Goal: Task Accomplishment & Management: Complete application form

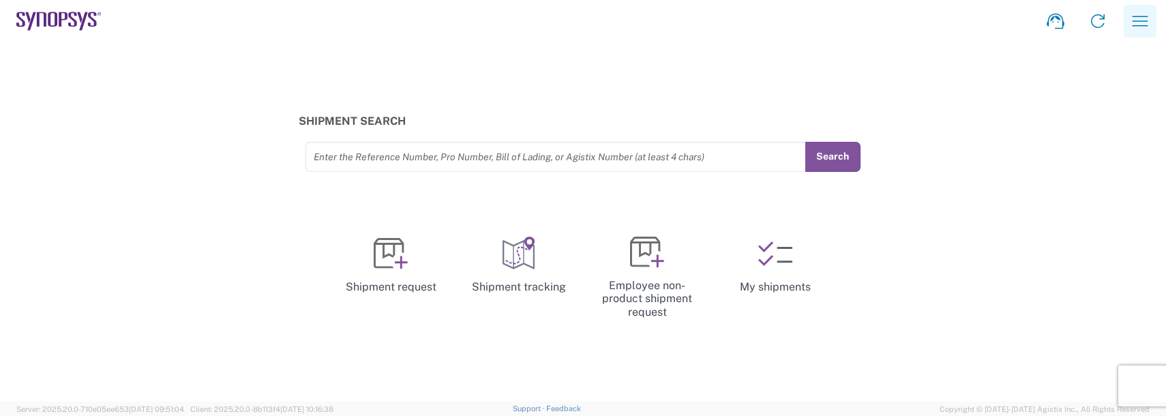
click at [1151, 23] on icon "button" at bounding box center [1140, 21] width 22 height 22
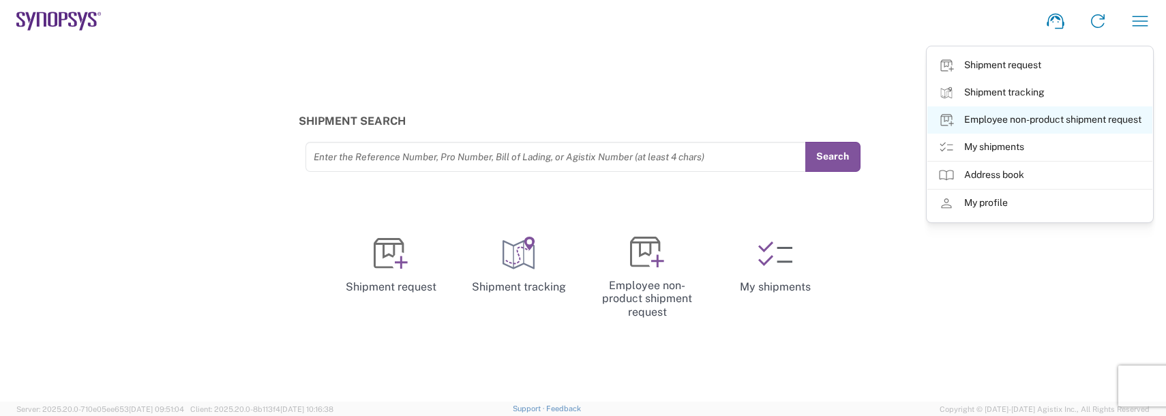
click at [1055, 114] on link "Employee non-product shipment request" at bounding box center [1040, 119] width 225 height 27
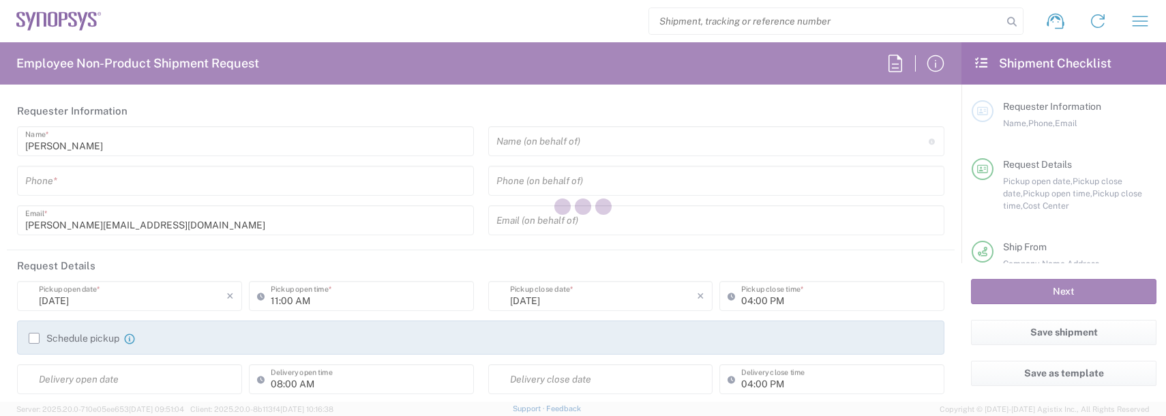
type input "Department"
type input "US01, FAC, SAFETY & 110696"
type input "[US_STATE]"
type input "[GEOGRAPHIC_DATA]"
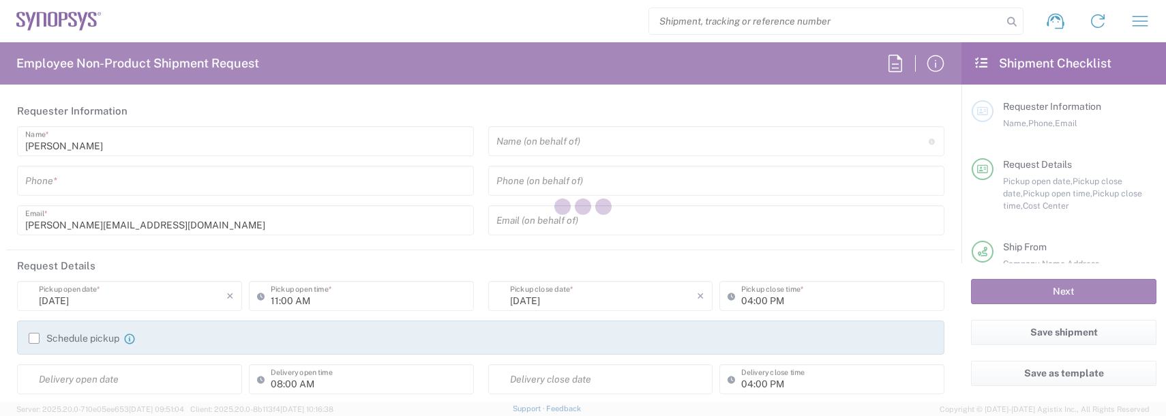
type input "Delivered at Place"
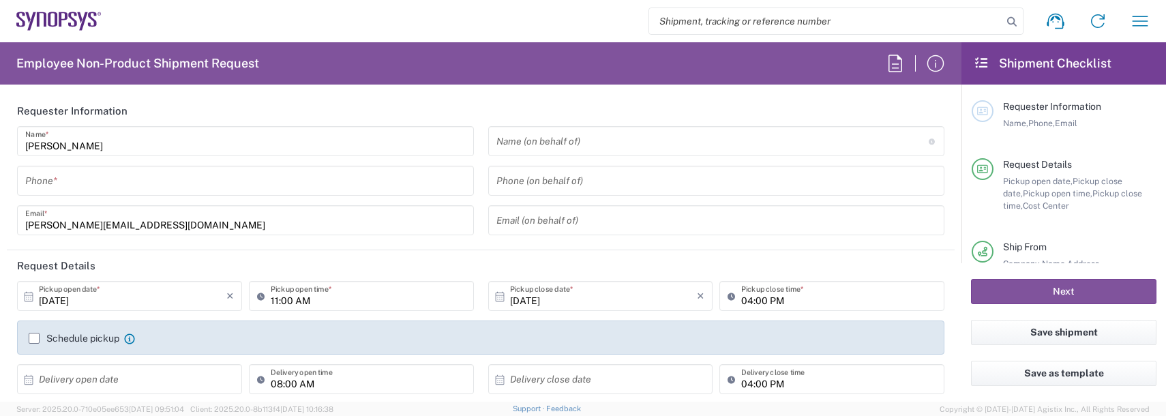
type input "Boxborough US8W"
click at [48, 177] on input "tel" at bounding box center [245, 181] width 441 height 24
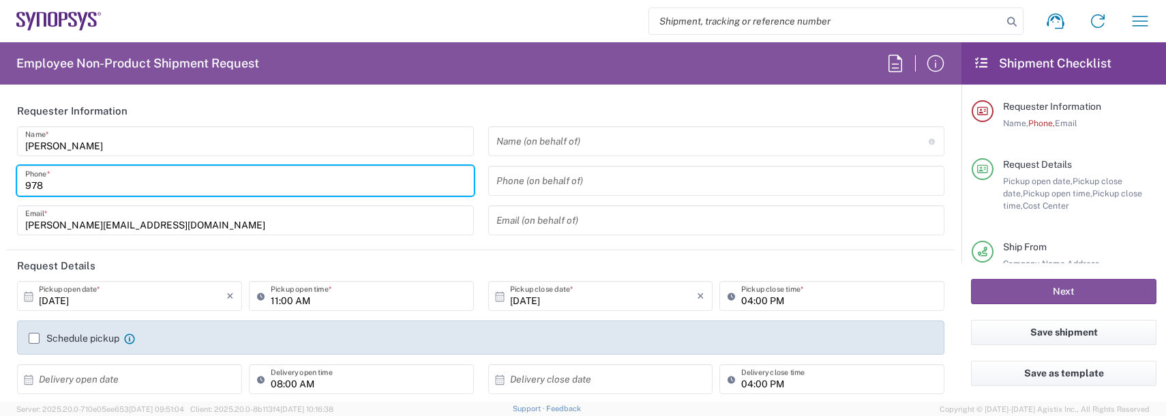
type input "9788371149"
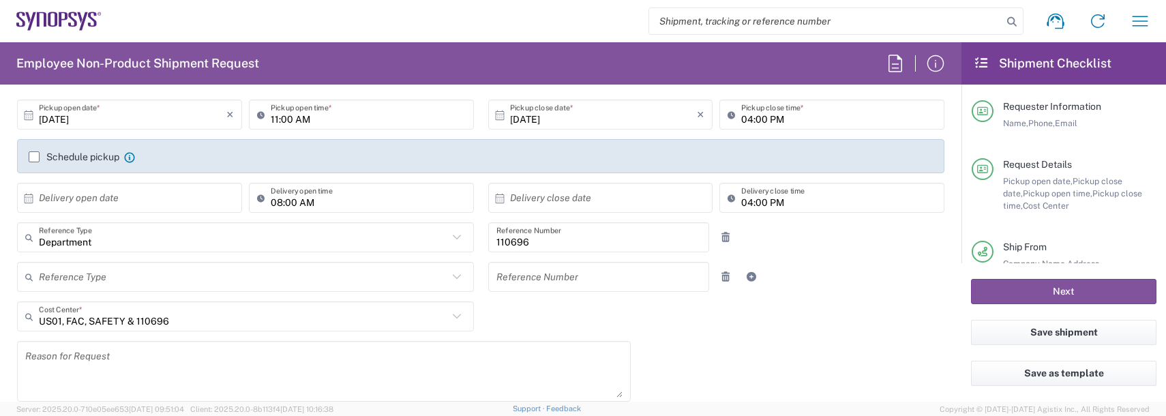
scroll to position [205, 0]
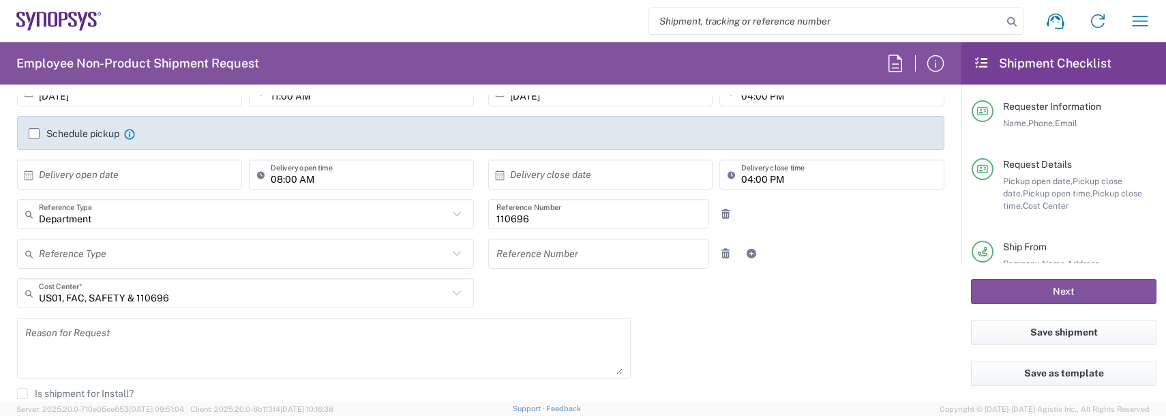
drag, startPoint x: 90, startPoint y: 316, endPoint x: 84, endPoint y: 349, distance: 34.0
click at [89, 317] on div "US01, FAC, SAFETY & 110696 Cost Center * US01, FAC, SAFETY & 110696 AM01, AMSG,…" at bounding box center [245, 298] width 471 height 40
click at [84, 349] on textarea at bounding box center [323, 348] width 597 height 53
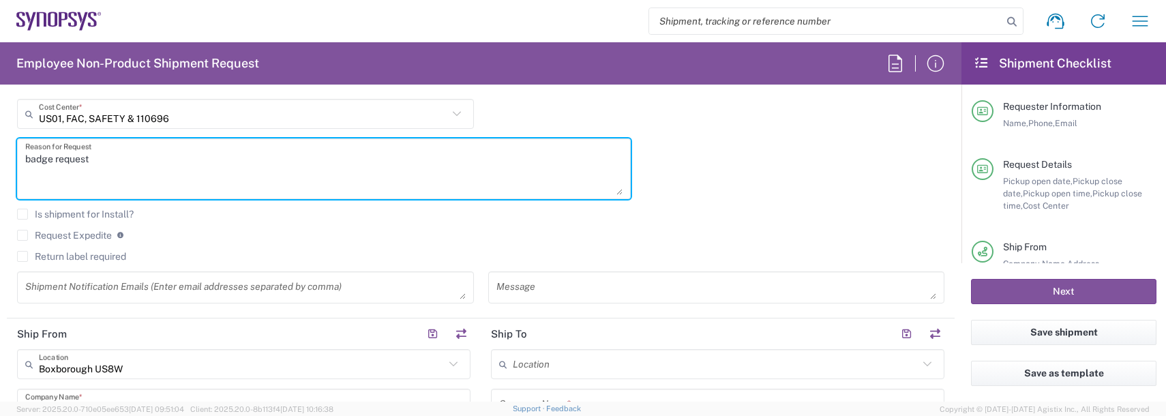
scroll to position [409, 0]
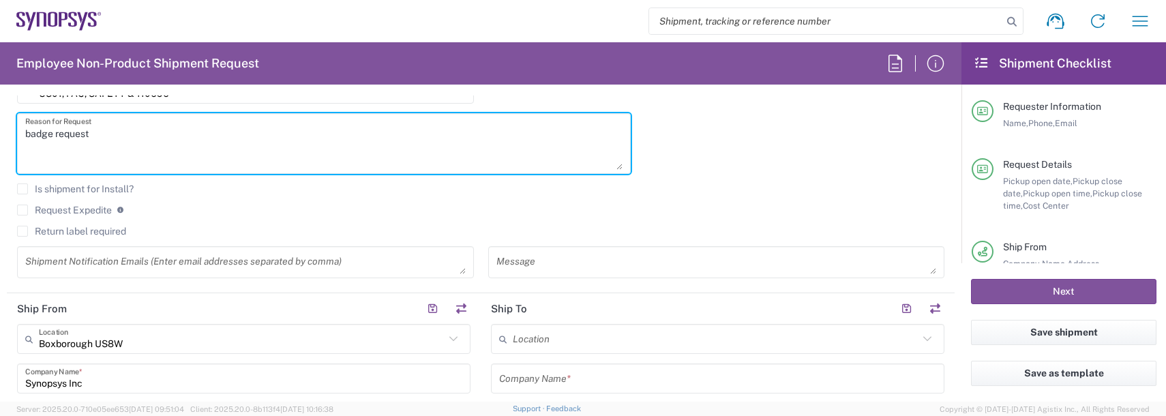
type textarea "badge request"
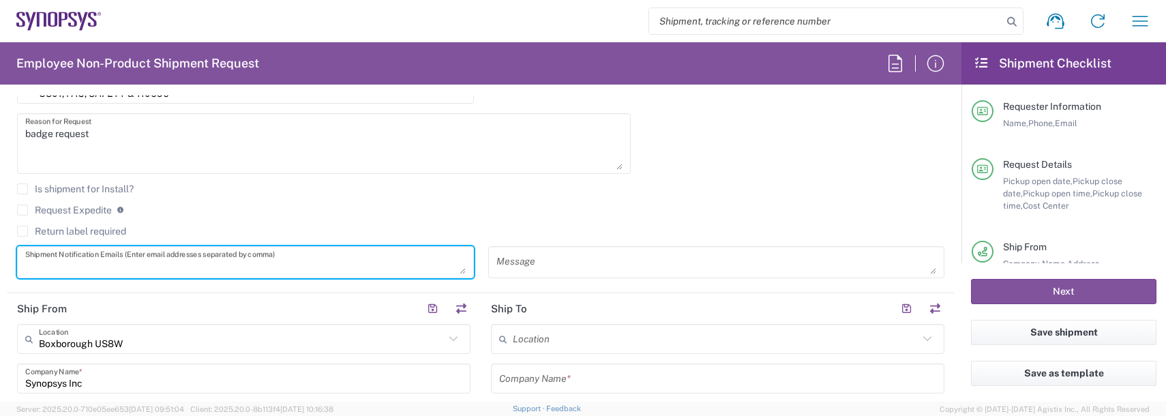
click at [42, 261] on textarea at bounding box center [245, 262] width 441 height 24
type textarea "[PERSON_NAME][EMAIL_ADDRESS][DOMAIN_NAME]"
click at [521, 340] on input "text" at bounding box center [716, 339] width 406 height 24
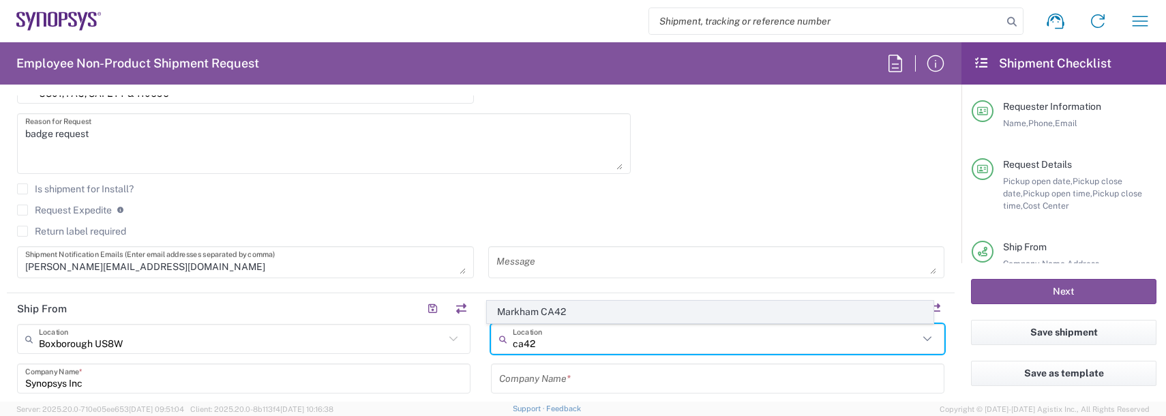
click at [544, 316] on span "Markham CA42" at bounding box center [711, 311] width 446 height 21
type input "Markham CA42"
type input "Synopsys Markham CA42"
type input "[STREET_ADDRESS]"
type input "Suite 410"
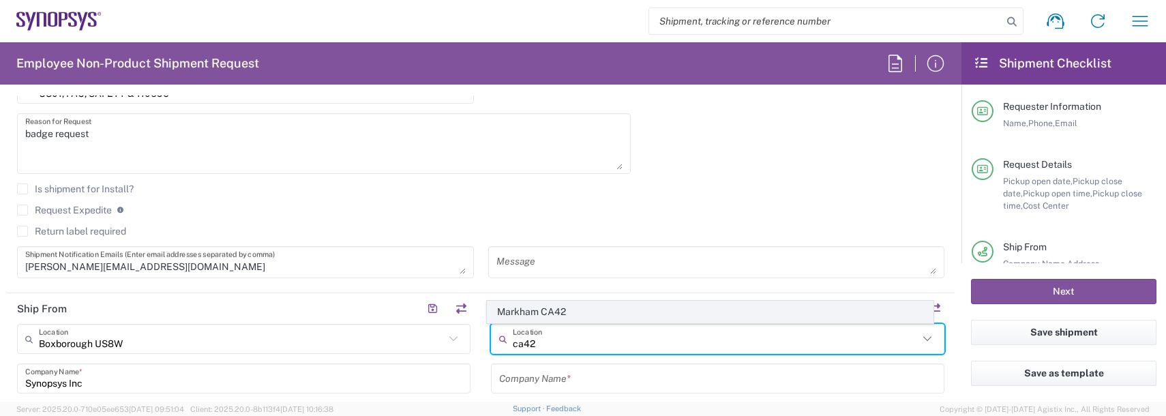
type input "Markham"
type input "[GEOGRAPHIC_DATA]"
type input "L3R 9T8"
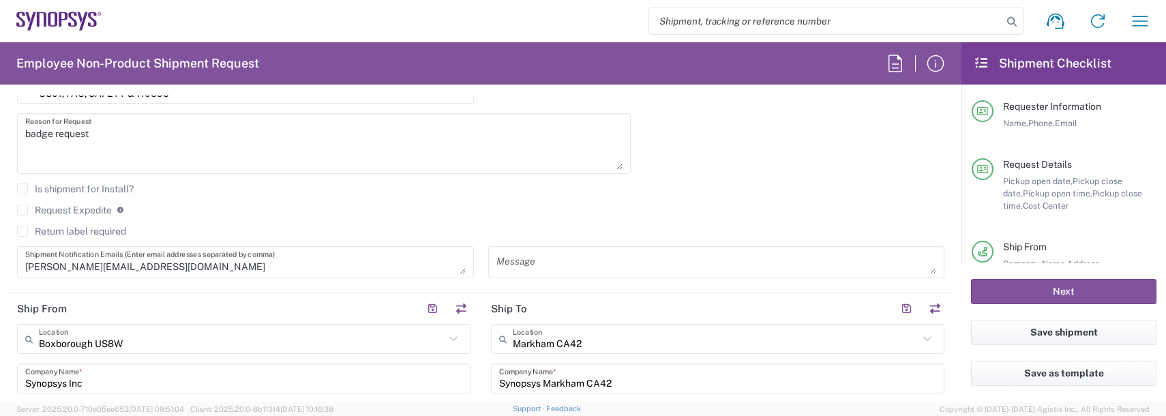
type input "[GEOGRAPHIC_DATA]"
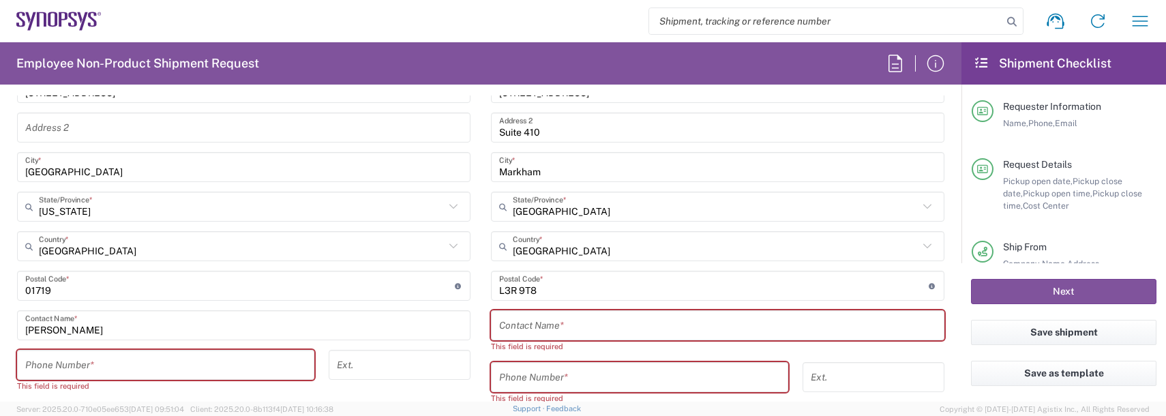
scroll to position [750, 0]
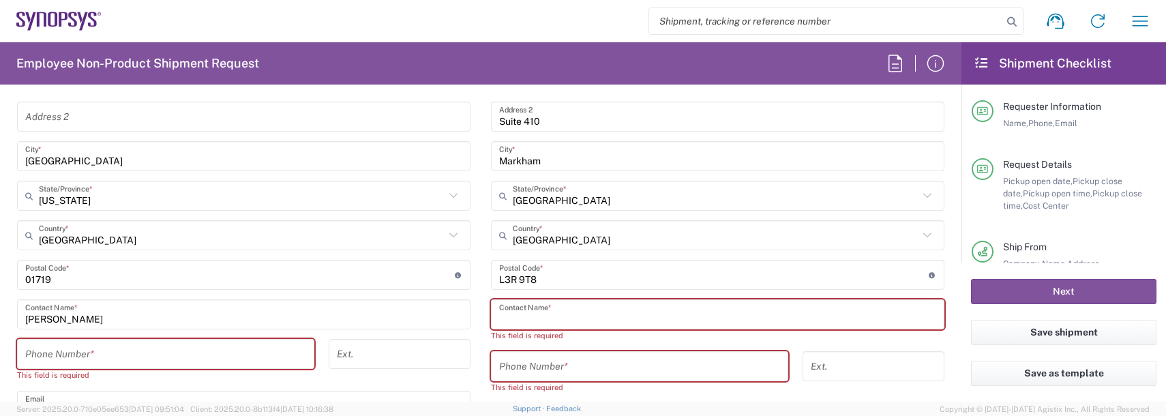
click at [511, 309] on input "text" at bounding box center [717, 315] width 437 height 24
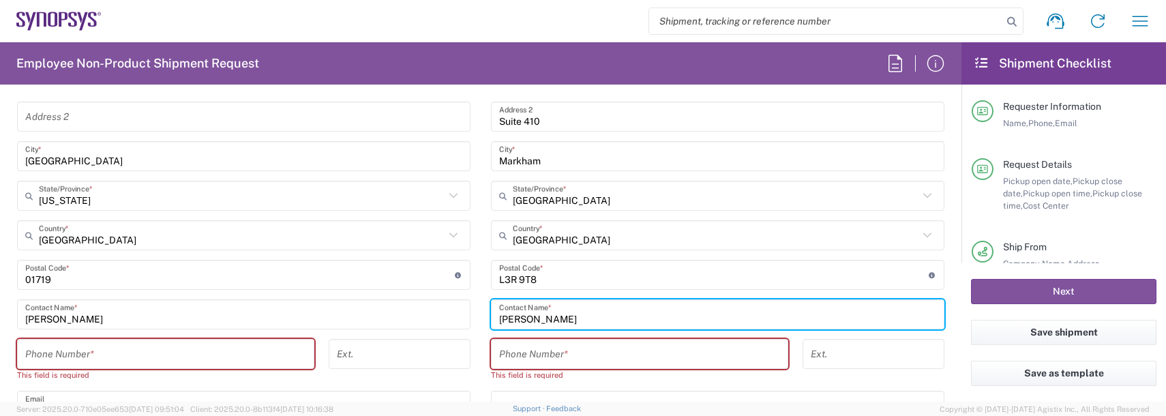
type input "[PERSON_NAME]"
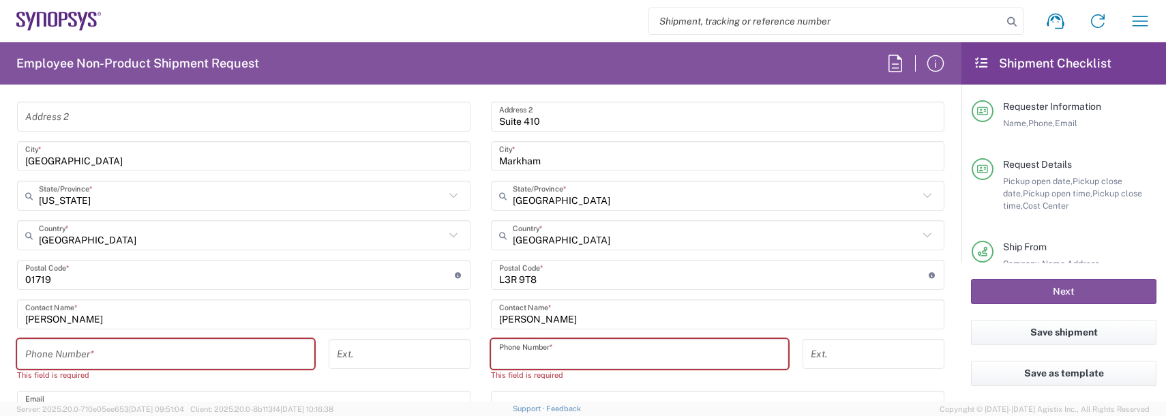
click at [501, 354] on input "tel" at bounding box center [639, 354] width 281 height 24
type input "9788371149"
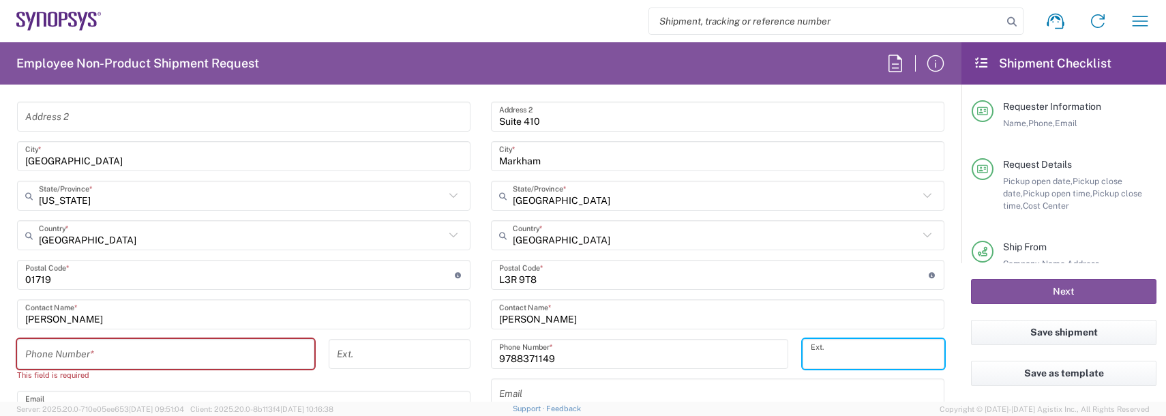
click at [254, 353] on input "tel" at bounding box center [165, 354] width 281 height 24
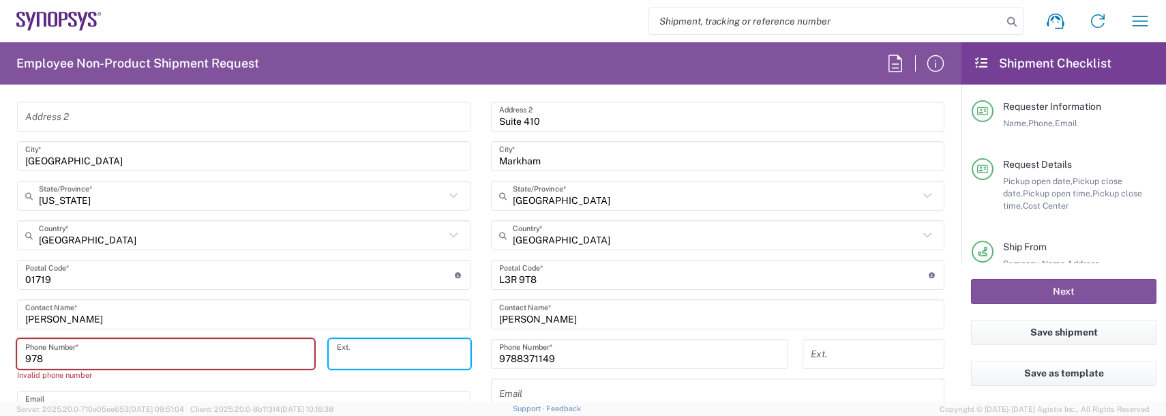
click at [199, 365] on input "978" at bounding box center [165, 354] width 281 height 24
type input "9788371149"
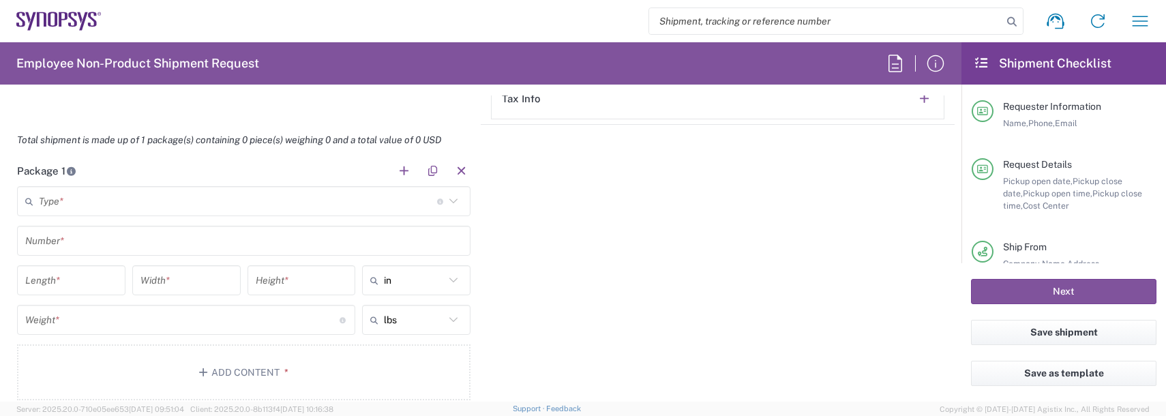
scroll to position [1159, 0]
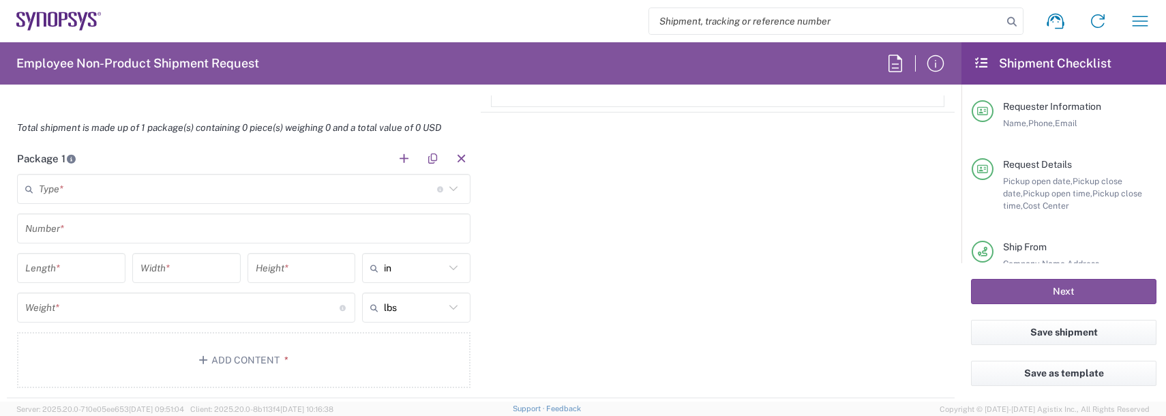
click at [80, 197] on input "text" at bounding box center [238, 189] width 398 height 24
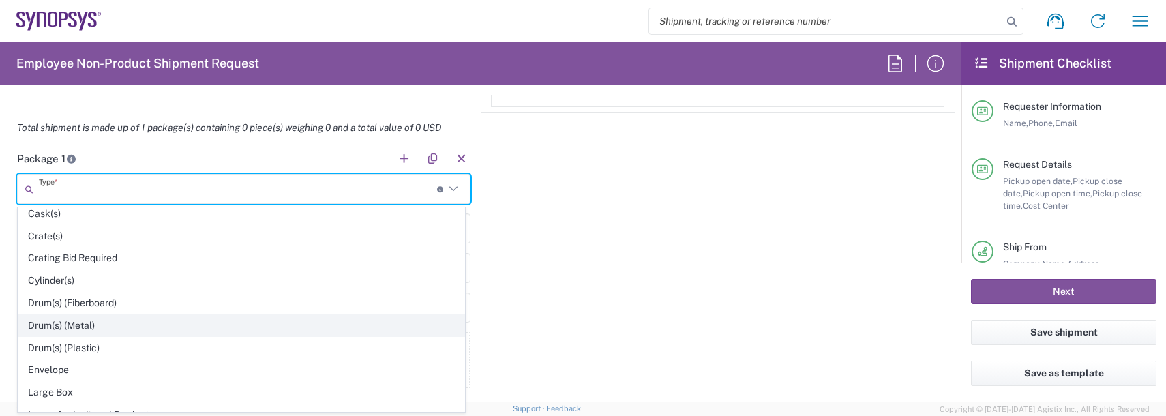
scroll to position [273, 0]
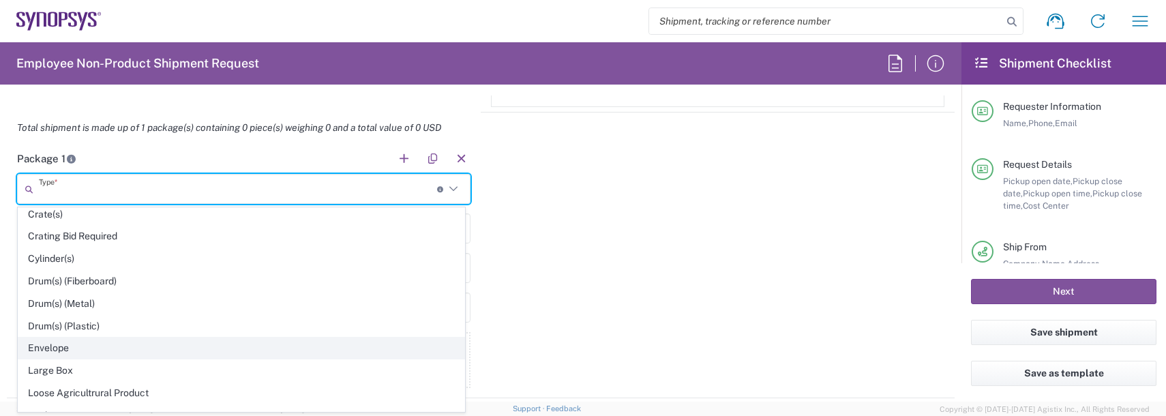
click at [53, 343] on span "Envelope" at bounding box center [241, 348] width 446 height 21
type input "Envelope"
type input "1"
type input "9.5"
type input "12.5"
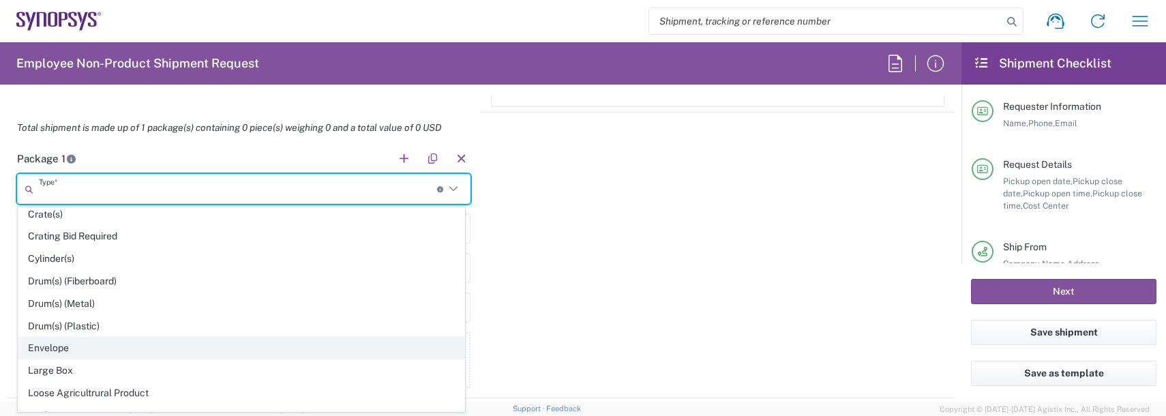
type input "0.25"
type input "1"
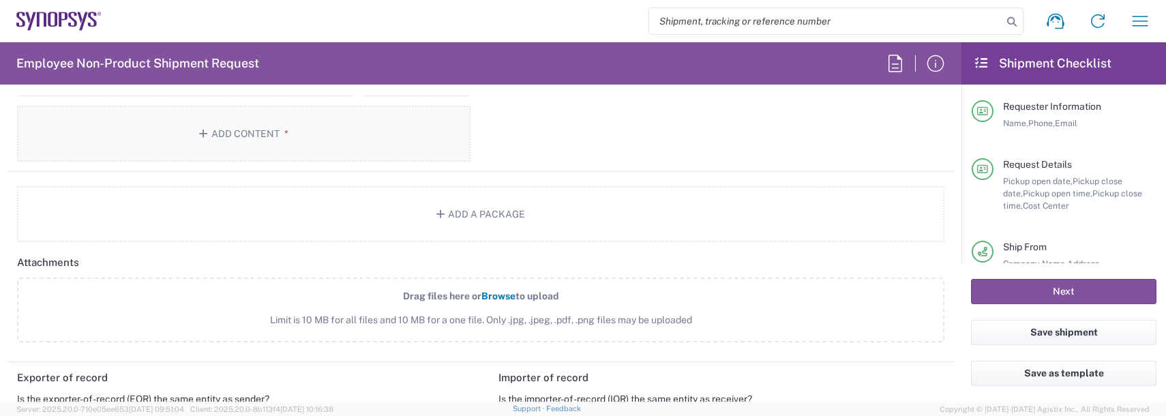
scroll to position [1364, 0]
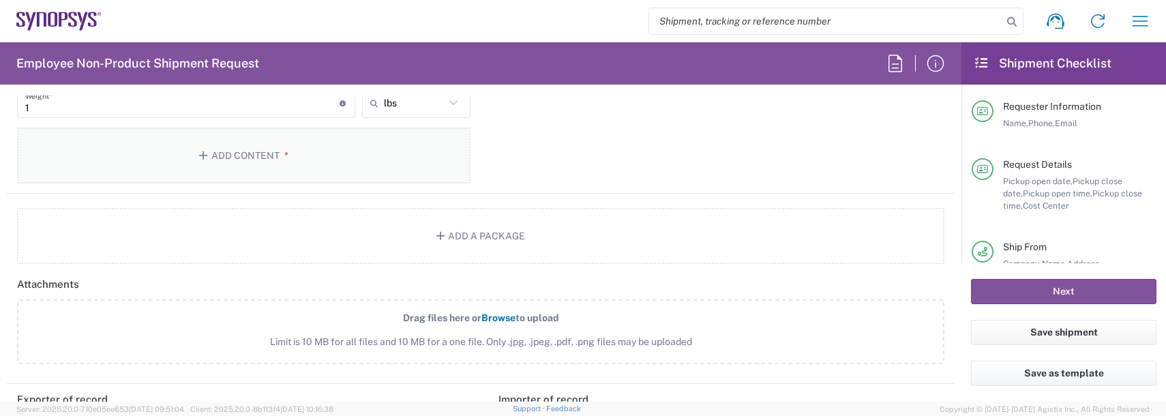
click at [237, 169] on button "Add Content *" at bounding box center [244, 156] width 454 height 56
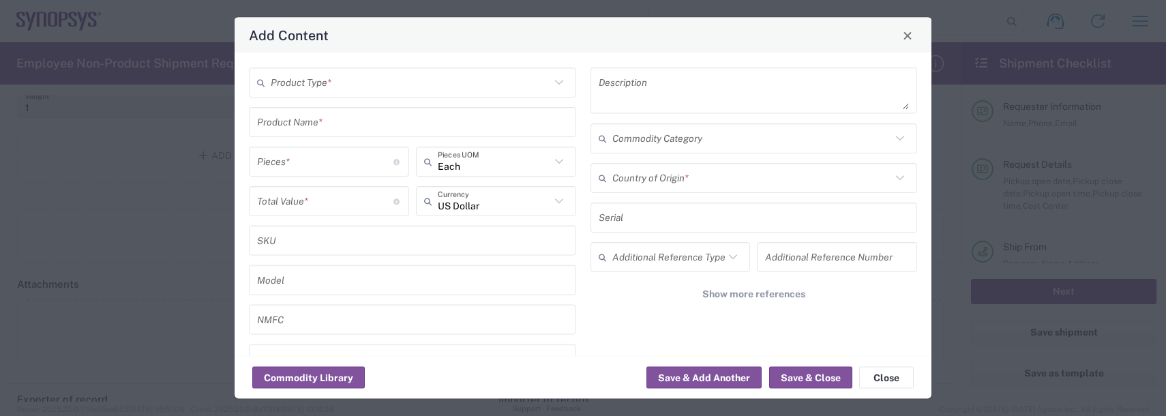
click at [321, 78] on input "text" at bounding box center [411, 82] width 280 height 24
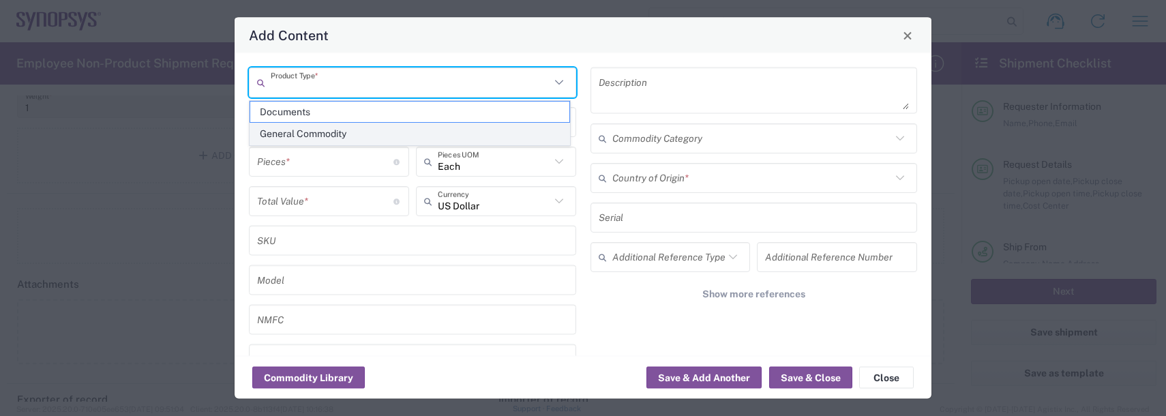
click at [305, 134] on span "General Commodity" at bounding box center [409, 133] width 319 height 21
type input "General Commodity"
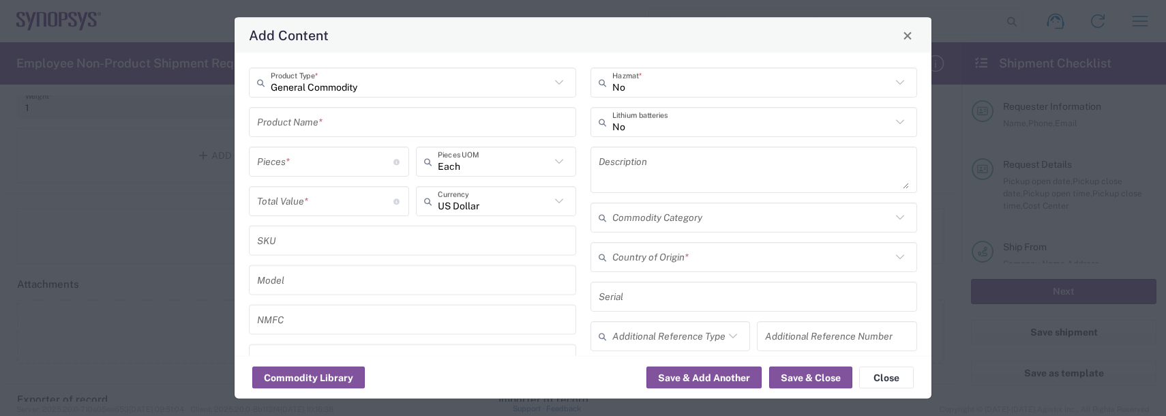
click at [306, 126] on input "text" at bounding box center [412, 122] width 311 height 24
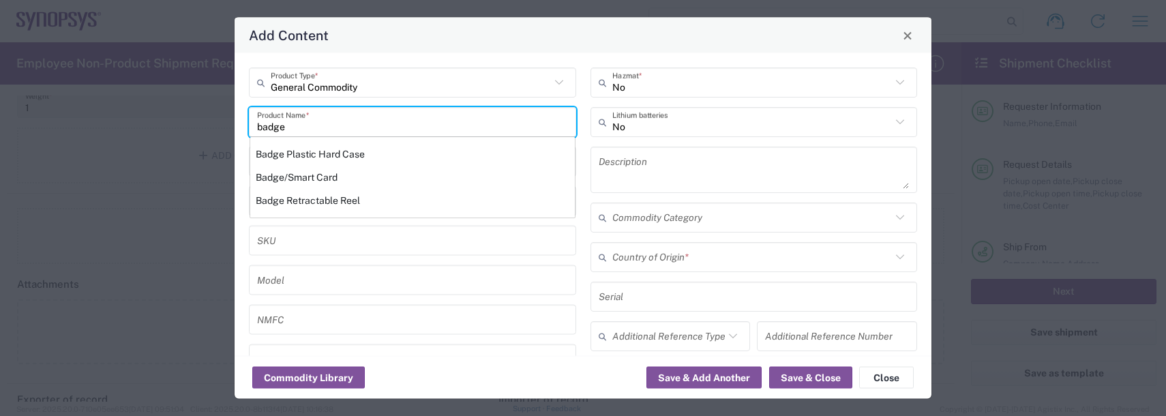
click at [295, 167] on div "Badge/Smart Card" at bounding box center [412, 177] width 325 height 23
type input "Badge/Smart Card"
type input "10.15"
type textarea "Badge/Smart Card"
type input "[GEOGRAPHIC_DATA]"
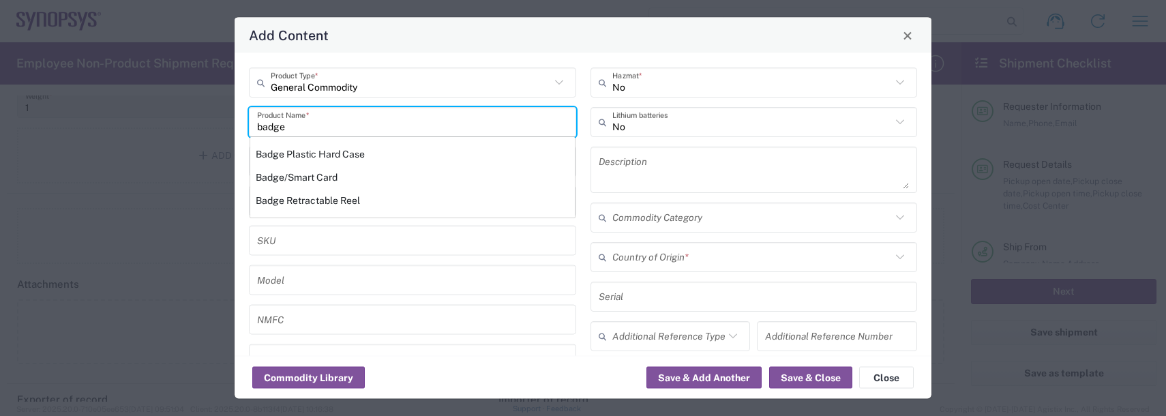
type input "8523.52.0090"
type input "BIS"
type input "EAR99"
type input "NLR - No License Required"
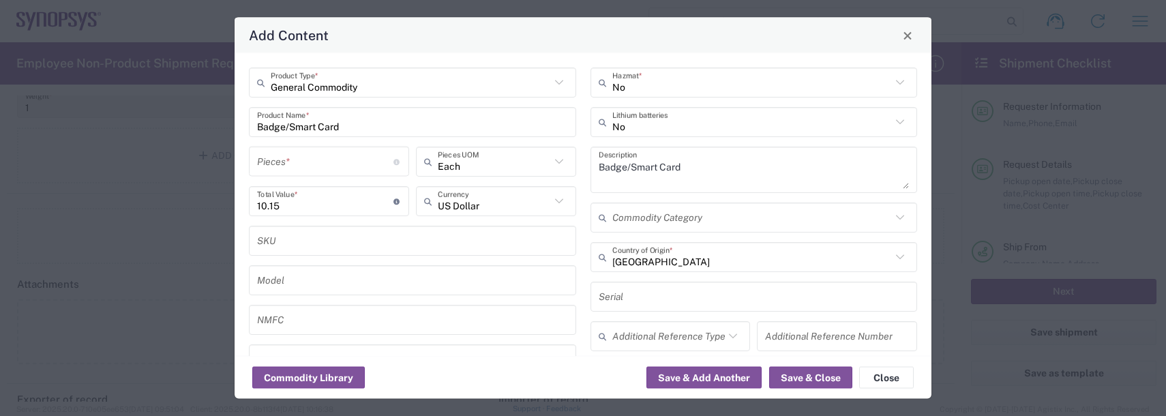
click at [295, 148] on div "Pieces * Number of pieces inside all the packages" at bounding box center [329, 162] width 160 height 30
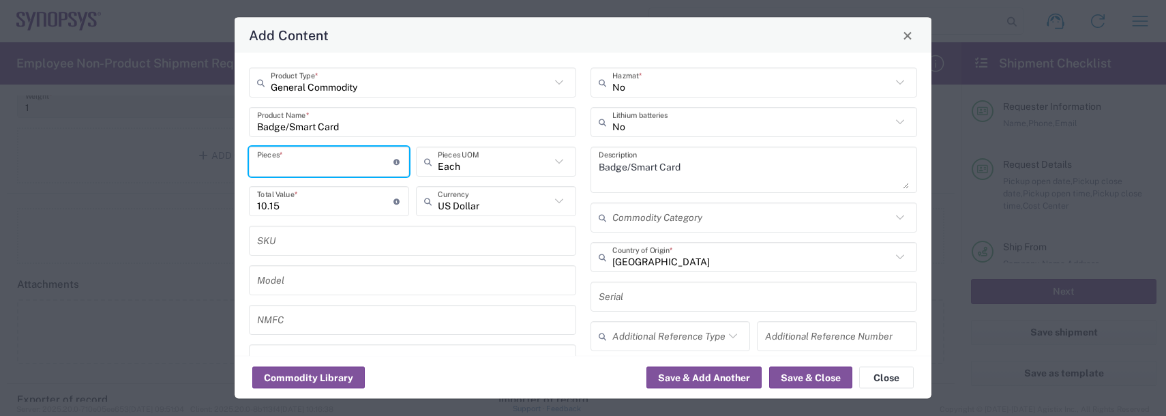
click at [291, 153] on input "number" at bounding box center [325, 161] width 136 height 24
type input "1"
click at [711, 373] on button "Save & Add Another" at bounding box center [704, 378] width 115 height 22
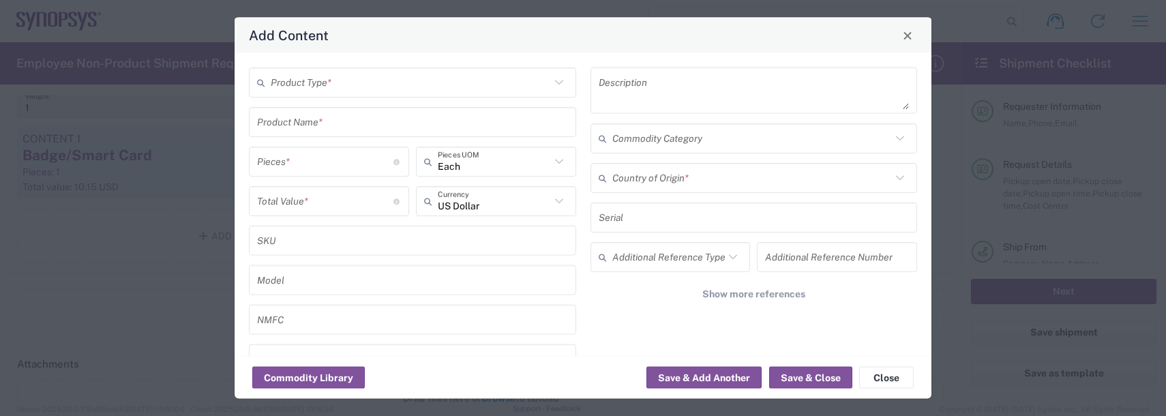
drag, startPoint x: 349, startPoint y: 82, endPoint x: 345, endPoint y: 96, distance: 14.9
click at [349, 82] on input "text" at bounding box center [411, 82] width 280 height 24
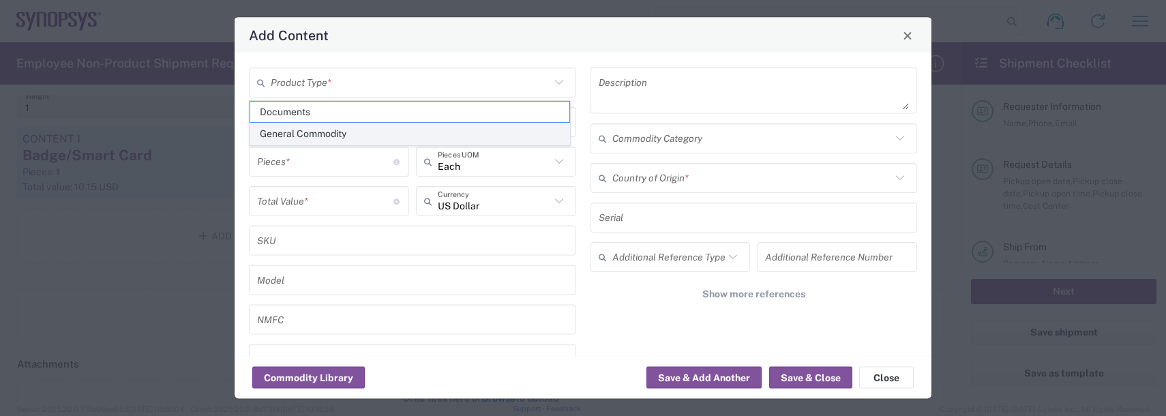
click at [319, 130] on span "General Commodity" at bounding box center [409, 133] width 319 height 21
type input "General Commodity"
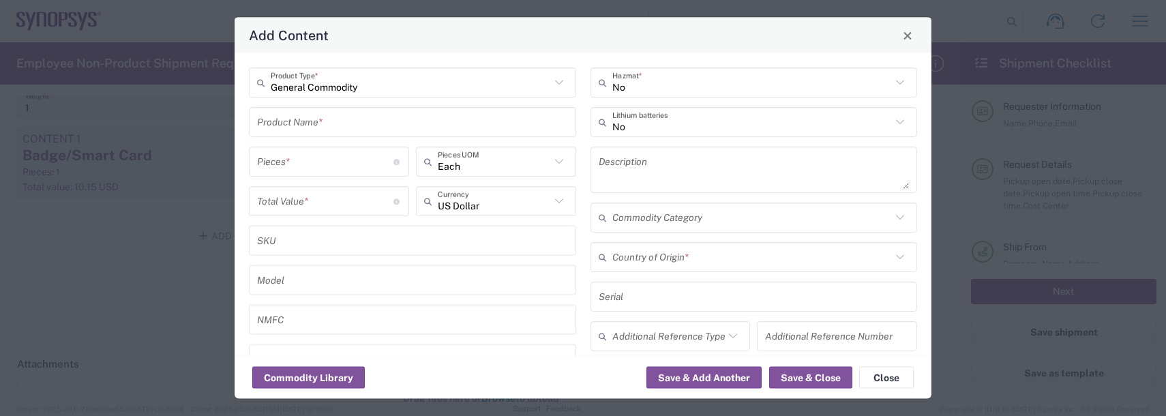
click at [311, 126] on input "text" at bounding box center [412, 122] width 311 height 24
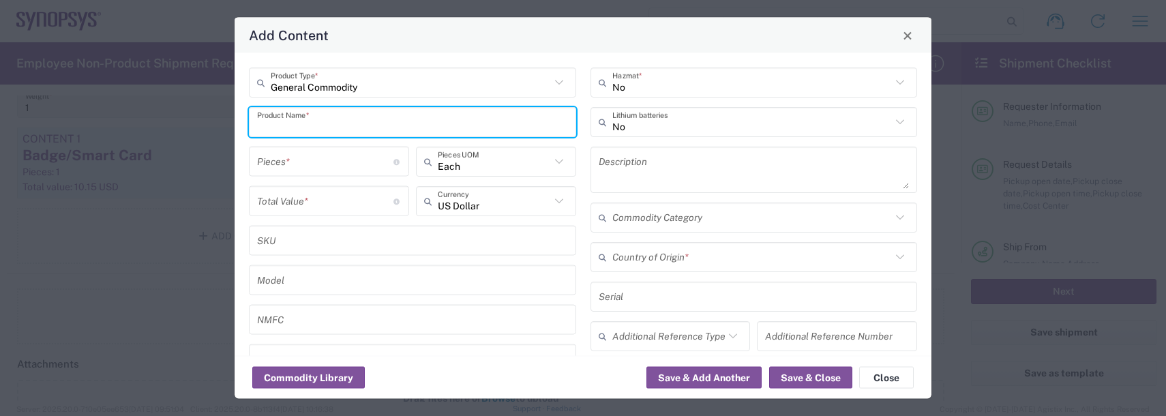
click at [312, 124] on input "text" at bounding box center [412, 122] width 311 height 24
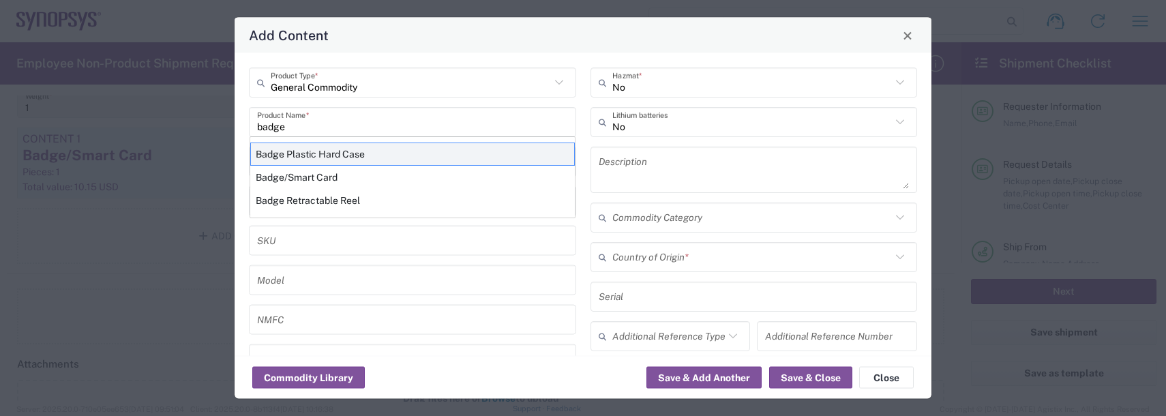
click at [310, 147] on div "Badge Plastic Hard Case" at bounding box center [412, 154] width 325 height 23
type input "Badge Plastic Hard Case"
type input "1.25"
type textarea "Badge Plastic Hard Case"
type input "[GEOGRAPHIC_DATA]"
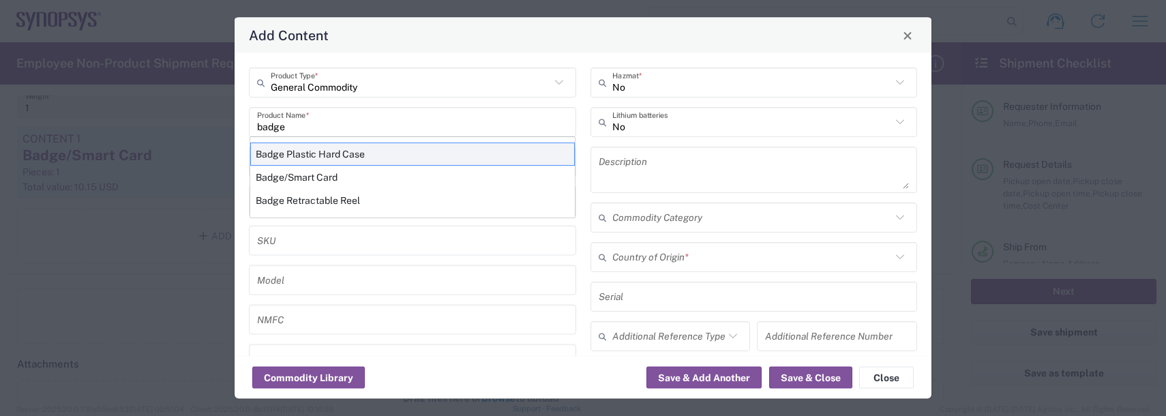
type input "4202.32.0000"
type input "BIS"
type input "EAR99"
type input "NLR - No License Required"
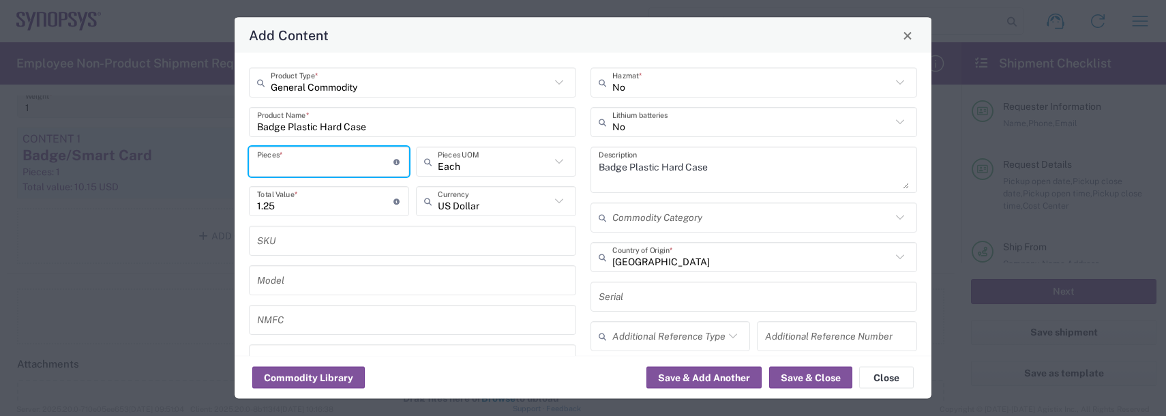
click at [298, 156] on input "number" at bounding box center [325, 161] width 136 height 24
type input "1"
click at [685, 381] on button "Save & Add Another" at bounding box center [704, 378] width 115 height 22
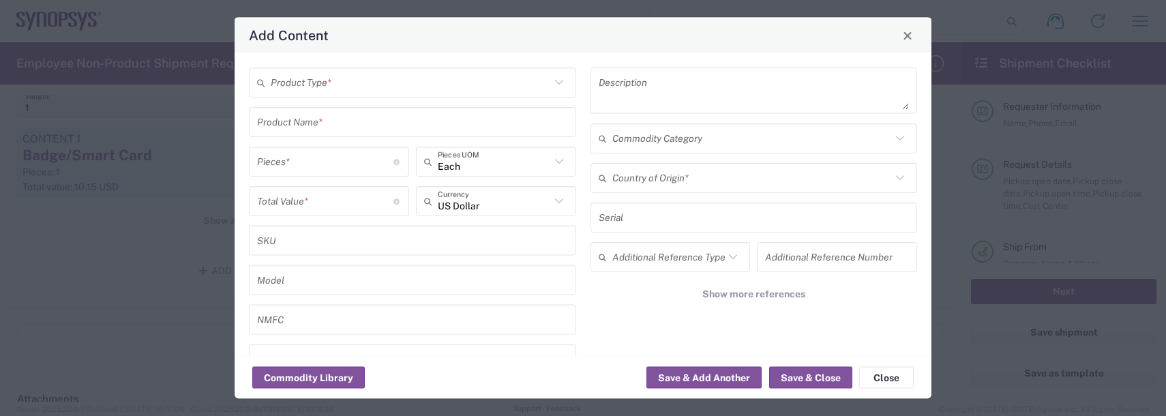
click at [340, 80] on input "text" at bounding box center [411, 82] width 280 height 24
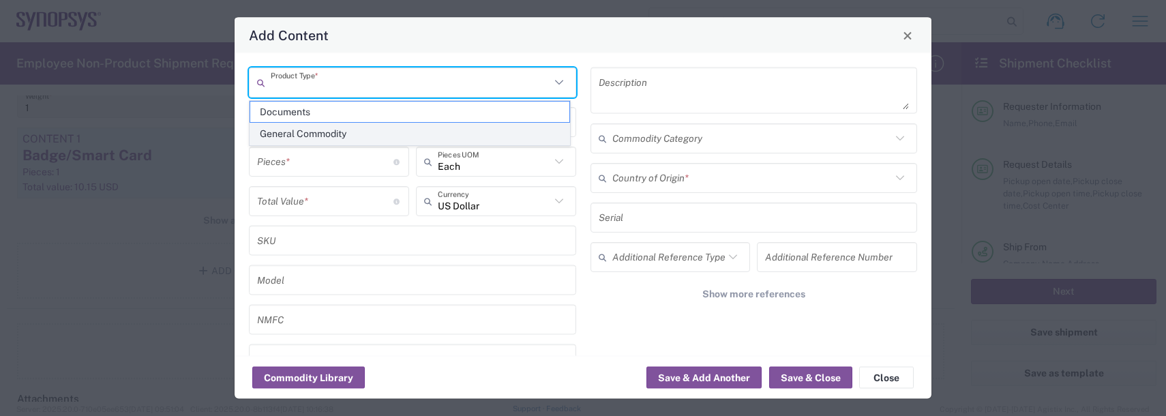
click at [327, 132] on span "General Commodity" at bounding box center [409, 133] width 319 height 21
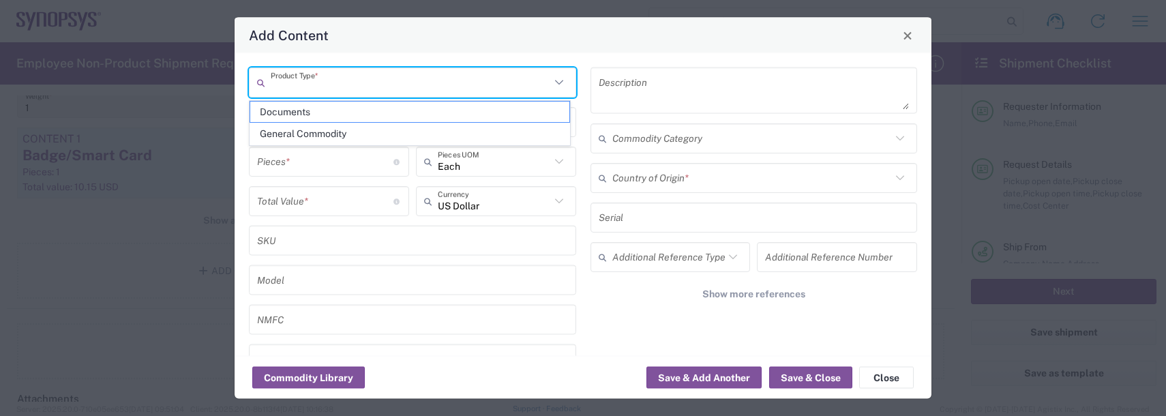
type input "General Commodity"
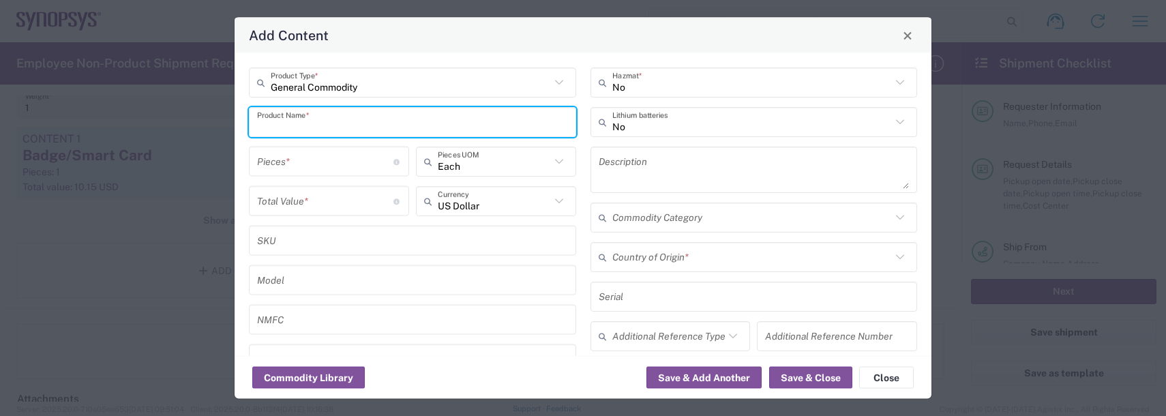
click at [327, 125] on input "text" at bounding box center [412, 122] width 311 height 24
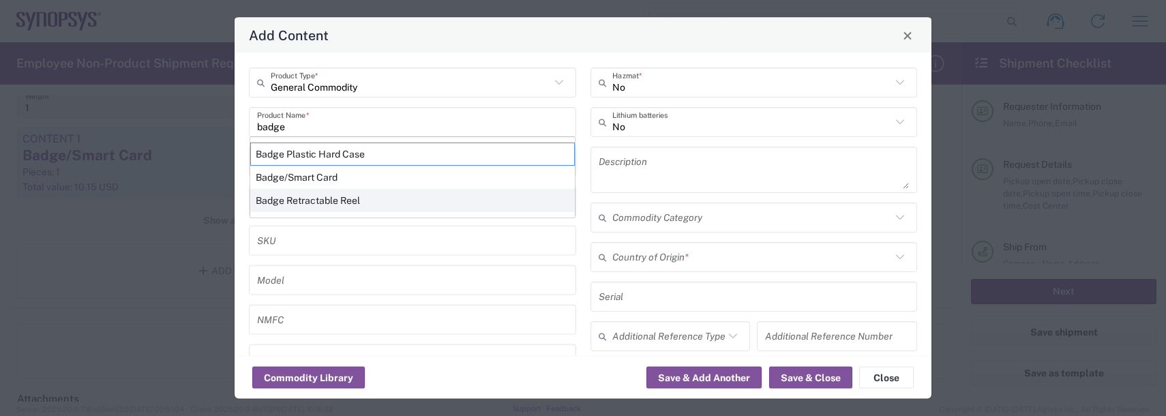
click at [324, 194] on div "Badge Retractable Reel" at bounding box center [412, 200] width 325 height 23
type input "Badge Retractable Reel"
type input "1.85"
type textarea "Badge Retractable Reel"
type input "[GEOGRAPHIC_DATA]"
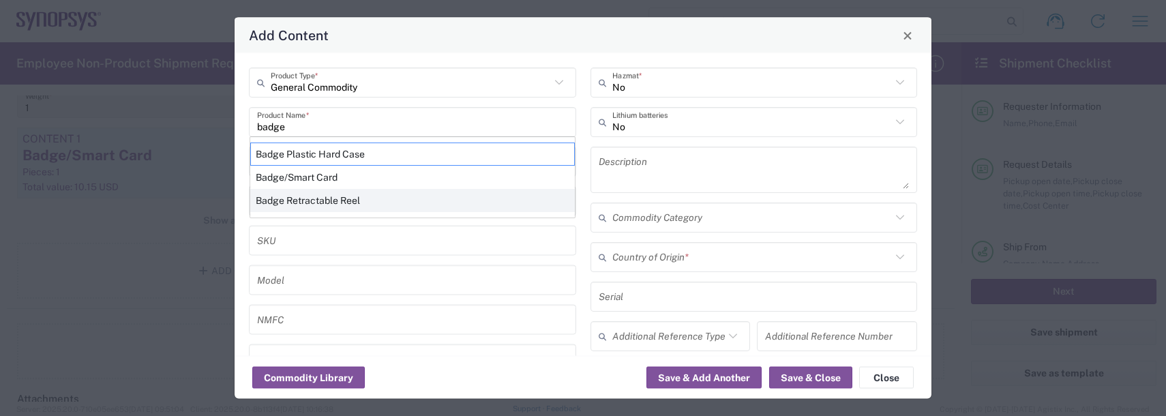
type input "7326.90.8695"
type input "BIS"
type input "EAR99"
type input "7326.90.9010"
type input "NLR - No License Required"
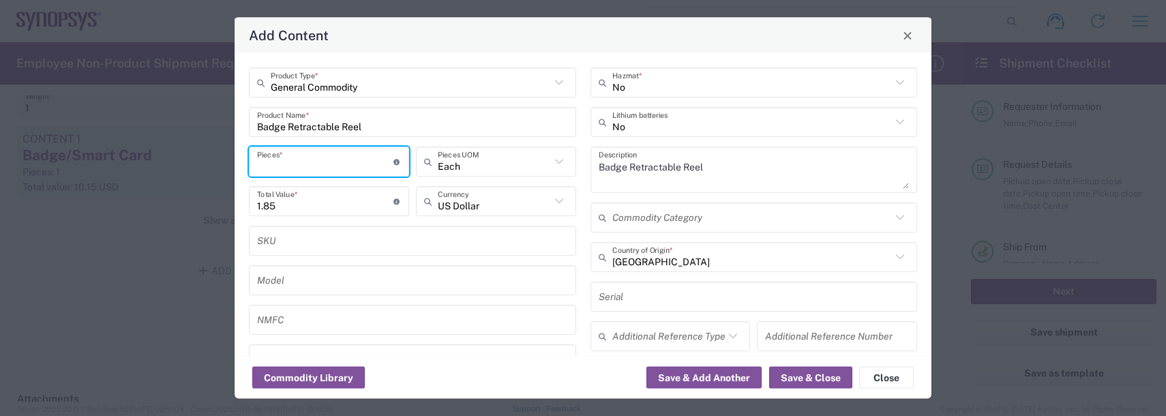
click at [327, 153] on input "number" at bounding box center [325, 161] width 136 height 24
type input "1"
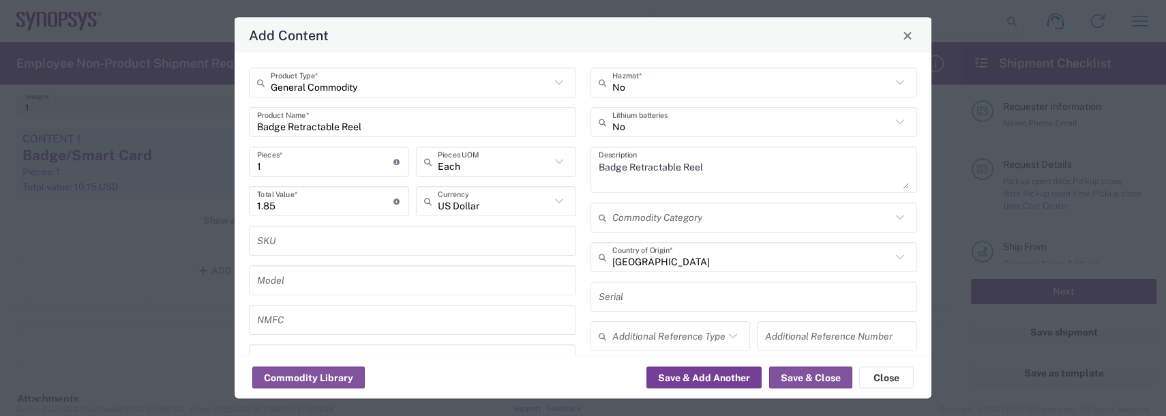
click at [720, 377] on button "Save & Add Another" at bounding box center [704, 378] width 115 height 22
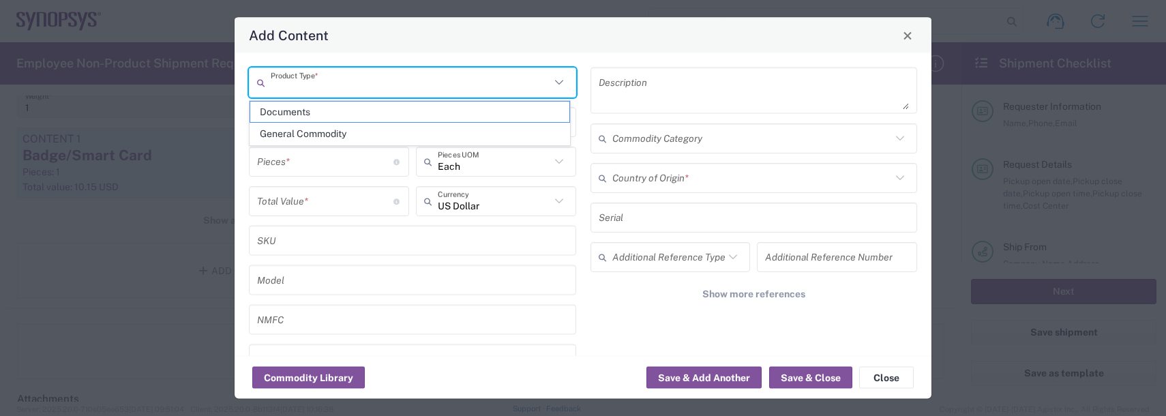
click at [327, 89] on input "text" at bounding box center [411, 82] width 280 height 24
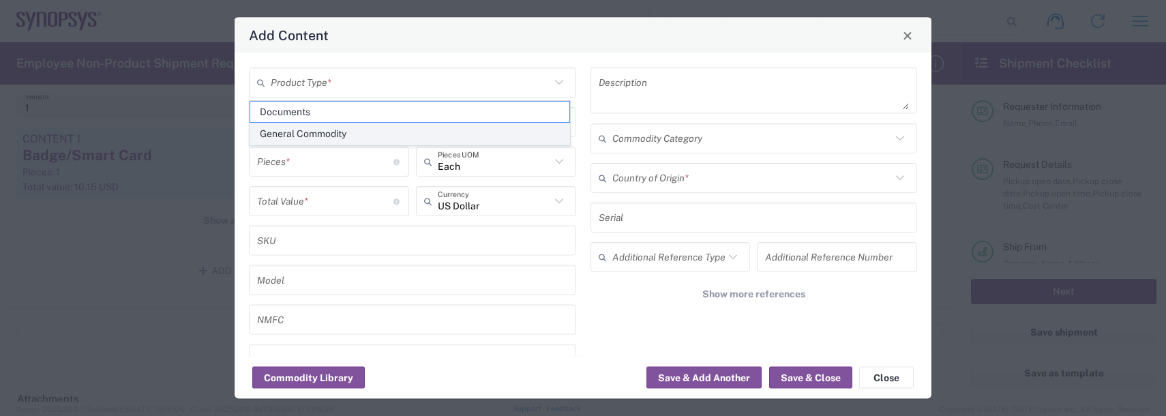
click at [316, 134] on span "General Commodity" at bounding box center [409, 133] width 319 height 21
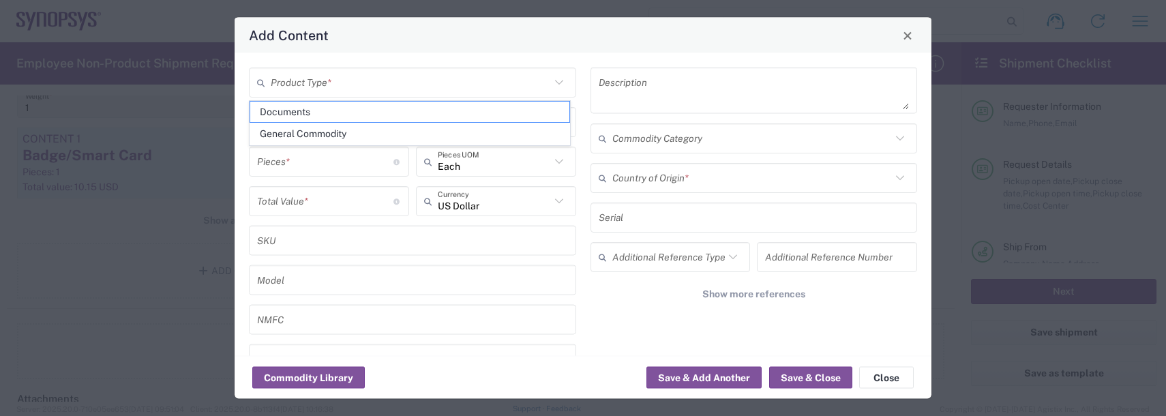
type input "General Commodity"
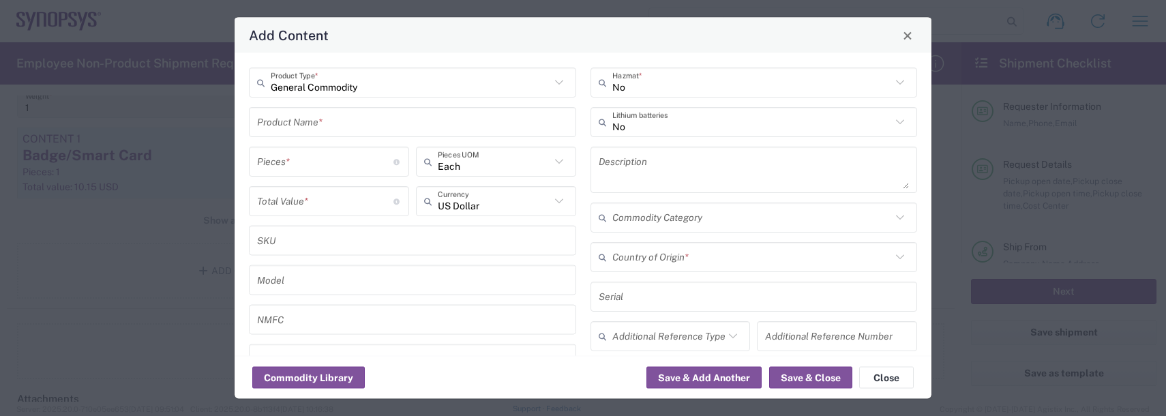
click at [316, 126] on input "text" at bounding box center [412, 122] width 311 height 24
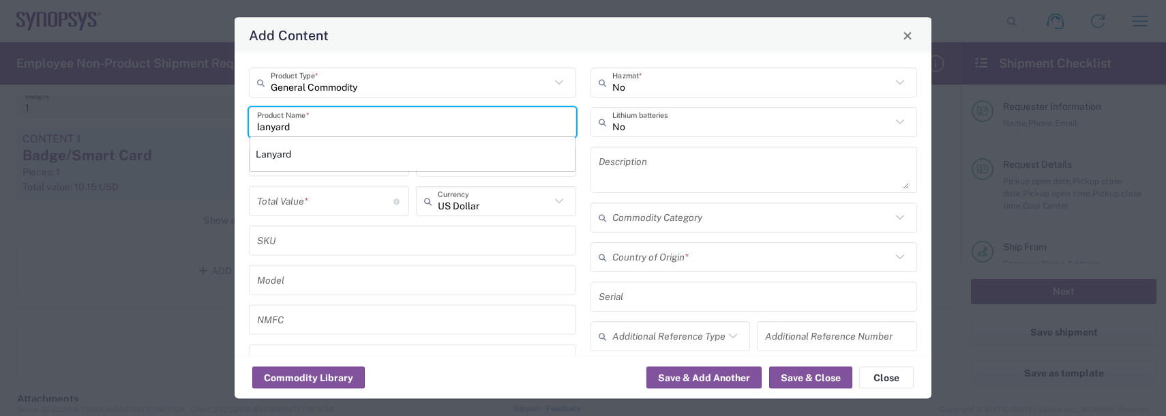
click at [280, 158] on div "Lanyard" at bounding box center [412, 154] width 325 height 23
type input "Lanyard"
type input "1.7"
type textarea "Lanyard for ID Badge"
type input "[GEOGRAPHIC_DATA]"
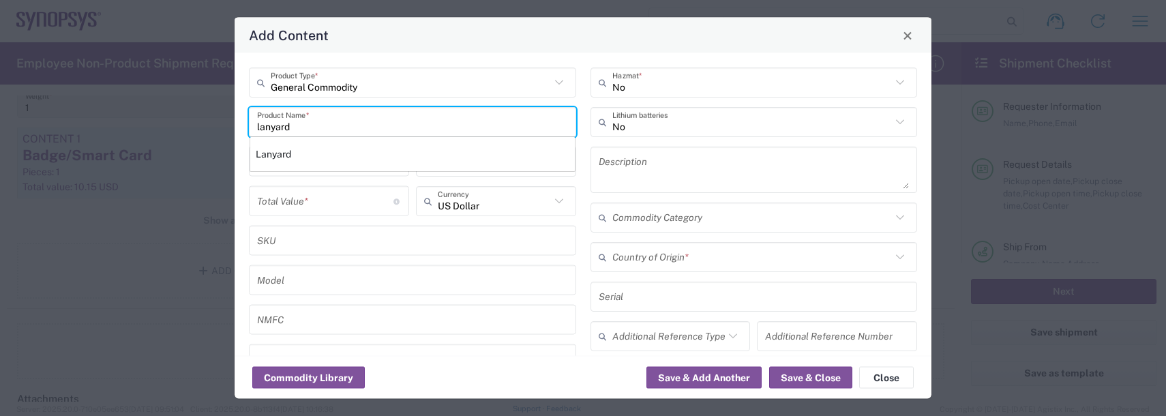
type input "5609.00.3000"
type input "BIS"
type input "EAR99"
type input "NLR - No License Required"
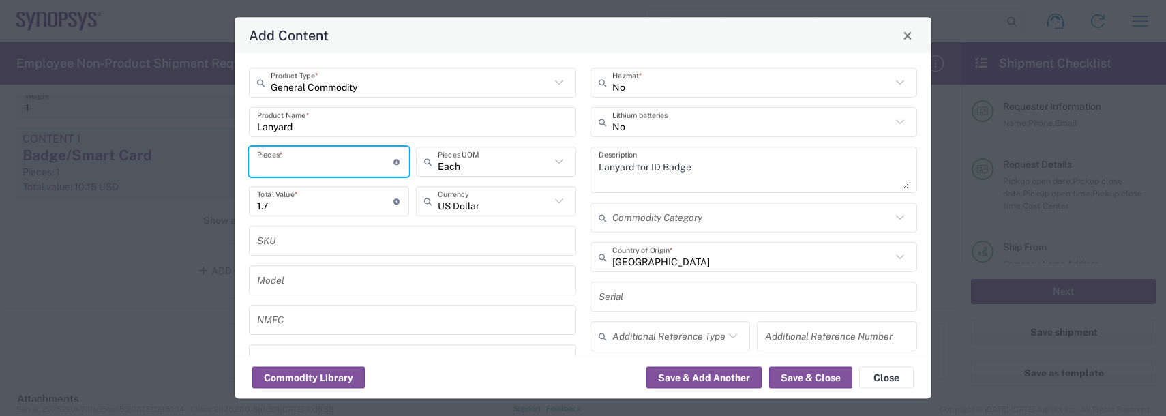
click at [280, 158] on input "number" at bounding box center [325, 161] width 136 height 24
type input "1"
click at [786, 385] on button "Save & Close" at bounding box center [810, 378] width 83 height 22
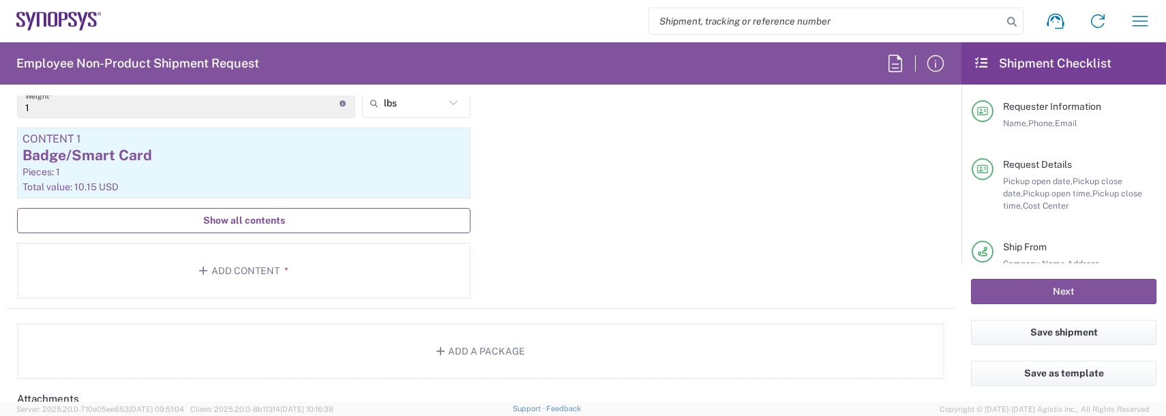
click at [271, 231] on button "Show all contents" at bounding box center [244, 220] width 454 height 25
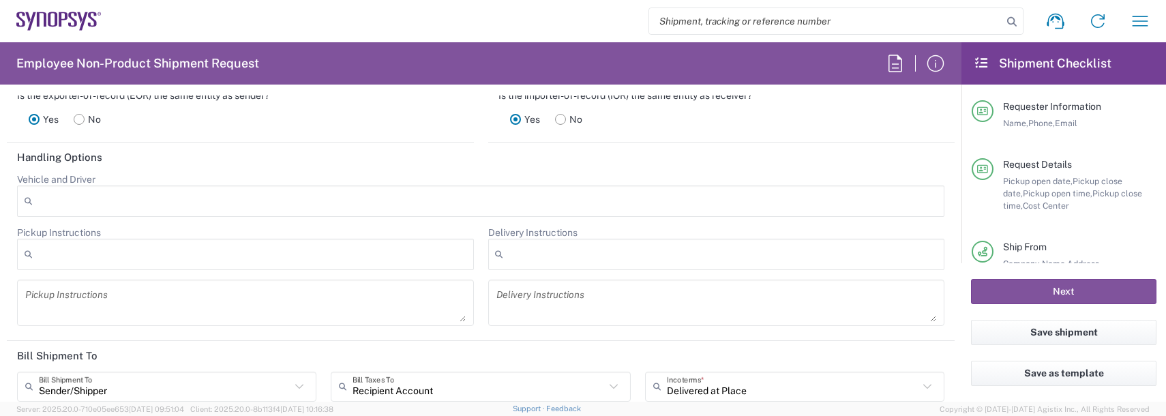
scroll to position [2114, 0]
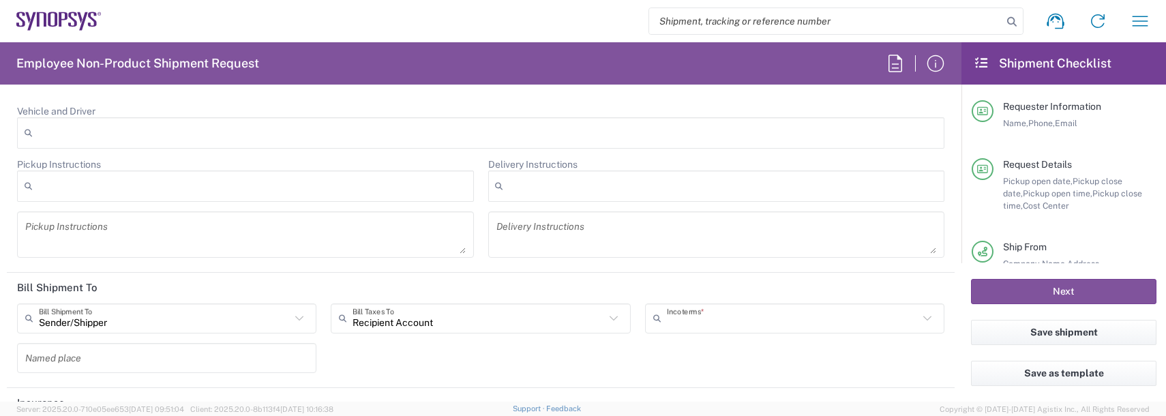
click at [719, 319] on input "text" at bounding box center [793, 318] width 252 height 24
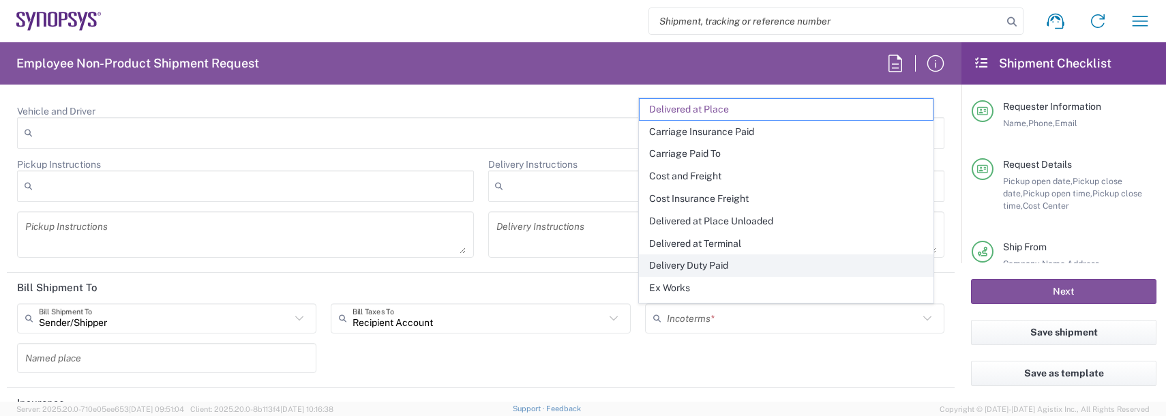
click at [703, 271] on span "Delivery Duty Paid" at bounding box center [786, 265] width 293 height 21
type input "Sender/Shipper"
type input "Delivery Duty Paid"
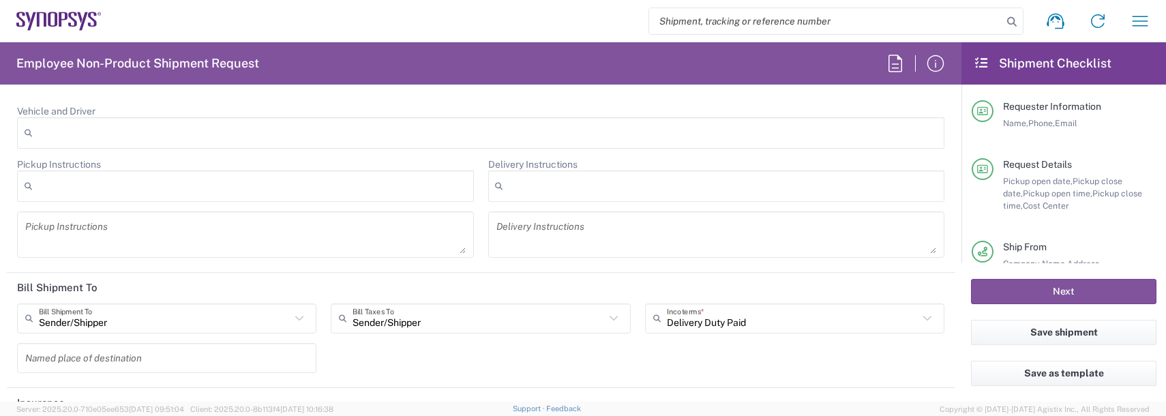
click at [685, 341] on div "Delivery Duty Paid Incoterms * Delivered at Place Carriage Insurance Paid Carri…" at bounding box center [795, 324] width 314 height 40
click at [1049, 291] on button "Next" at bounding box center [1064, 291] width 186 height 25
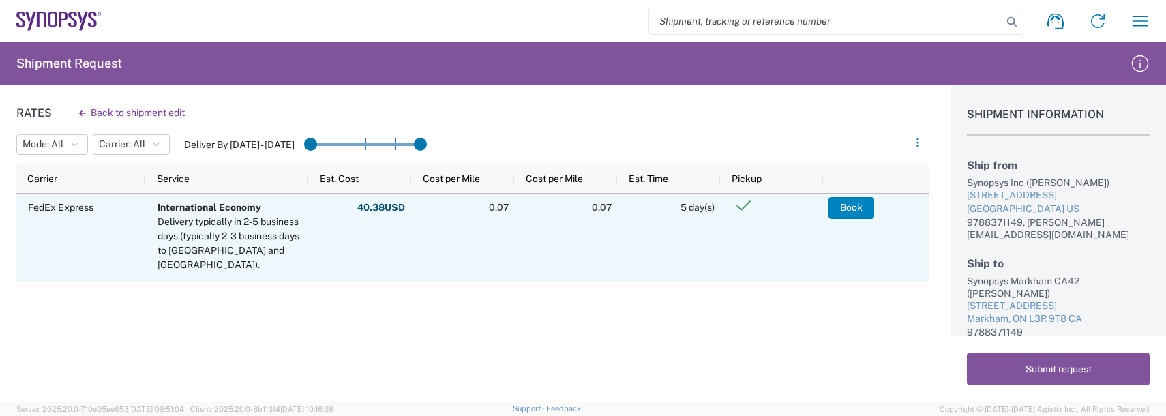
click at [868, 200] on button "Book" at bounding box center [852, 208] width 46 height 22
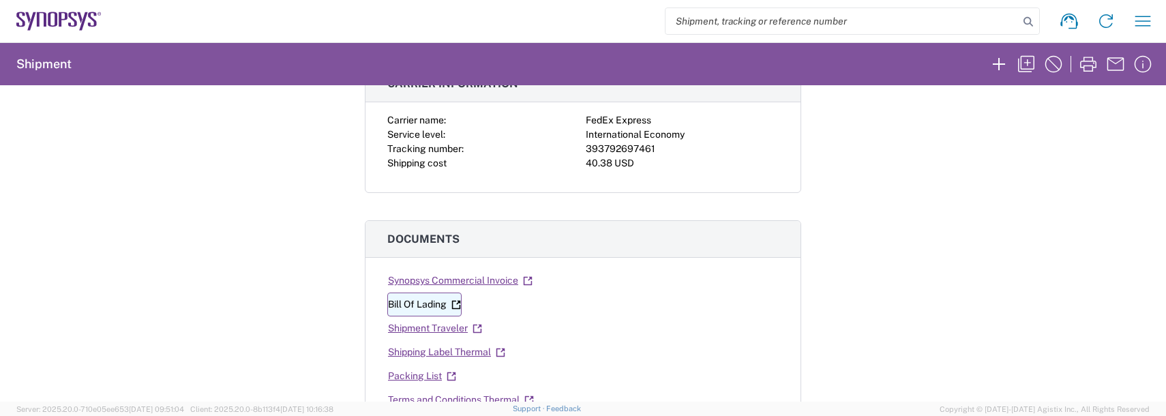
scroll to position [136, 0]
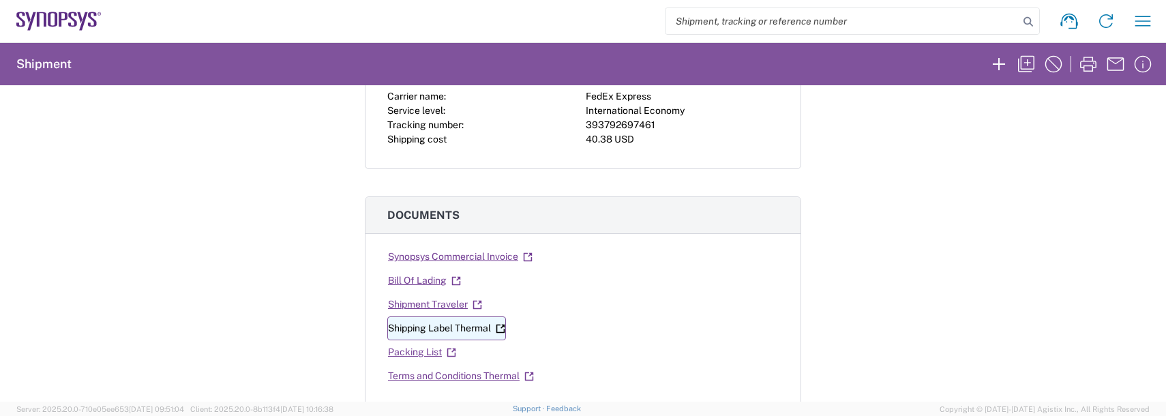
click at [463, 331] on link "Shipping Label Thermal" at bounding box center [446, 328] width 119 height 24
click at [490, 261] on link "Synopsys Commercial Invoice" at bounding box center [460, 257] width 146 height 24
click at [1151, 21] on icon "button" at bounding box center [1144, 21] width 16 height 10
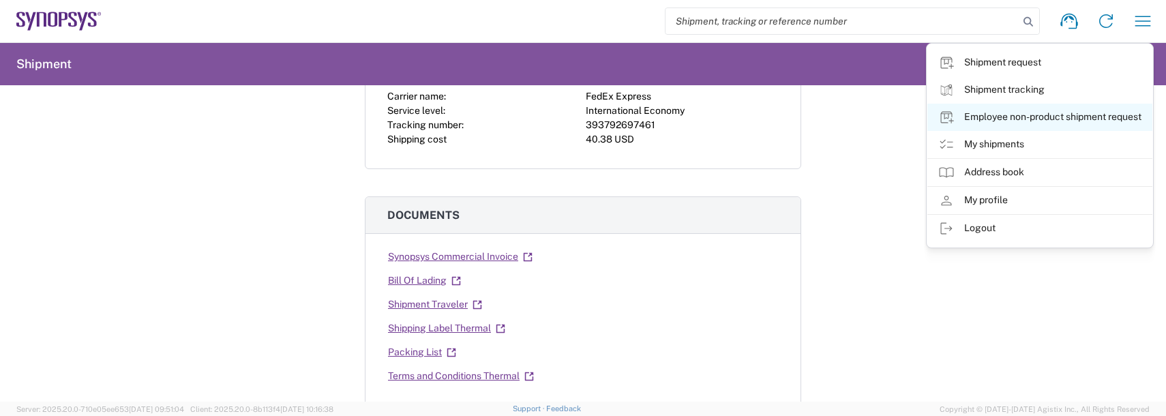
click at [1035, 115] on link "Employee non-product shipment request" at bounding box center [1040, 117] width 225 height 27
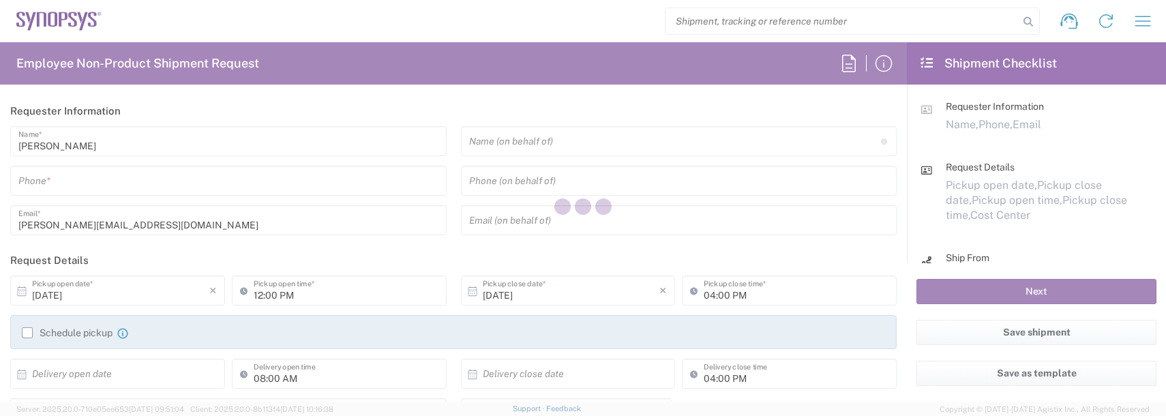
type input "US01, FAC, SAFETY & 110696"
type input "[US_STATE]"
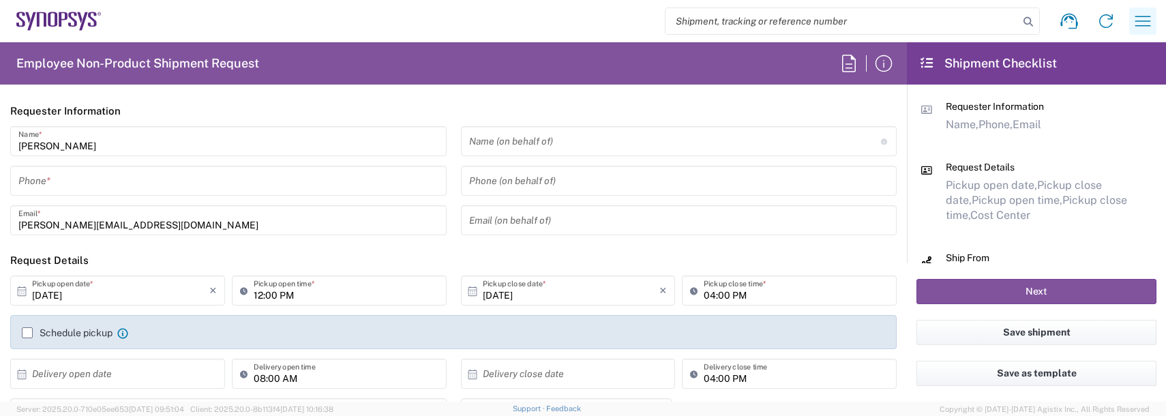
click at [1145, 22] on icon "button" at bounding box center [1143, 21] width 22 height 22
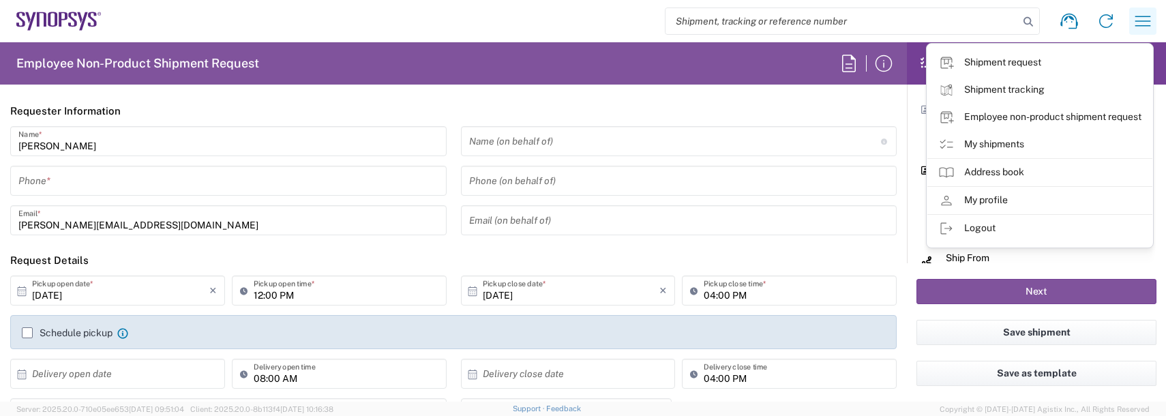
click at [1136, 20] on icon "button" at bounding box center [1143, 21] width 22 height 22
click at [987, 144] on link "My shipments" at bounding box center [1040, 144] width 225 height 27
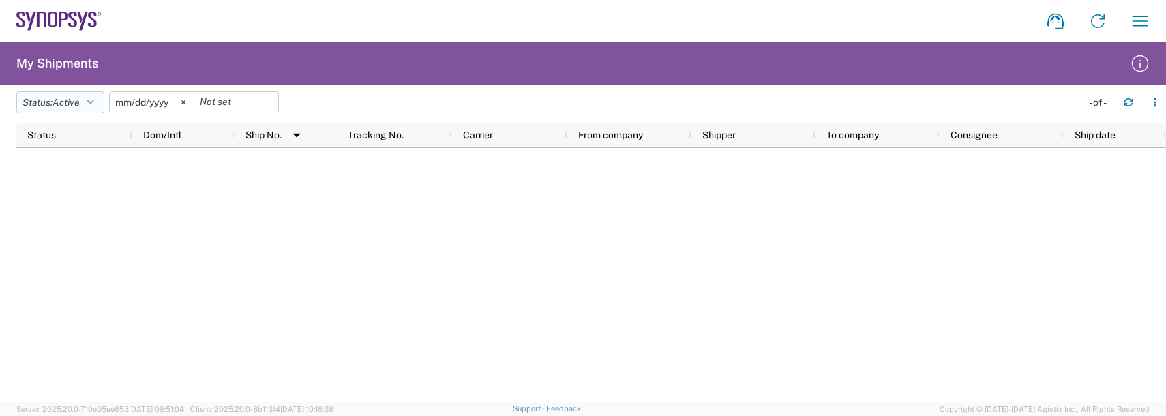
click at [91, 94] on button "Status: Active" at bounding box center [60, 102] width 88 height 22
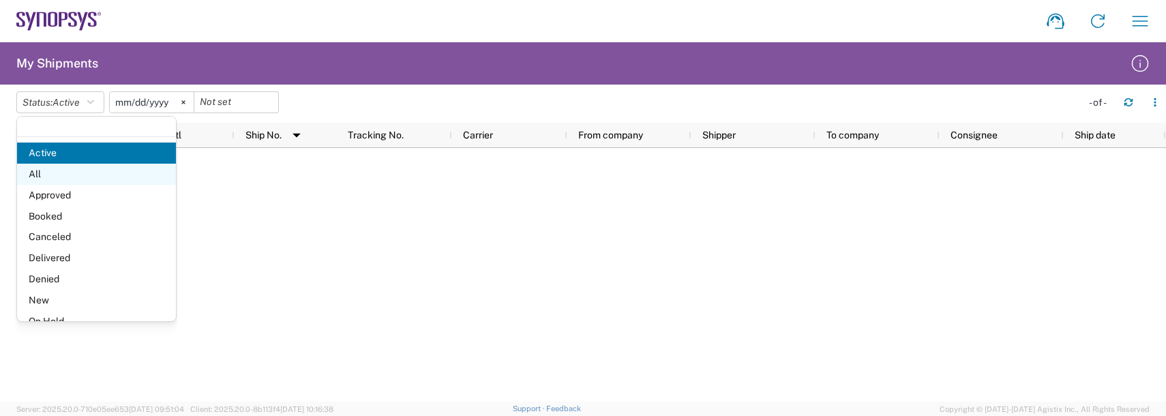
click at [44, 167] on span "All" at bounding box center [96, 174] width 159 height 21
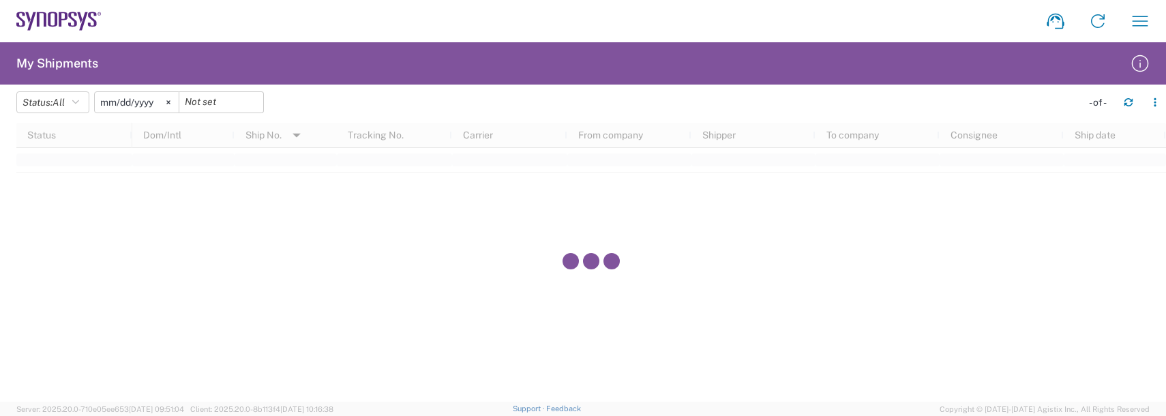
click at [134, 108] on input "[DATE]" at bounding box center [137, 102] width 84 height 20
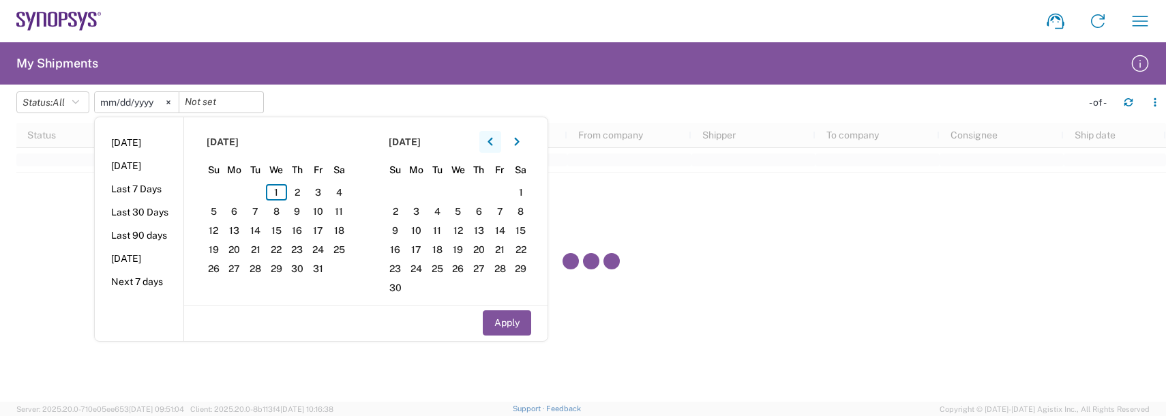
click at [491, 142] on button "button" at bounding box center [490, 142] width 22 height 22
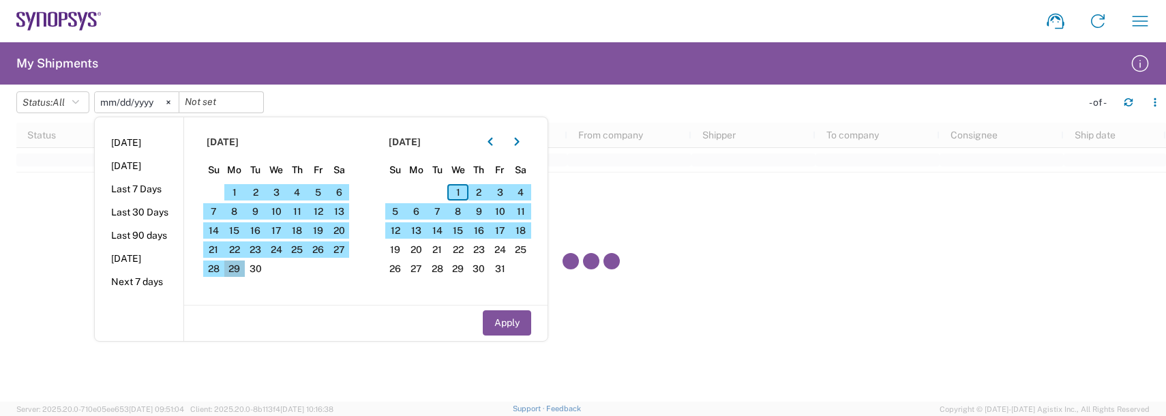
click at [232, 264] on span "29" at bounding box center [234, 269] width 21 height 16
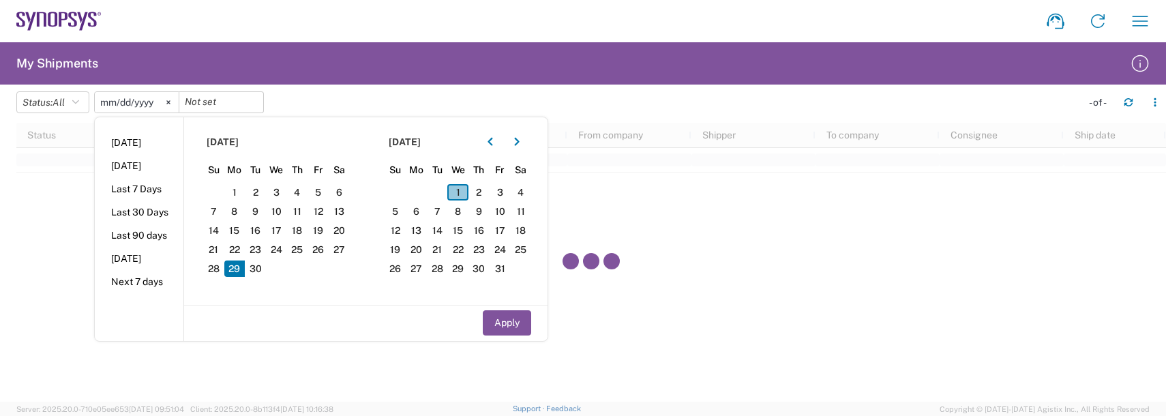
click at [460, 194] on span "1" at bounding box center [457, 192] width 21 height 16
click at [503, 318] on button "Apply" at bounding box center [507, 322] width 48 height 25
type input "[DATE]"
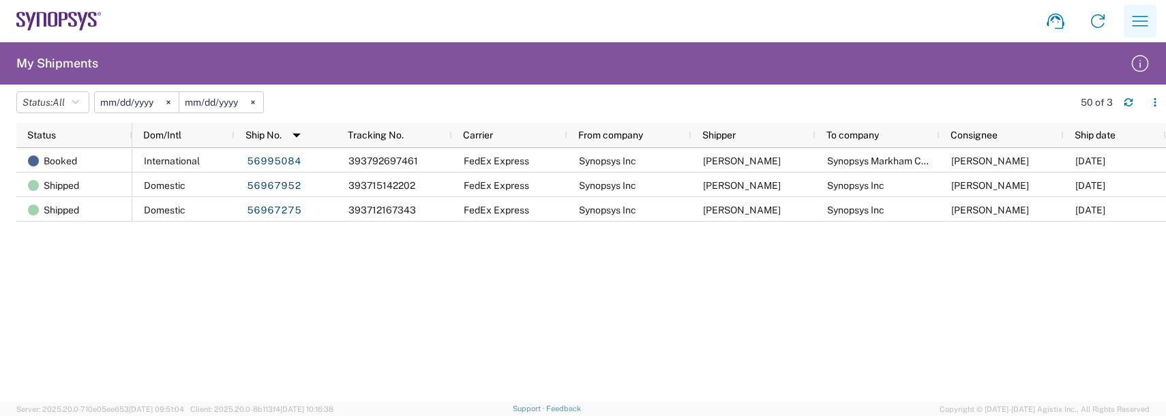
click at [1139, 31] on icon "button" at bounding box center [1140, 21] width 22 height 22
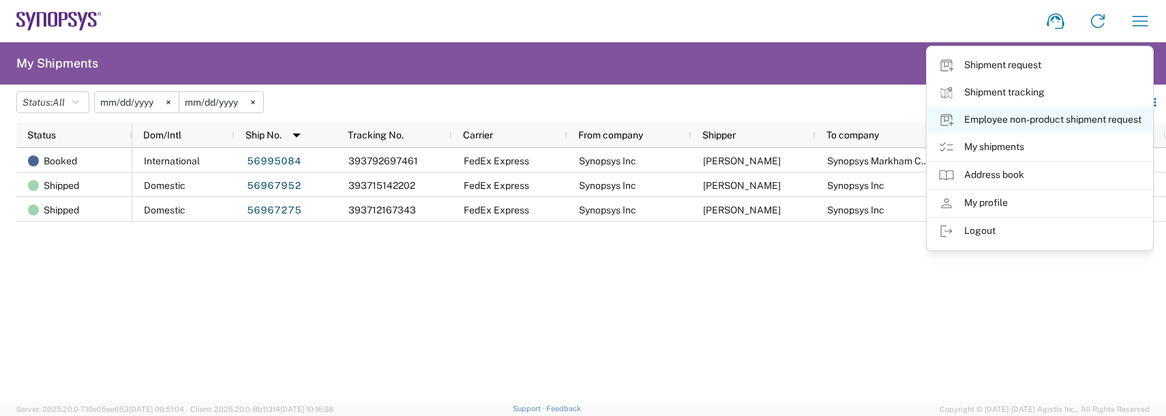
click at [979, 119] on link "Employee non-product shipment request" at bounding box center [1040, 119] width 225 height 27
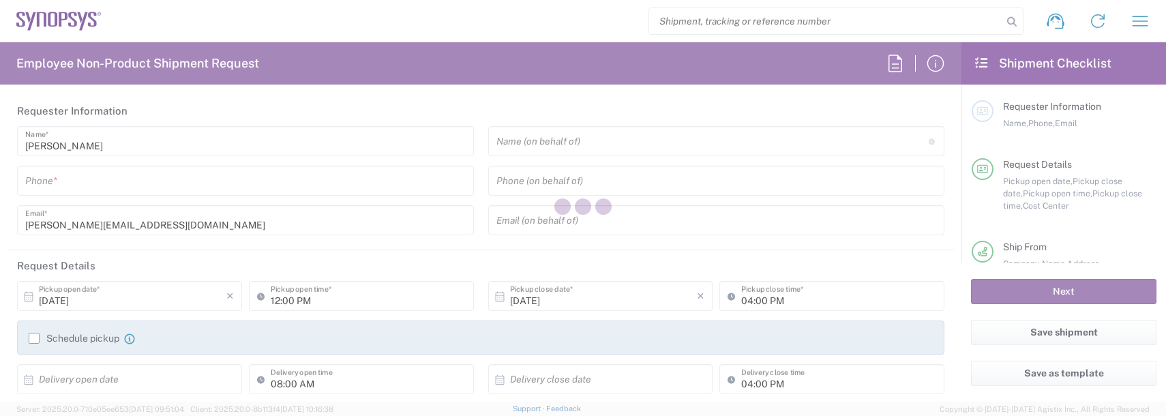
type input "US01, FAC, SAFETY & 110696"
type input "[US_STATE]"
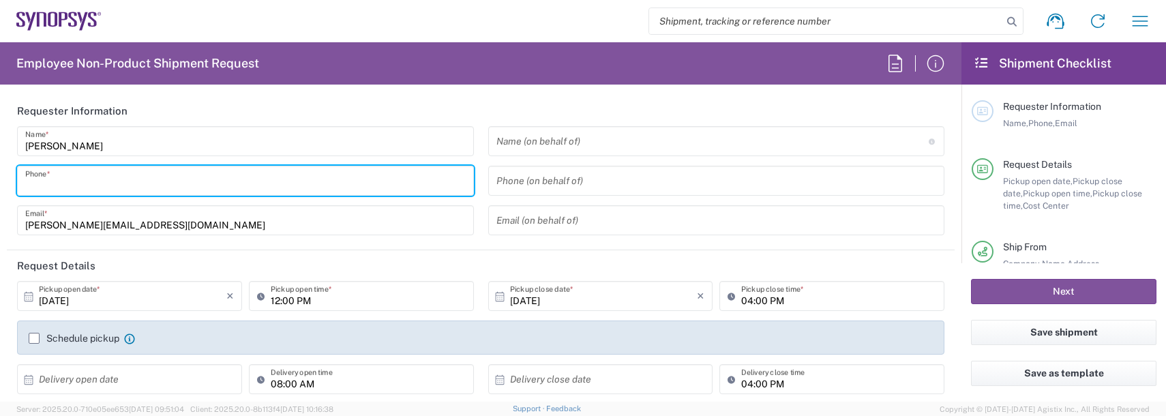
click at [57, 189] on input "tel" at bounding box center [245, 181] width 441 height 24
type input "9788371149"
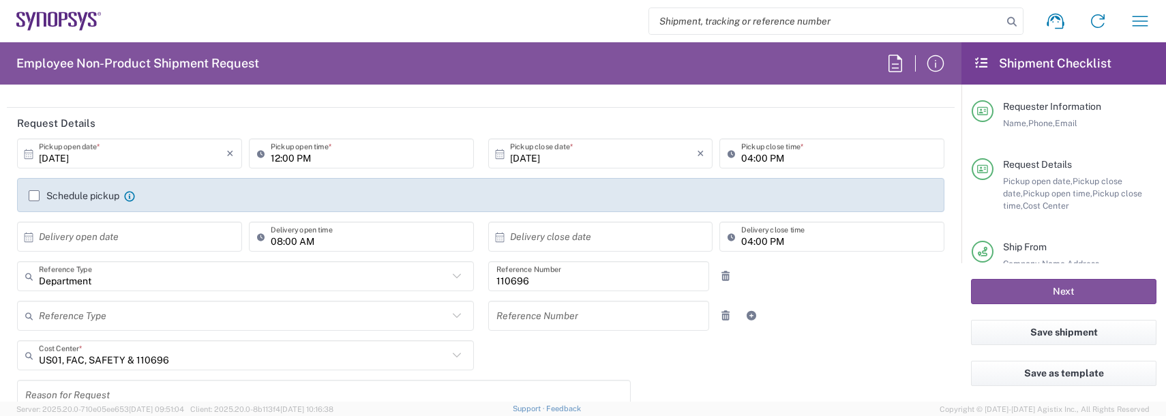
scroll to position [205, 0]
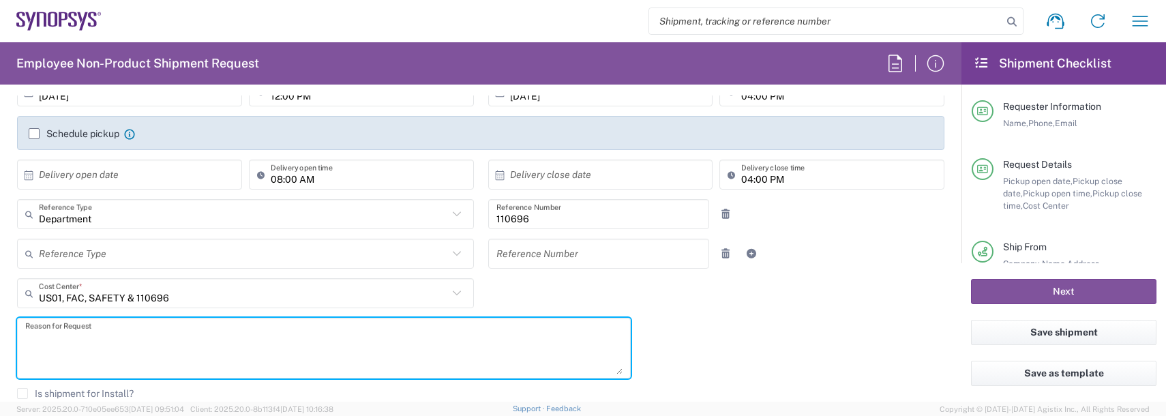
click at [116, 355] on textarea at bounding box center [323, 348] width 597 height 53
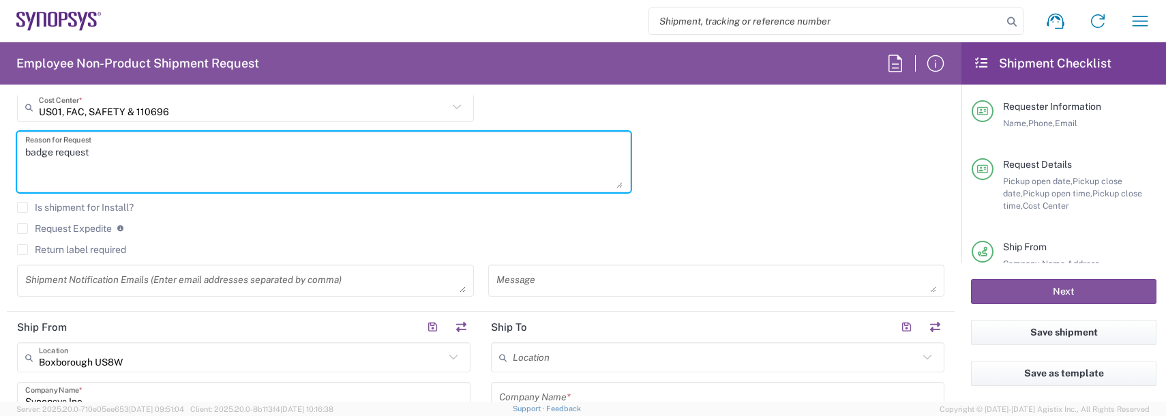
scroll to position [409, 0]
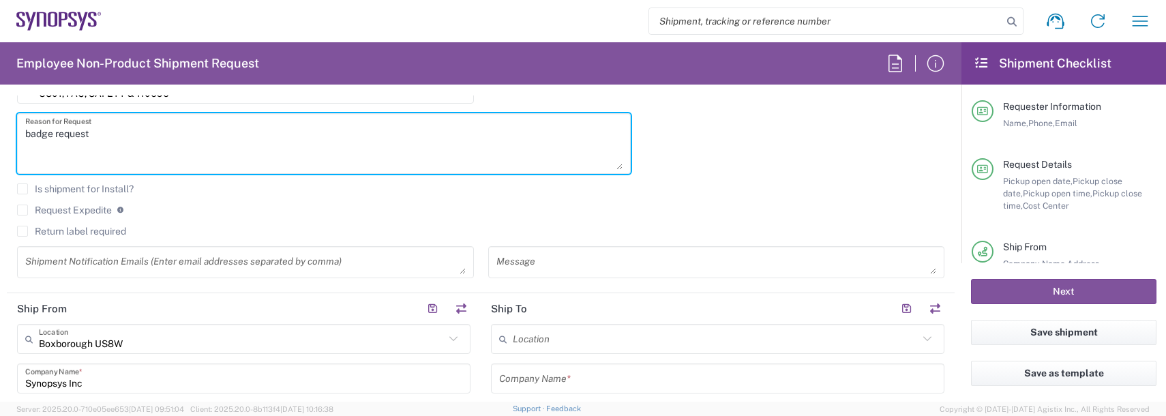
type textarea "badge request"
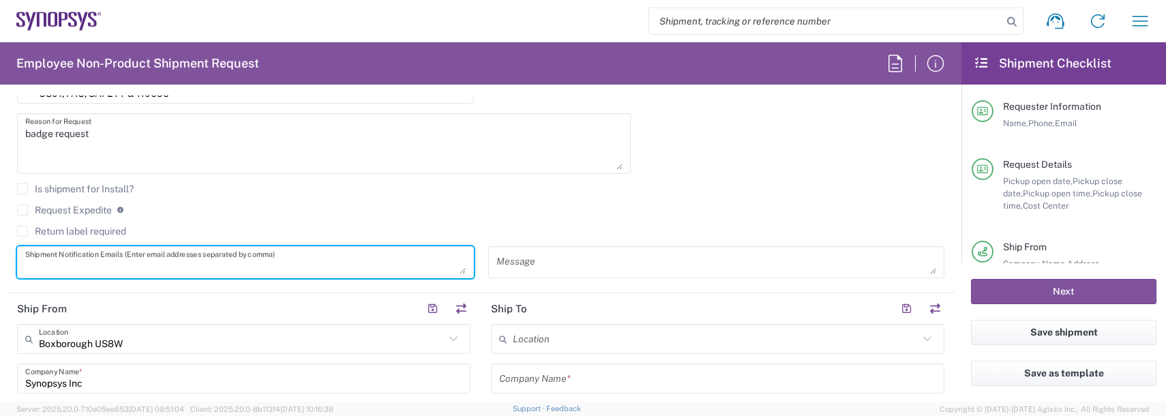
click at [80, 266] on textarea at bounding box center [245, 262] width 441 height 24
type textarea "S"
type textarea "[PERSON_NAME][EMAIL_ADDRESS][DOMAIN_NAME]"
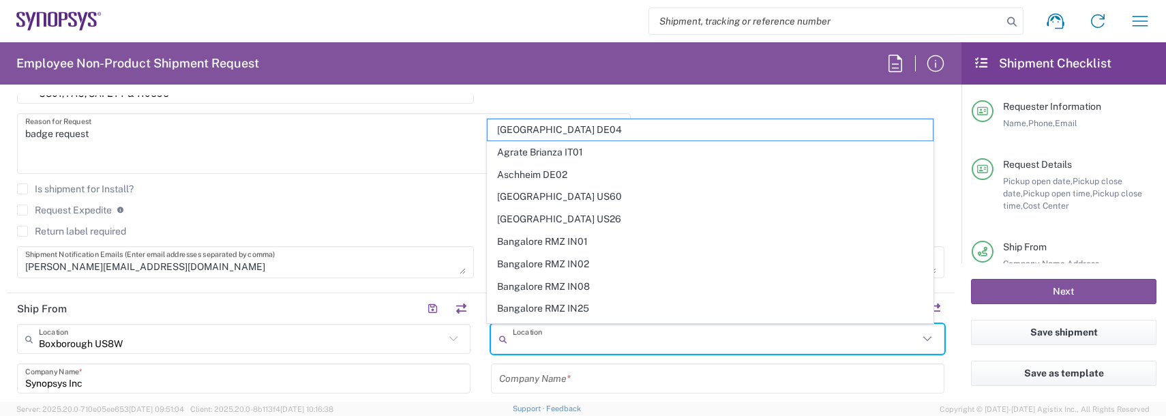
click at [549, 339] on input "text" at bounding box center [716, 339] width 406 height 24
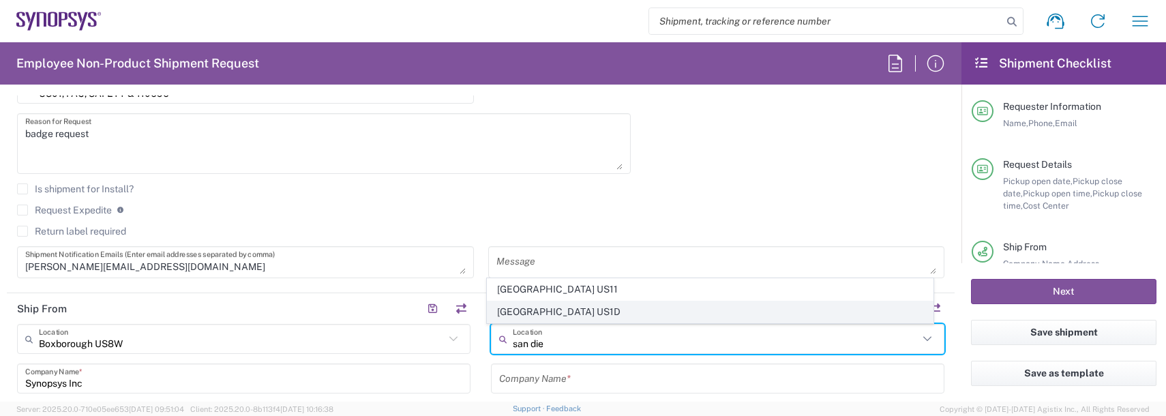
click at [543, 311] on span "[GEOGRAPHIC_DATA] US1D" at bounding box center [711, 311] width 446 height 21
type input "[GEOGRAPHIC_DATA] US1D"
type input "Synopsys Inc"
type input "[STREET_ADDRESS]"
type input "Suite 150"
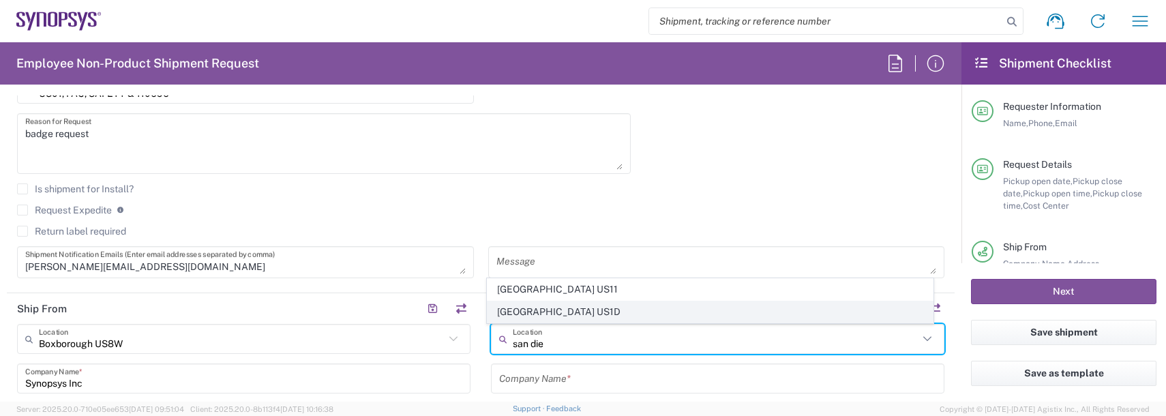
type input "[GEOGRAPHIC_DATA]"
type input "[US_STATE]"
type input "92121"
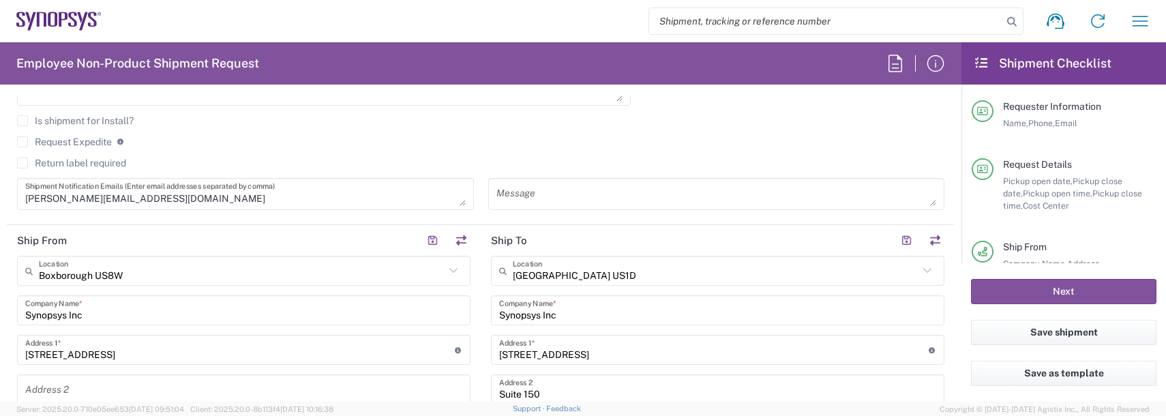
scroll to position [546, 0]
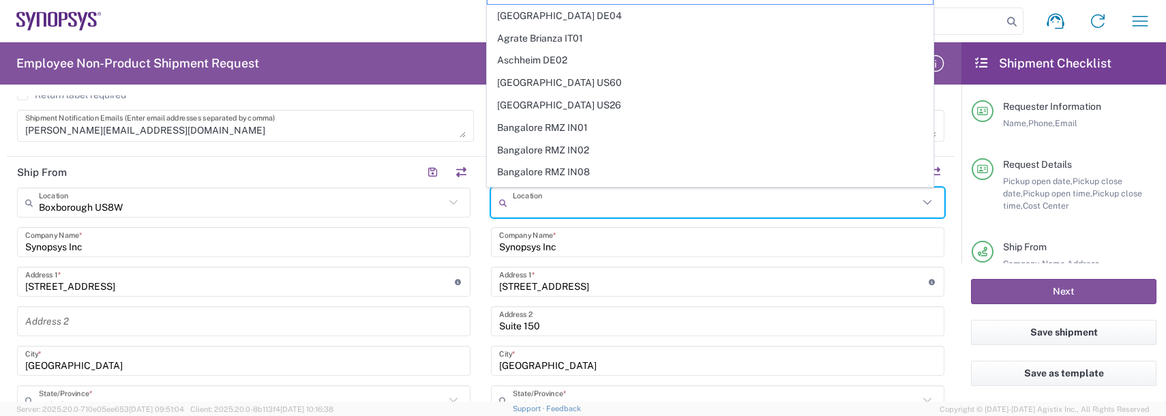
click at [590, 206] on input "text" at bounding box center [716, 203] width 406 height 24
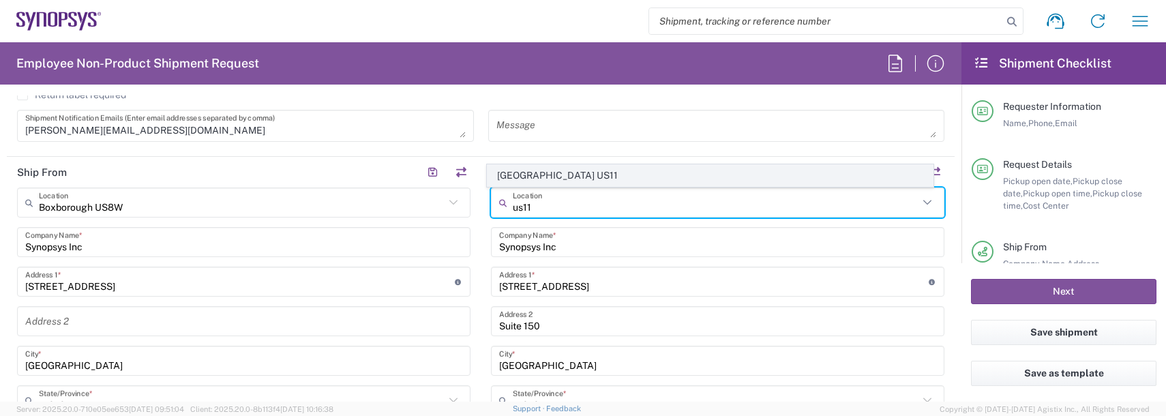
click at [558, 173] on span "[GEOGRAPHIC_DATA] US11" at bounding box center [711, 175] width 446 height 21
type input "[GEOGRAPHIC_DATA] US11"
type input "[STREET_ADDRESS]"
type input "Suite 100"
type input "92130"
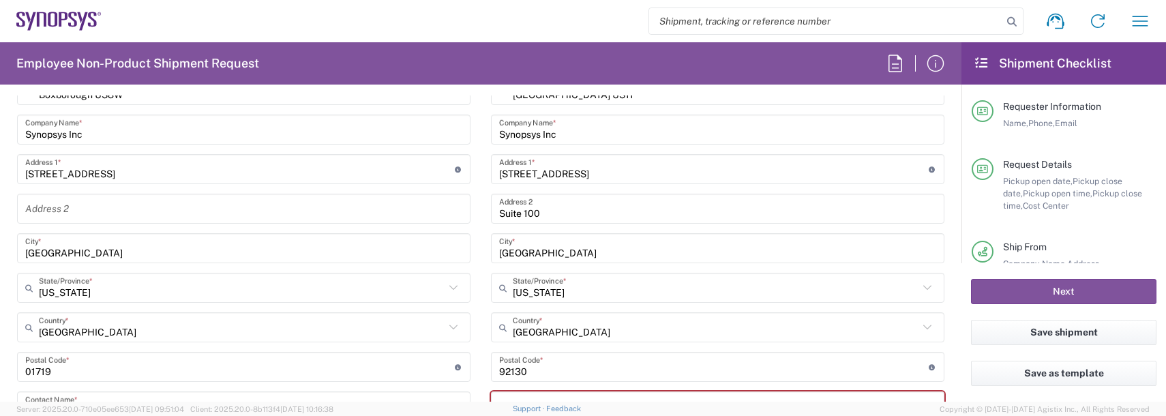
scroll to position [682, 0]
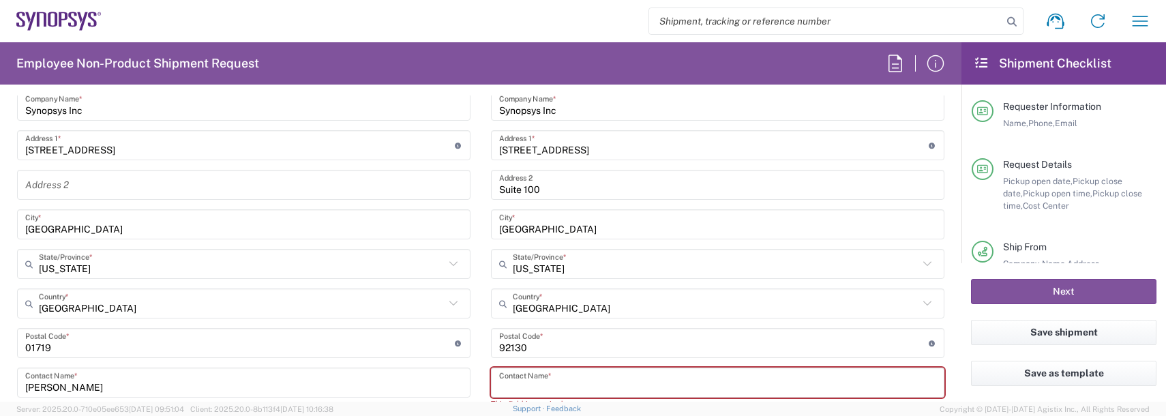
click at [542, 383] on input "text" at bounding box center [717, 383] width 437 height 24
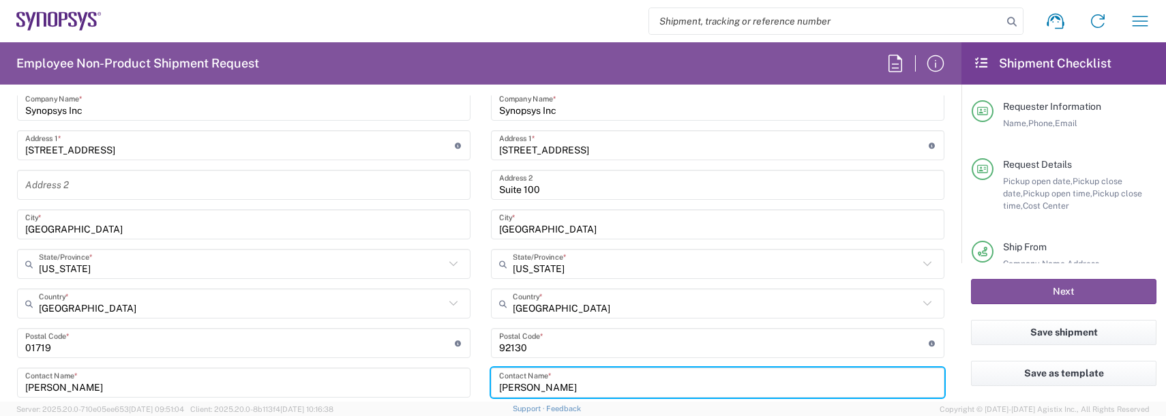
type input "[PERSON_NAME]"
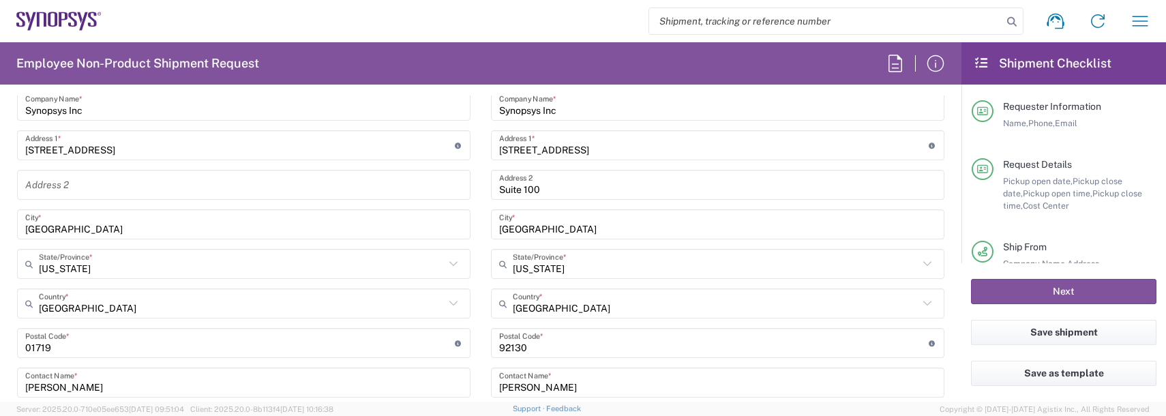
scroll to position [856, 0]
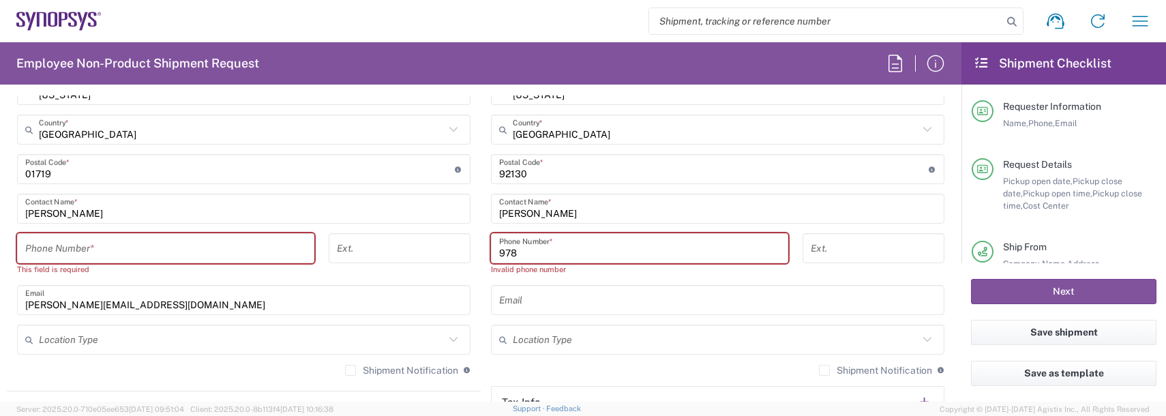
type input "9788371149"
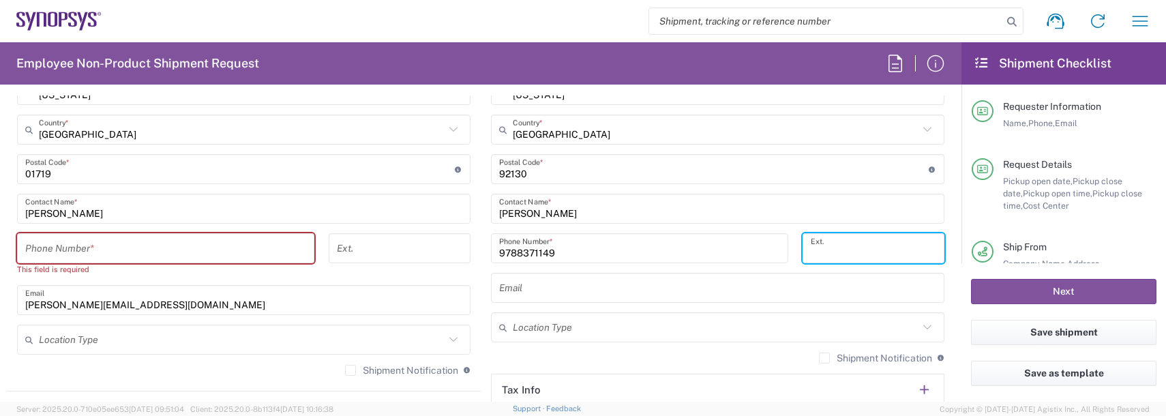
click at [179, 237] on input "tel" at bounding box center [165, 249] width 281 height 24
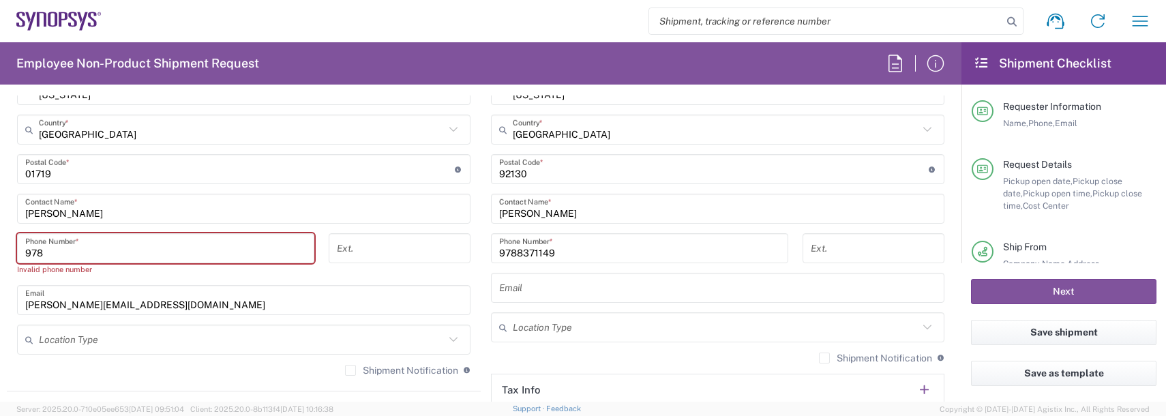
click at [179, 237] on input "978" at bounding box center [165, 249] width 281 height 24
type input "9788371149"
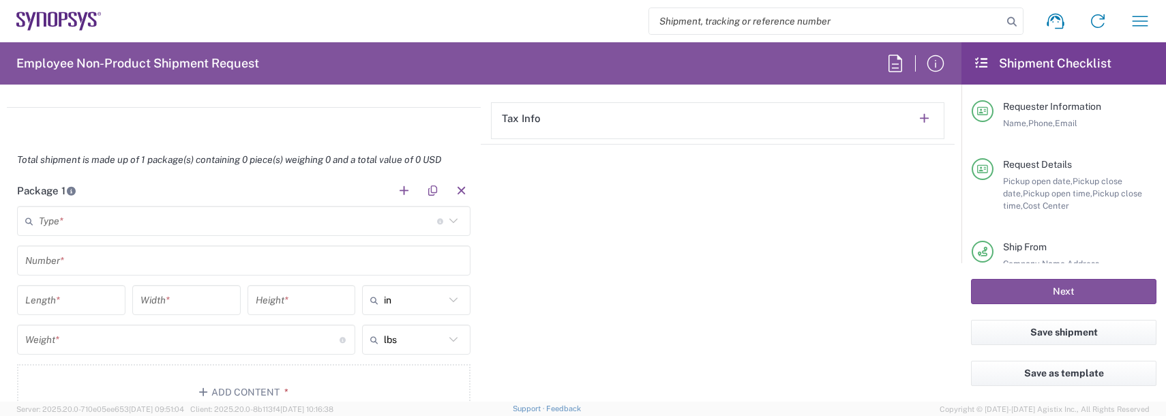
scroll to position [1129, 0]
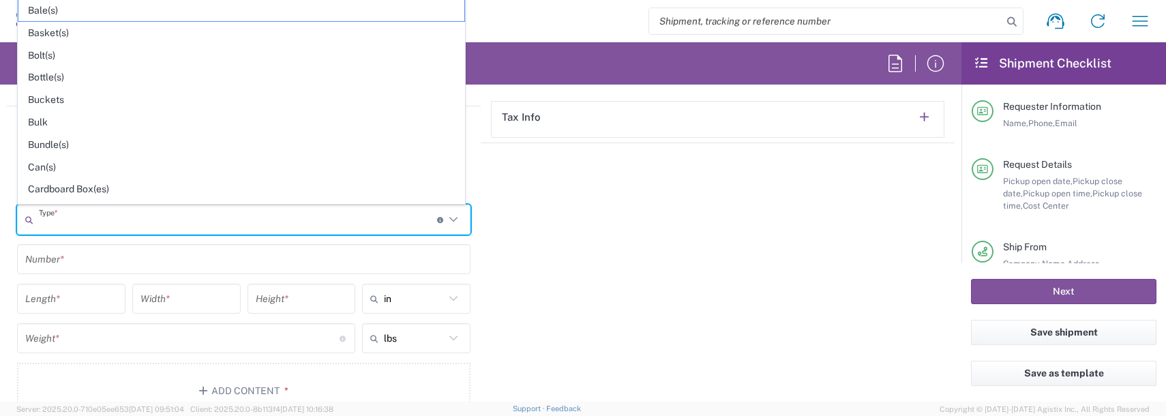
click at [87, 211] on input "text" at bounding box center [238, 220] width 398 height 24
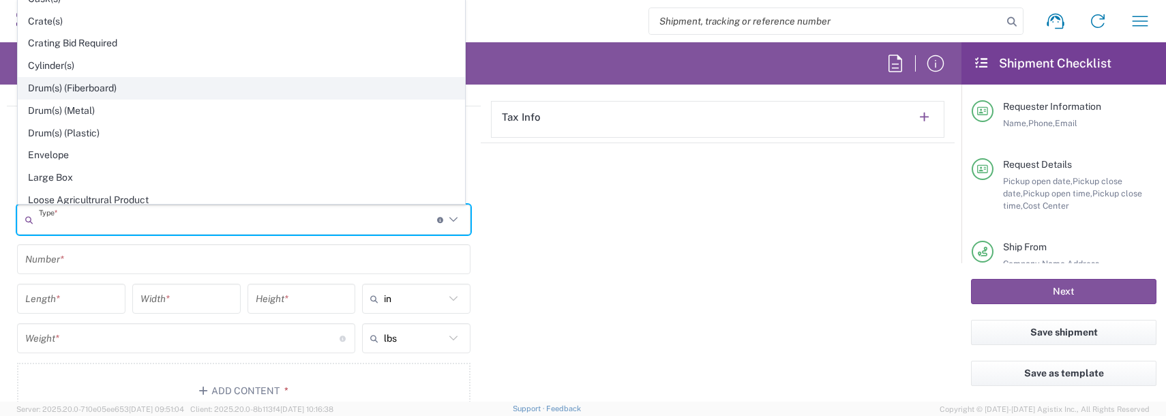
scroll to position [273, 0]
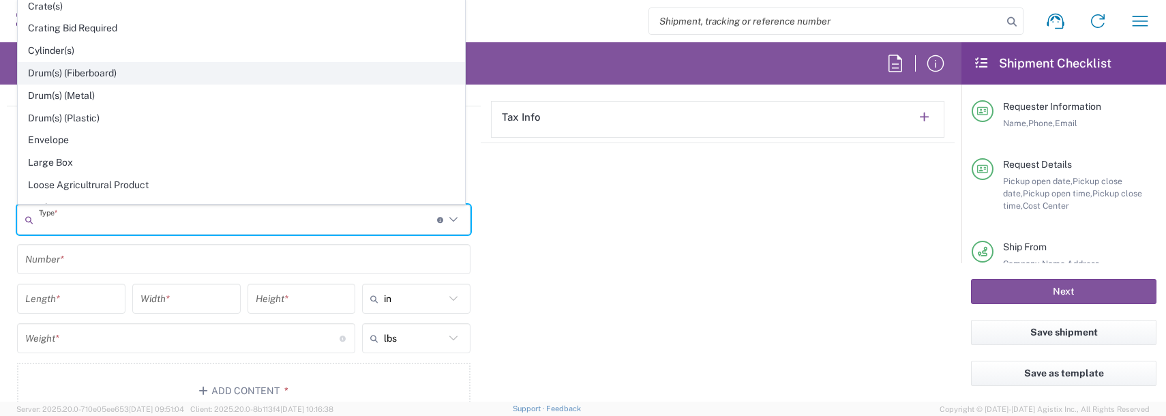
click at [64, 145] on span "Envelope" at bounding box center [241, 140] width 446 height 21
type input "Envelope"
type input "1"
type input "9.5"
type input "12.5"
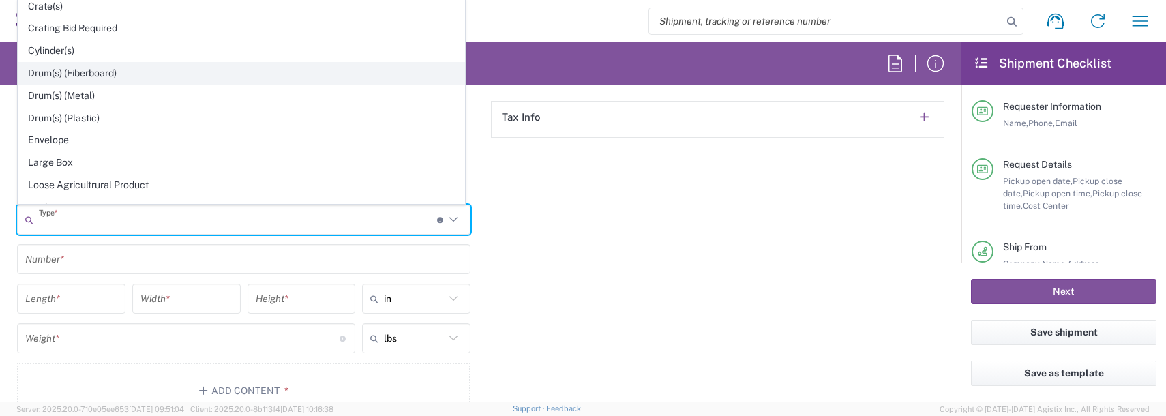
type input "0.25"
type input "1"
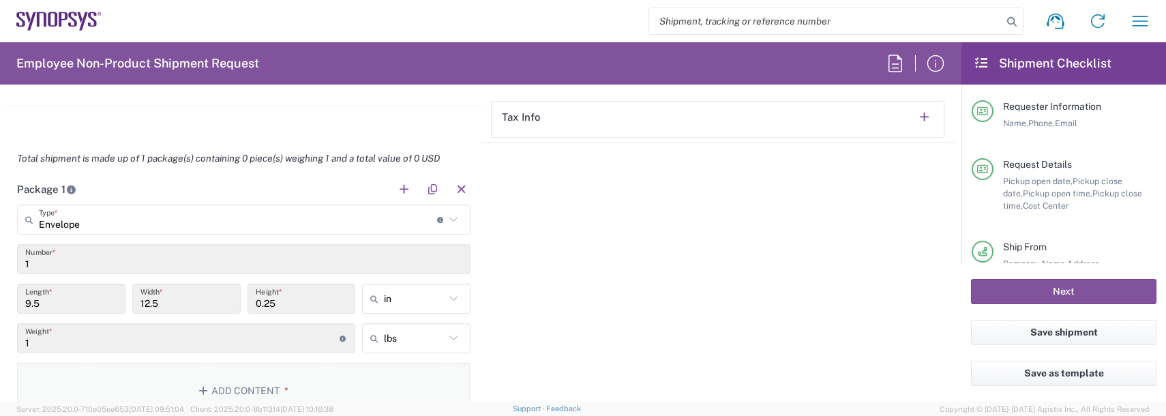
click at [132, 383] on button "Add Content *" at bounding box center [244, 391] width 454 height 56
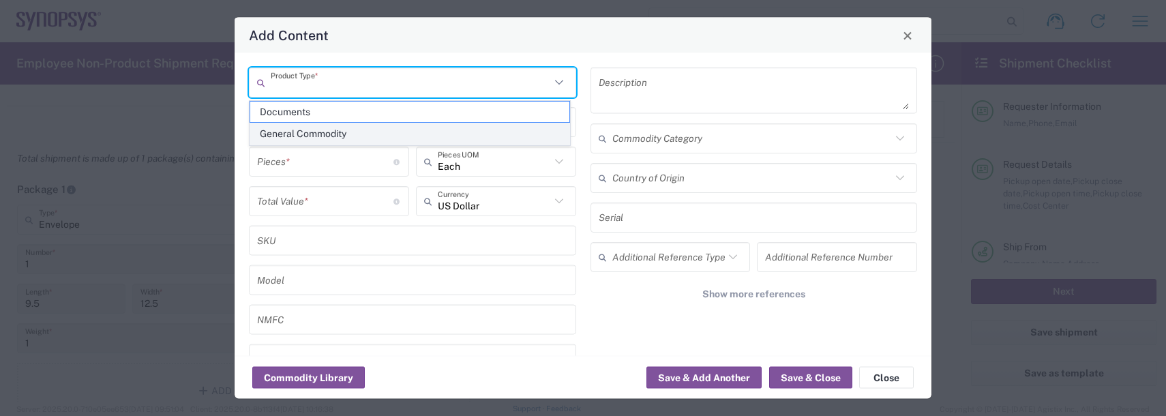
drag, startPoint x: 323, startPoint y: 83, endPoint x: 307, endPoint y: 123, distance: 43.4
click at [322, 83] on input "text" at bounding box center [411, 82] width 280 height 24
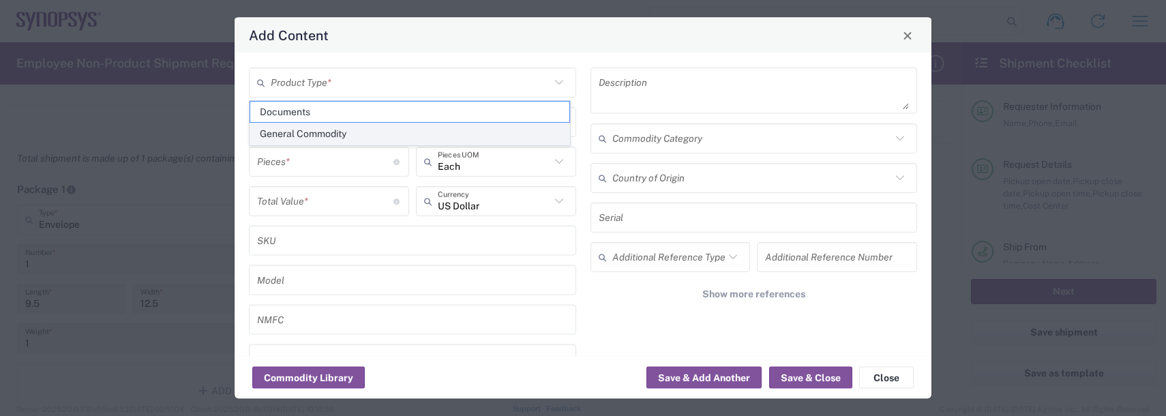
click at [308, 130] on span "General Commodity" at bounding box center [409, 133] width 319 height 21
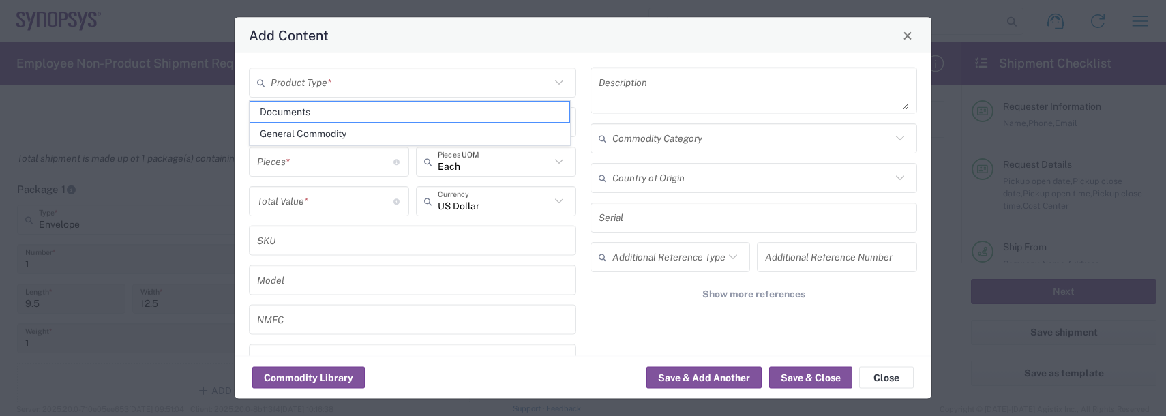
type input "General Commodity"
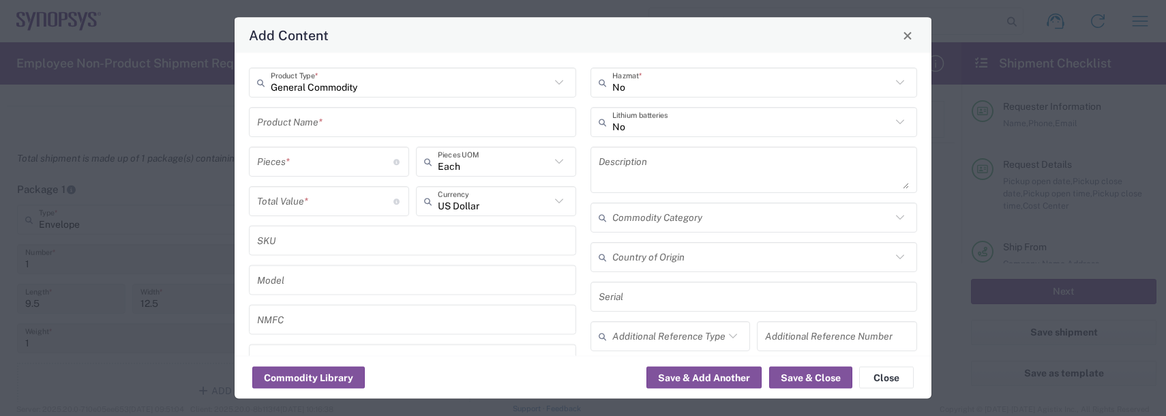
click at [310, 124] on input "text" at bounding box center [412, 122] width 311 height 24
click at [295, 175] on div "Badge/Smart Card" at bounding box center [412, 177] width 325 height 23
type input "Badge/Smart Card"
type input "10.15"
type textarea "Badge/Smart Card"
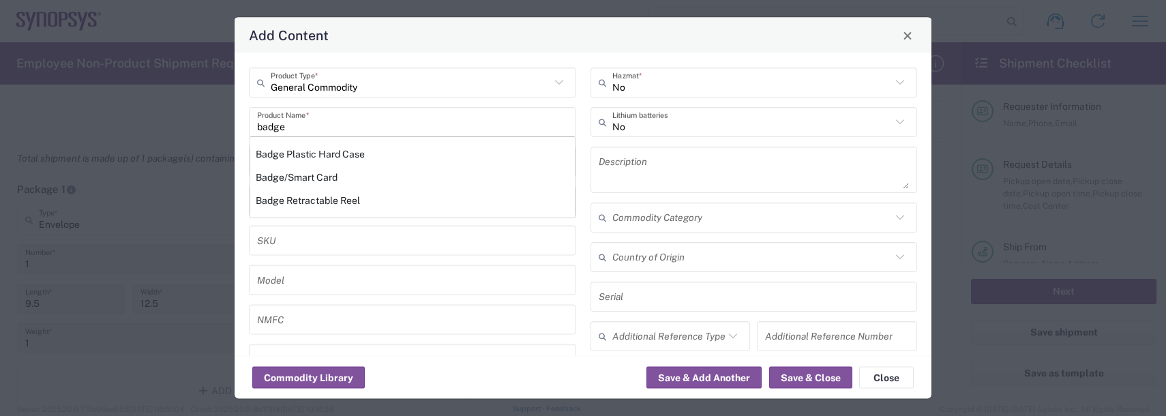
type input "[GEOGRAPHIC_DATA]"
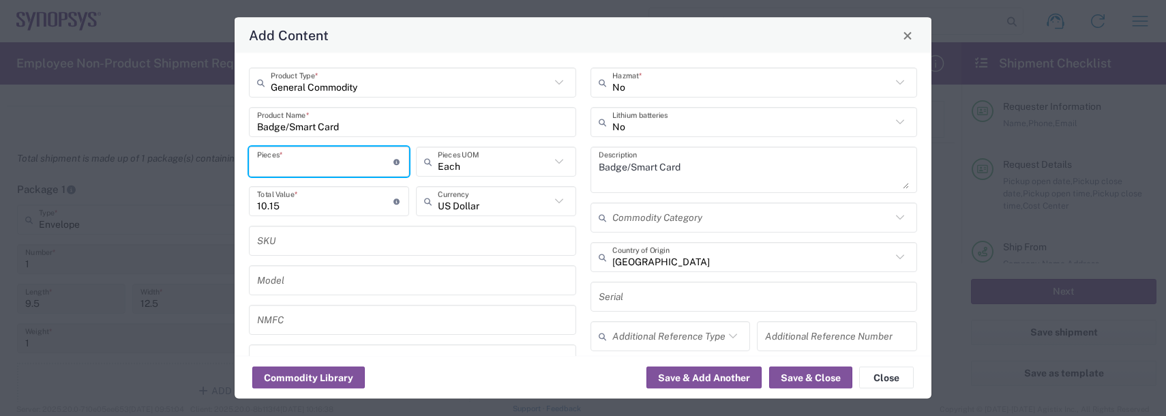
click at [291, 159] on input "number" at bounding box center [325, 161] width 136 height 24
type input "1"
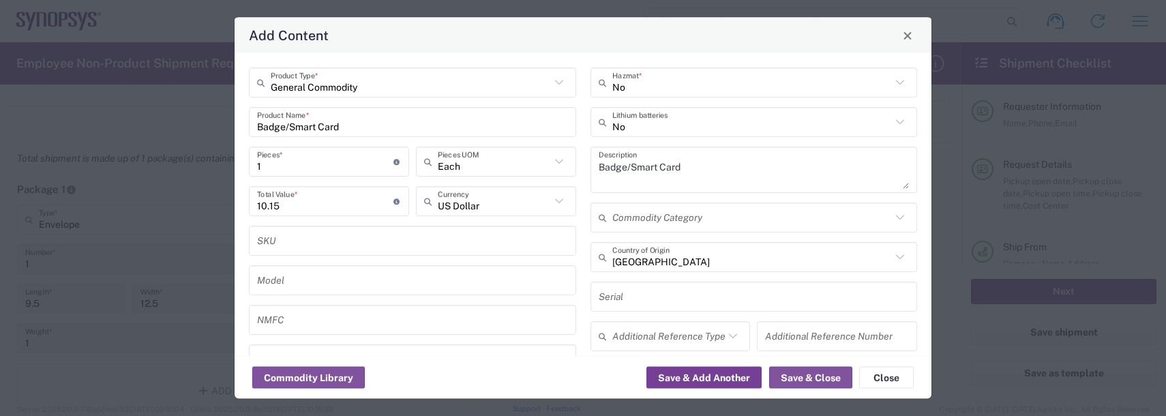
click at [715, 373] on button "Save & Add Another" at bounding box center [704, 378] width 115 height 22
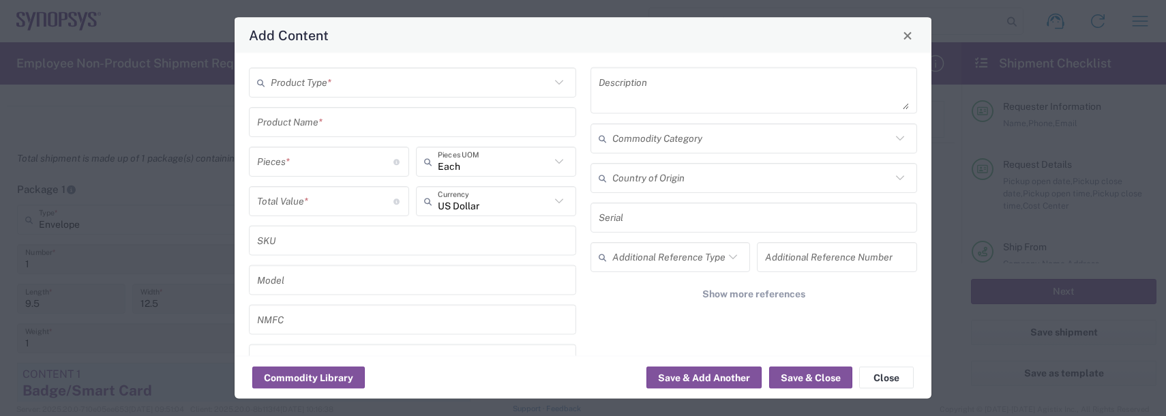
click at [308, 82] on input "text" at bounding box center [411, 82] width 280 height 24
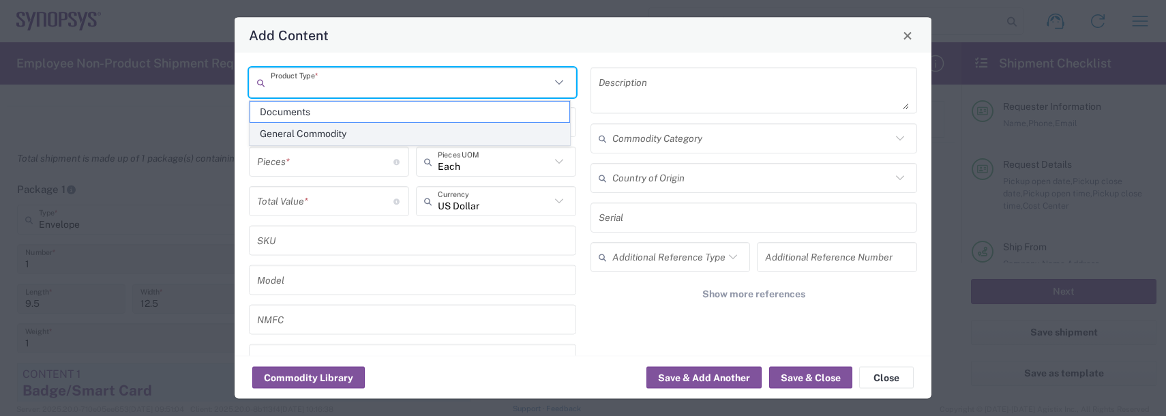
click at [313, 130] on span "General Commodity" at bounding box center [409, 133] width 319 height 21
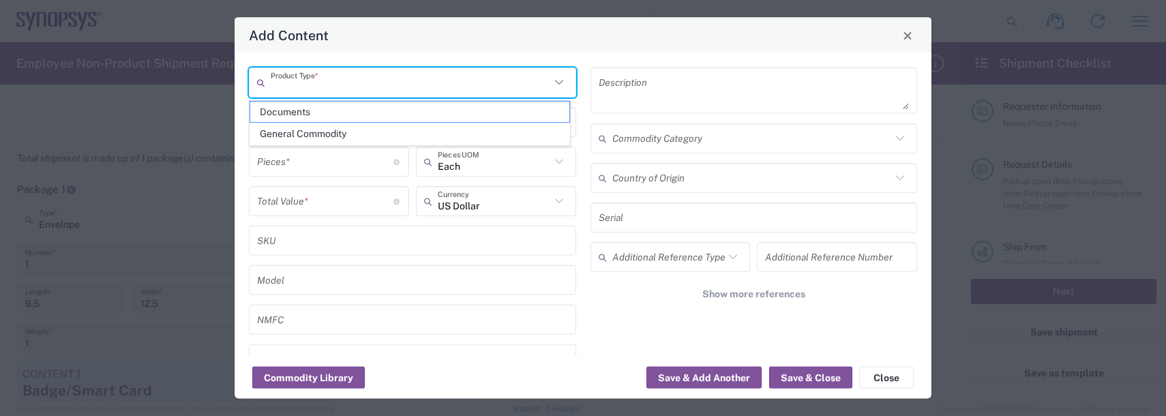
type input "General Commodity"
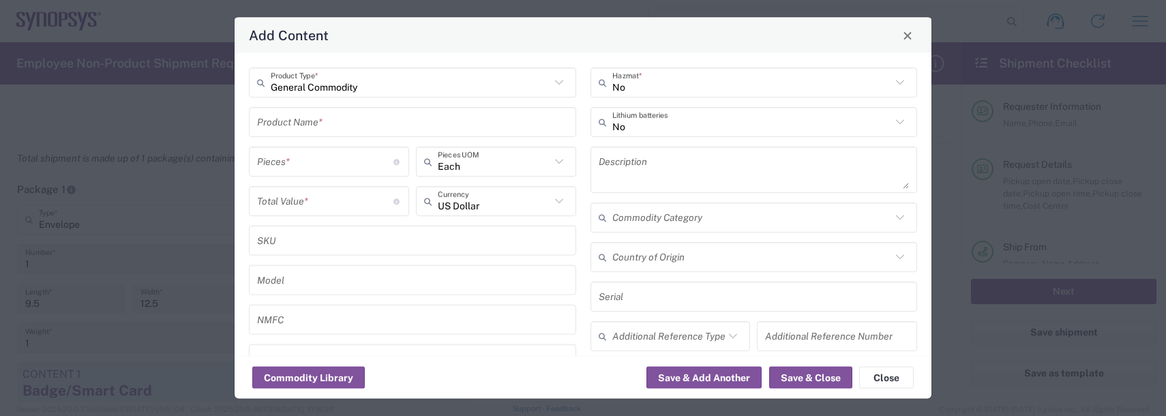
click at [314, 121] on input "text" at bounding box center [412, 122] width 311 height 24
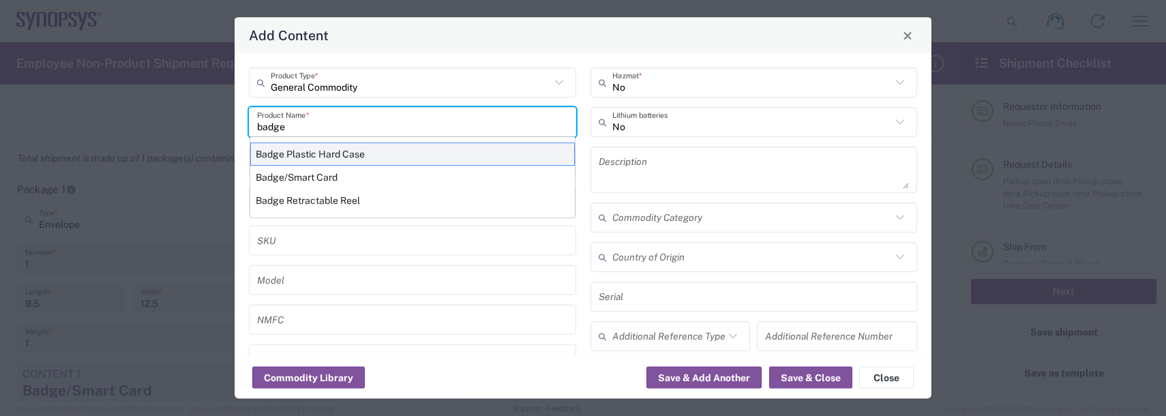
click at [321, 155] on div "Badge Plastic Hard Case" at bounding box center [412, 154] width 325 height 23
type input "Badge Plastic Hard Case"
type input "1.25"
type textarea "Badge Plastic Hard Case"
type input "[GEOGRAPHIC_DATA]"
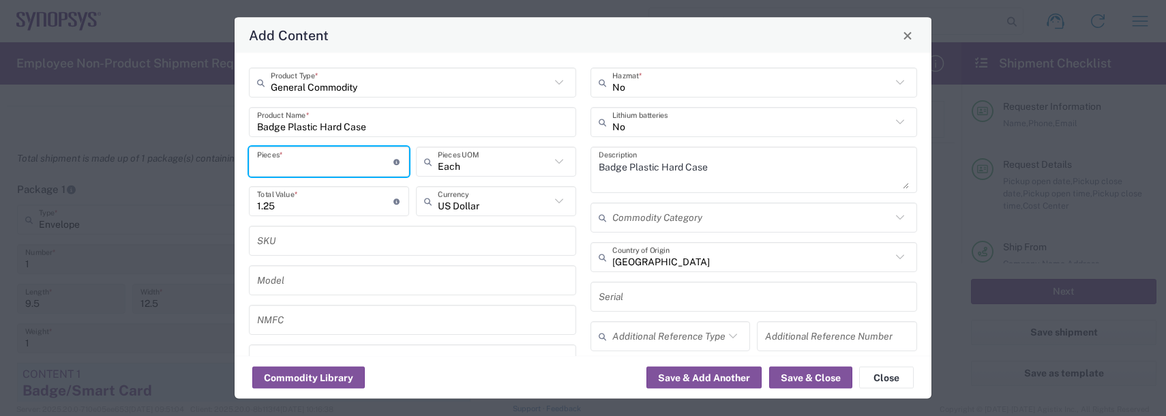
click at [292, 158] on input "number" at bounding box center [325, 161] width 136 height 24
type input "1"
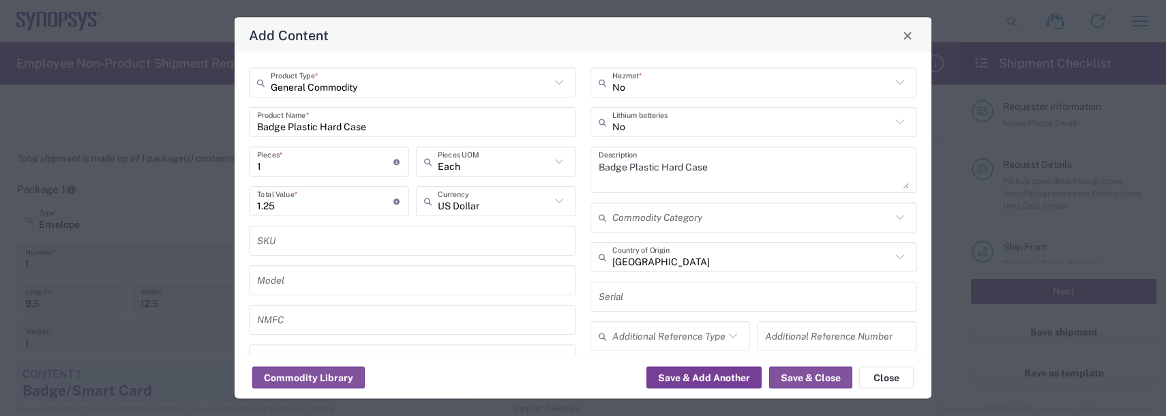
click at [672, 372] on button "Save & Add Another" at bounding box center [704, 378] width 115 height 22
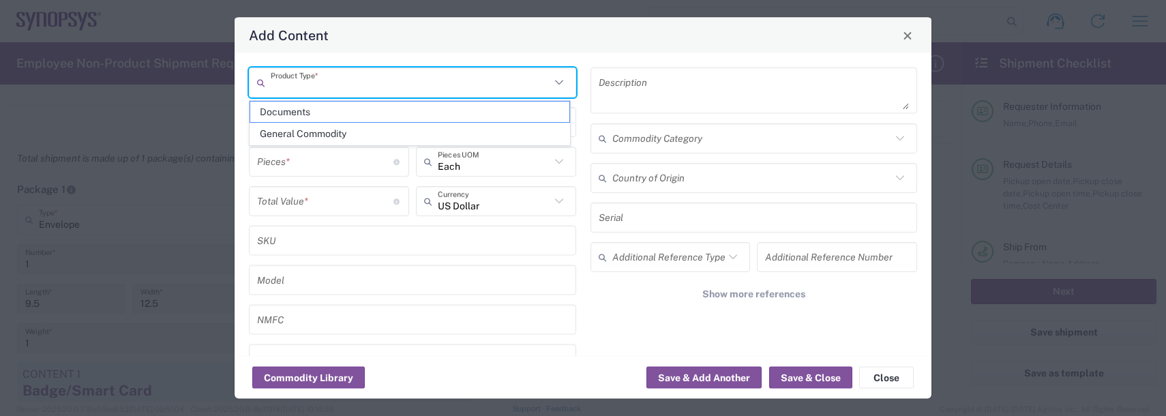
click at [345, 85] on input "text" at bounding box center [411, 82] width 280 height 24
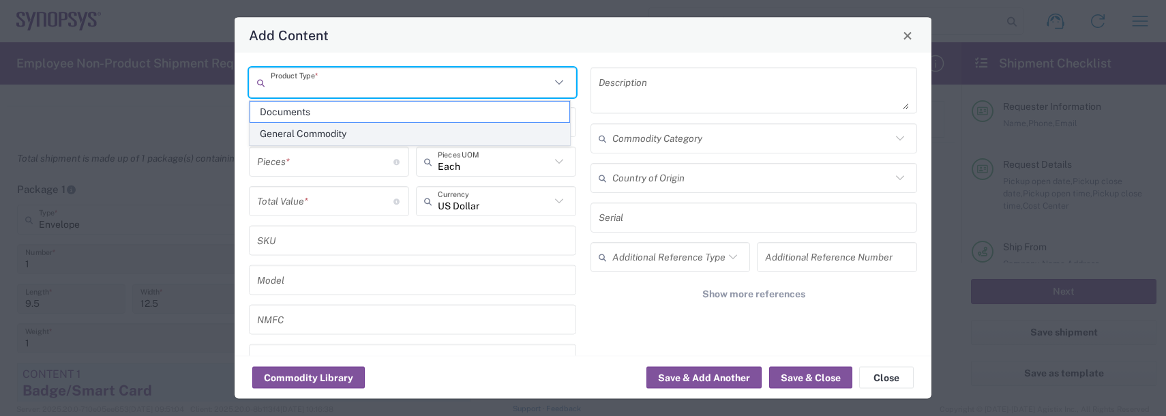
click at [327, 128] on span "General Commodity" at bounding box center [409, 133] width 319 height 21
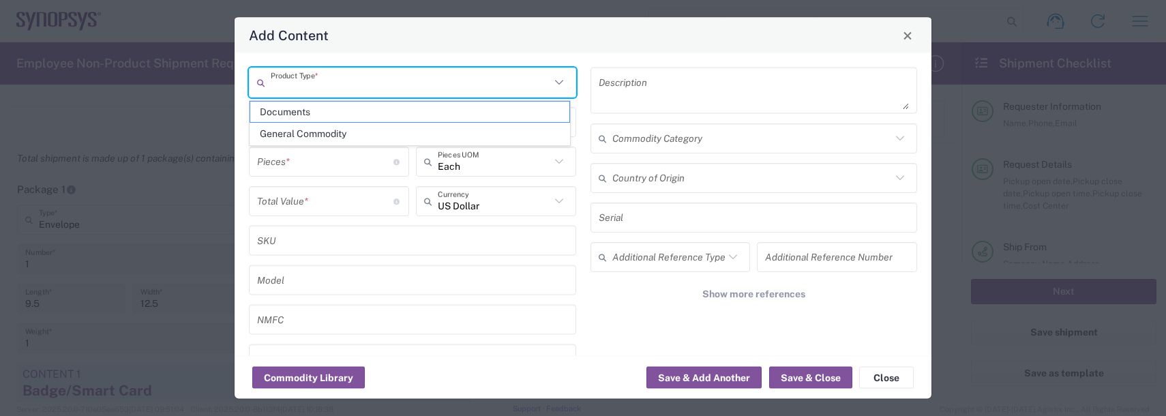
type input "General Commodity"
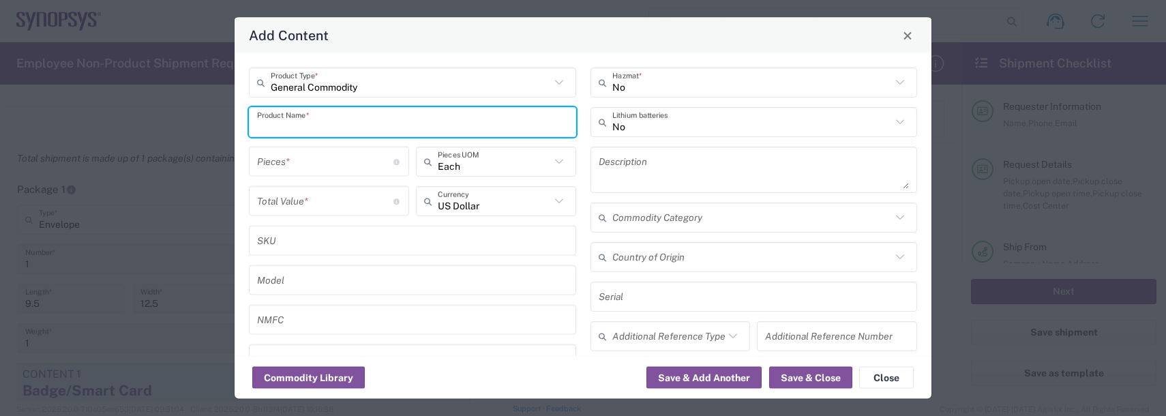
click at [319, 123] on input "text" at bounding box center [412, 122] width 311 height 24
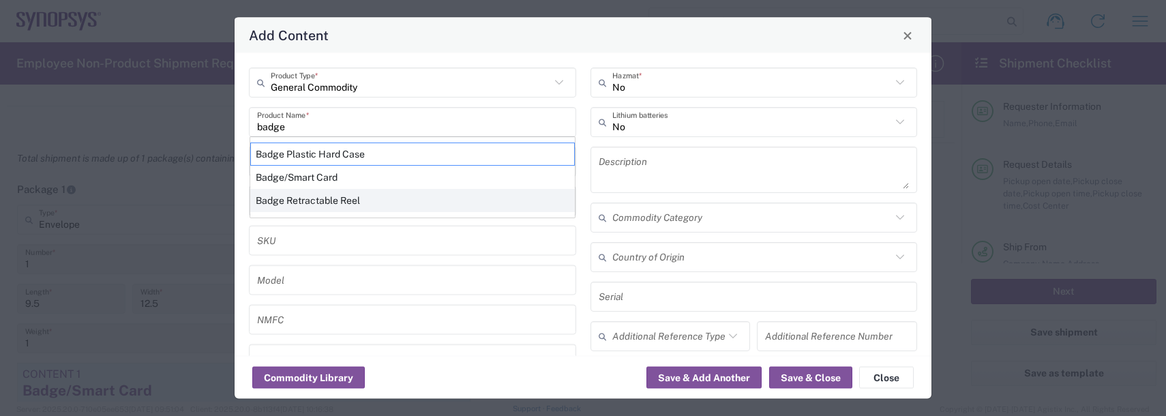
click at [321, 198] on div "Badge Retractable Reel" at bounding box center [412, 200] width 325 height 23
type input "Badge Retractable Reel"
type input "1.85"
type textarea "Badge Retractable Reel"
type input "[GEOGRAPHIC_DATA]"
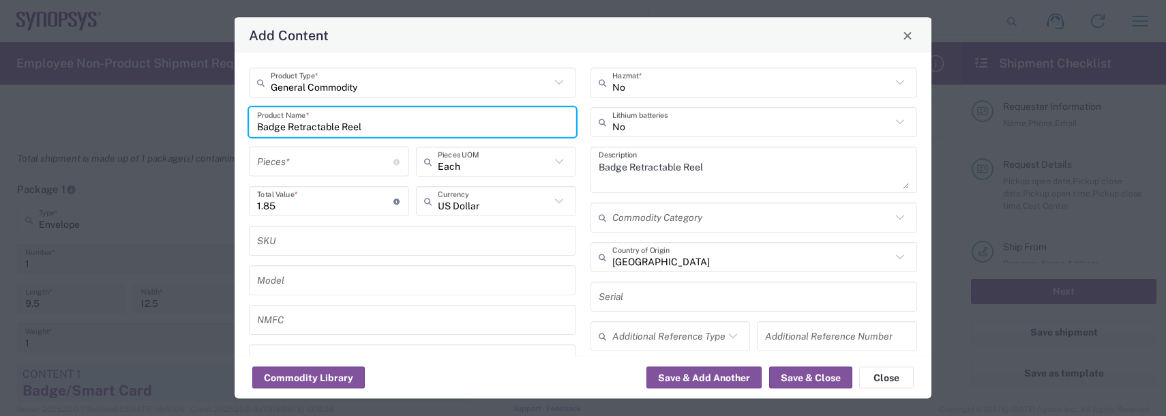
click at [310, 167] on input "number" at bounding box center [325, 161] width 136 height 24
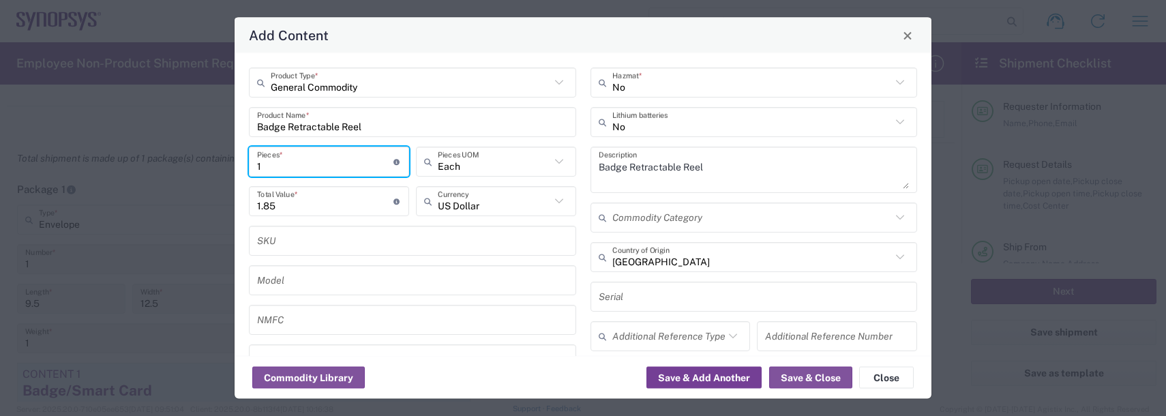
type input "1"
click at [726, 387] on button "Save & Add Another" at bounding box center [704, 378] width 115 height 22
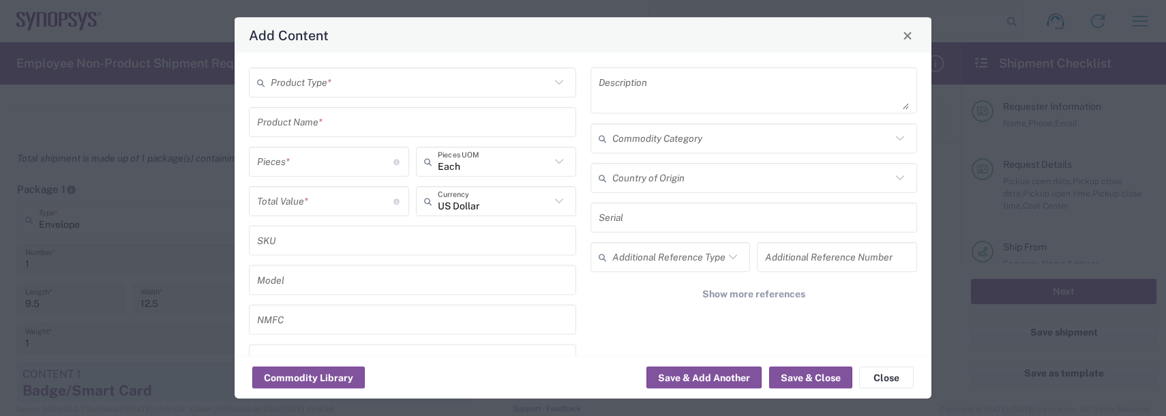
drag, startPoint x: 295, startPoint y: 89, endPoint x: 291, endPoint y: 98, distance: 9.5
click at [295, 88] on input "text" at bounding box center [411, 82] width 280 height 24
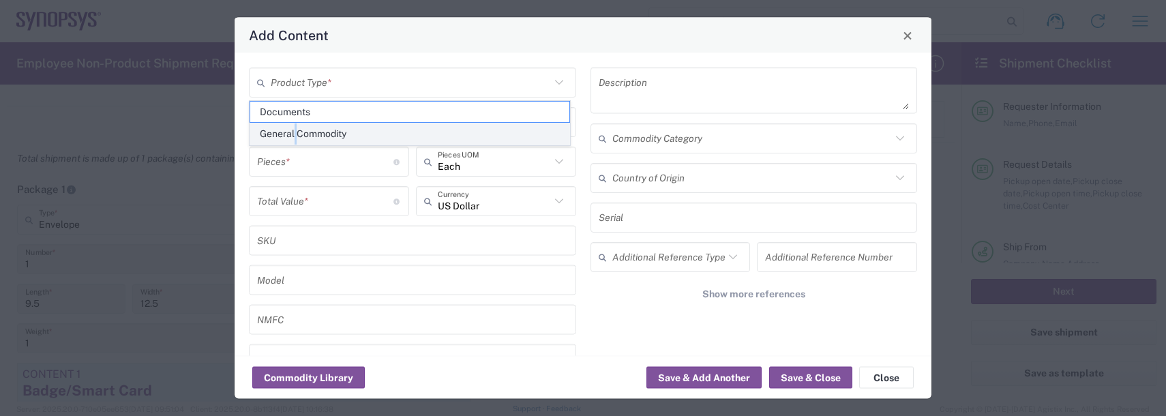
click at [297, 127] on span "General Commodity" at bounding box center [409, 133] width 319 height 21
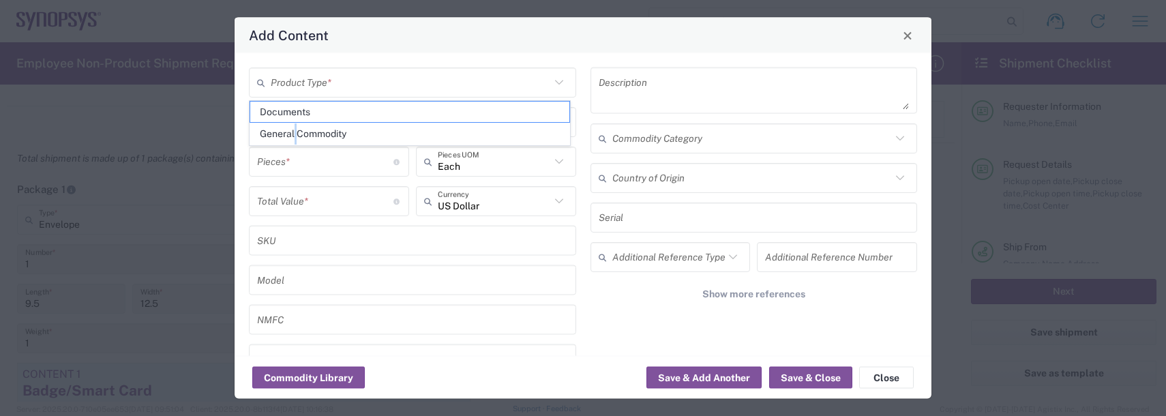
type input "General Commodity"
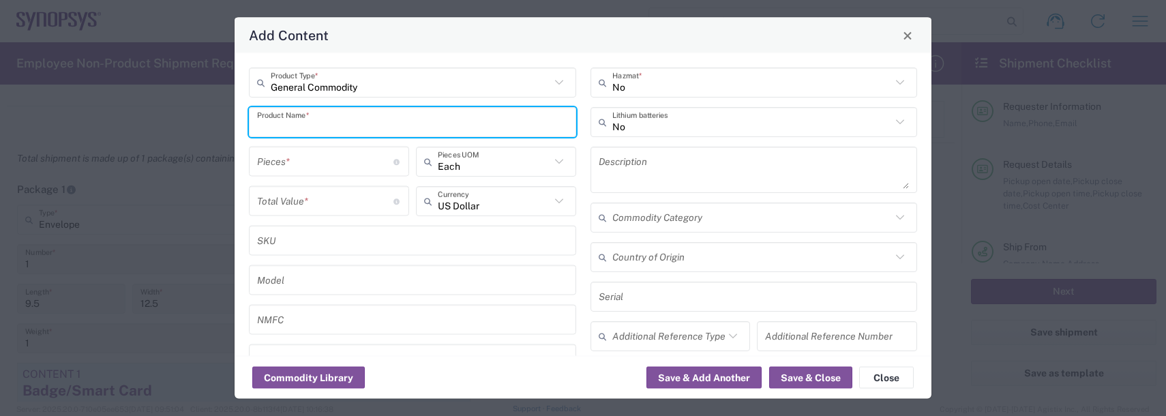
click at [293, 116] on input "text" at bounding box center [412, 122] width 311 height 24
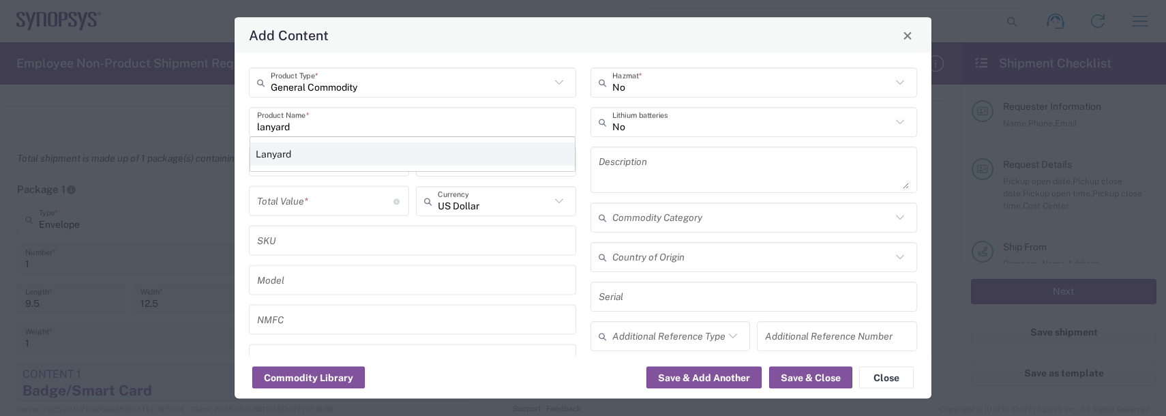
click at [305, 146] on div "Lanyard" at bounding box center [412, 154] width 325 height 23
type input "Lanyard"
type input "1.7"
type textarea "Lanyard for ID Badge"
type input "[GEOGRAPHIC_DATA]"
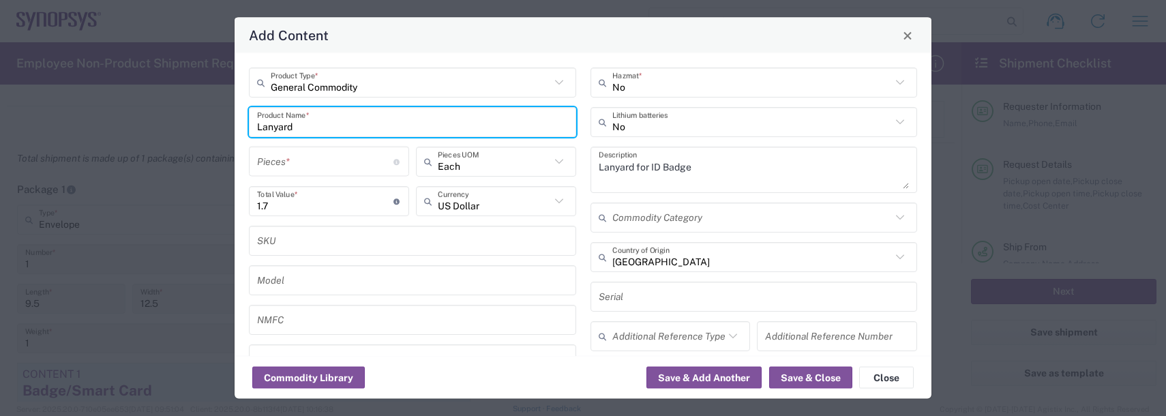
click at [298, 151] on input "number" at bounding box center [325, 161] width 136 height 24
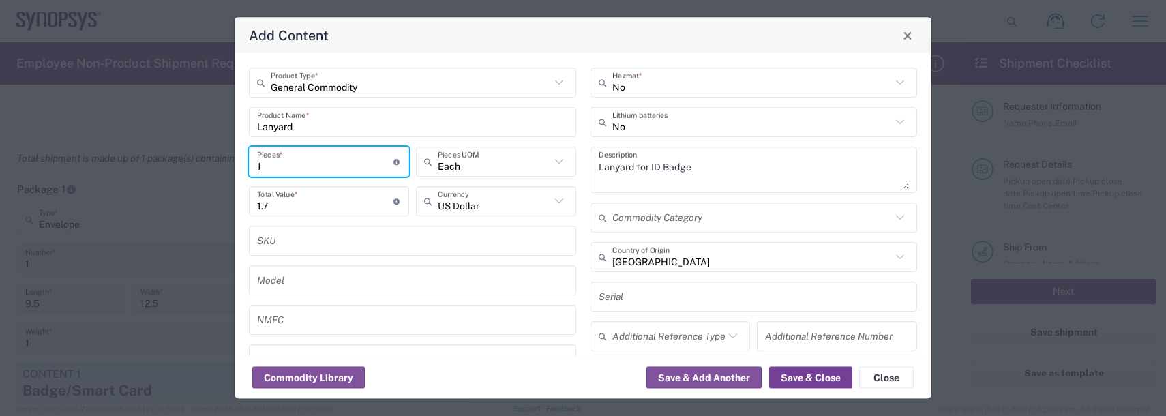
type input "1"
click at [795, 383] on button "Save & Close" at bounding box center [810, 378] width 83 height 22
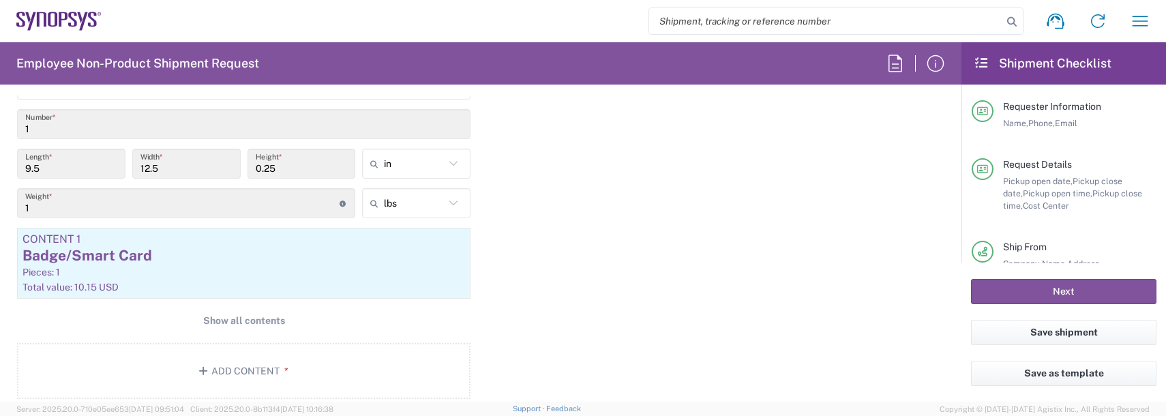
scroll to position [1265, 0]
click at [220, 318] on span "Show all contents" at bounding box center [244, 319] width 82 height 13
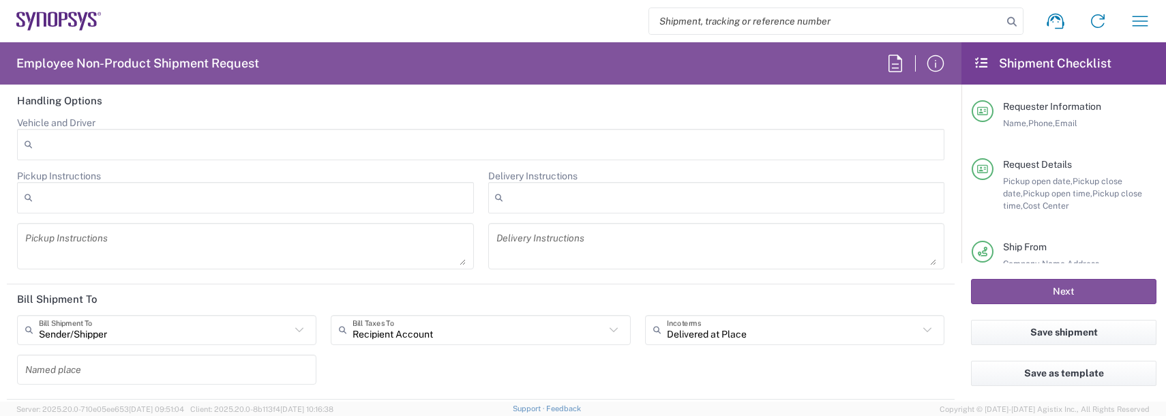
scroll to position [2105, 0]
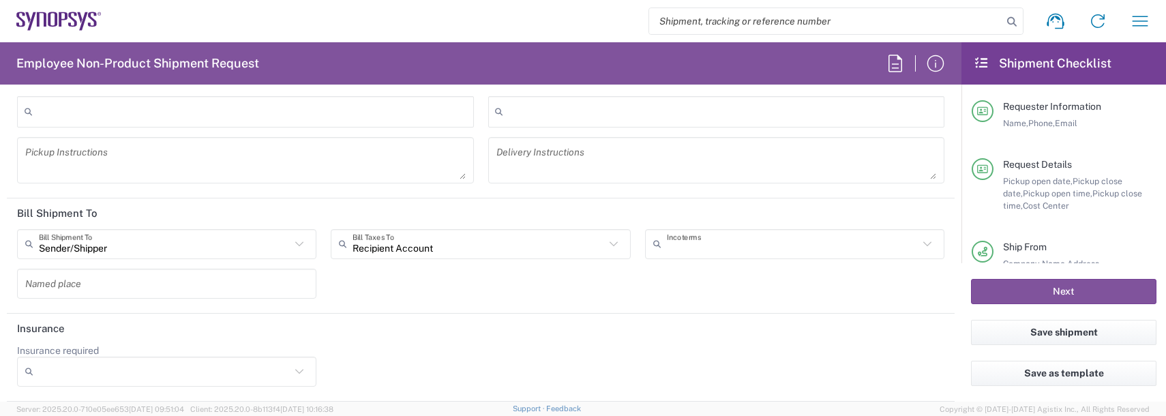
click at [709, 255] on input "text" at bounding box center [793, 244] width 252 height 24
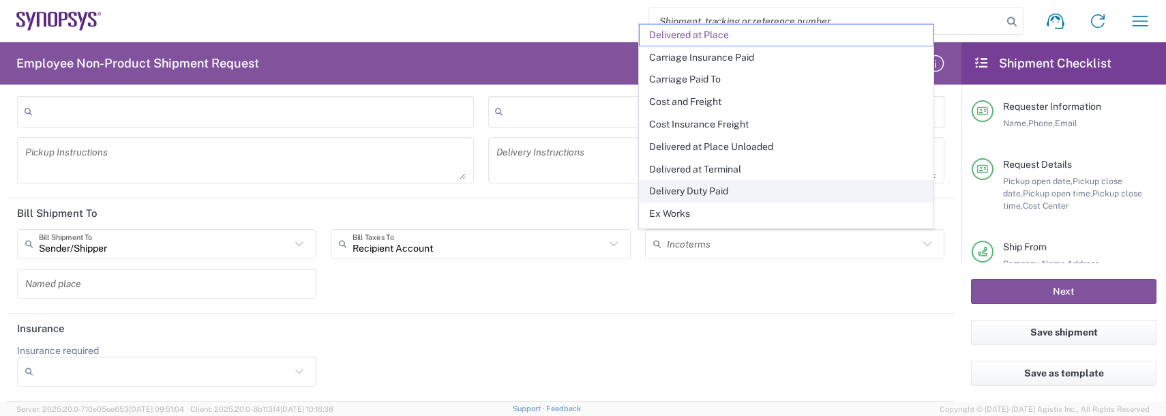
click at [719, 198] on span "Delivery Duty Paid" at bounding box center [786, 191] width 293 height 21
type input "Sender/Shipper"
type input "Delivery Duty Paid"
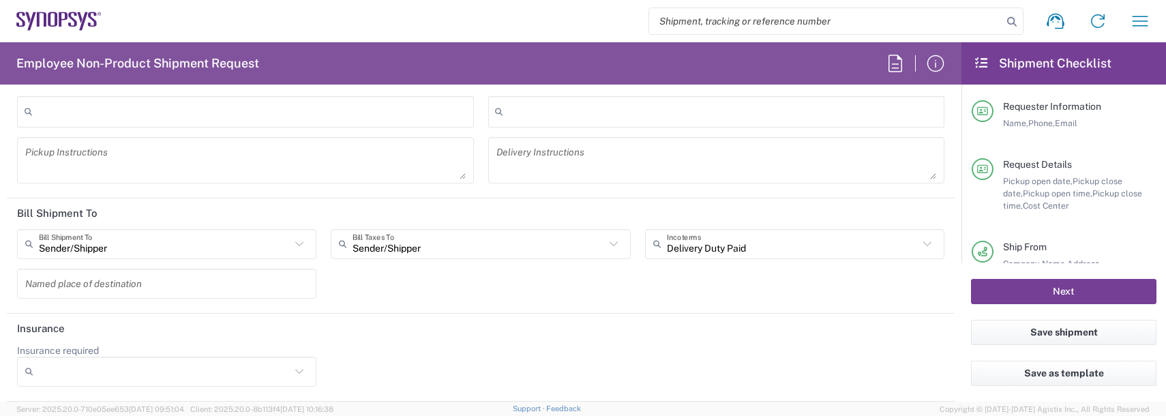
click at [1084, 297] on button "Next" at bounding box center [1064, 291] width 186 height 25
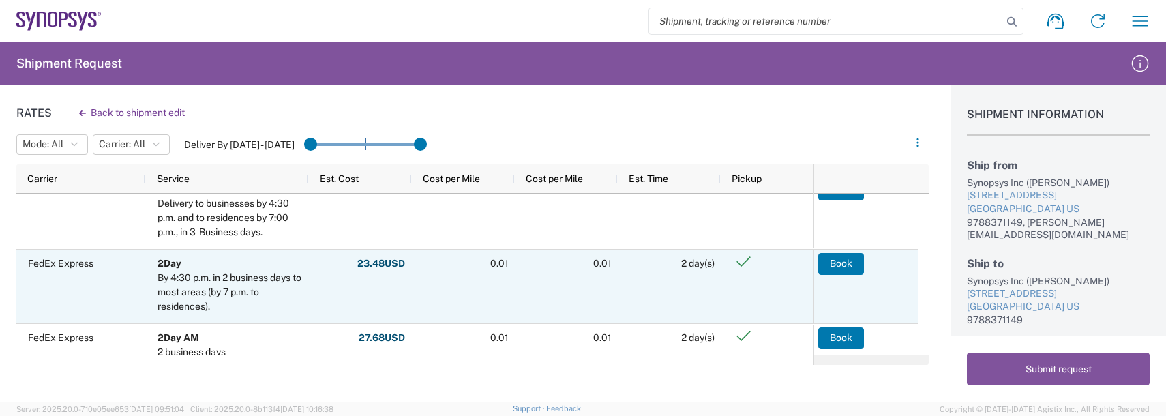
scroll to position [33, 0]
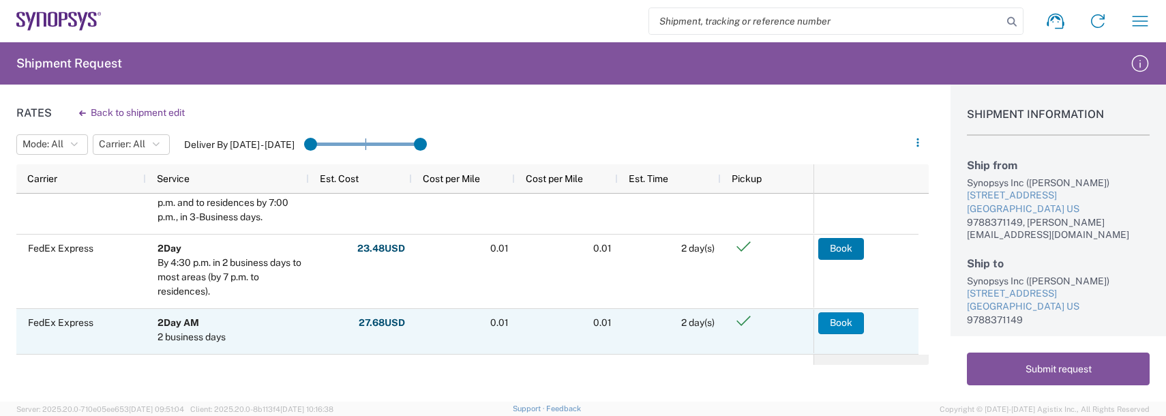
click at [847, 325] on button "Book" at bounding box center [841, 323] width 46 height 22
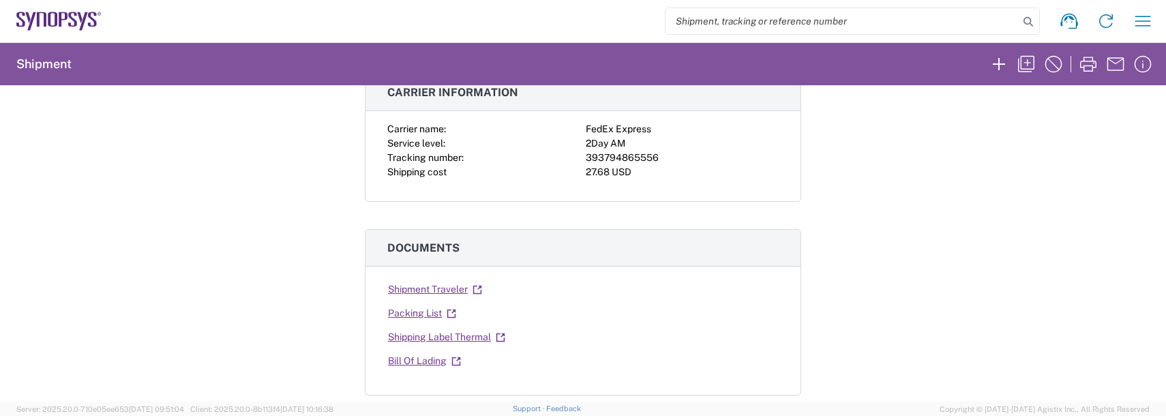
scroll to position [136, 0]
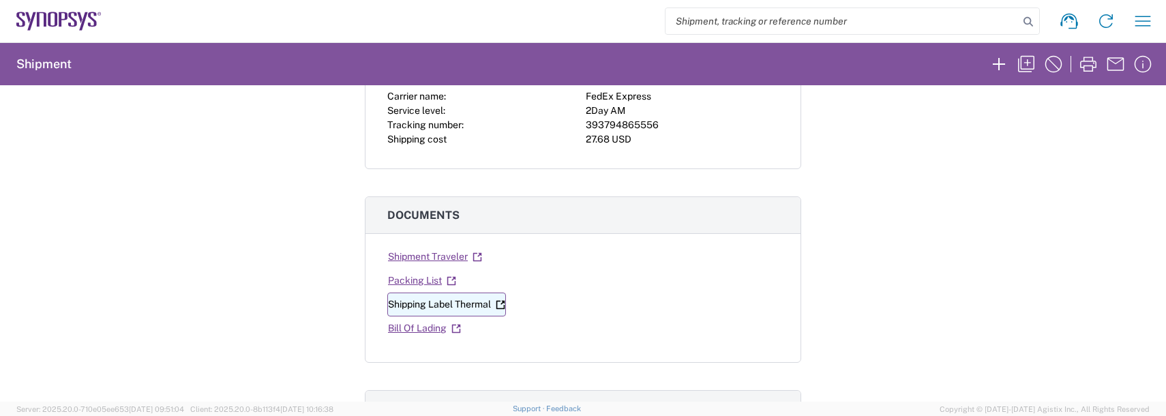
click at [482, 303] on link "Shipping Label Thermal" at bounding box center [446, 305] width 119 height 24
click at [143, 233] on div "Shipment 56995347 Google Maps Carrier information Carrier name: FedEx Express S…" at bounding box center [583, 243] width 1166 height 316
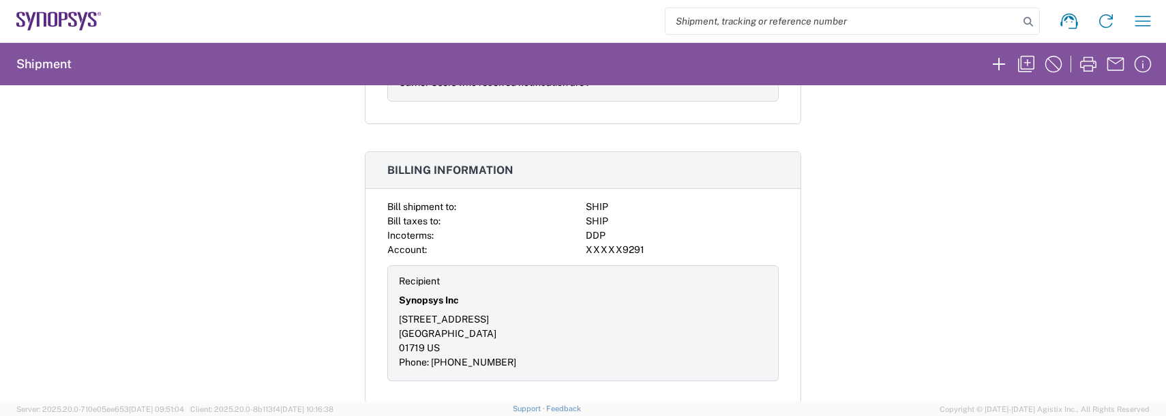
scroll to position [2052, 0]
click at [1027, 61] on icon "button" at bounding box center [1027, 64] width 22 height 22
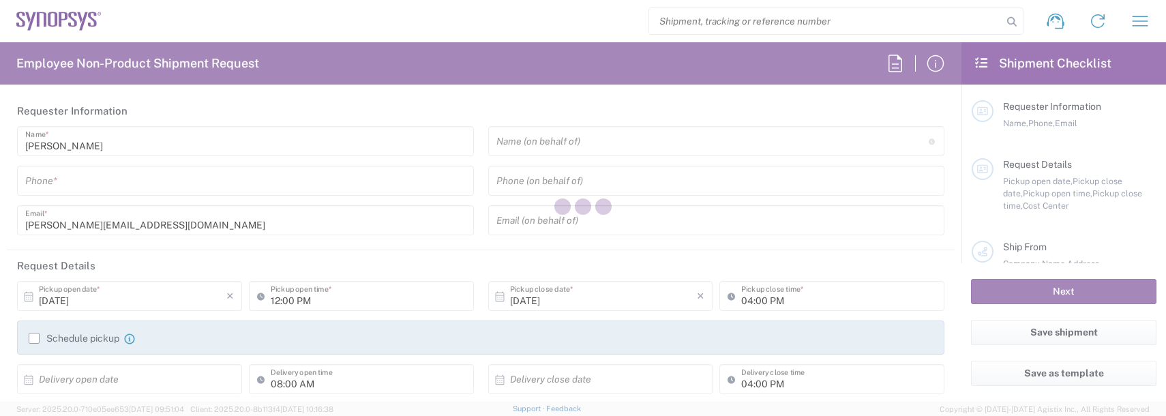
type input "Department"
type input "[GEOGRAPHIC_DATA]"
type input "Delivered at Place"
type input "9788371149"
type input "110696"
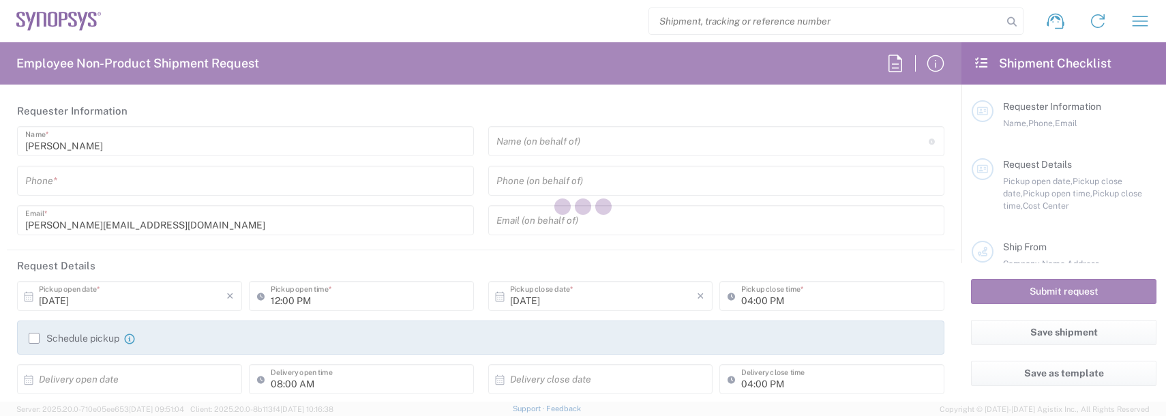
type textarea "badge request"
type textarea "[PERSON_NAME][EMAIL_ADDRESS][DOMAIN_NAME], [PERSON_NAME][EMAIL_ADDRESS][DOMAIN_…"
type input "Boxborough US8W"
type input "Synopsys Inc"
type input "[STREET_ADDRESS]"
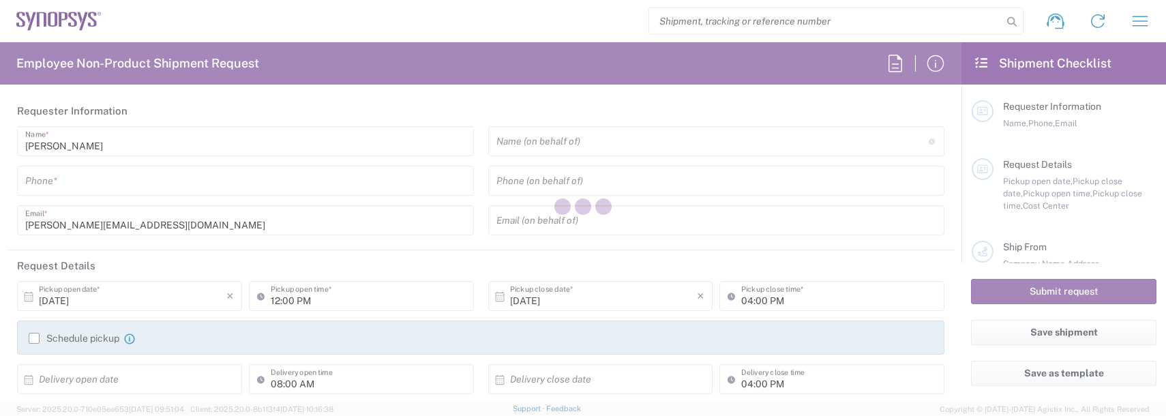
type input "[GEOGRAPHIC_DATA]"
type input "[US_STATE]"
type input "[GEOGRAPHIC_DATA]"
type input "01719"
type input "[PERSON_NAME]"
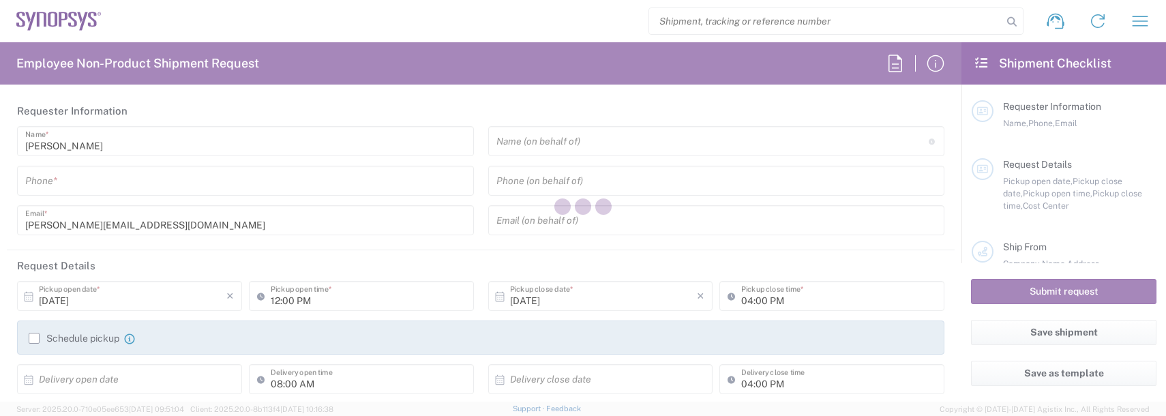
type input "9788371149"
type input "[PERSON_NAME][EMAIL_ADDRESS][DOMAIN_NAME]"
type input "[GEOGRAPHIC_DATA] US11"
type input "Synopsys Inc"
type input "[STREET_ADDRESS]"
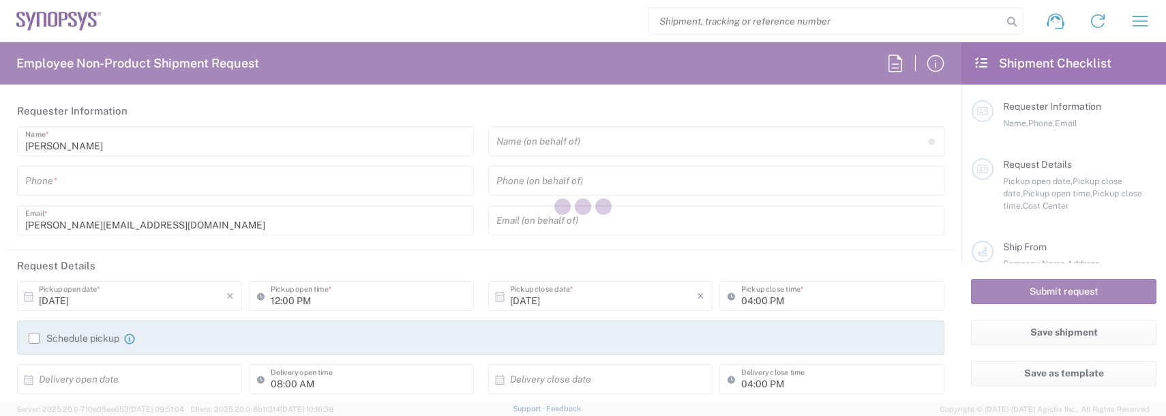
type input "Suite 100"
type input "[GEOGRAPHIC_DATA]"
type input "[US_STATE]"
type input "92130"
type input "[PERSON_NAME]"
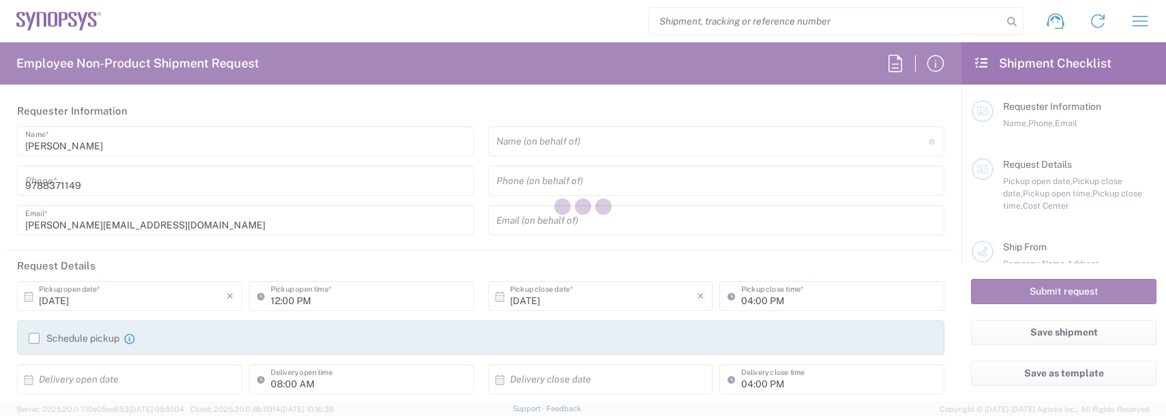
type input "9788371149"
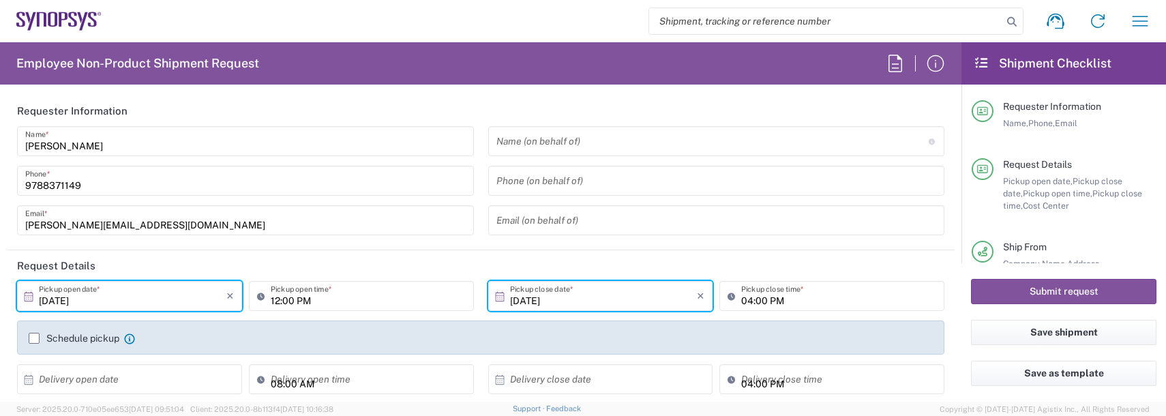
type input "US01, FAC, SAFETY & 110696"
type input "Envelope"
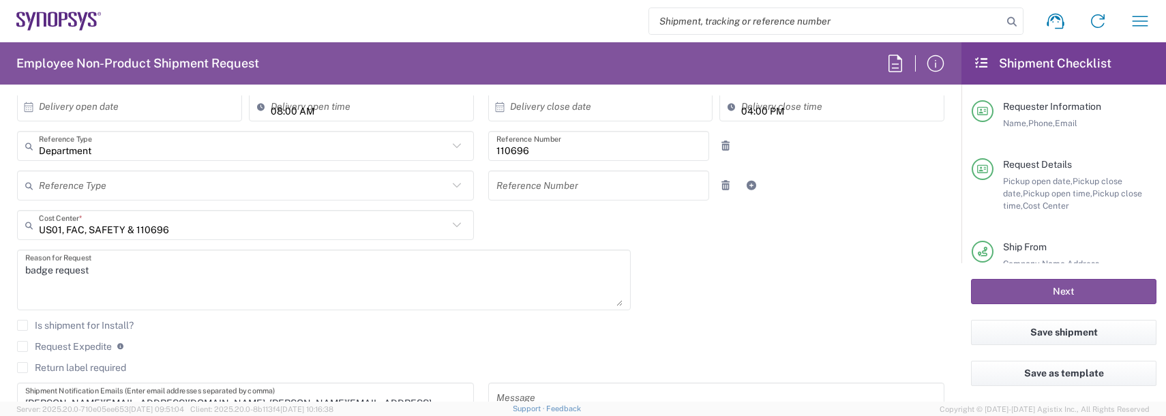
scroll to position [341, 0]
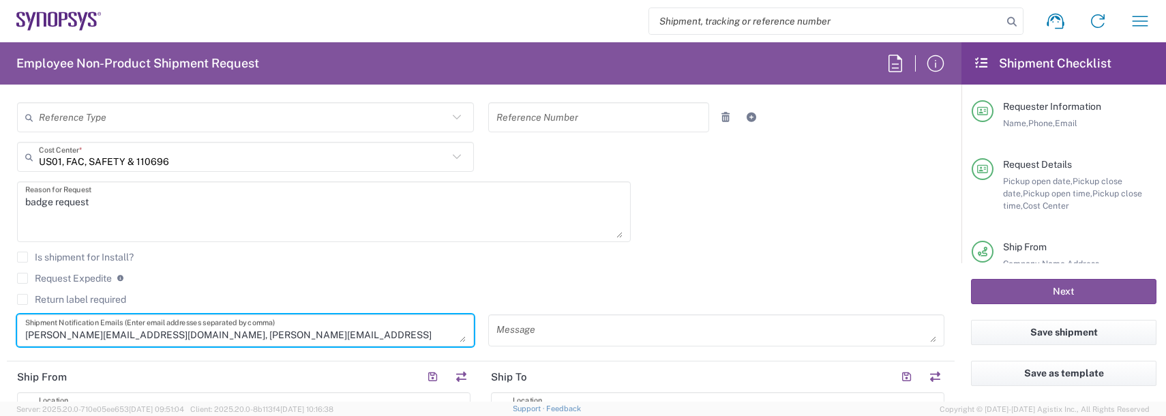
drag, startPoint x: 133, startPoint y: 336, endPoint x: -3, endPoint y: 327, distance: 136.0
click at [0, 327] on html "Shipment request Shipment tracking Employee non-product shipment request My shi…" at bounding box center [583, 208] width 1166 height 416
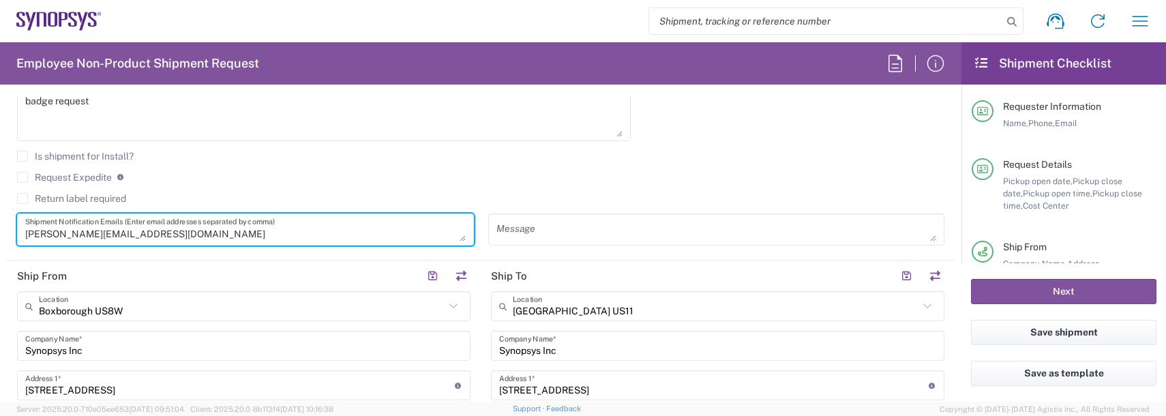
scroll to position [477, 0]
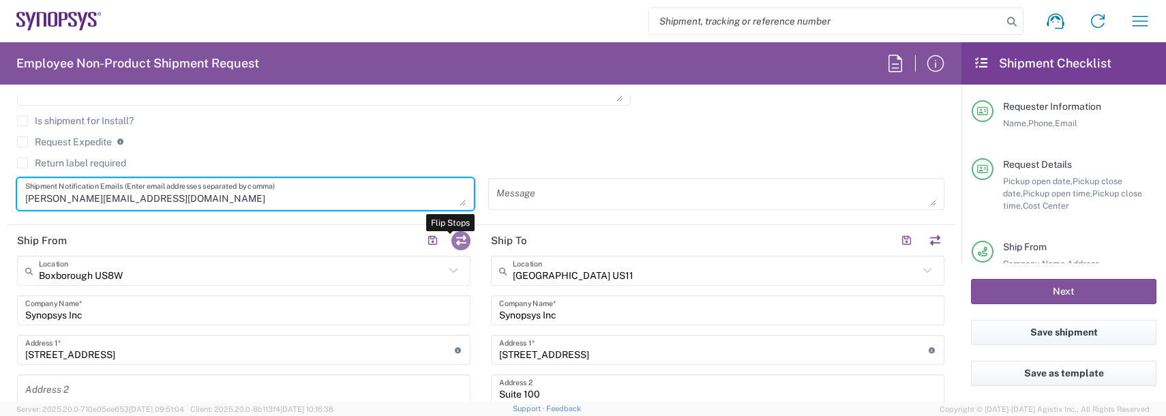
type textarea "[PERSON_NAME][EMAIL_ADDRESS][DOMAIN_NAME]"
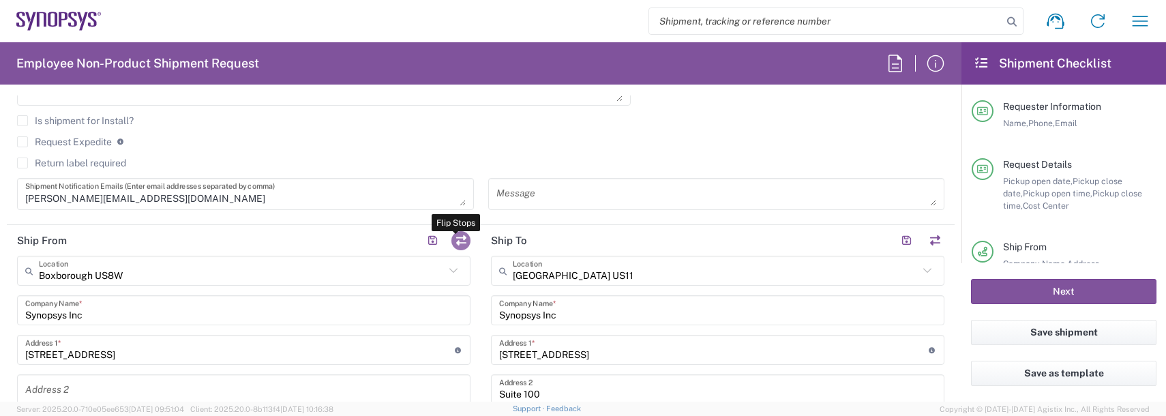
click at [453, 231] on button "button" at bounding box center [461, 240] width 19 height 19
type input "[GEOGRAPHIC_DATA] US11"
type input "[STREET_ADDRESS]"
type input "Suite 100"
type input "[GEOGRAPHIC_DATA]"
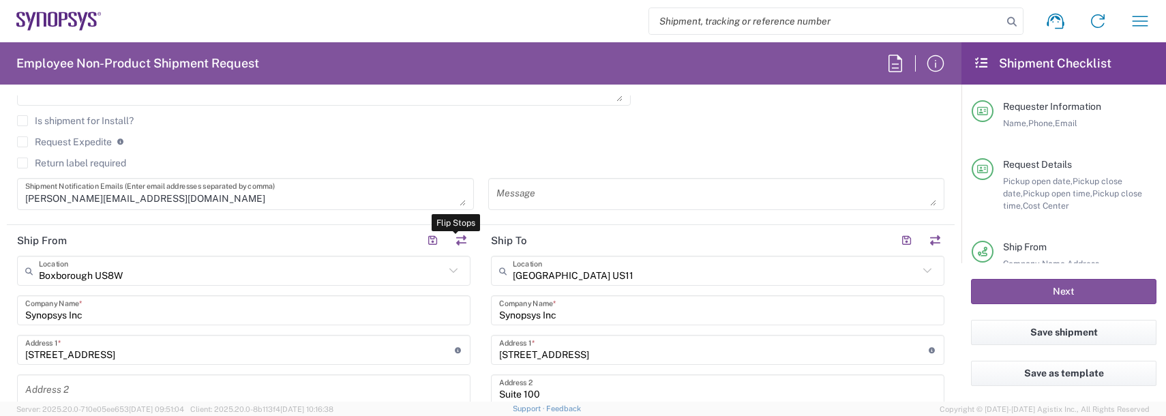
type input "[US_STATE]"
type input "92130"
type input "[PERSON_NAME]"
type input "Boxborough US8W"
type input "[STREET_ADDRESS]"
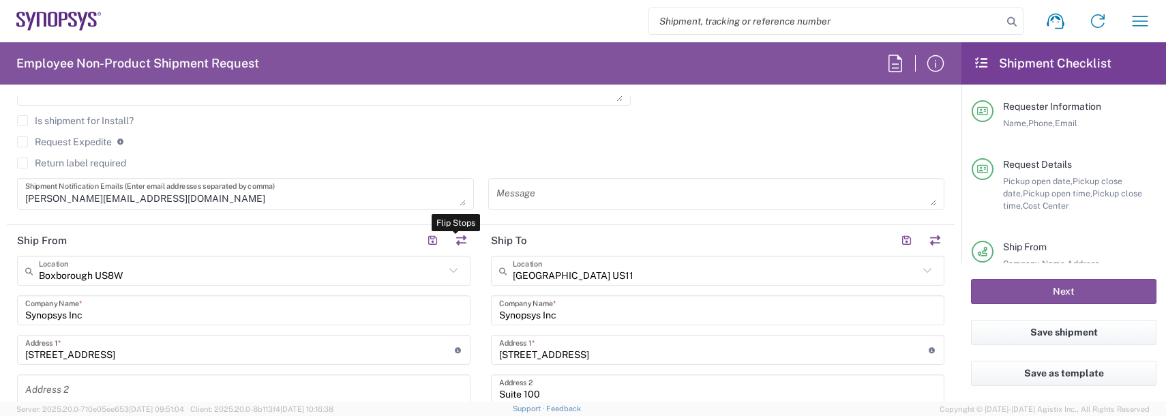
type input "[GEOGRAPHIC_DATA]"
type input "[US_STATE]"
type input "01719"
type input "[PERSON_NAME]"
type input "[PERSON_NAME][EMAIL_ADDRESS][DOMAIN_NAME]"
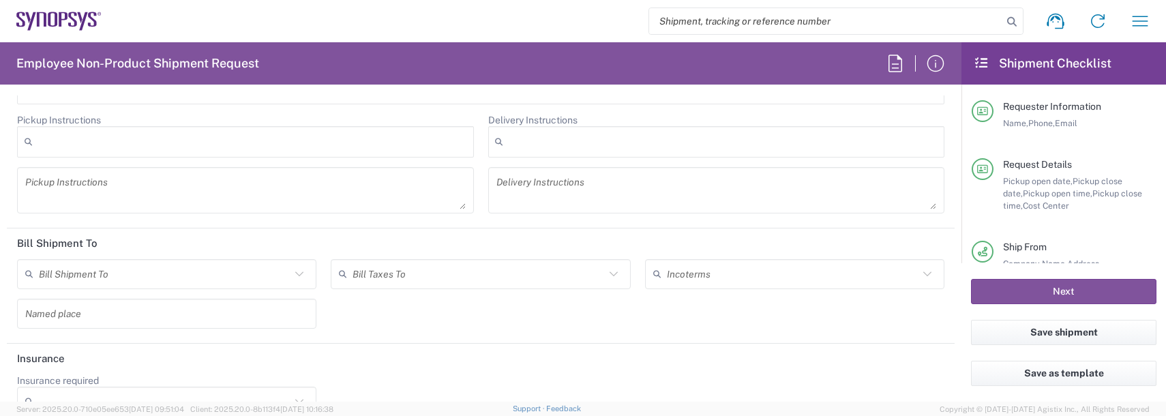
scroll to position [1903, 0]
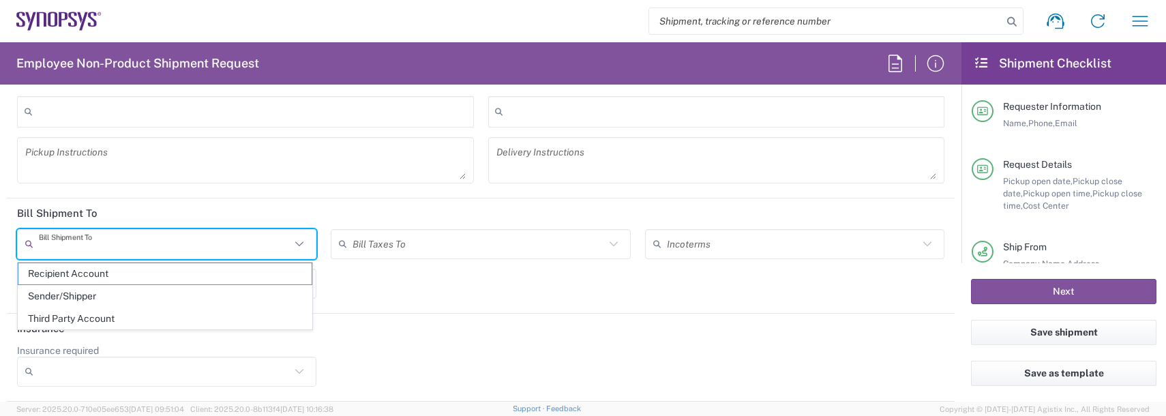
click at [141, 235] on input "text" at bounding box center [165, 244] width 252 height 24
click at [78, 277] on span "Recipient Account" at bounding box center [164, 273] width 293 height 21
type input "Recipient Account"
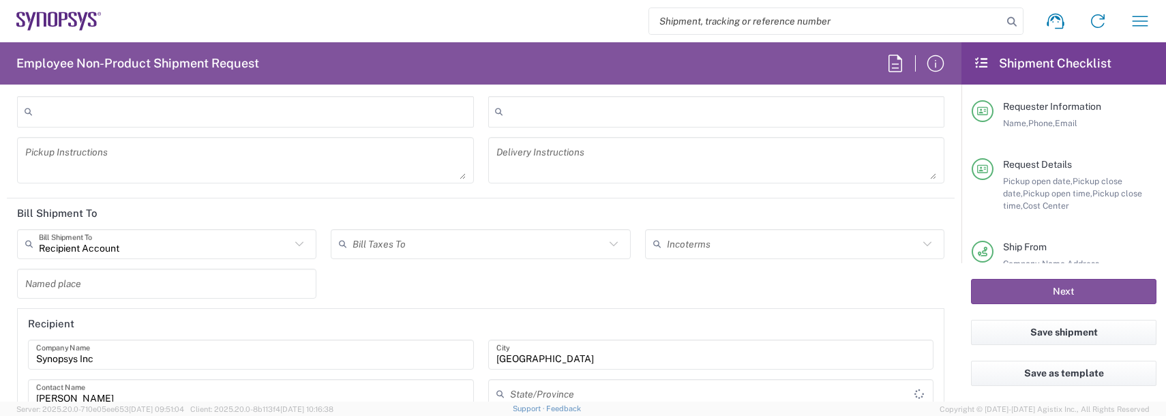
type input "[US_STATE]"
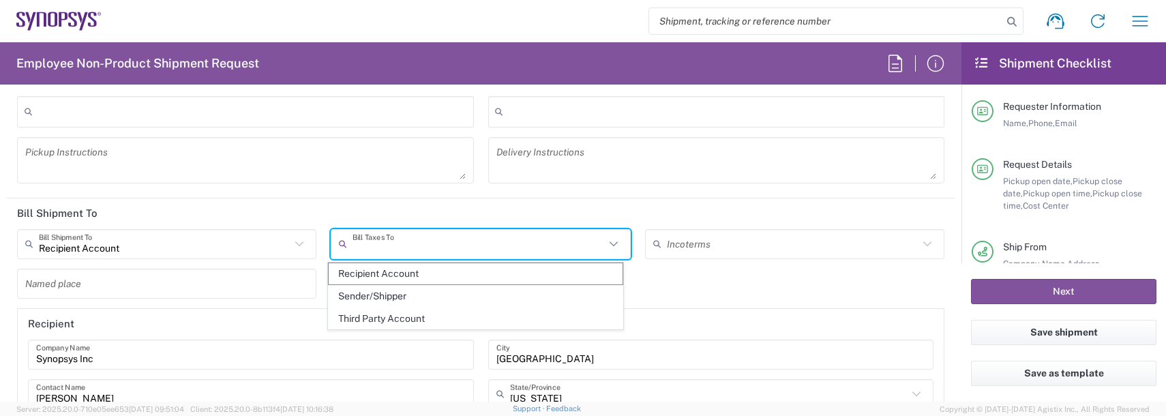
click at [368, 249] on input "text" at bounding box center [479, 244] width 252 height 24
drag, startPoint x: 365, startPoint y: 278, endPoint x: 440, endPoint y: 277, distance: 75.0
click at [366, 278] on span "Recipient Account" at bounding box center [475, 273] width 293 height 21
type input "Recipient Account"
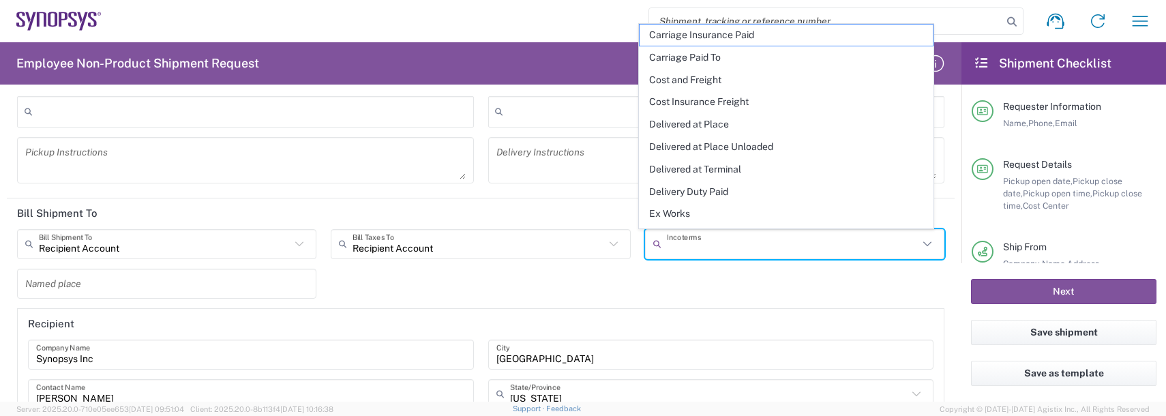
click at [671, 246] on input "text" at bounding box center [793, 244] width 252 height 24
click at [692, 193] on span "Delivery Duty Paid" at bounding box center [786, 191] width 293 height 21
type input "Sender/Shipper"
type input "Delivery Duty Paid"
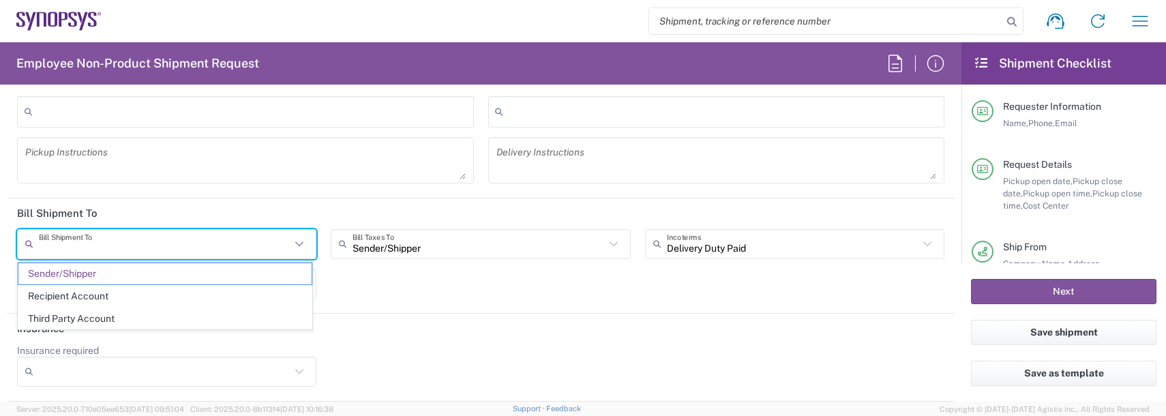
click at [271, 249] on input "text" at bounding box center [165, 244] width 252 height 24
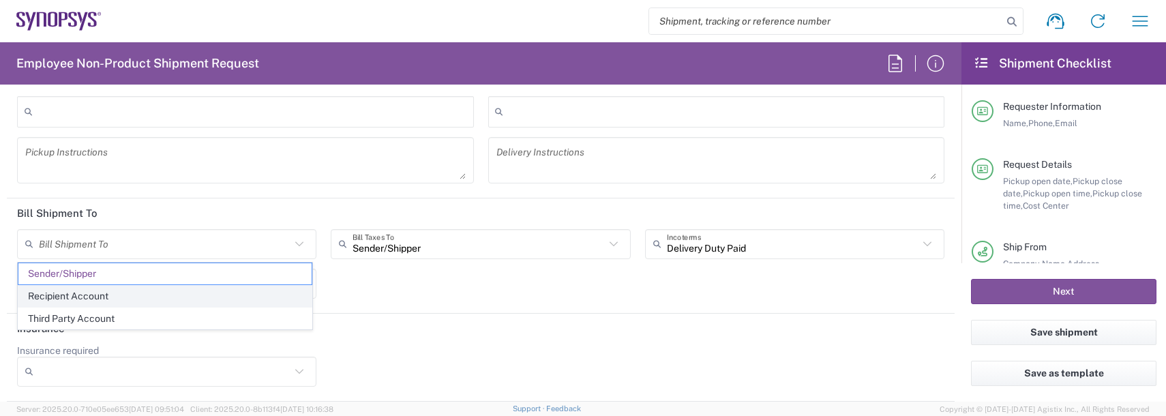
click at [70, 295] on span "Recipient Account" at bounding box center [164, 296] width 293 height 21
type input "Recipient Account"
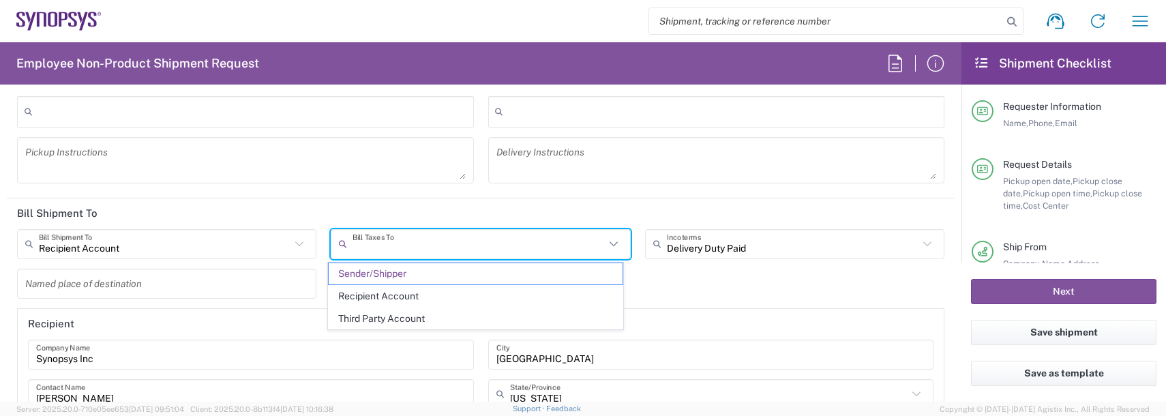
click at [390, 243] on input "text" at bounding box center [479, 244] width 252 height 24
click at [373, 303] on span "Recipient Account" at bounding box center [475, 296] width 293 height 21
type input "Recipient Account"
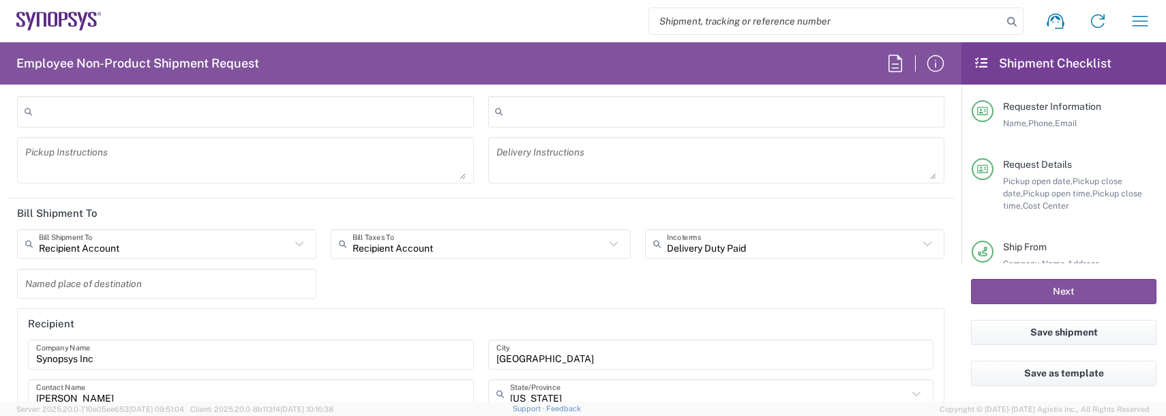
click at [394, 289] on div "Recipient Account Bill Shipment To Sender/Shipper Recipient Account Third Party…" at bounding box center [481, 386] width 942 height 314
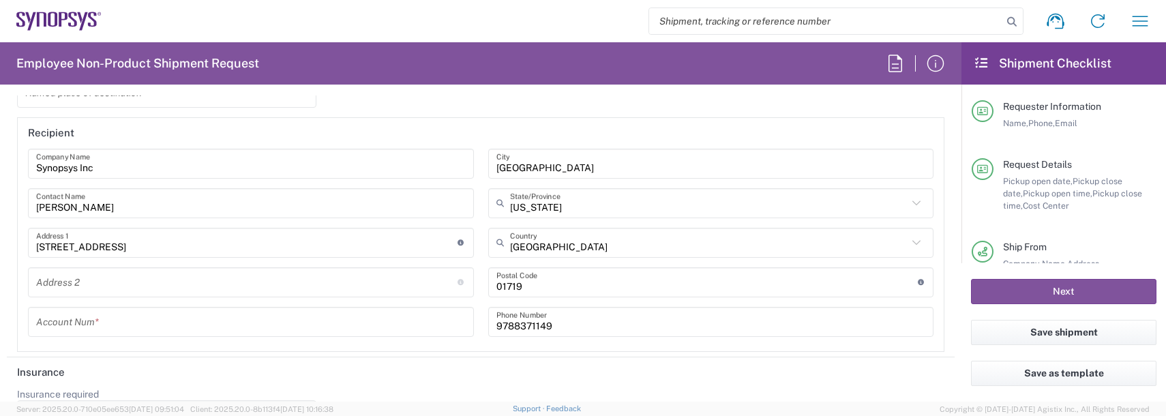
scroll to position [2069, 0]
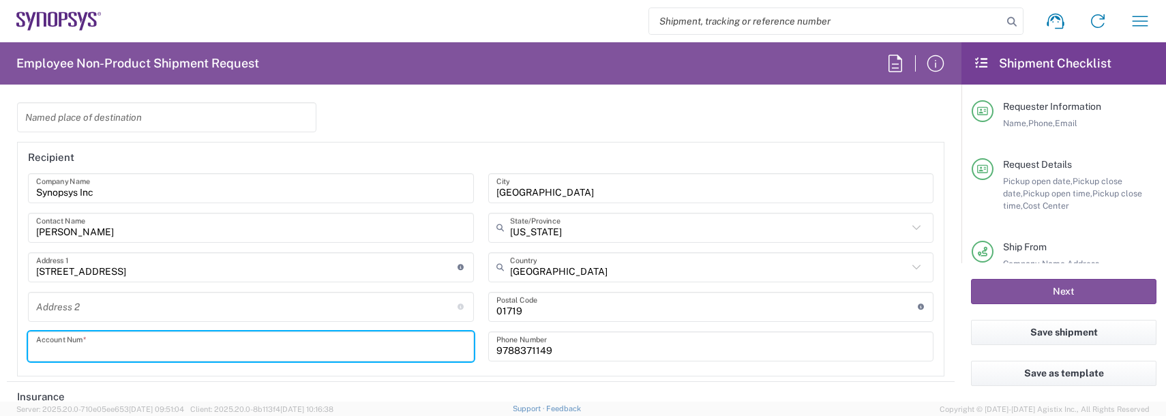
click at [177, 345] on input "text" at bounding box center [251, 346] width 430 height 24
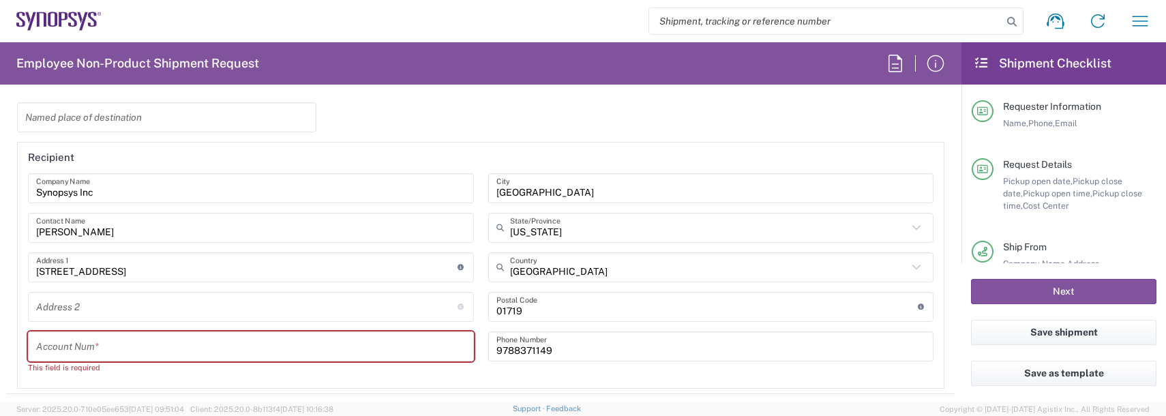
click at [132, 334] on input "text" at bounding box center [251, 346] width 430 height 24
paste input "139464052"
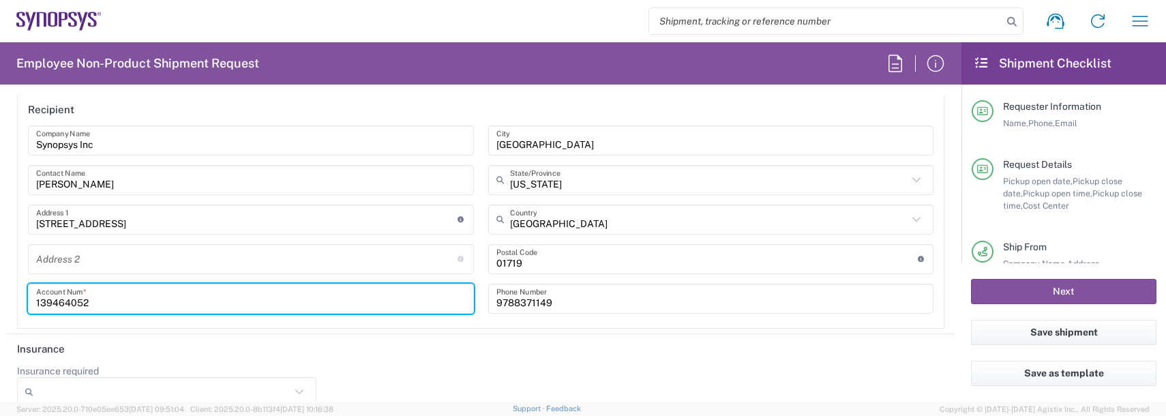
scroll to position [2138, 0]
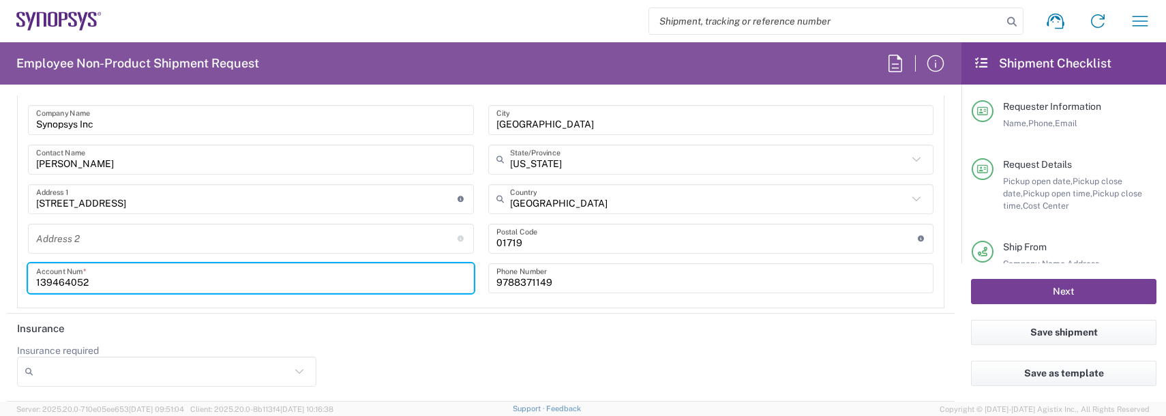
type input "139464052"
click at [1036, 293] on button "Next" at bounding box center [1064, 291] width 186 height 25
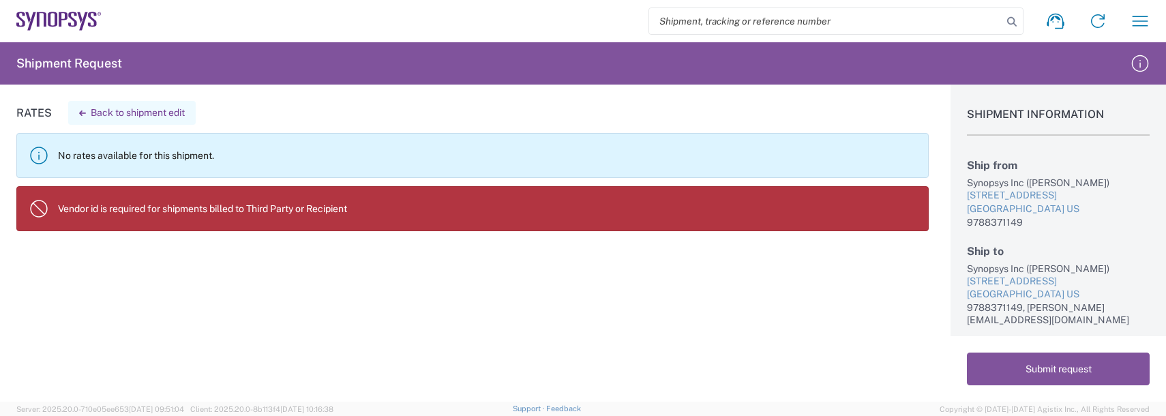
click at [106, 113] on button "Back to shipment edit" at bounding box center [132, 113] width 128 height 24
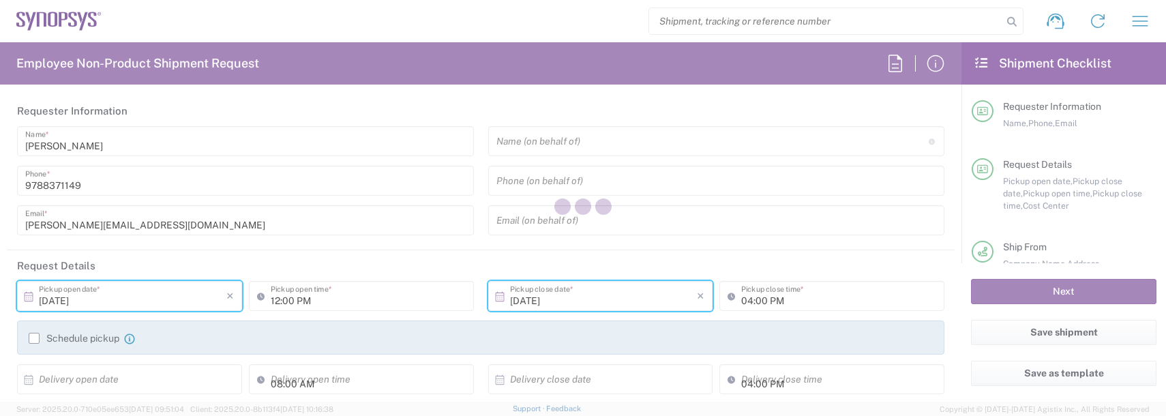
type input "[US_STATE]"
type input "US01, FAC, SAFETY & 110696"
type input "Envelope"
type input "[US_STATE]"
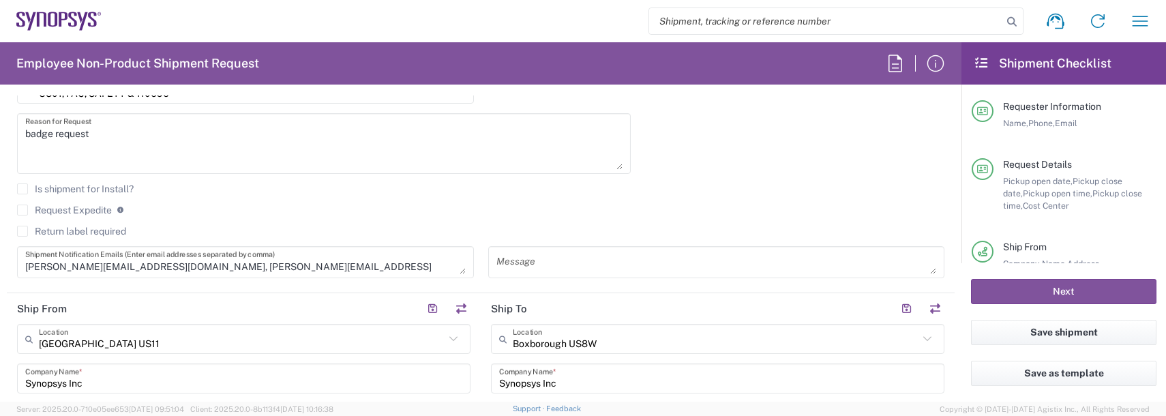
scroll to position [477, 0]
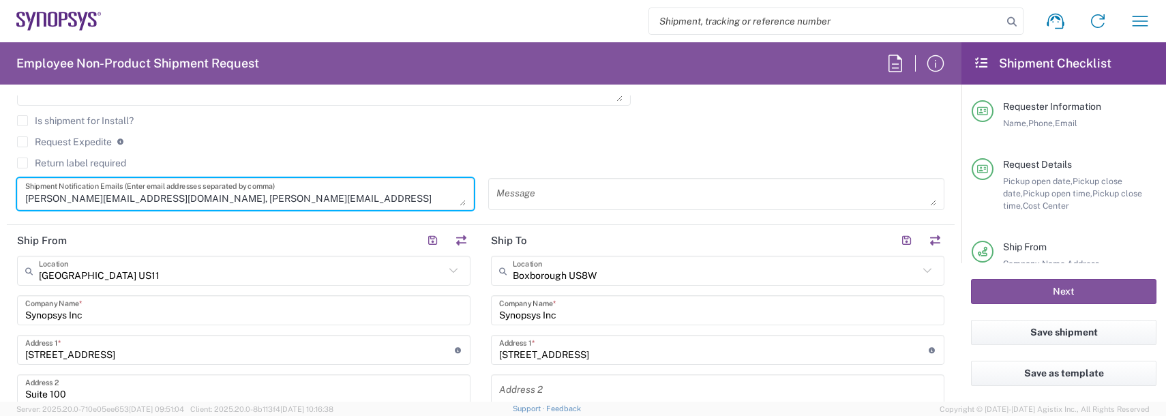
drag, startPoint x: 135, startPoint y: 196, endPoint x: -63, endPoint y: 224, distance: 199.7
click at [0, 224] on html "Shipment request Shipment tracking Employee non-product shipment request My shi…" at bounding box center [583, 208] width 1166 height 416
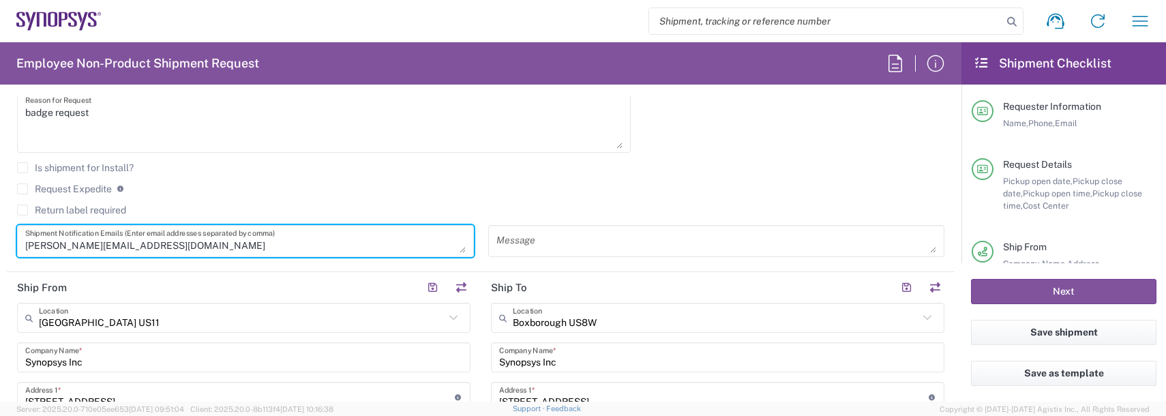
scroll to position [364, 0]
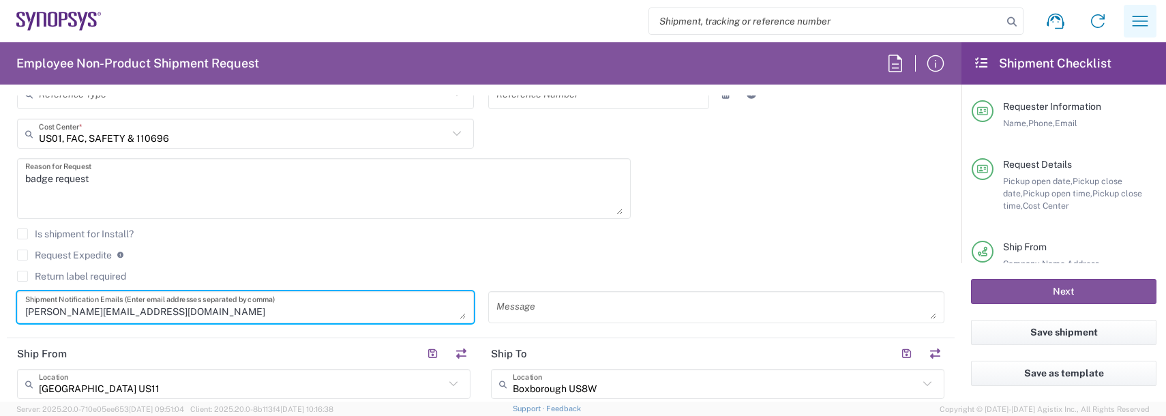
type textarea "[PERSON_NAME][EMAIL_ADDRESS][DOMAIN_NAME]"
click at [1151, 20] on icon "button" at bounding box center [1140, 21] width 22 height 22
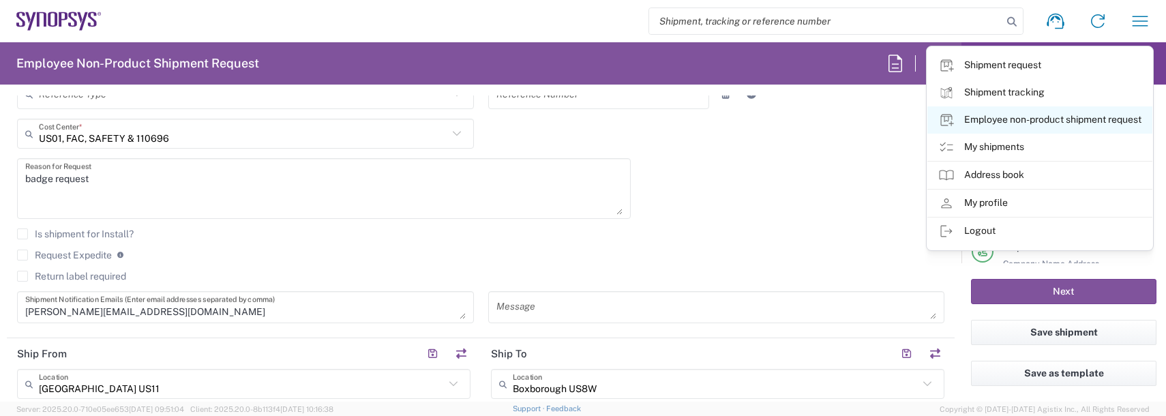
click at [1004, 125] on link "Employee non-product shipment request" at bounding box center [1040, 119] width 225 height 27
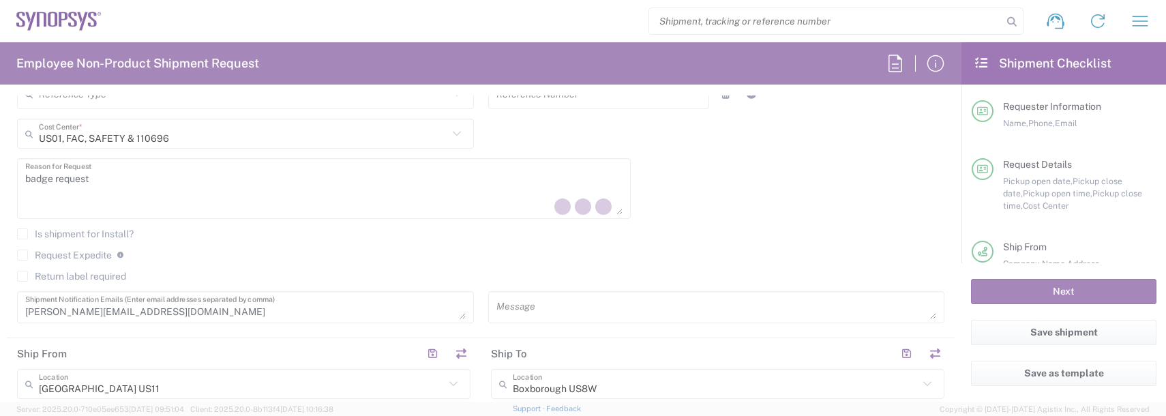
type input "Boxborough US8W"
type input "[STREET_ADDRESS]"
type input "[GEOGRAPHIC_DATA]"
type input "[US_STATE]"
type input "01719"
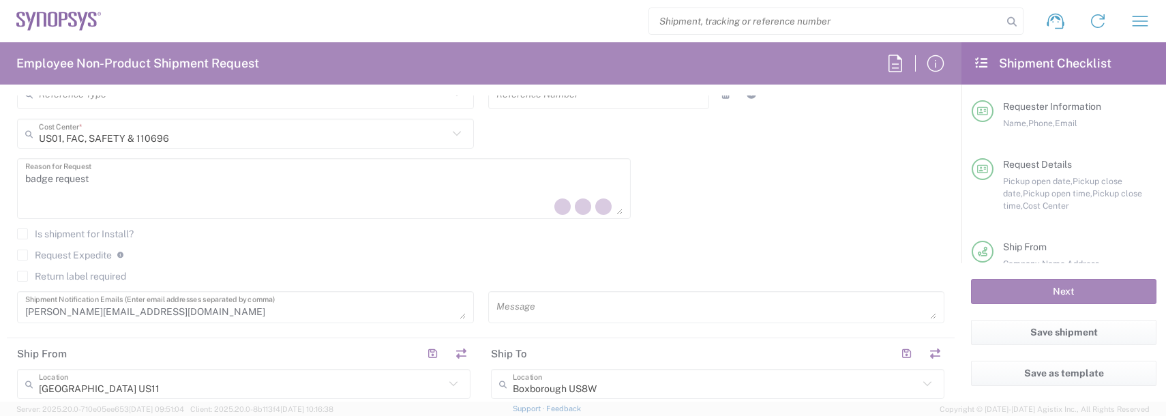
type input "[PERSON_NAME]"
type input "[PERSON_NAME][EMAIL_ADDRESS][DOMAIN_NAME]"
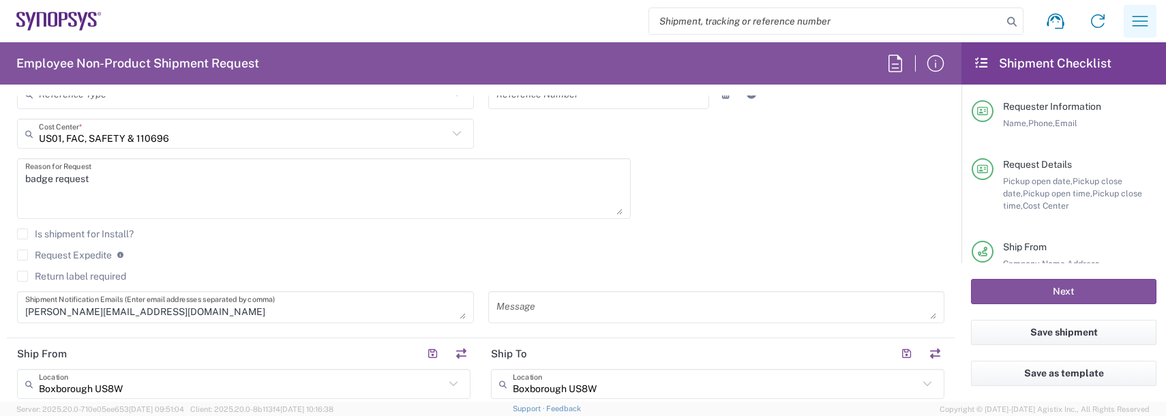
click at [1145, 24] on icon "button" at bounding box center [1140, 21] width 22 height 22
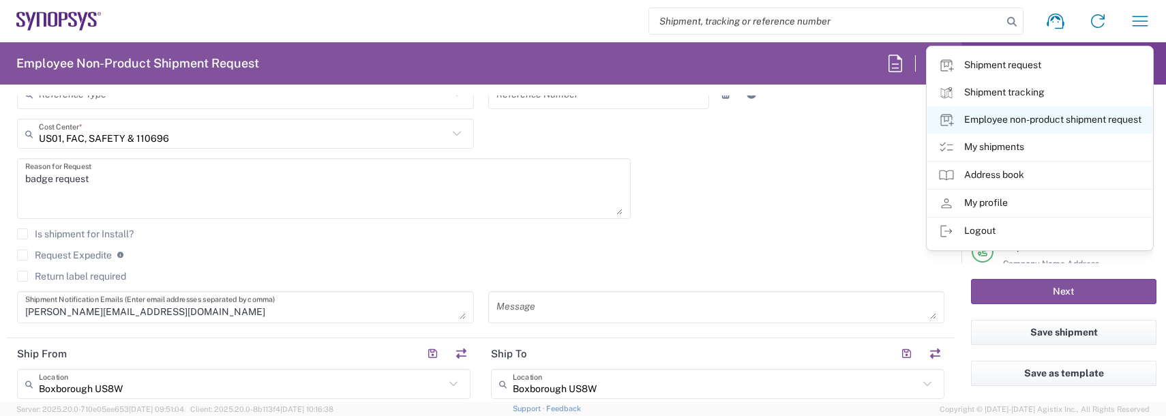
click at [1000, 120] on link "Employee non-product shipment request" at bounding box center [1040, 119] width 225 height 27
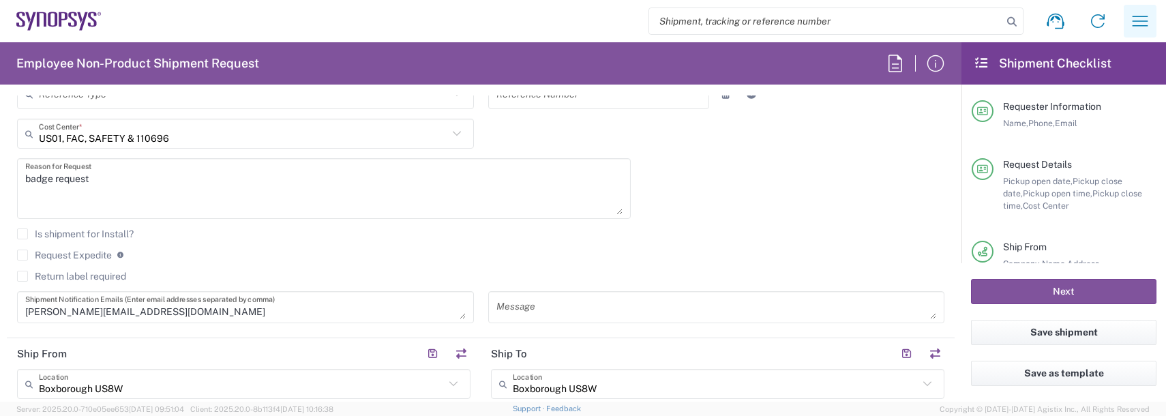
click at [1136, 20] on icon "button" at bounding box center [1140, 21] width 22 height 22
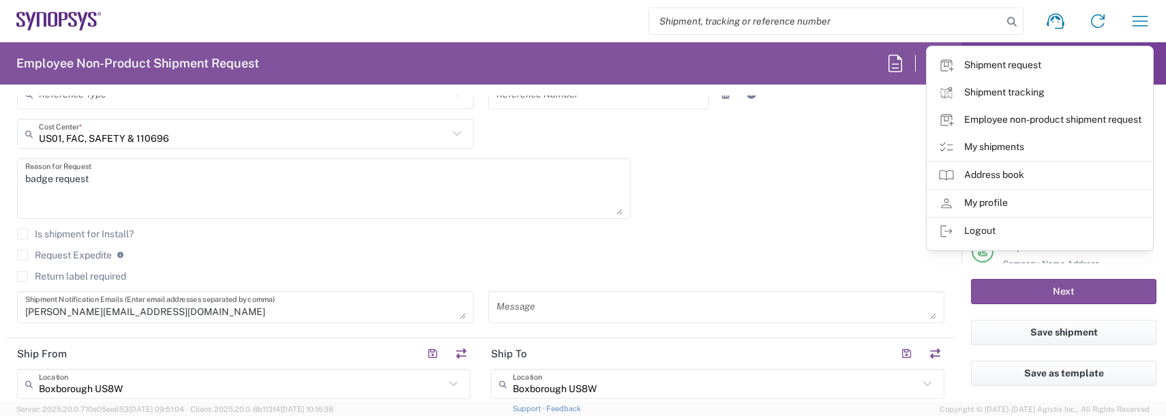
click at [1024, 85] on link "Shipment tracking" at bounding box center [1040, 92] width 225 height 27
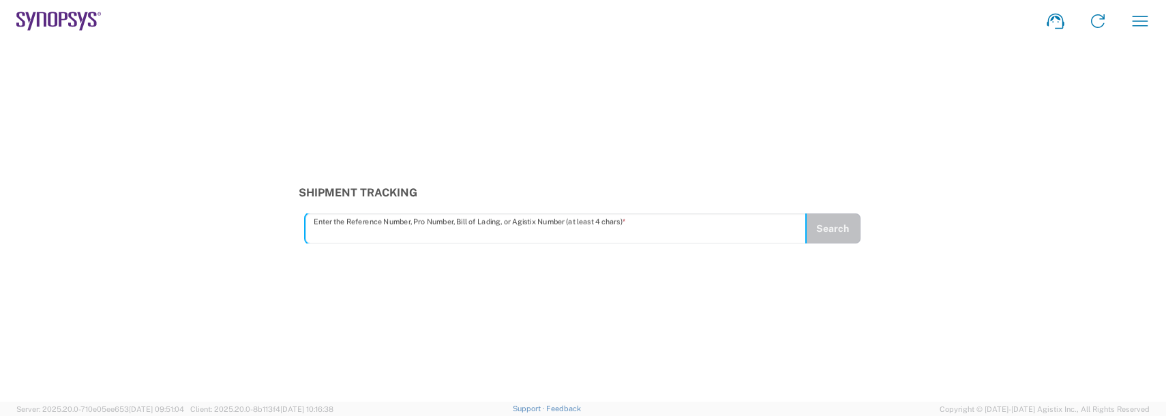
click at [1152, 23] on button "button" at bounding box center [1140, 21] width 33 height 33
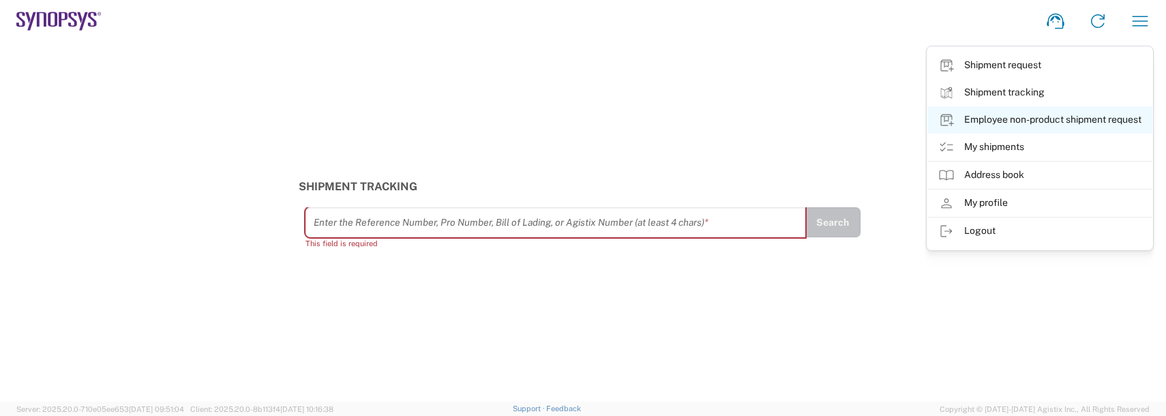
click at [1014, 119] on link "Employee non-product shipment request" at bounding box center [1040, 119] width 225 height 27
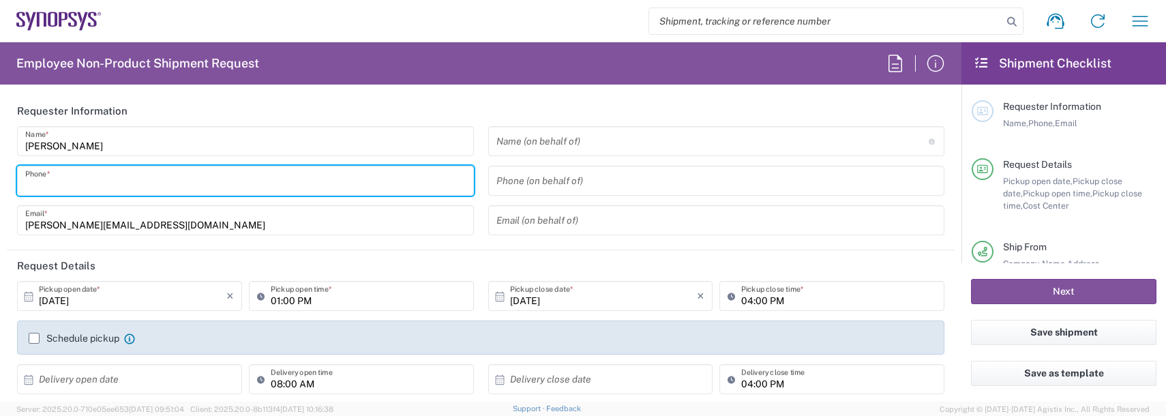
click at [71, 185] on input "tel" at bounding box center [245, 181] width 441 height 24
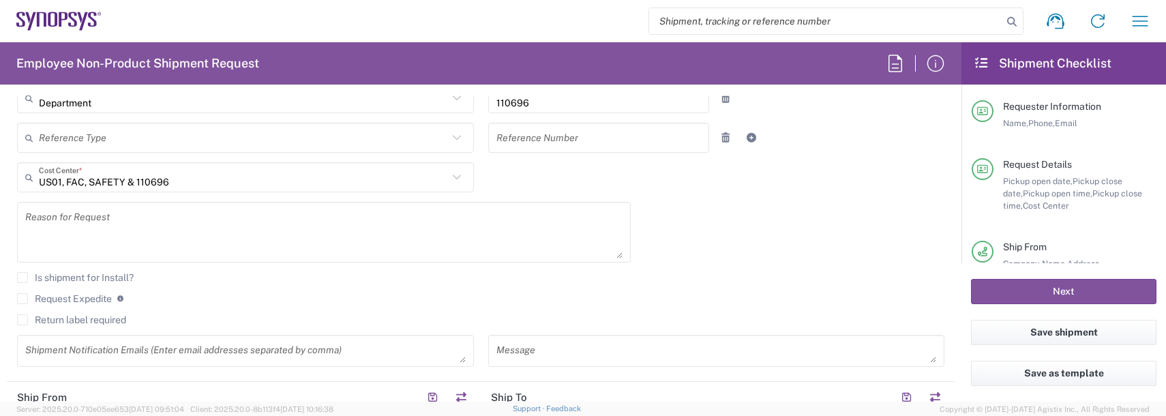
scroll to position [341, 0]
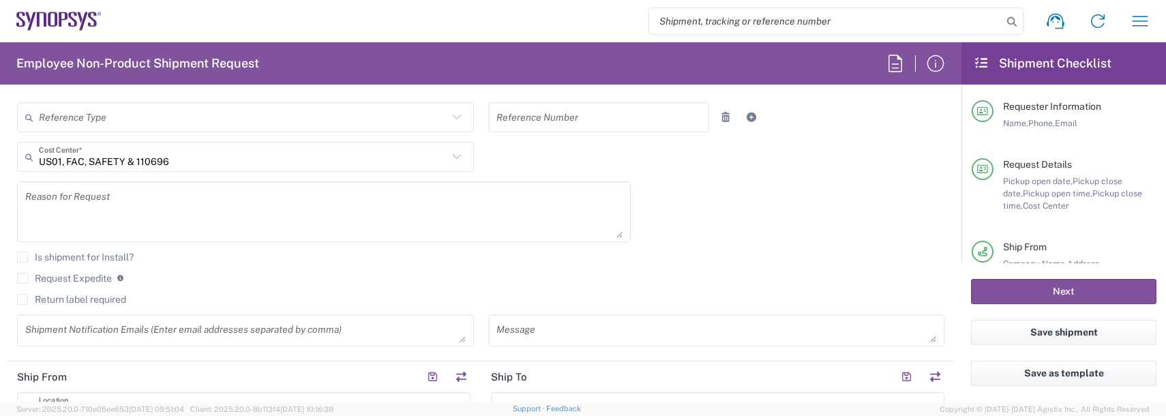
click at [109, 216] on textarea at bounding box center [323, 212] width 597 height 53
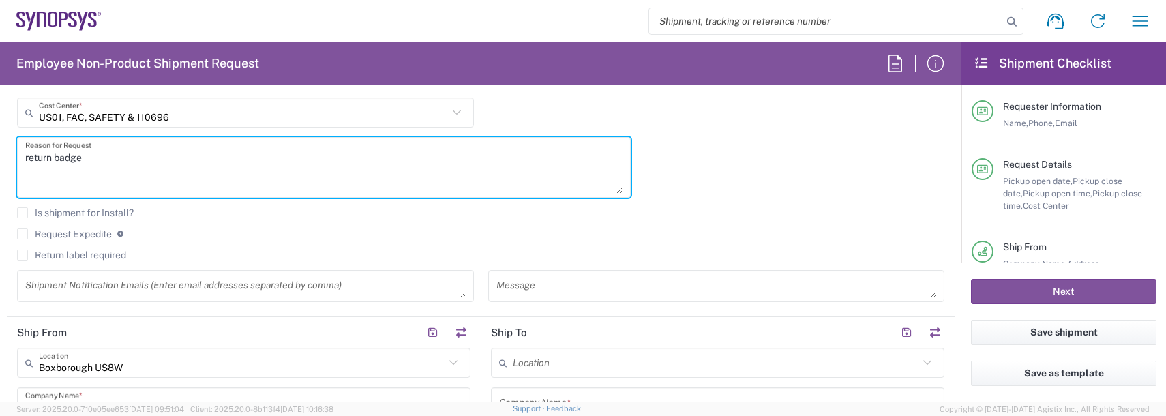
scroll to position [409, 0]
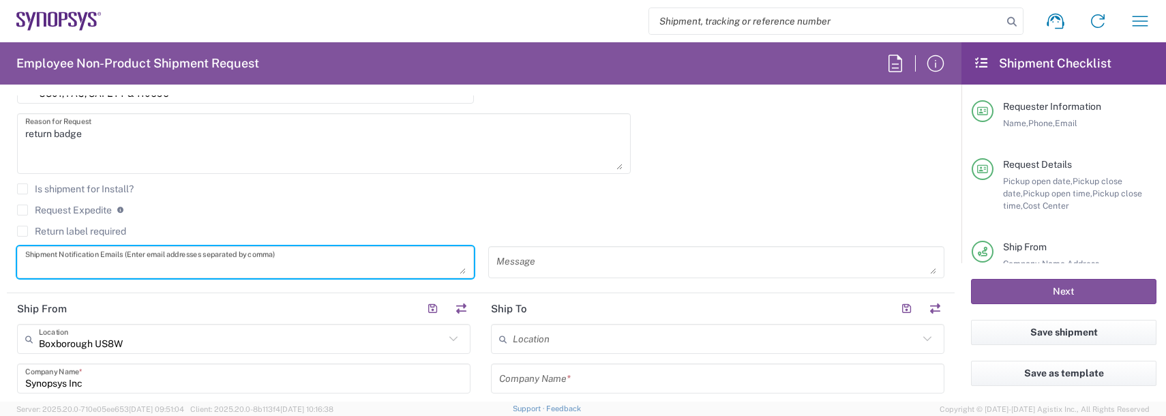
click at [116, 260] on textarea at bounding box center [245, 262] width 441 height 24
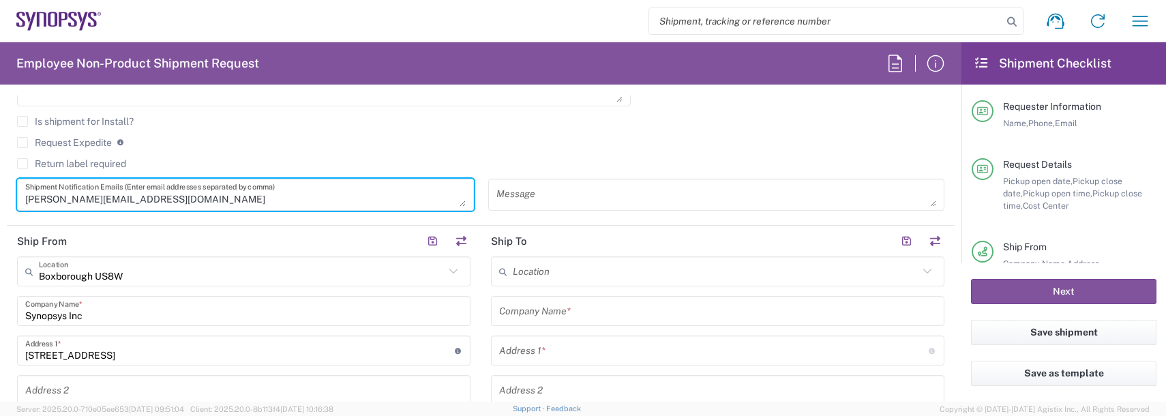
scroll to position [477, 0]
click at [522, 269] on input "text" at bounding box center [716, 271] width 406 height 24
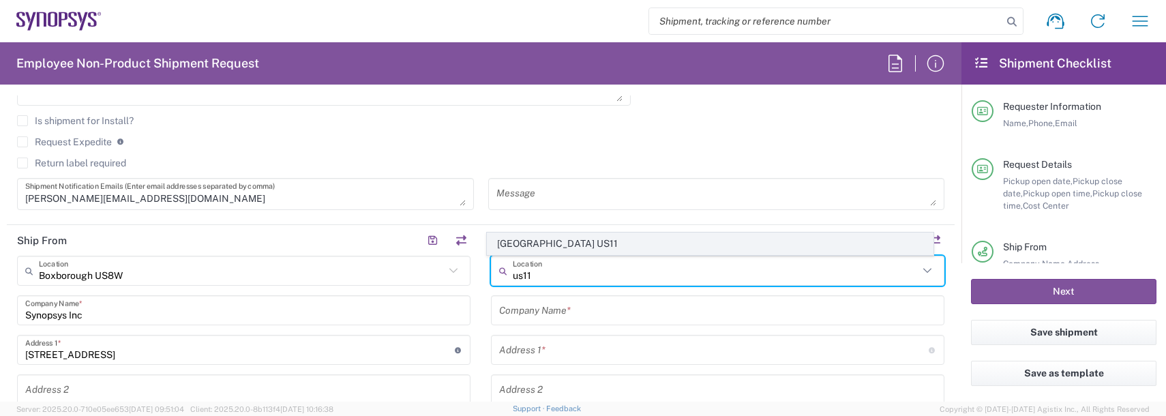
click at [574, 239] on span "[GEOGRAPHIC_DATA] US11" at bounding box center [711, 243] width 446 height 21
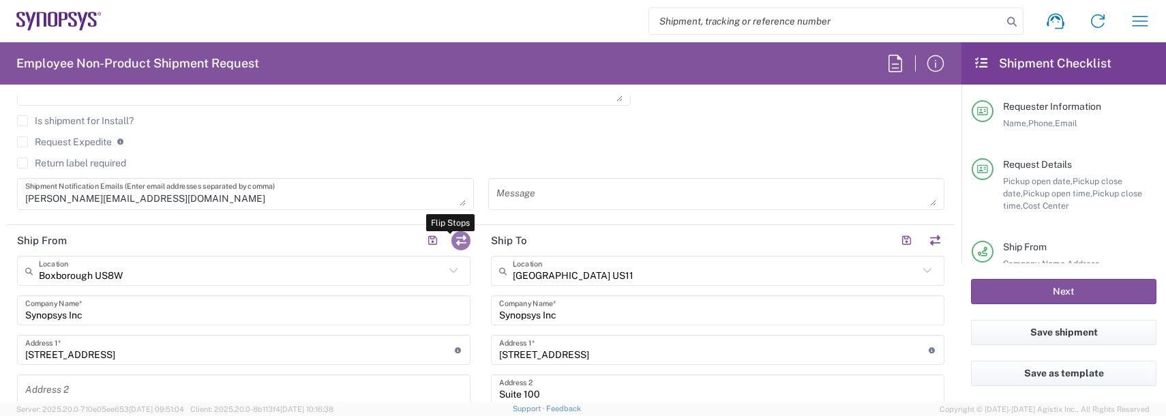
click at [458, 241] on button "button" at bounding box center [461, 240] width 19 height 19
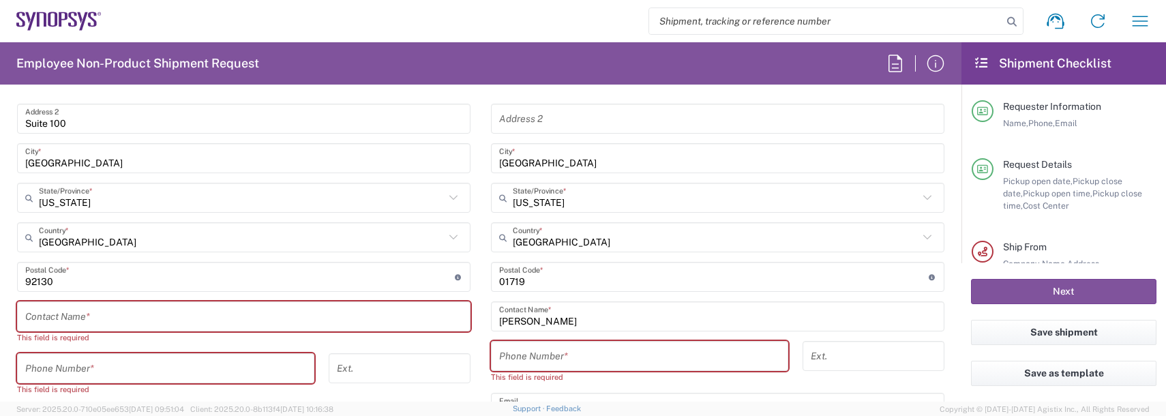
scroll to position [750, 0]
click at [93, 312] on input "text" at bounding box center [243, 315] width 437 height 24
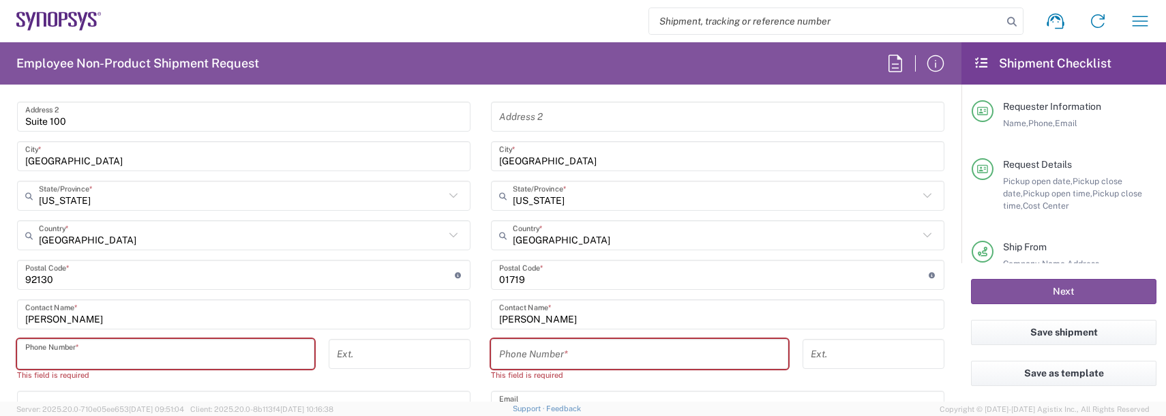
click at [121, 352] on input "tel" at bounding box center [165, 354] width 281 height 24
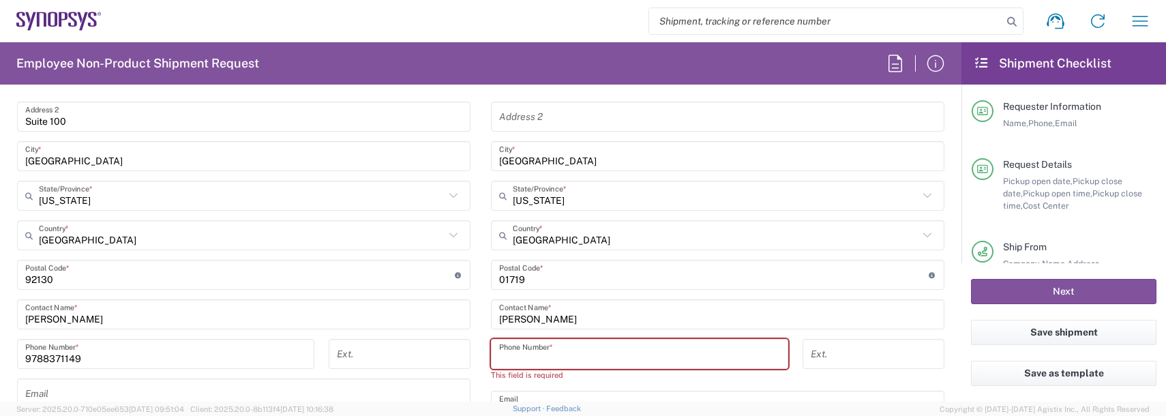
click at [564, 355] on input "tel" at bounding box center [639, 354] width 281 height 24
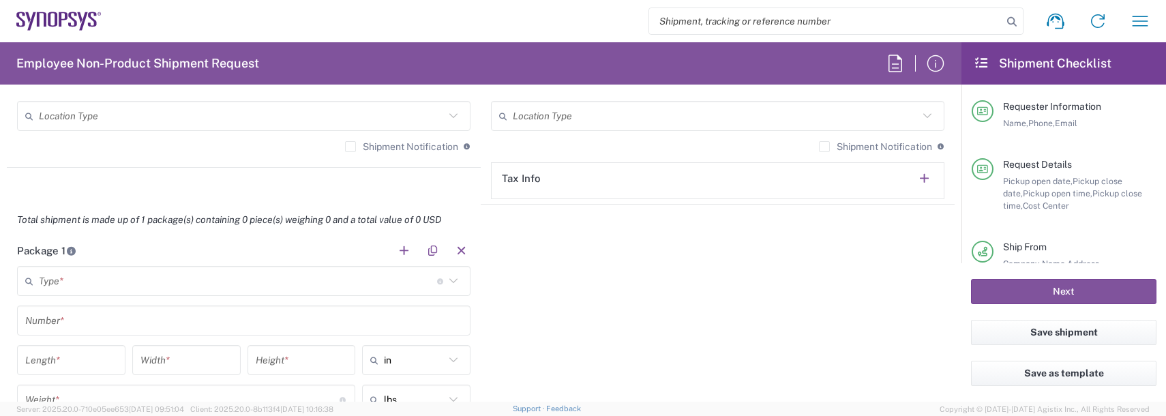
scroll to position [1091, 0]
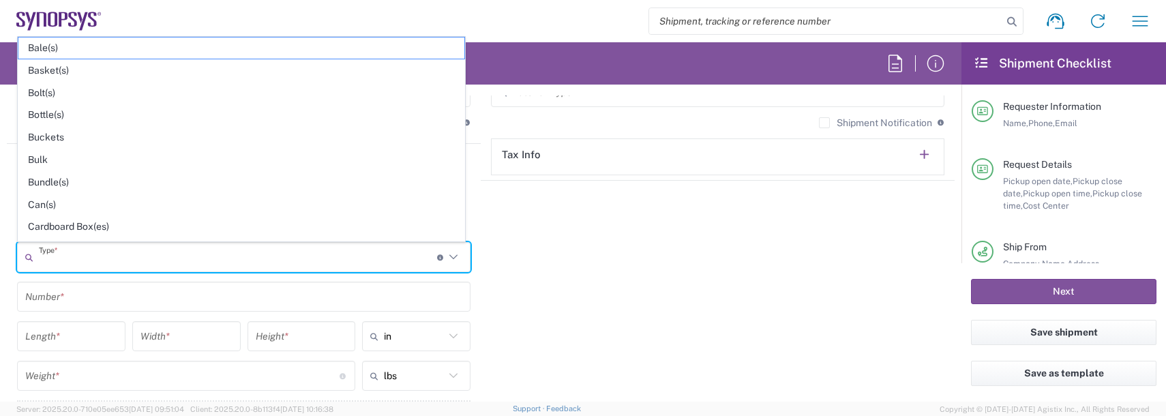
click at [59, 258] on input "text" at bounding box center [238, 258] width 398 height 24
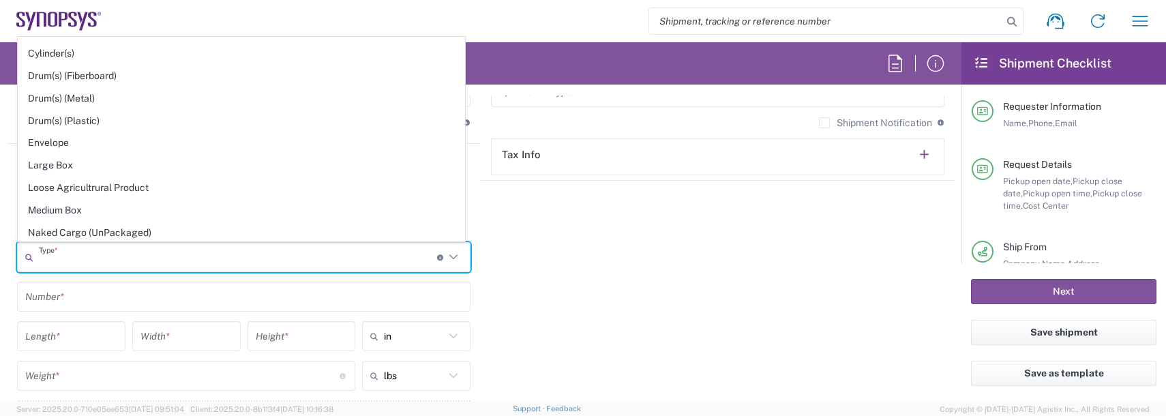
scroll to position [341, 0]
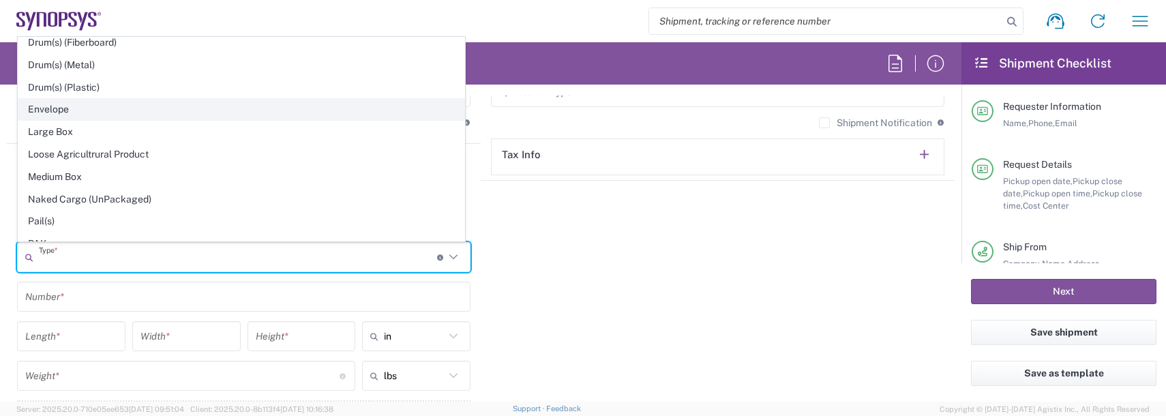
click at [70, 110] on span "Envelope" at bounding box center [241, 109] width 446 height 21
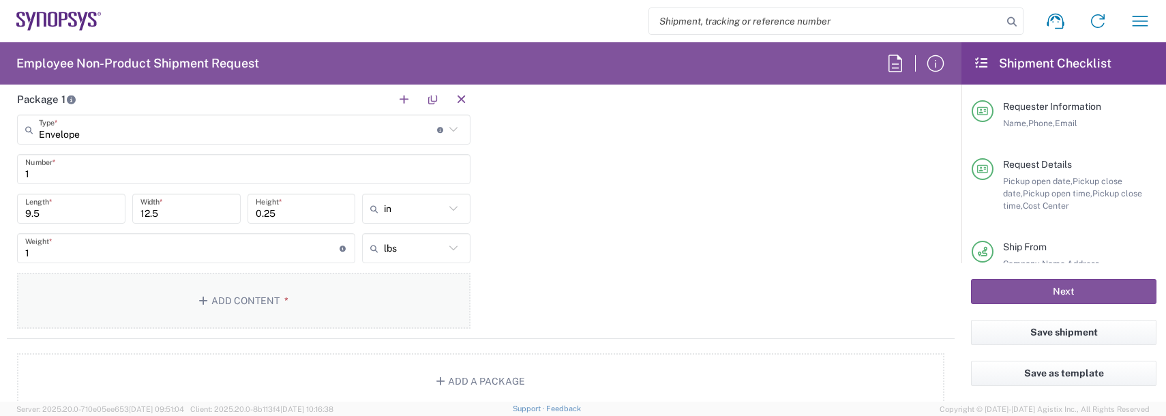
scroll to position [1228, 0]
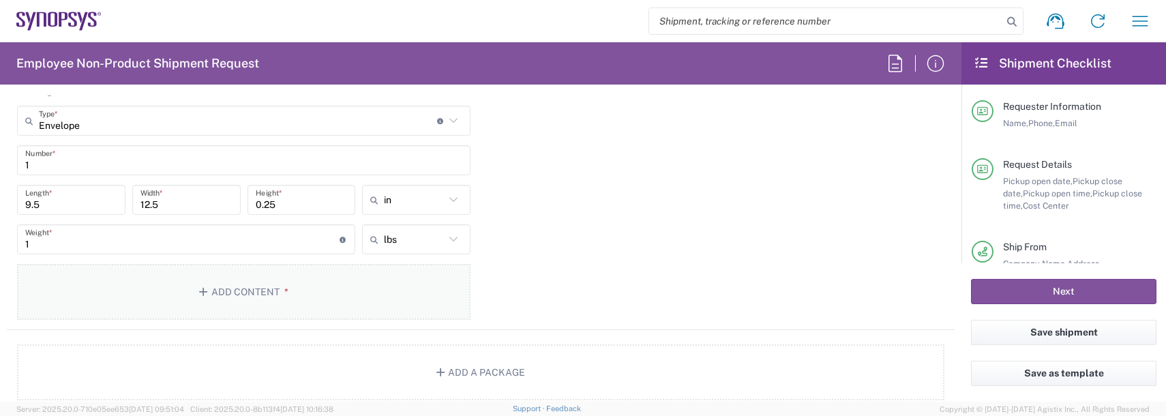
click at [178, 293] on button "Add Content *" at bounding box center [244, 292] width 454 height 56
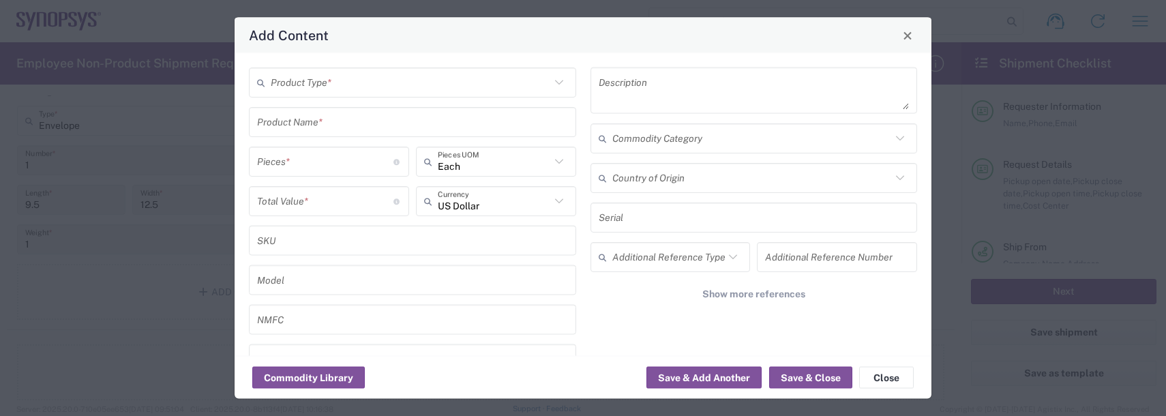
drag, startPoint x: 291, startPoint y: 79, endPoint x: 295, endPoint y: 123, distance: 44.6
click at [291, 80] on input "text" at bounding box center [411, 82] width 280 height 24
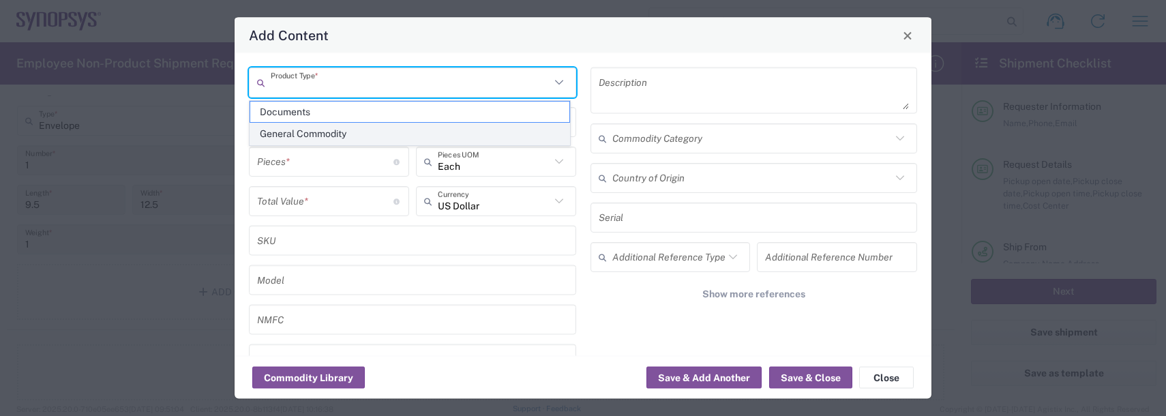
click at [300, 137] on span "General Commodity" at bounding box center [409, 133] width 319 height 21
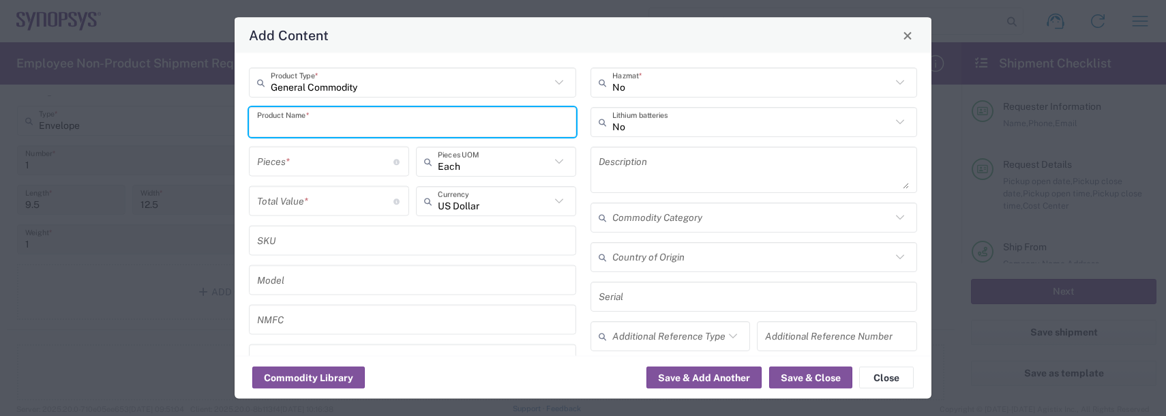
click at [297, 121] on input "text" at bounding box center [412, 122] width 311 height 24
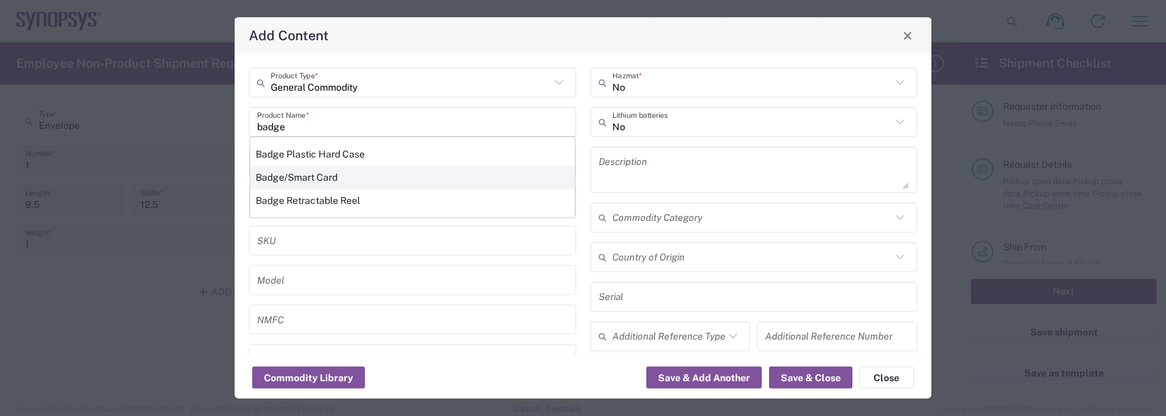
click at [301, 177] on div "Badge/Smart Card" at bounding box center [412, 177] width 325 height 23
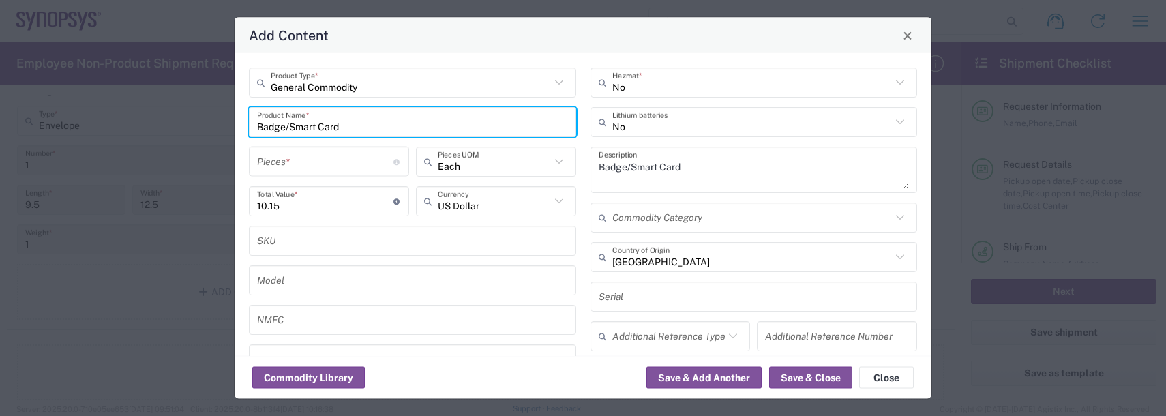
click at [291, 168] on input "number" at bounding box center [325, 161] width 136 height 24
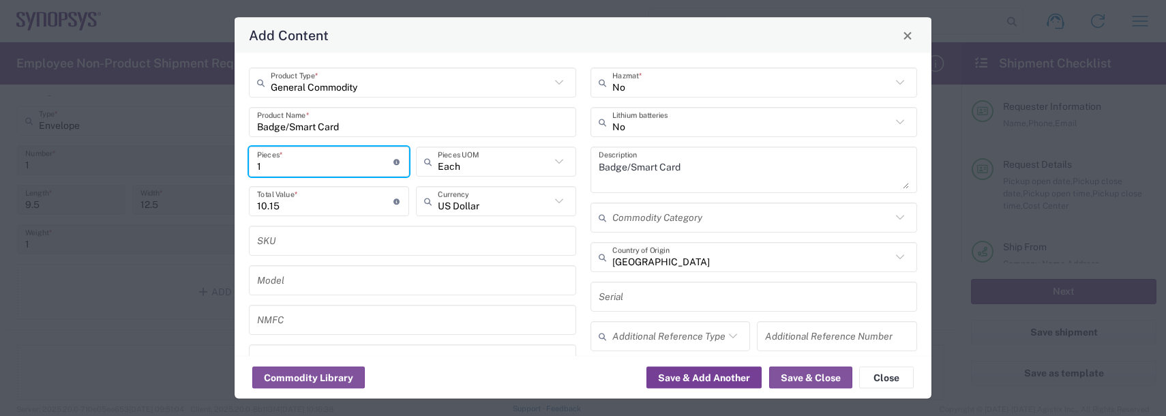
click at [708, 382] on button "Save & Add Another" at bounding box center [704, 378] width 115 height 22
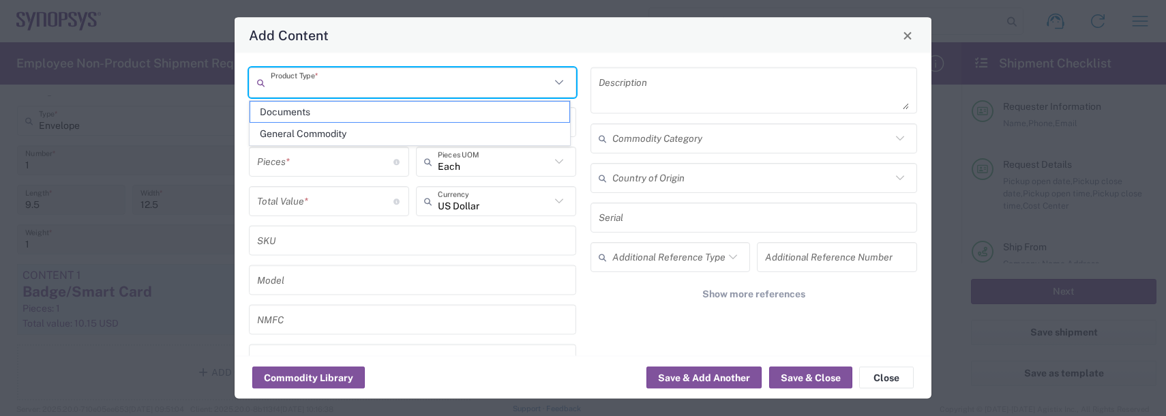
click at [310, 80] on input "text" at bounding box center [411, 82] width 280 height 24
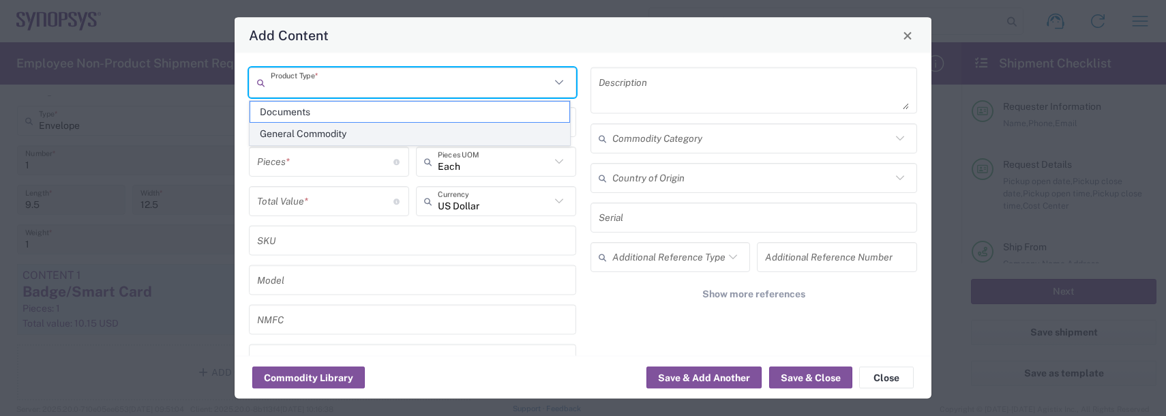
click at [302, 134] on span "General Commodity" at bounding box center [409, 133] width 319 height 21
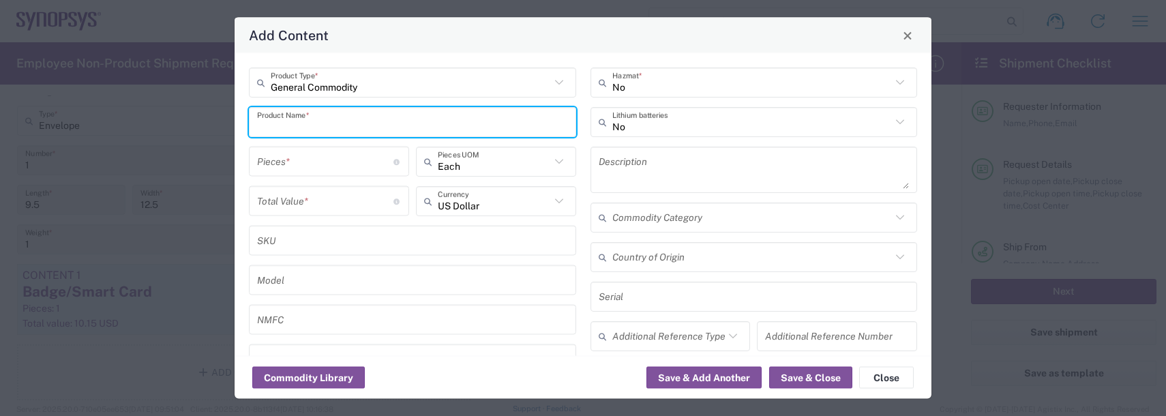
click at [297, 120] on input "text" at bounding box center [412, 122] width 311 height 24
click at [871, 381] on button "Close" at bounding box center [886, 378] width 55 height 22
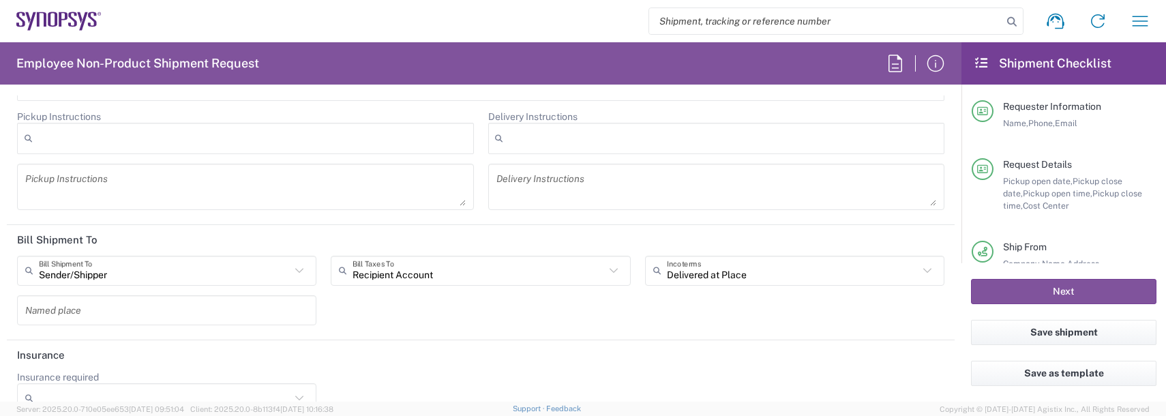
scroll to position [1829, 0]
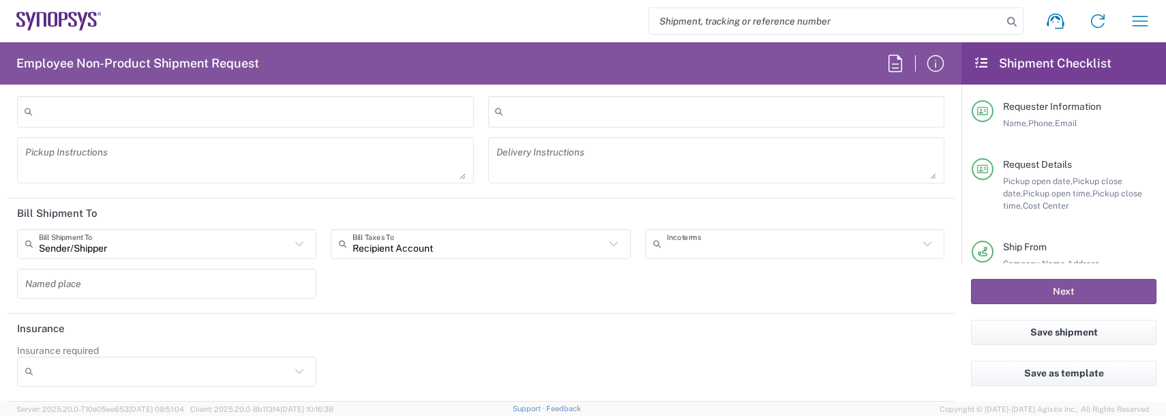
click at [741, 246] on input "text" at bounding box center [793, 244] width 252 height 24
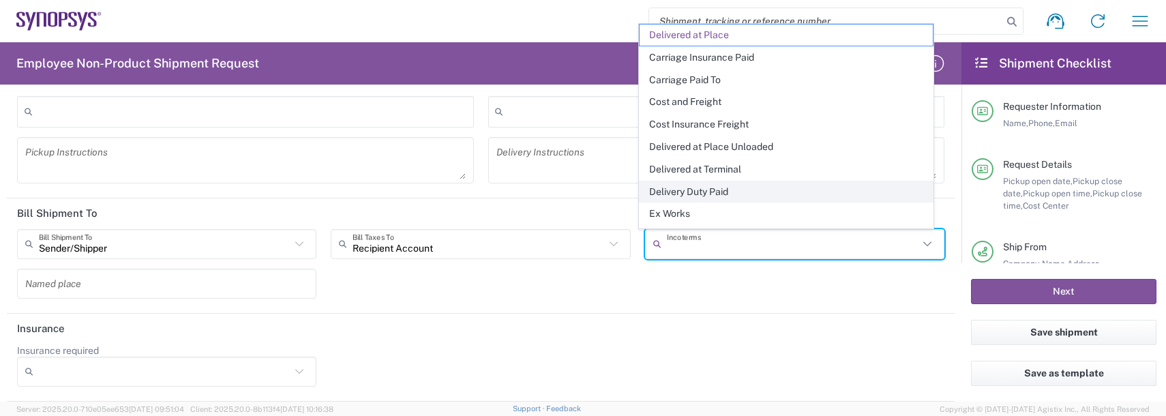
click at [724, 198] on span "Delivery Duty Paid" at bounding box center [786, 191] width 293 height 21
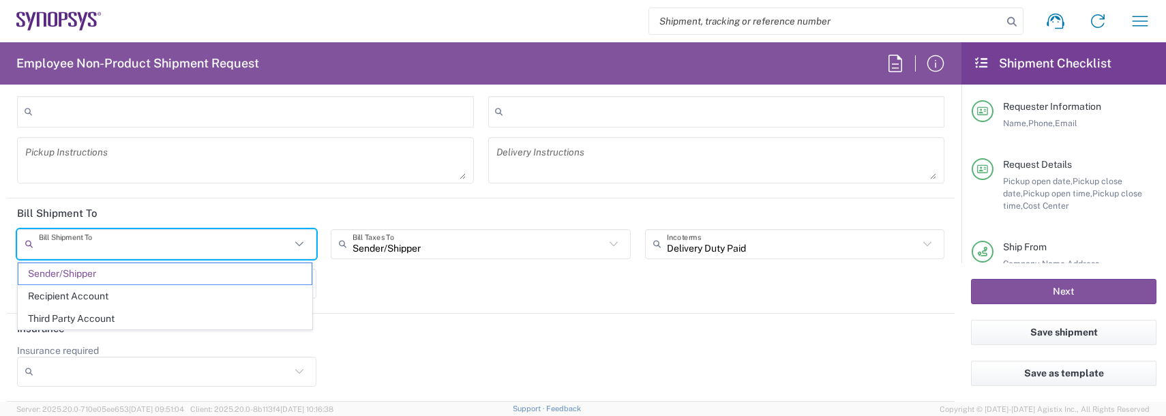
click at [145, 240] on input "text" at bounding box center [165, 244] width 252 height 24
click at [36, 300] on span "Recipient Account" at bounding box center [164, 296] width 293 height 21
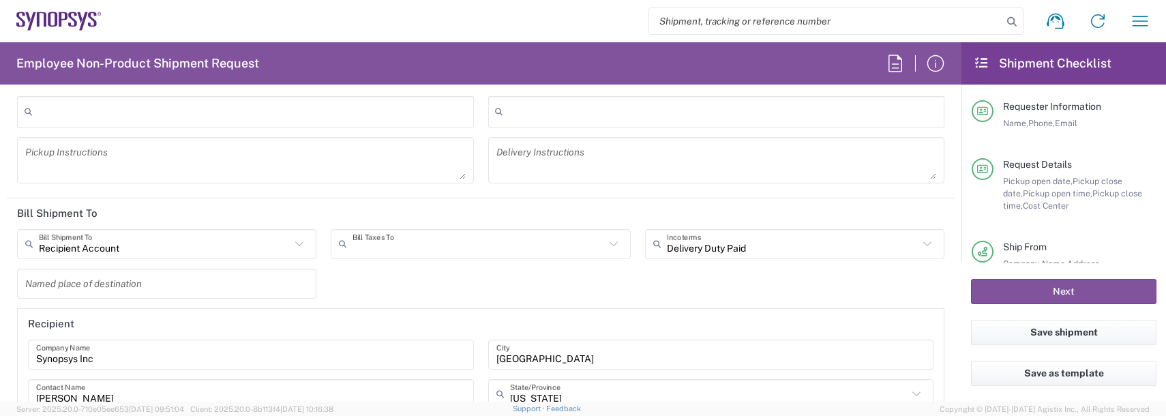
click at [376, 247] on input "text" at bounding box center [479, 244] width 252 height 24
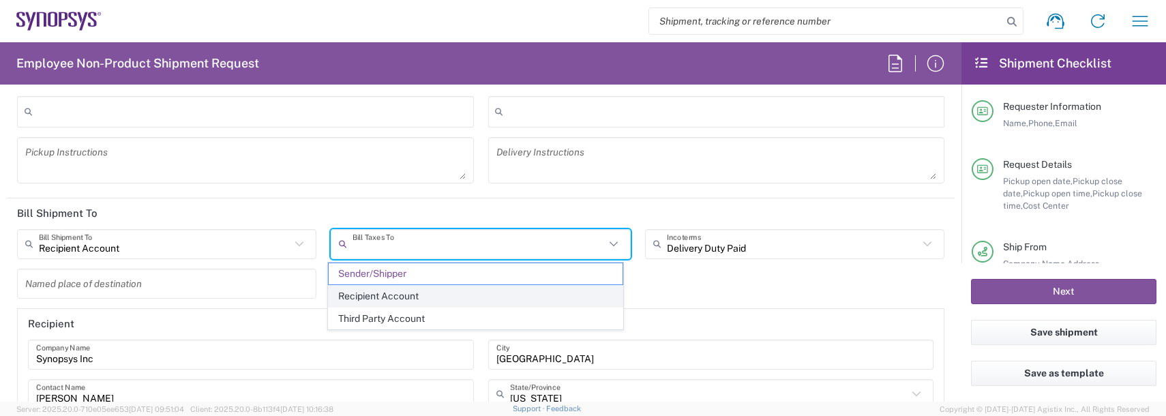
click at [362, 289] on span "Recipient Account" at bounding box center [475, 296] width 293 height 21
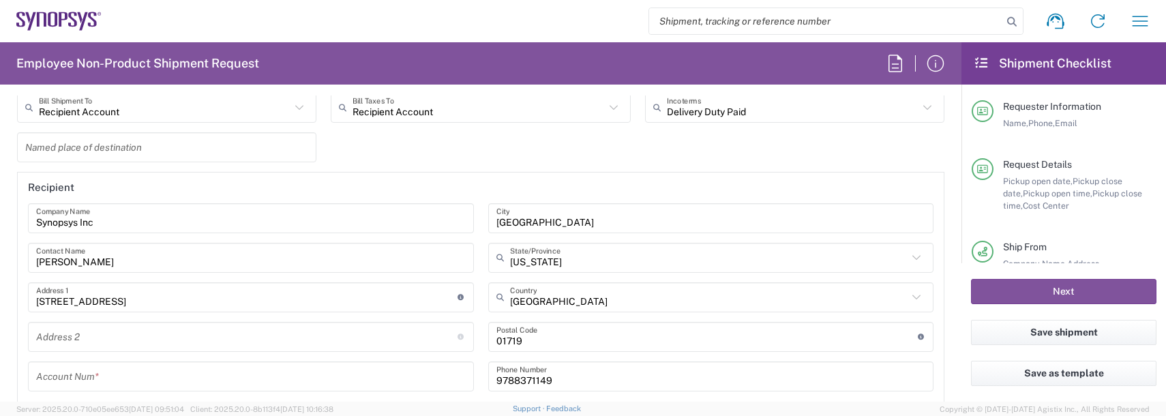
scroll to position [2033, 0]
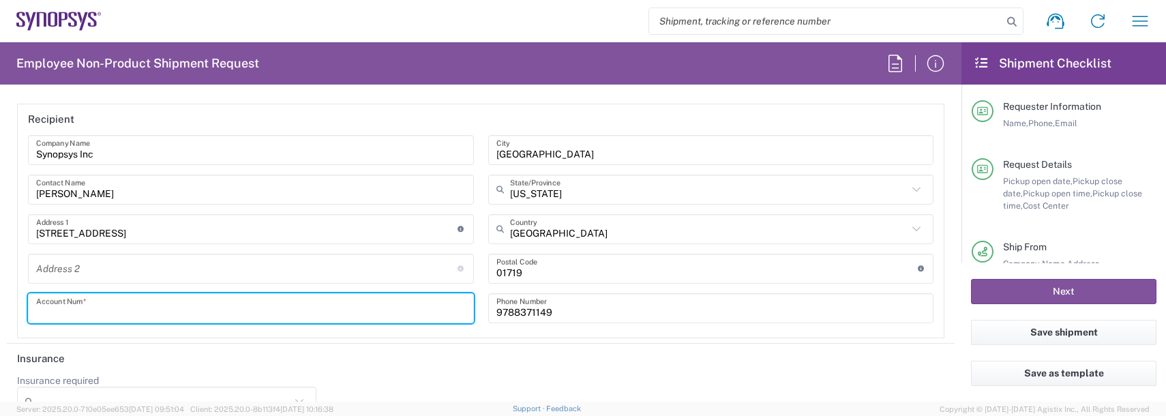
click at [95, 306] on input "text" at bounding box center [251, 308] width 430 height 24
paste input "139464052"
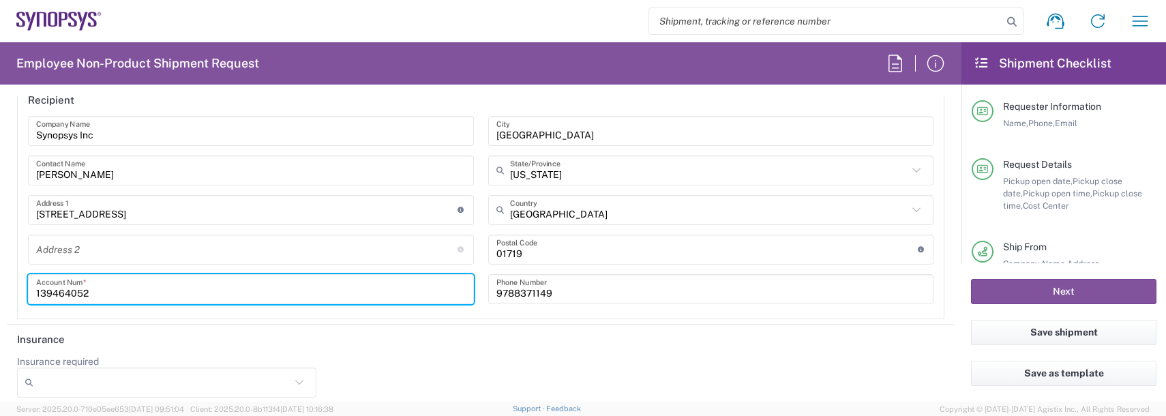
scroll to position [2063, 0]
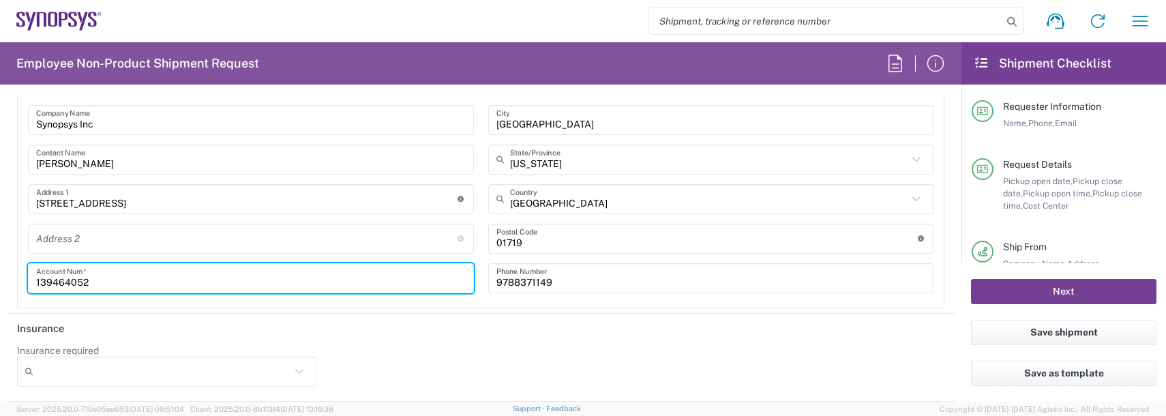
click at [1012, 297] on button "Next" at bounding box center [1064, 291] width 186 height 25
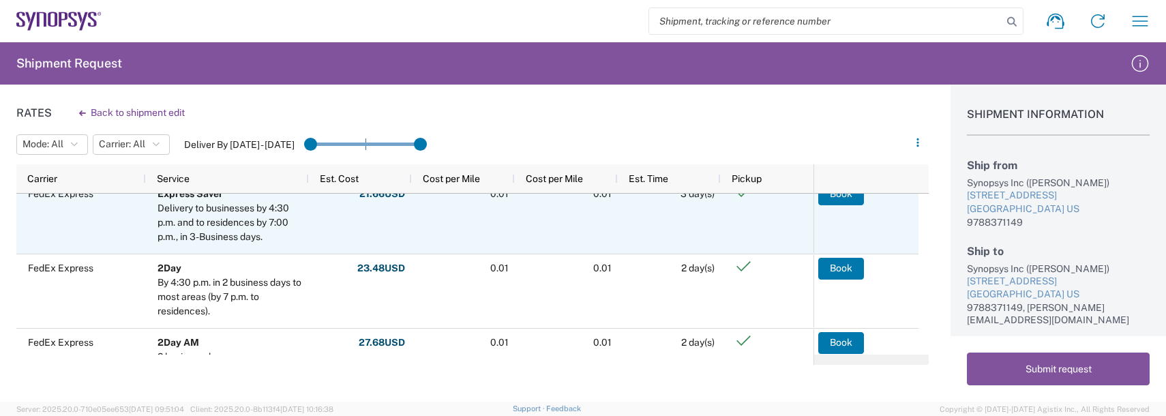
scroll to position [33, 0]
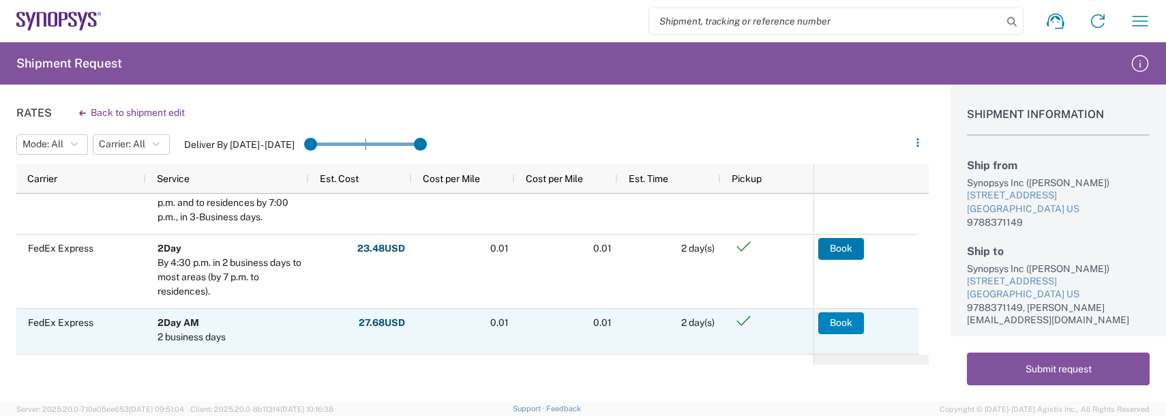
click at [831, 323] on button "Book" at bounding box center [841, 323] width 46 height 22
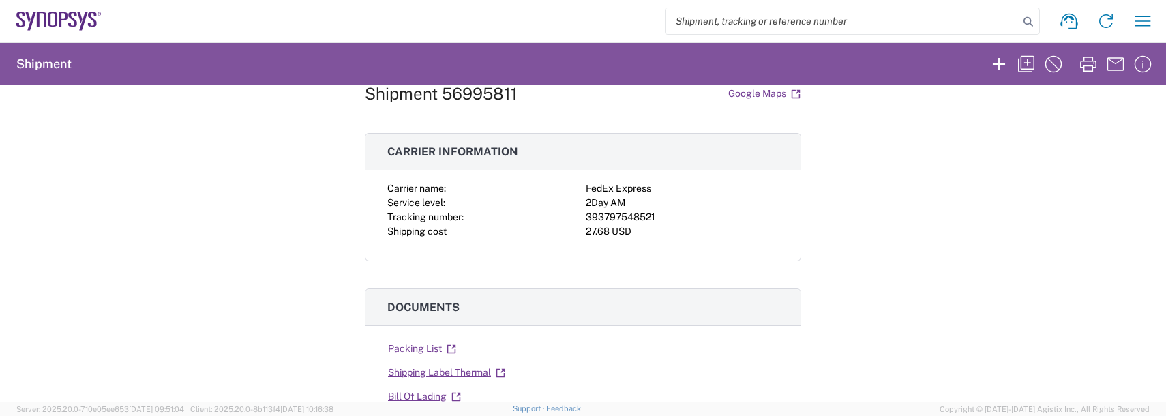
scroll to position [68, 0]
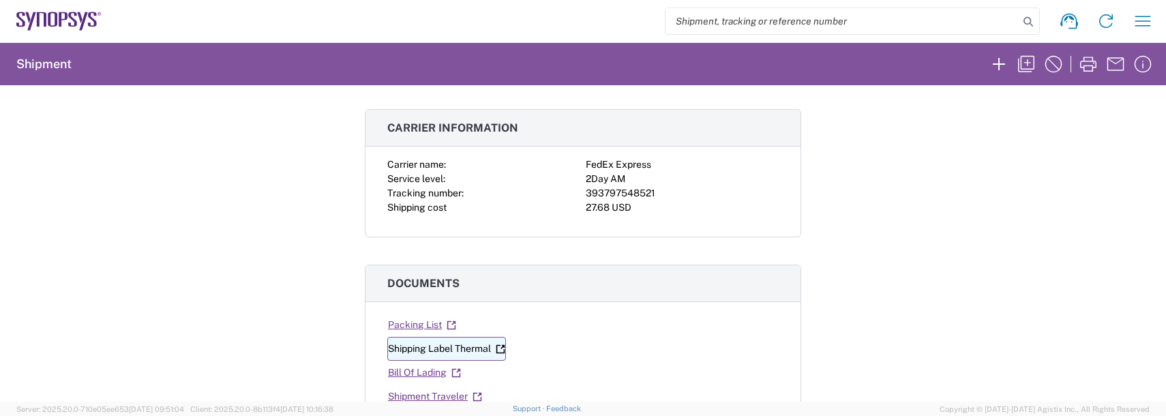
click at [448, 351] on link "Shipping Label Thermal" at bounding box center [446, 349] width 119 height 24
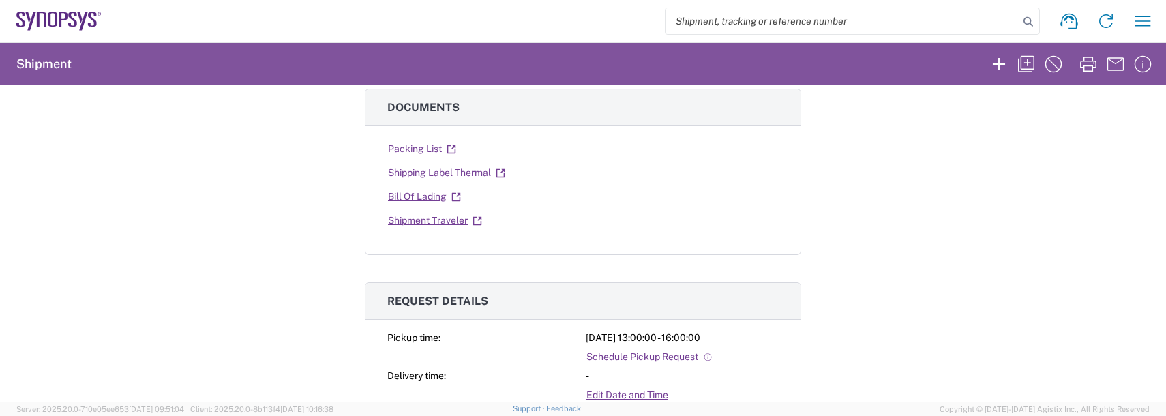
scroll to position [273, 0]
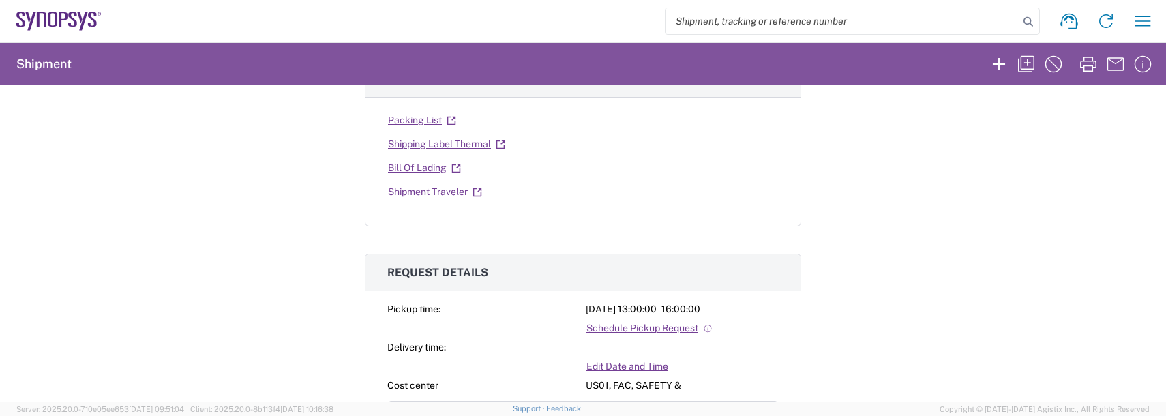
click at [49, 196] on div "Shipment 56995811 Google Maps Carrier information Carrier name: FedEx Express S…" at bounding box center [583, 243] width 1166 height 316
click at [1142, 29] on icon "button" at bounding box center [1143, 21] width 22 height 22
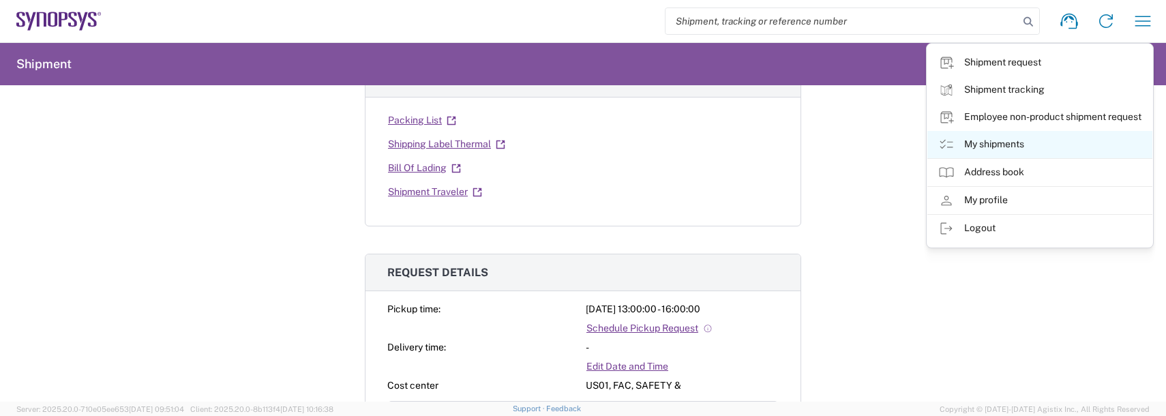
click at [1019, 138] on link "My shipments" at bounding box center [1040, 144] width 225 height 27
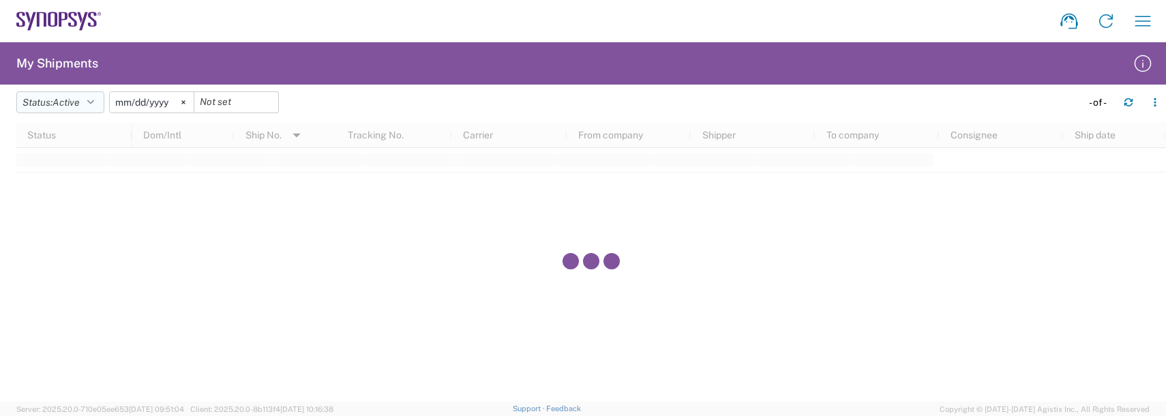
drag, startPoint x: 87, startPoint y: 98, endPoint x: 74, endPoint y: 104, distance: 13.7
click at [86, 98] on button "Status: Active" at bounding box center [60, 102] width 88 height 22
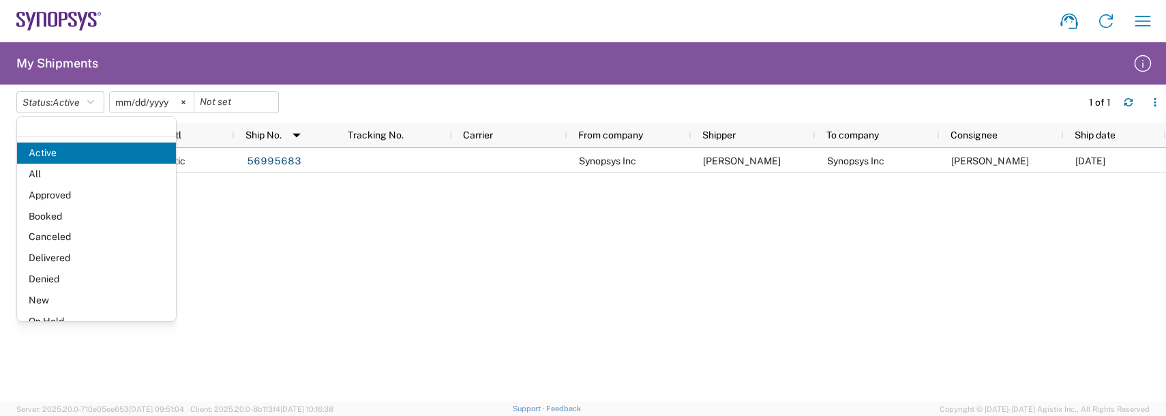
drag, startPoint x: 32, startPoint y: 177, endPoint x: 42, endPoint y: 166, distance: 15.0
click at [31, 177] on span "All" at bounding box center [96, 174] width 159 height 21
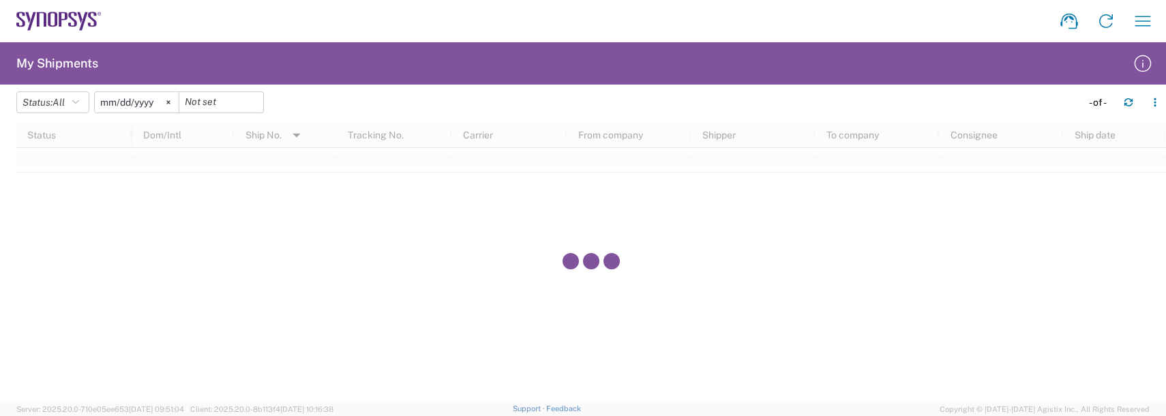
click at [142, 104] on input "[DATE]" at bounding box center [137, 102] width 84 height 20
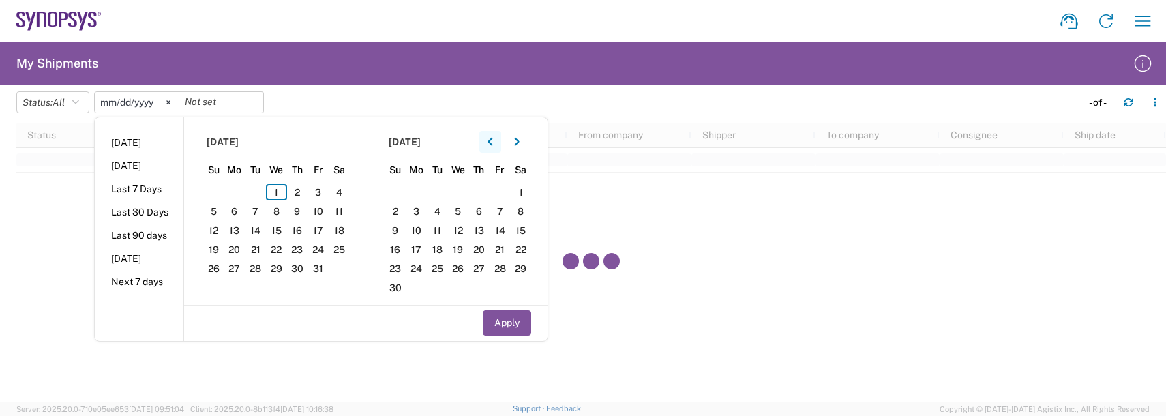
click at [493, 141] on icon "button" at bounding box center [490, 142] width 5 height 10
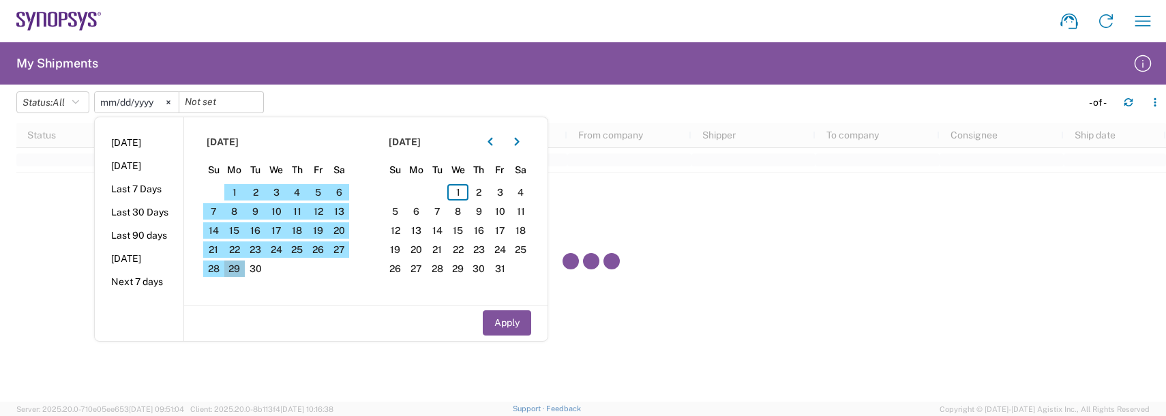
click at [234, 265] on span "29" at bounding box center [234, 269] width 21 height 16
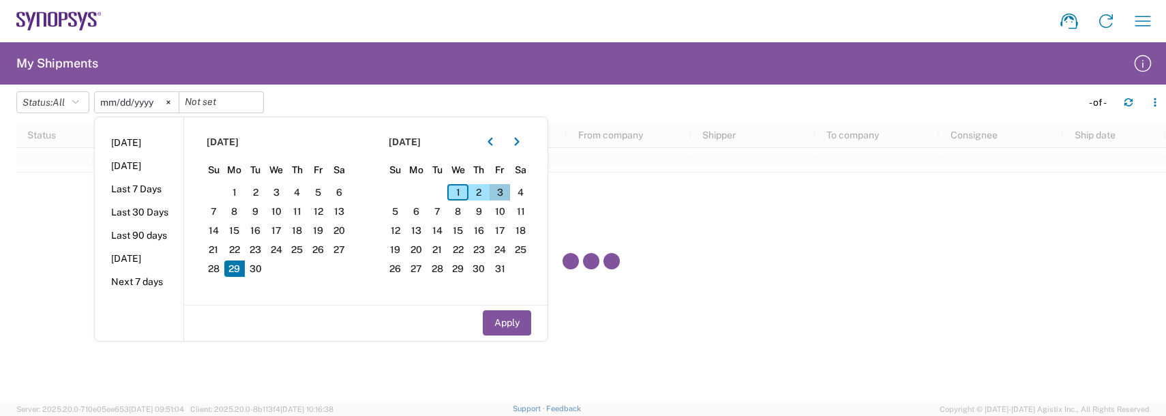
click at [505, 196] on span "3" at bounding box center [500, 192] width 21 height 16
click at [501, 317] on button "Apply" at bounding box center [507, 322] width 48 height 25
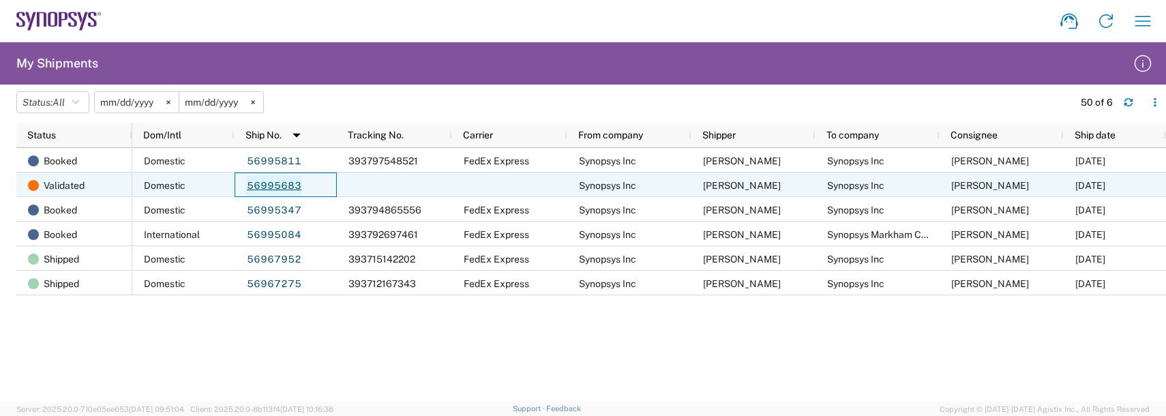
click at [258, 180] on link "56995683" at bounding box center [274, 186] width 56 height 22
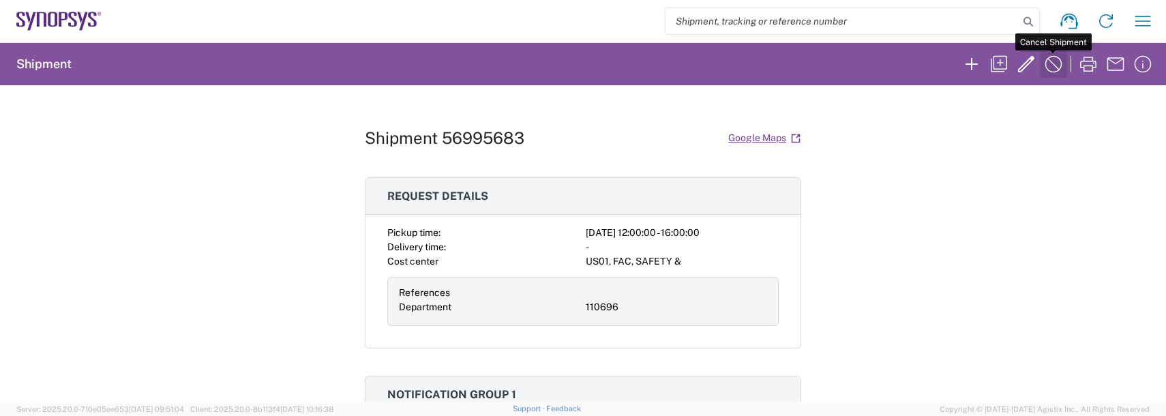
click at [1043, 63] on icon "button" at bounding box center [1054, 64] width 22 height 22
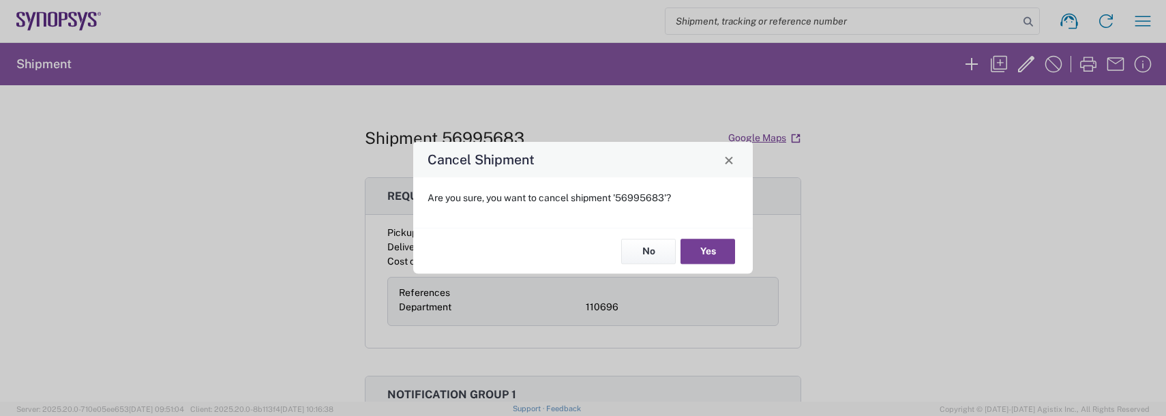
click at [700, 255] on button "Yes" at bounding box center [708, 251] width 55 height 25
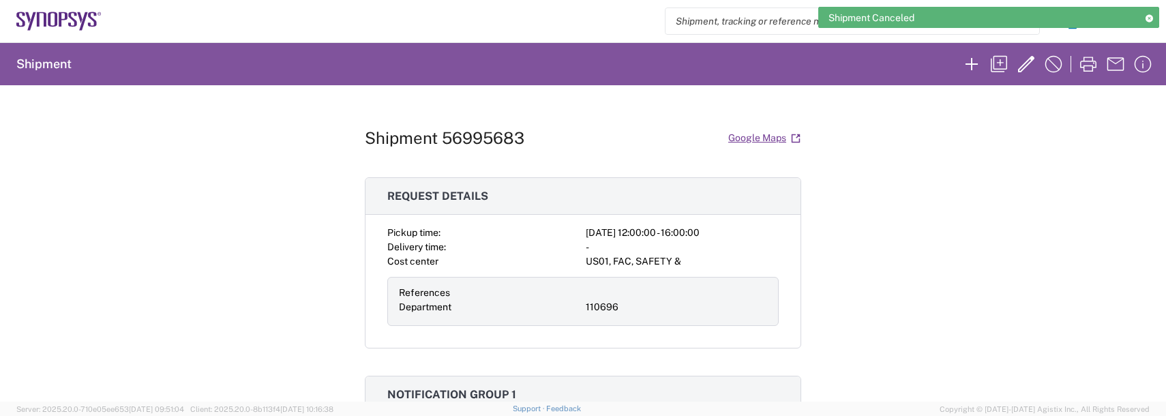
click at [1149, 18] on icon at bounding box center [1149, 18] width 10 height 8
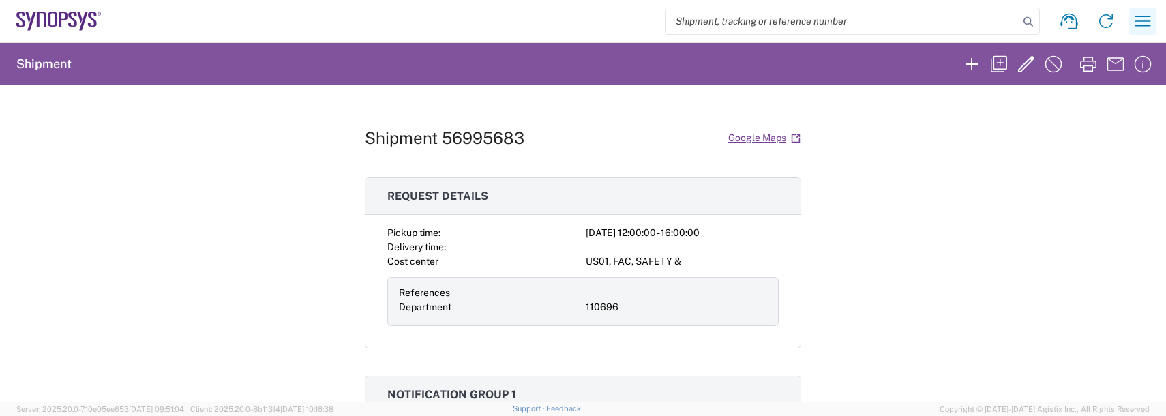
click at [1144, 21] on icon "button" at bounding box center [1143, 21] width 22 height 22
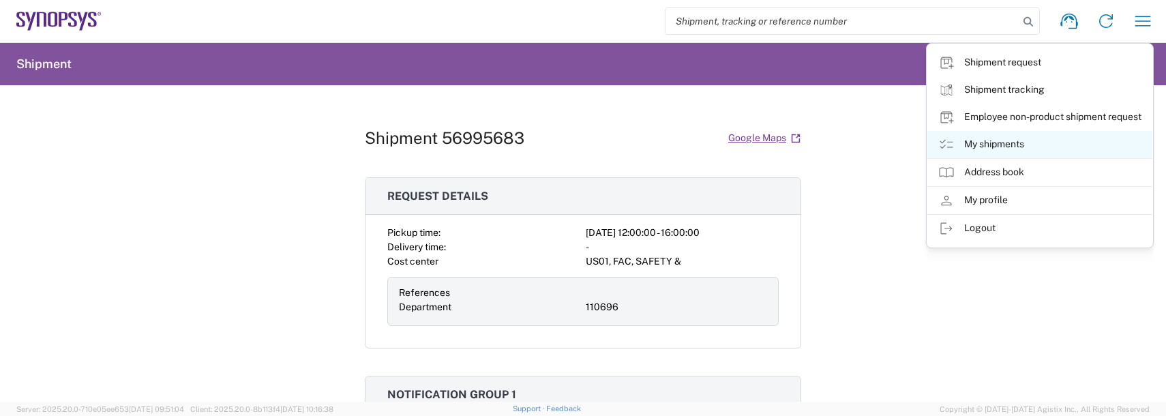
click at [970, 143] on link "My shipments" at bounding box center [1040, 144] width 225 height 27
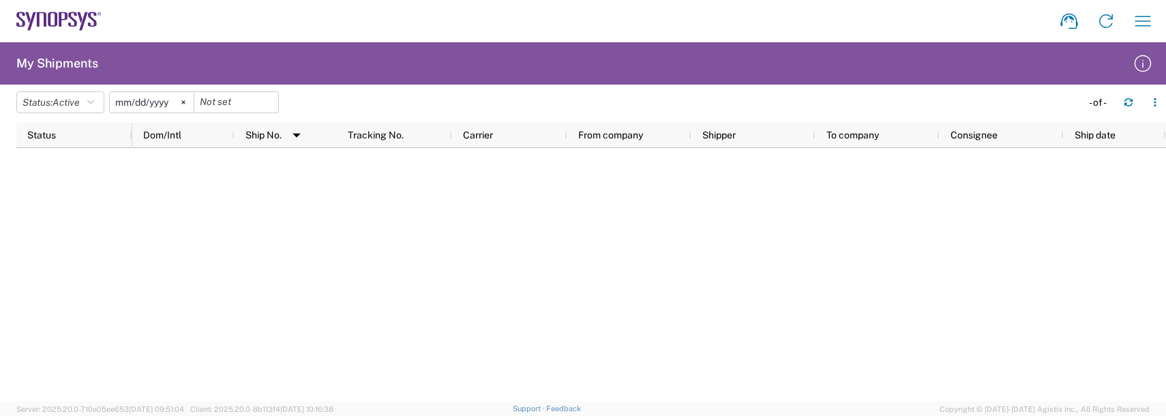
click at [123, 104] on input "[DATE]" at bounding box center [152, 102] width 84 height 20
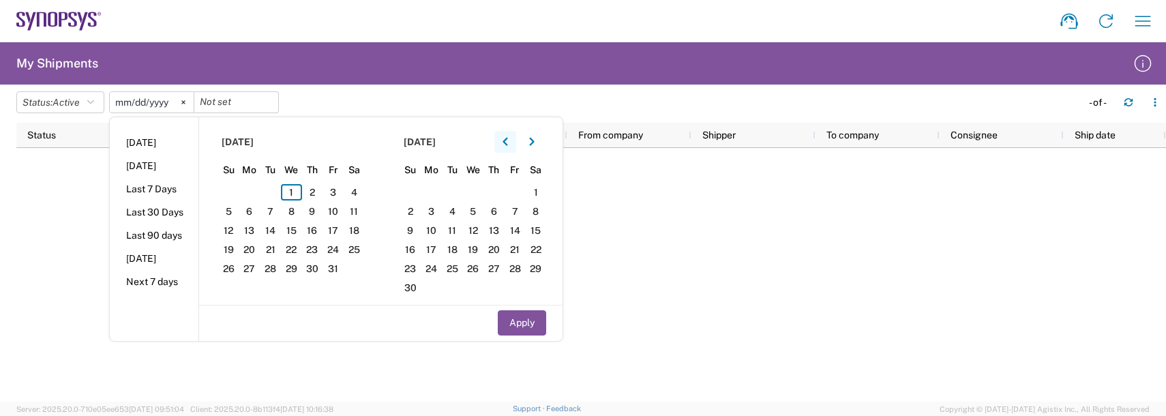
click at [505, 138] on button "button" at bounding box center [505, 142] width 22 height 22
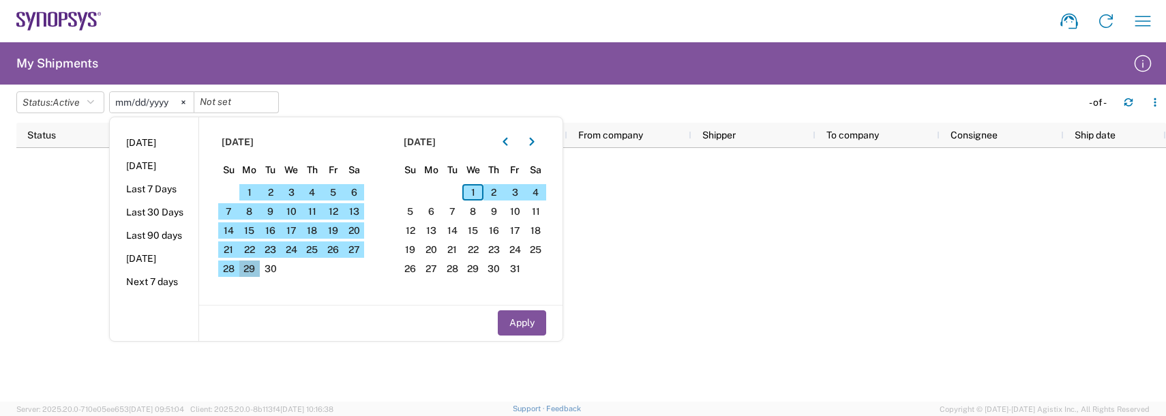
click at [248, 270] on span "29" at bounding box center [249, 269] width 21 height 16
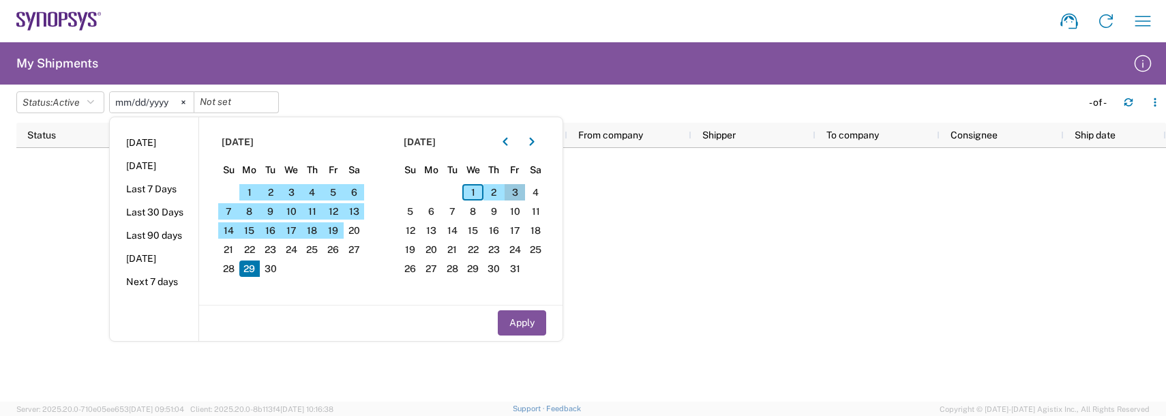
click at [524, 192] on span "3" at bounding box center [515, 192] width 21 height 16
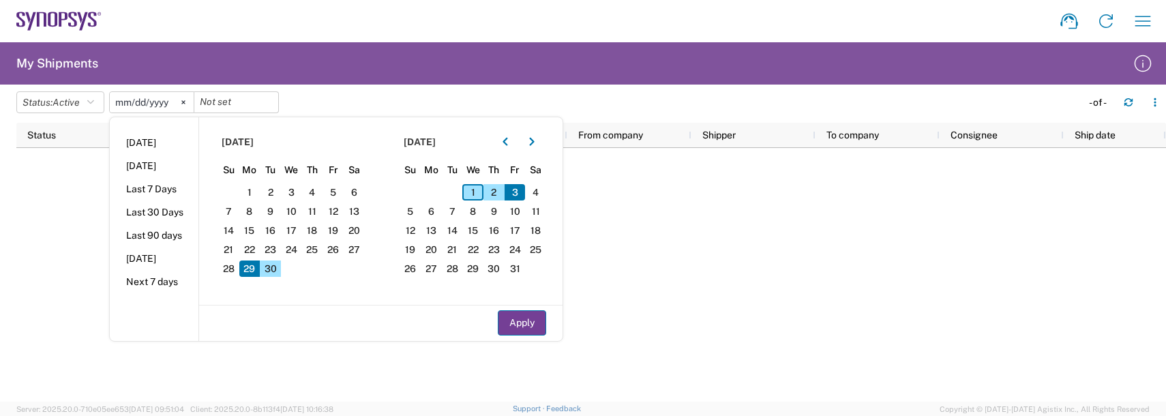
click at [513, 311] on button "Apply" at bounding box center [522, 322] width 48 height 25
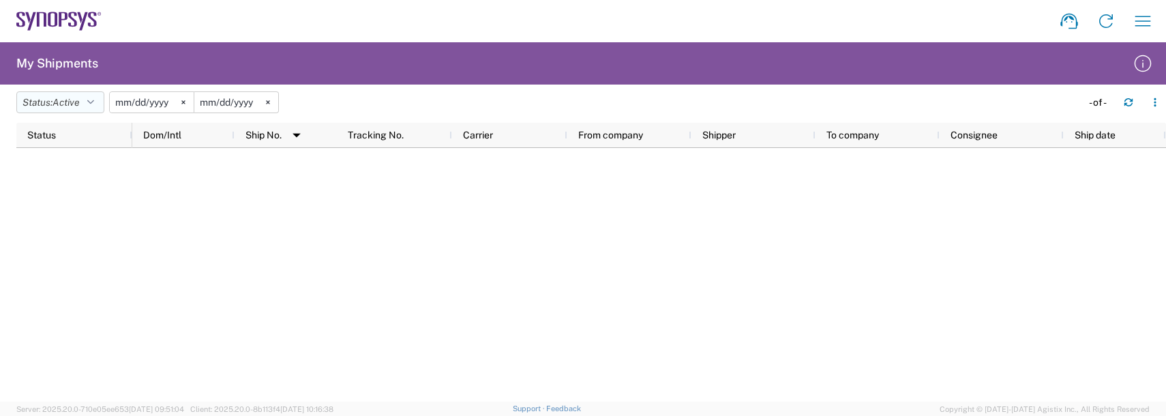
click at [104, 105] on button "Status: Active" at bounding box center [60, 102] width 88 height 22
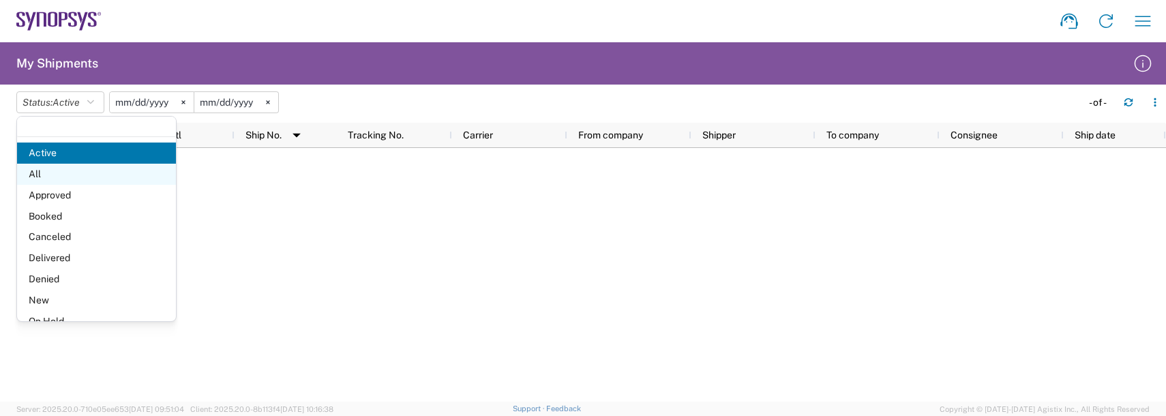
click at [42, 170] on span "All" at bounding box center [96, 174] width 159 height 21
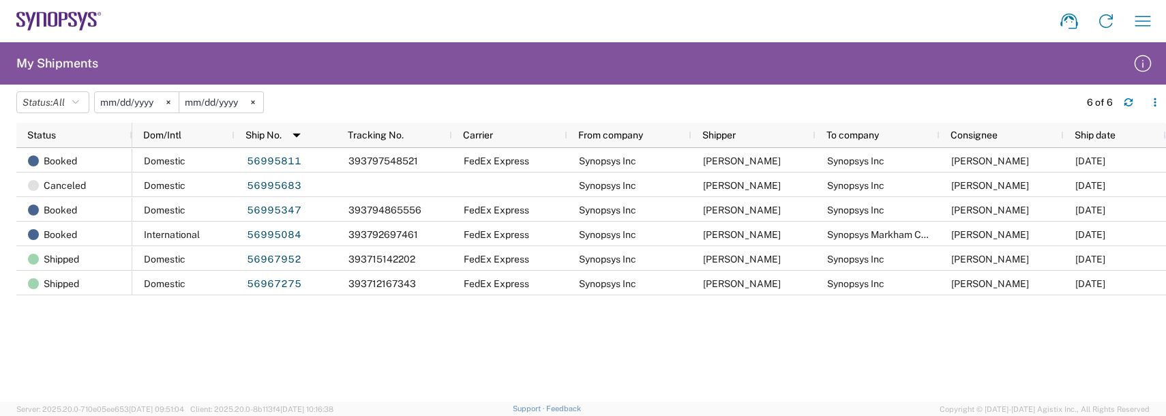
click at [606, 349] on div "Domestic 56995811 393797548521 FedEx Express Synopsys Inc [PERSON_NAME] Synopsy…" at bounding box center [649, 275] width 1034 height 254
click at [167, 33] on div "Shipment request Shipment tracking Employee non-product shipment request My shi…" at bounding box center [632, 21] width 1060 height 33
click at [168, 102] on svg-icon at bounding box center [168, 102] width 20 height 20
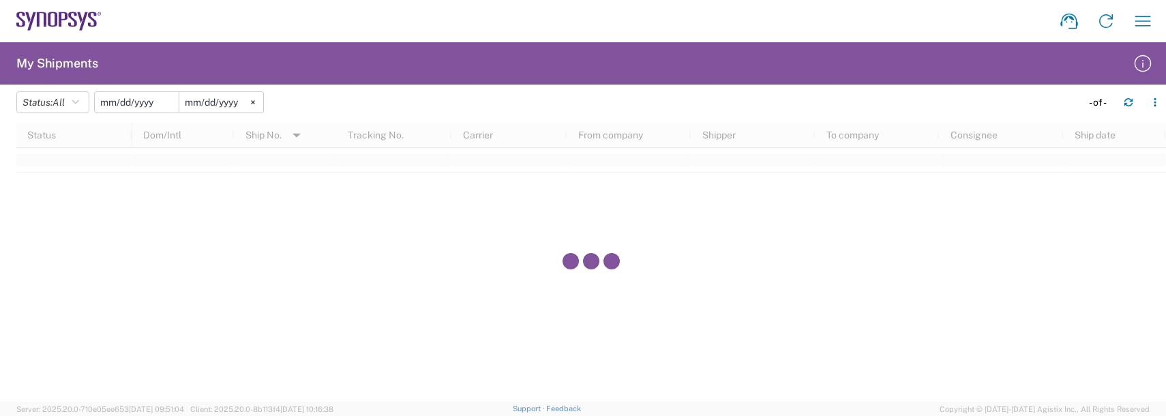
click at [151, 101] on input "date" at bounding box center [137, 102] width 84 height 20
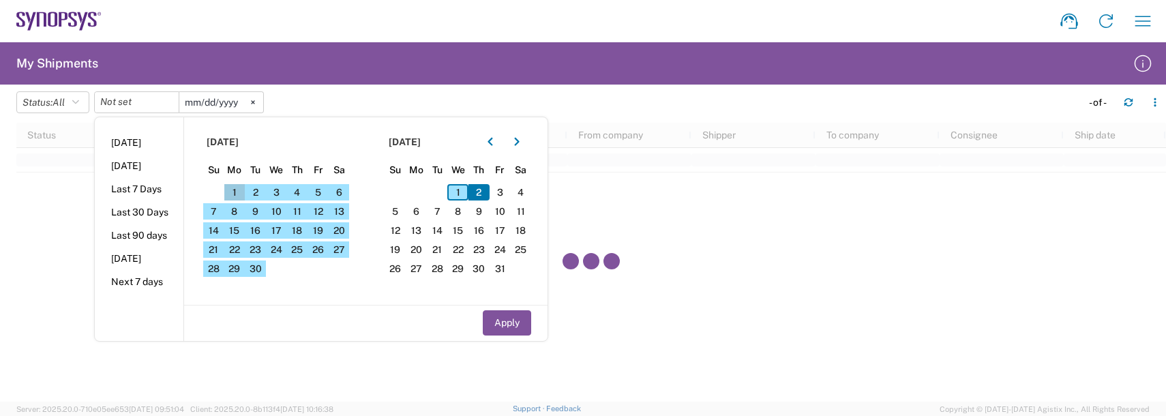
click at [242, 192] on span "1" at bounding box center [234, 192] width 21 height 16
click at [264, 267] on span "30" at bounding box center [255, 269] width 21 height 16
click at [503, 325] on button "Apply" at bounding box center [507, 322] width 48 height 25
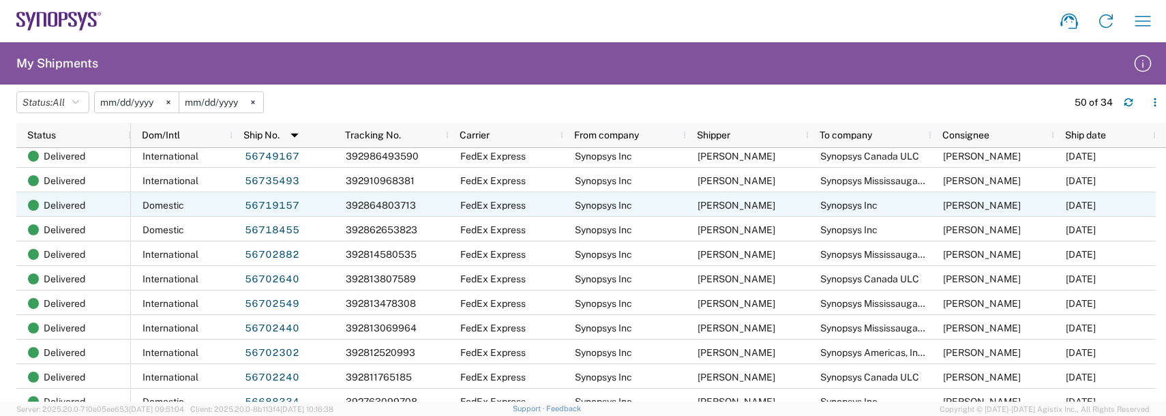
scroll to position [581, 0]
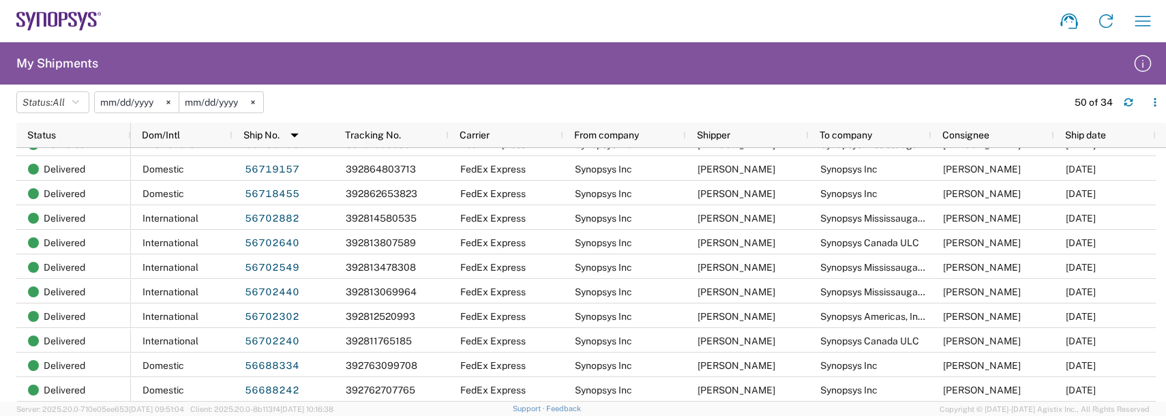
click at [201, 24] on div "Shipment request Shipment tracking Employee non-product shipment request My shi…" at bounding box center [632, 21] width 1060 height 33
click at [1136, 24] on icon "button" at bounding box center [1143, 21] width 22 height 22
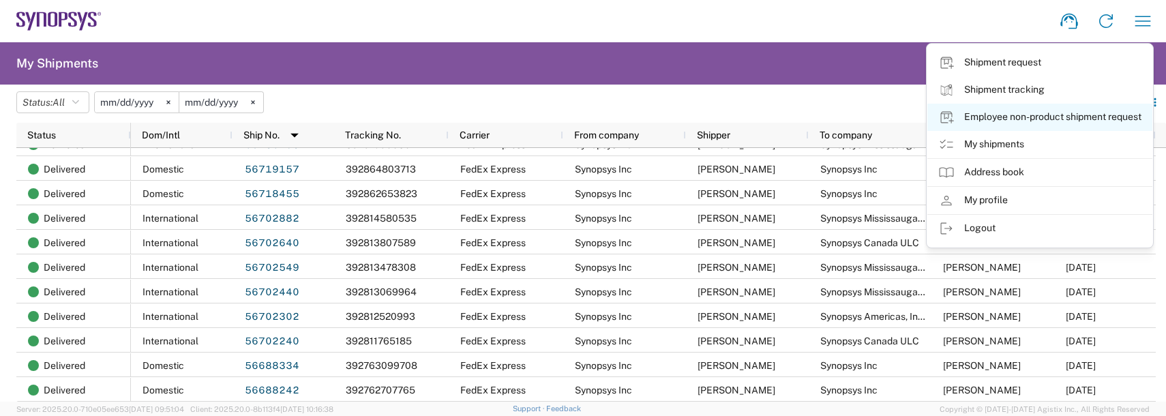
click at [996, 119] on link "Employee non-product shipment request" at bounding box center [1040, 117] width 225 height 27
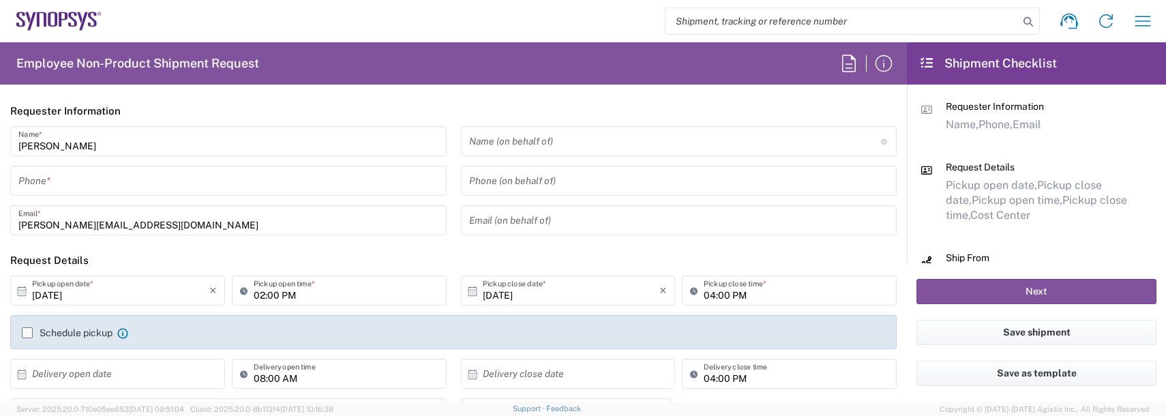
click at [141, 183] on input "tel" at bounding box center [228, 181] width 420 height 24
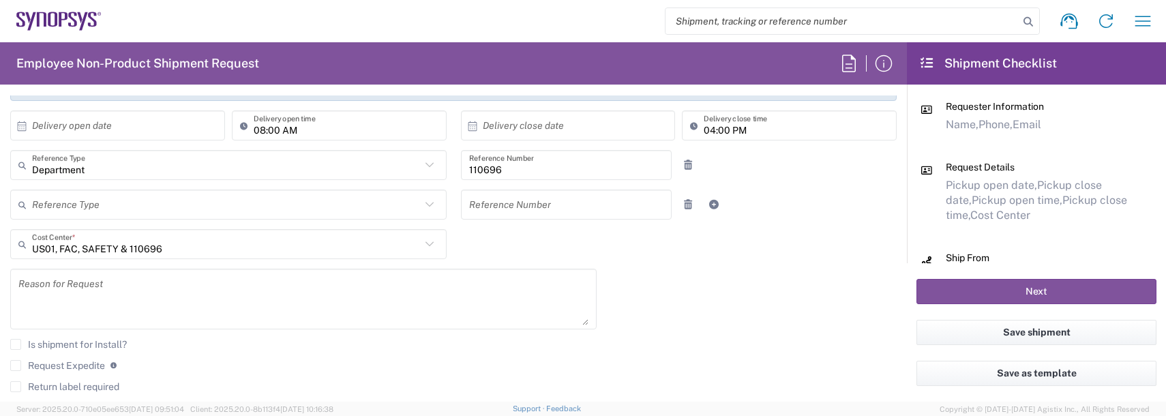
scroll to position [273, 0]
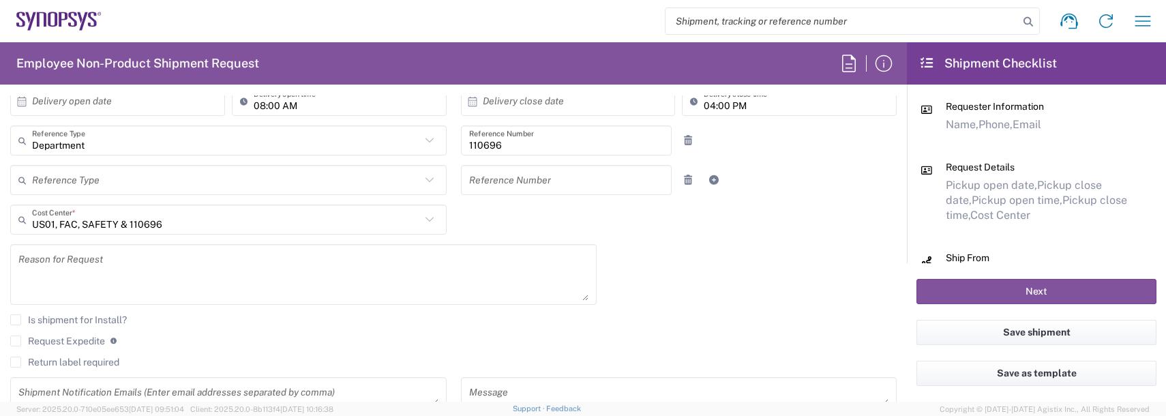
click at [76, 281] on textarea at bounding box center [303, 274] width 570 height 53
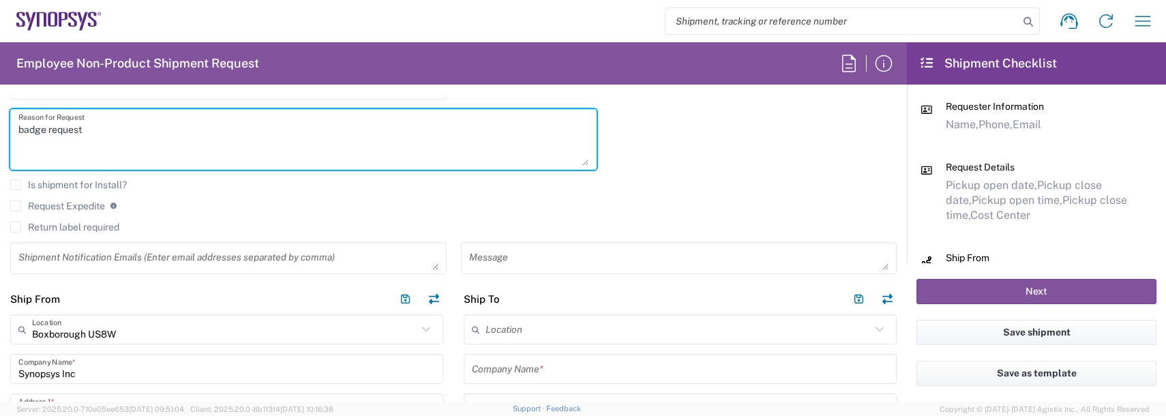
scroll to position [409, 0]
click at [108, 255] on textarea at bounding box center [228, 257] width 420 height 24
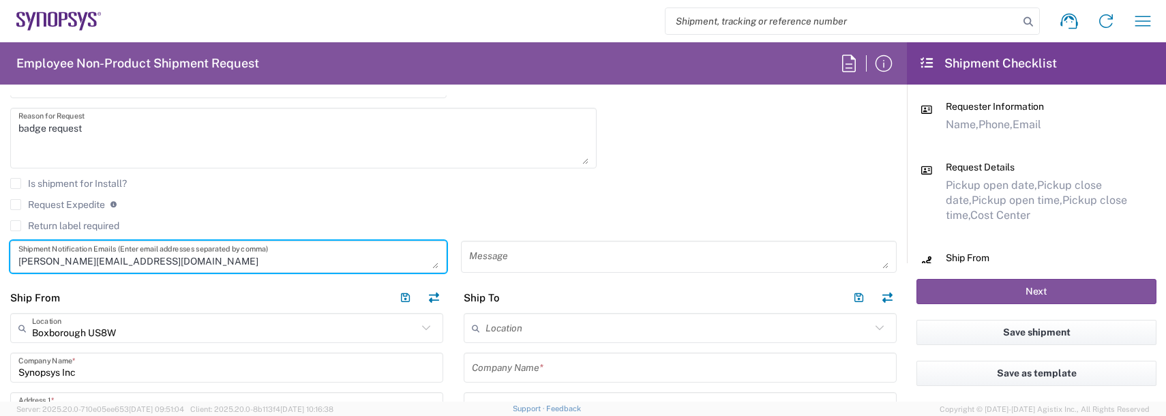
click at [518, 329] on input "text" at bounding box center [678, 328] width 385 height 24
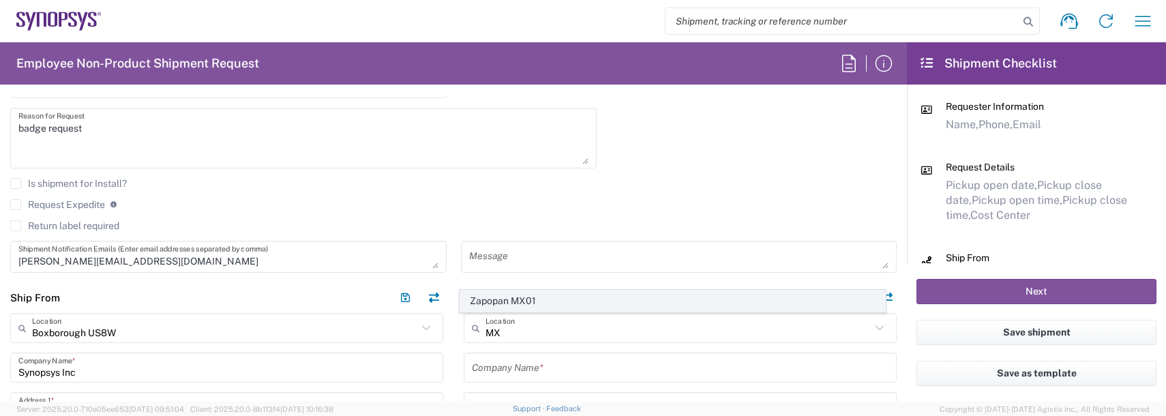
click at [510, 301] on span "Zapopan MX01" at bounding box center [673, 301] width 426 height 21
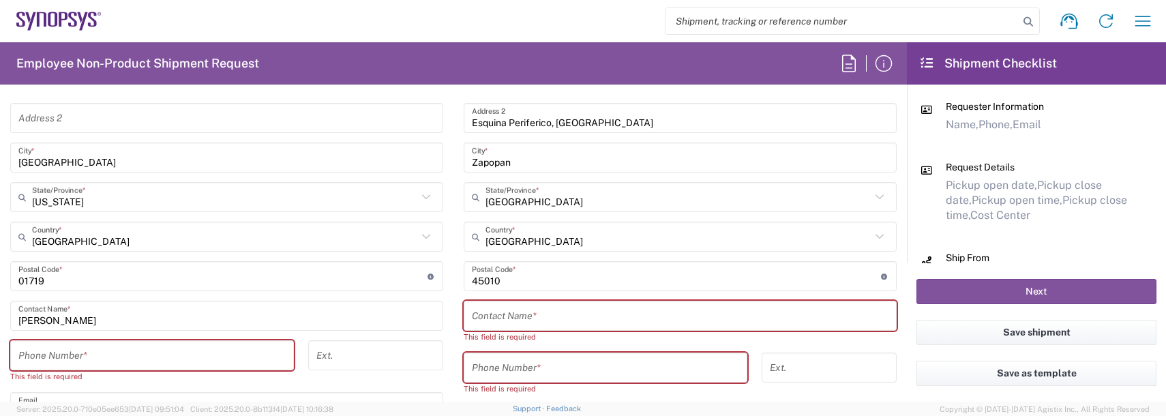
scroll to position [750, 0]
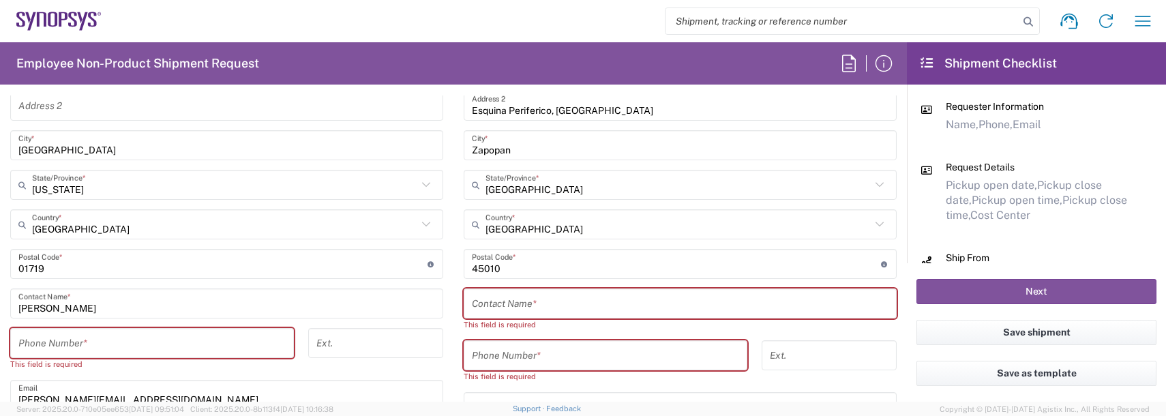
click at [539, 299] on input "text" at bounding box center [680, 304] width 417 height 24
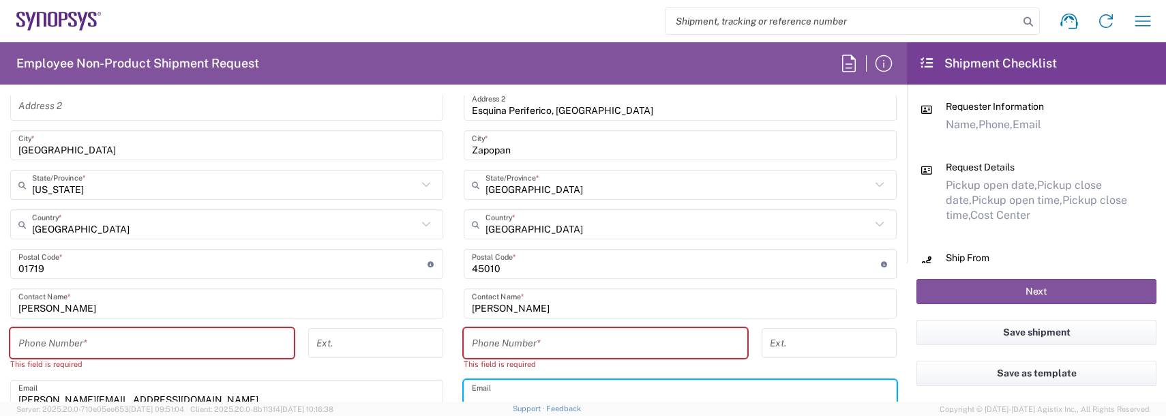
click at [673, 397] on input "text" at bounding box center [680, 395] width 417 height 24
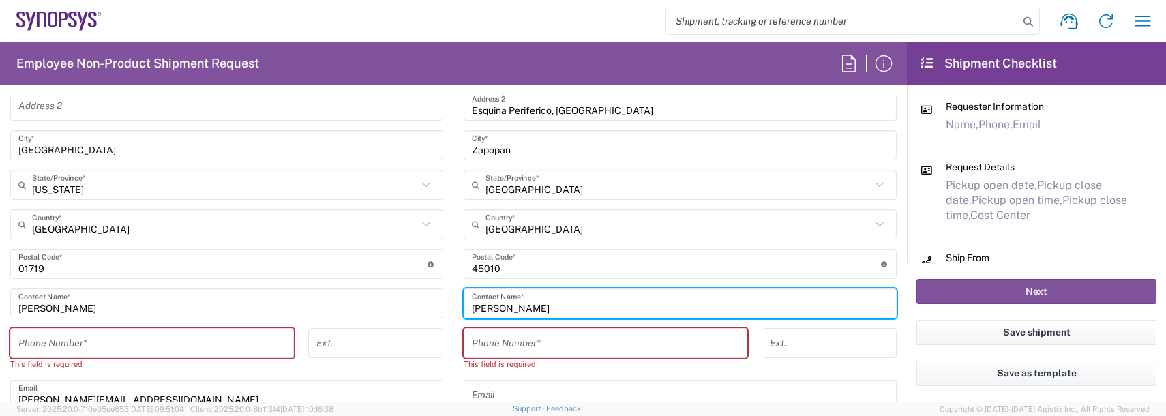
click at [478, 299] on input "[PERSON_NAME]" at bounding box center [680, 304] width 417 height 24
click at [518, 308] on input "[PERSON_NAME]" at bounding box center [680, 304] width 417 height 24
click at [522, 307] on input "[PERSON_NAME]" at bounding box center [680, 304] width 417 height 24
click at [534, 308] on input "[PERSON_NAME]" at bounding box center [680, 304] width 417 height 24
click at [115, 333] on input "tel" at bounding box center [151, 343] width 267 height 24
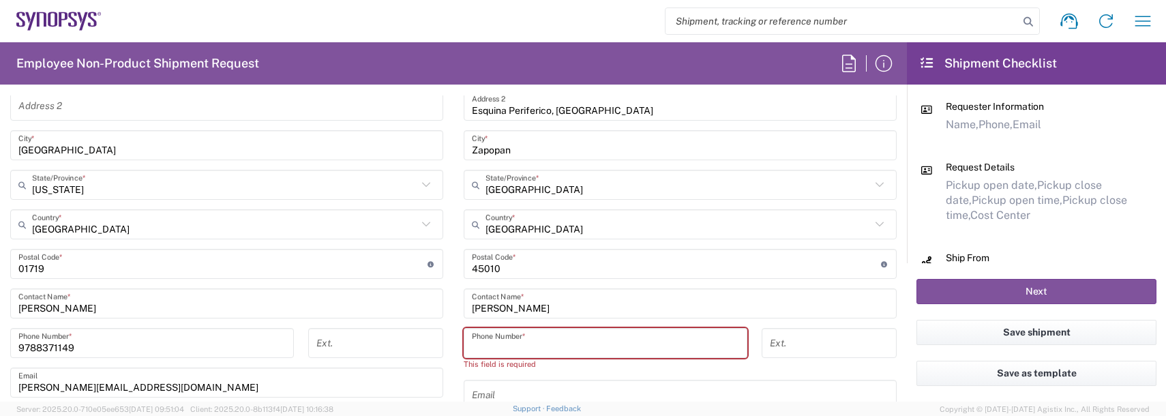
click at [514, 341] on input "tel" at bounding box center [605, 343] width 267 height 24
click at [485, 346] on input "tel" at bounding box center [605, 343] width 267 height 24
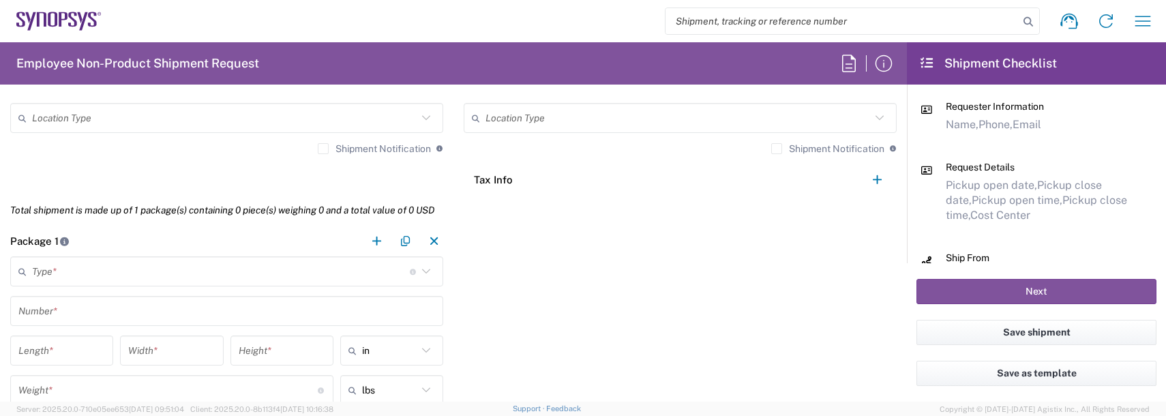
scroll to position [1091, 0]
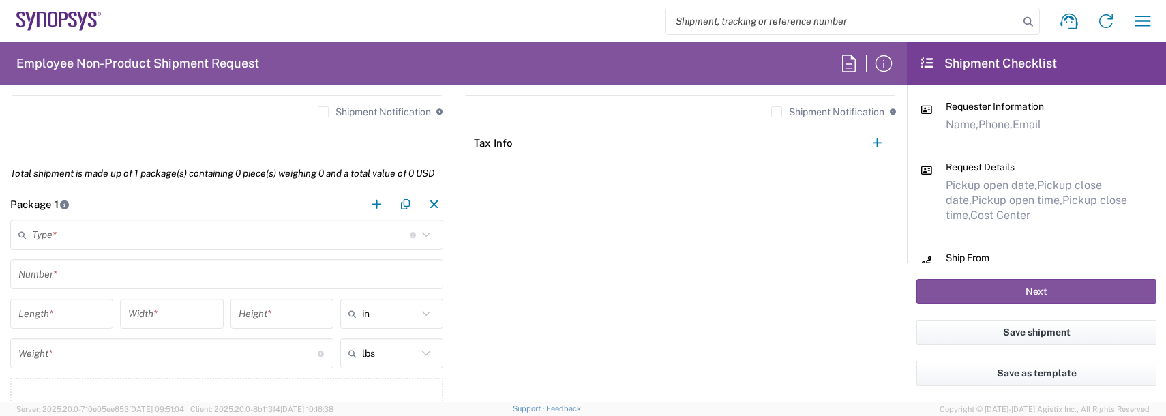
click at [80, 232] on input "text" at bounding box center [221, 235] width 378 height 24
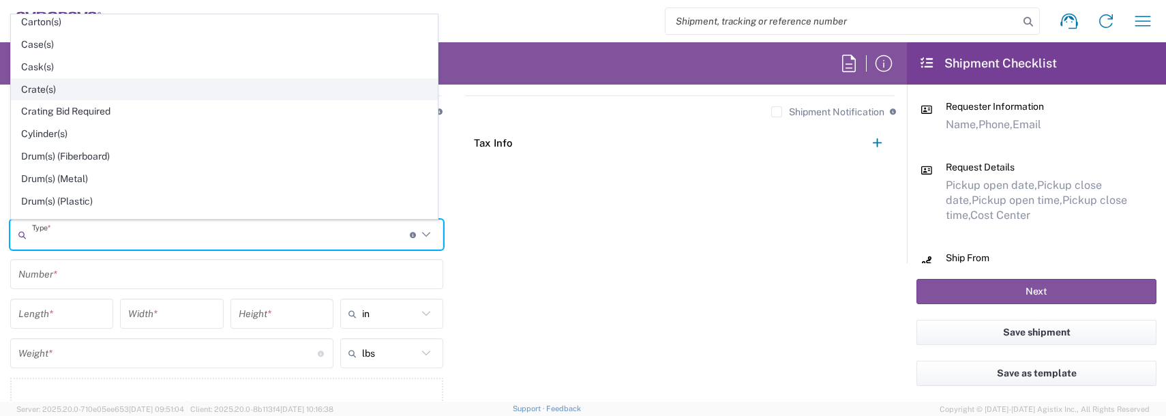
scroll to position [273, 0]
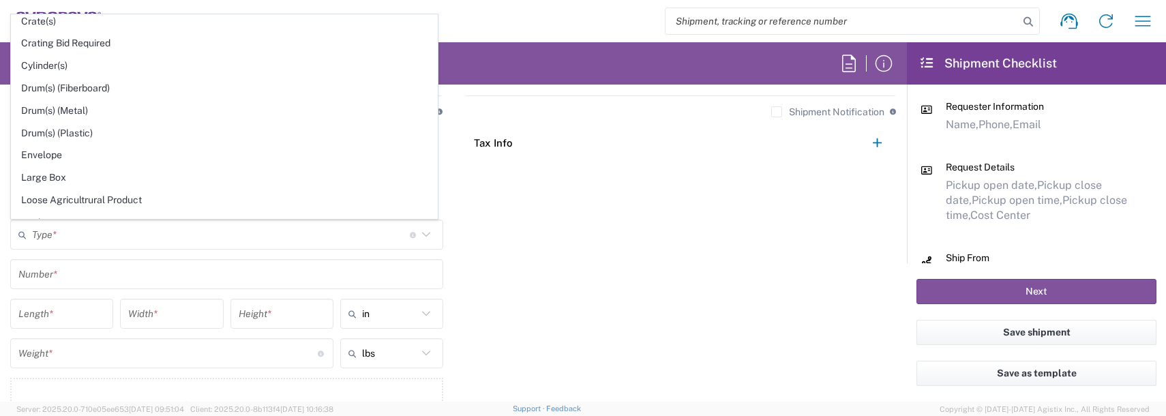
click at [62, 157] on span "Envelope" at bounding box center [225, 155] width 426 height 21
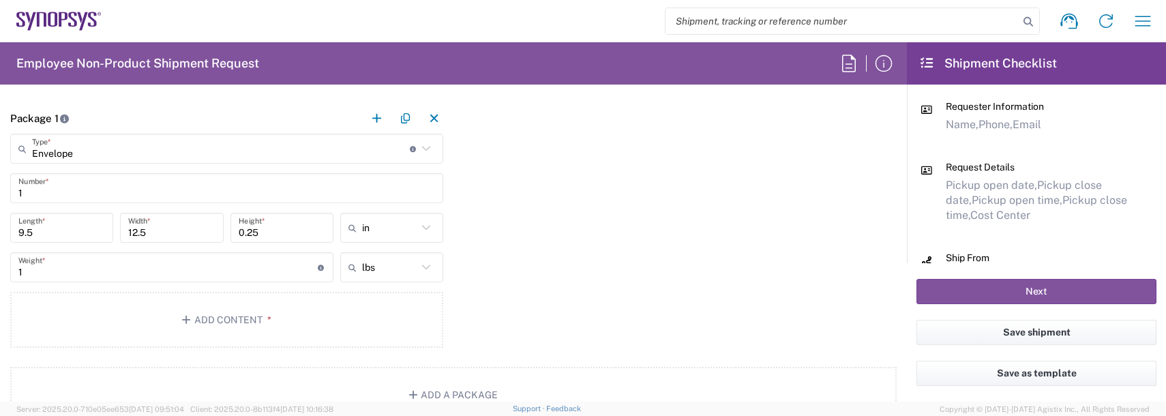
scroll to position [1159, 0]
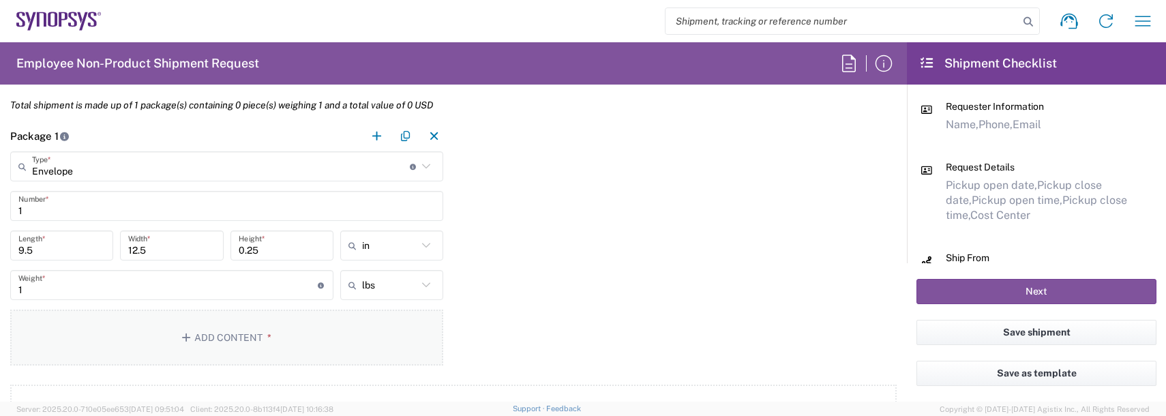
click at [233, 331] on button "Add Content *" at bounding box center [226, 338] width 433 height 56
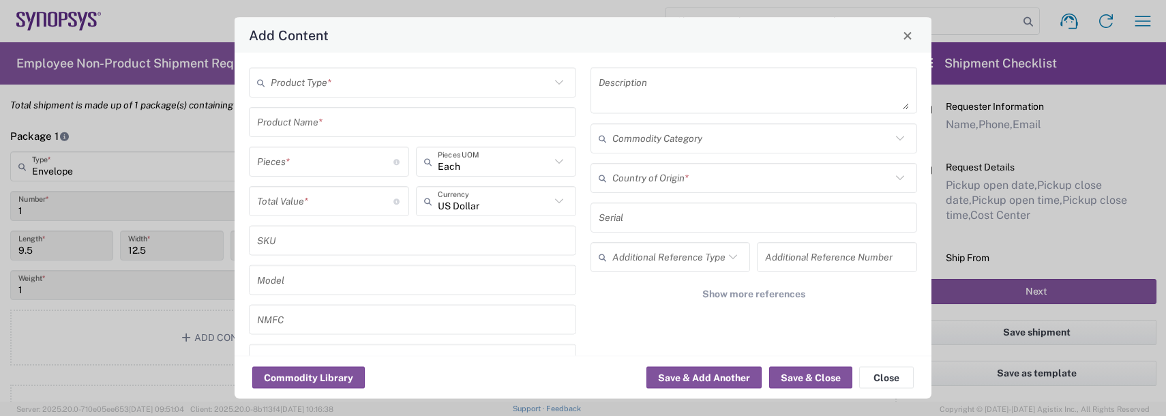
click at [288, 83] on input "text" at bounding box center [411, 82] width 280 height 24
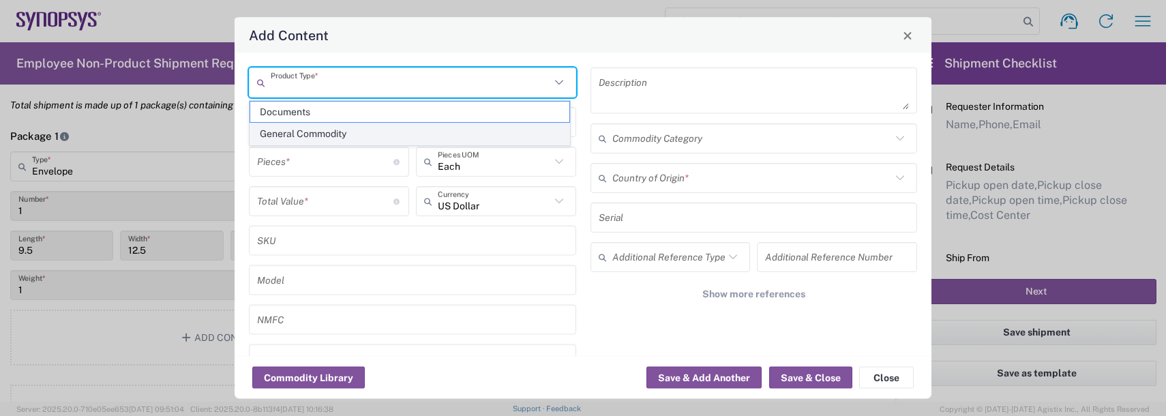
click at [304, 132] on span "General Commodity" at bounding box center [409, 133] width 319 height 21
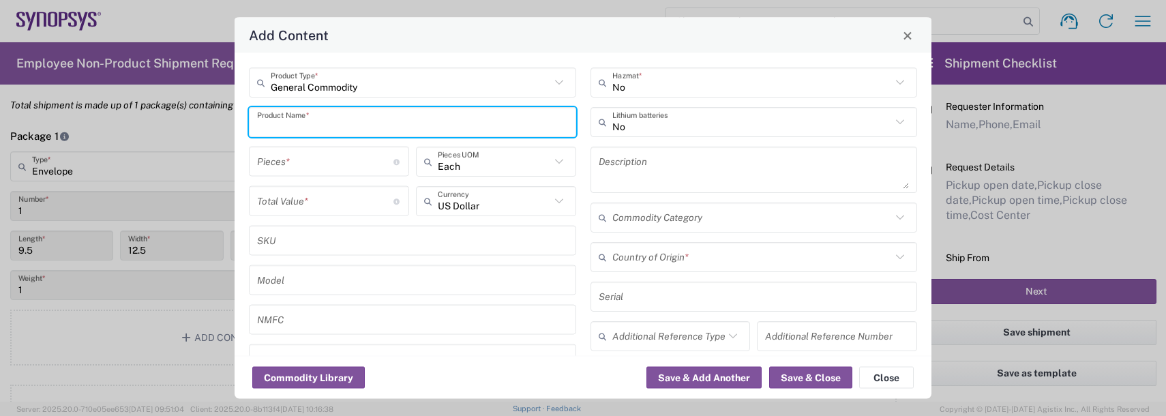
click at [302, 128] on input "text" at bounding box center [412, 122] width 311 height 24
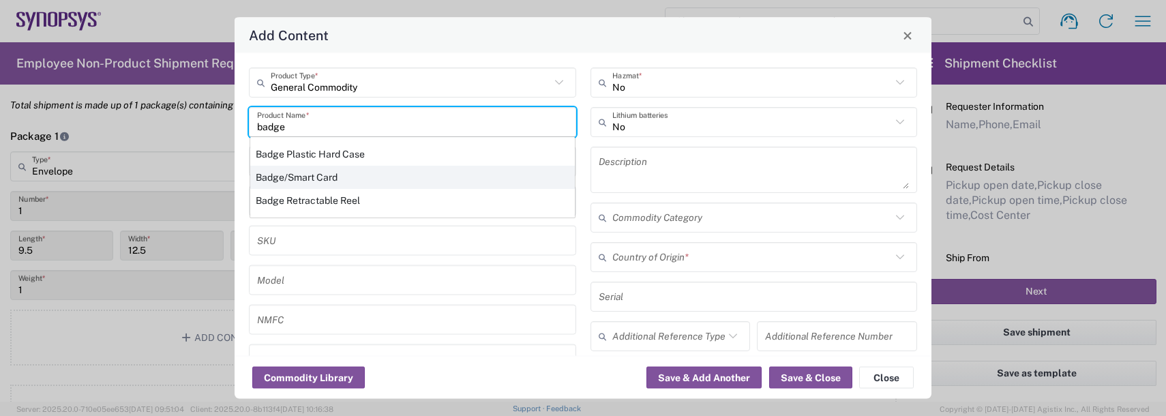
click at [298, 179] on div "Badge/Smart Card" at bounding box center [412, 177] width 325 height 23
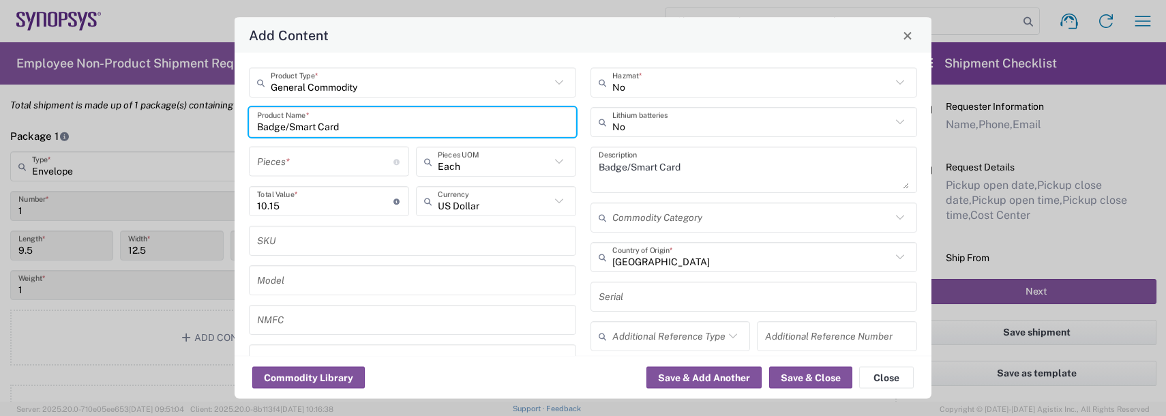
click at [292, 162] on input "number" at bounding box center [325, 161] width 136 height 24
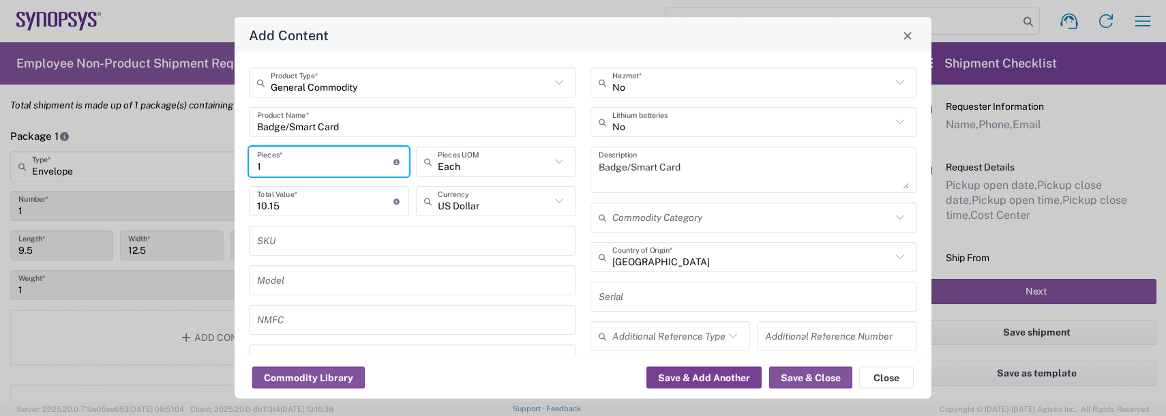
click at [698, 373] on button "Save & Add Another" at bounding box center [704, 378] width 115 height 22
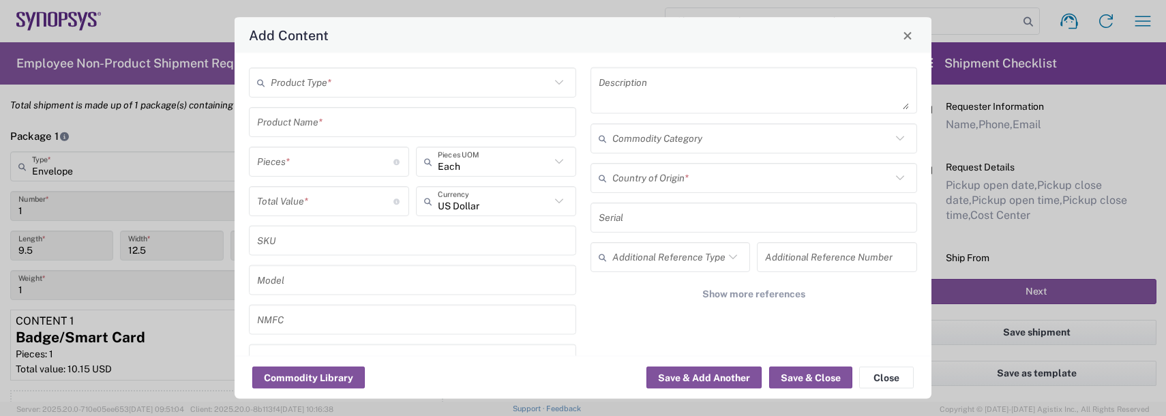
click at [290, 77] on input "text" at bounding box center [411, 82] width 280 height 24
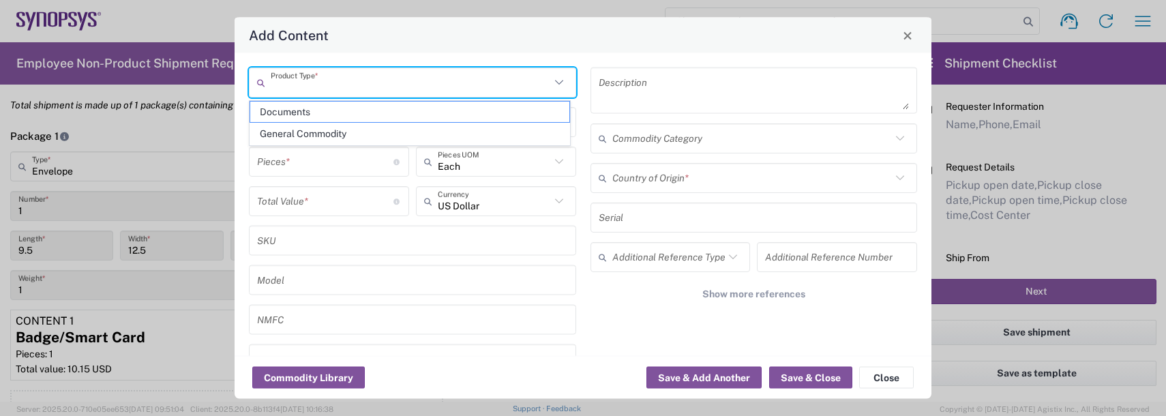
click at [299, 134] on span "General Commodity" at bounding box center [409, 133] width 319 height 21
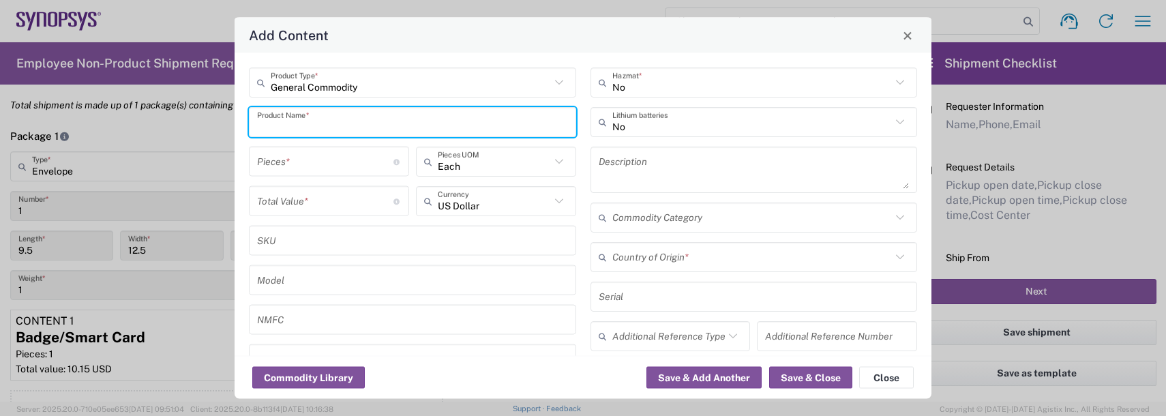
click at [293, 123] on input "text" at bounding box center [412, 122] width 311 height 24
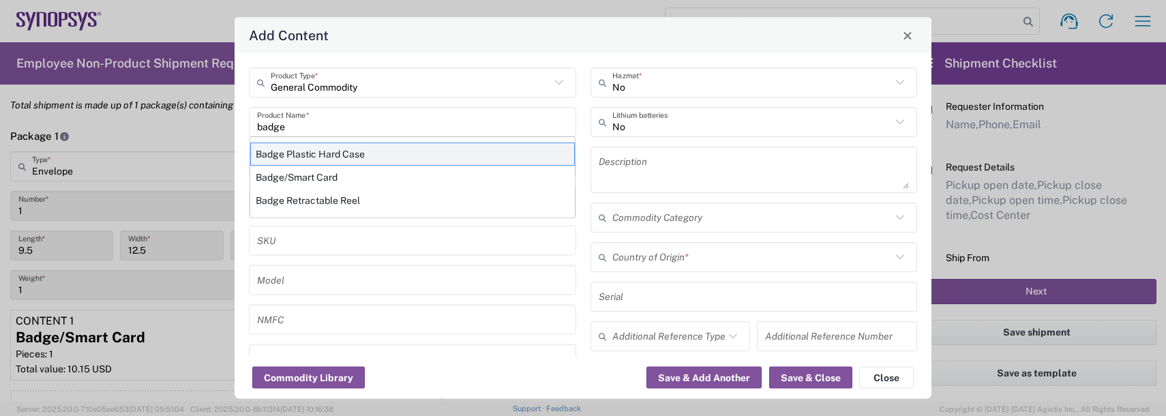
click at [304, 158] on div "Badge Plastic Hard Case" at bounding box center [412, 154] width 325 height 23
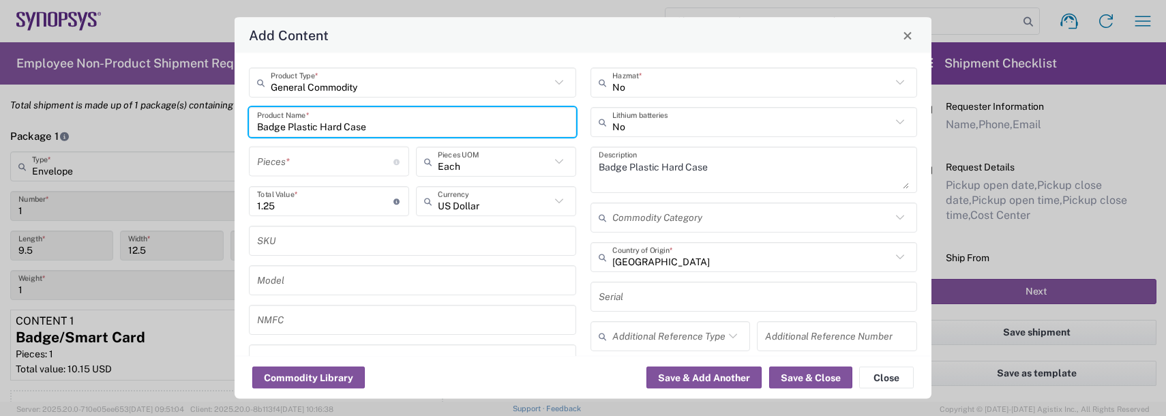
click at [305, 160] on input "number" at bounding box center [325, 161] width 136 height 24
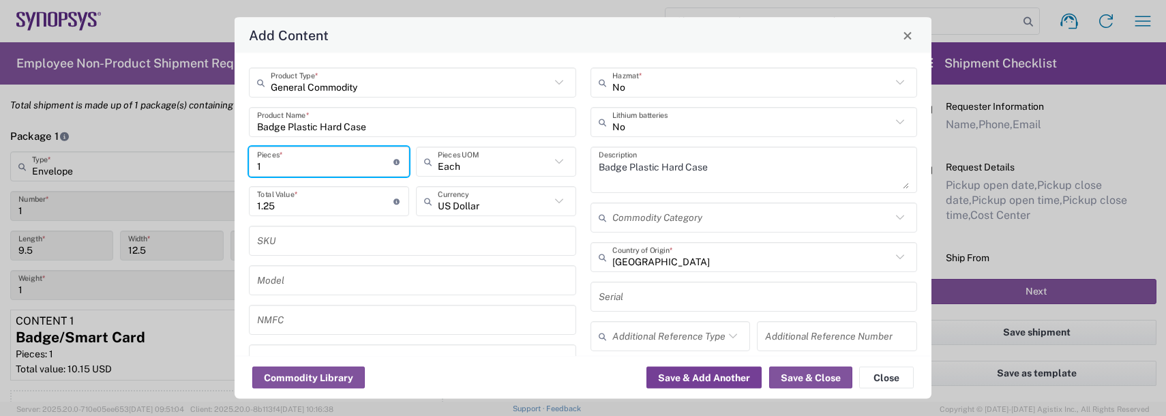
click at [690, 374] on button "Save & Add Another" at bounding box center [704, 378] width 115 height 22
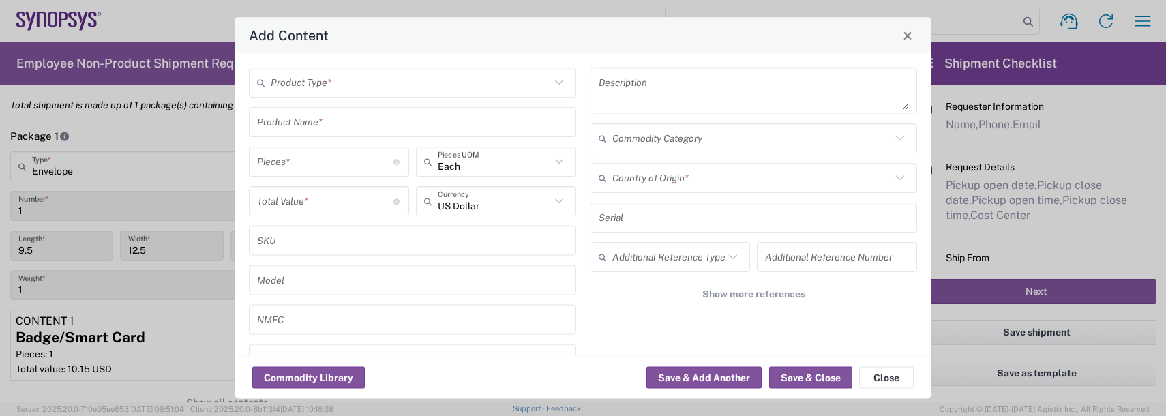
click at [287, 83] on input "text" at bounding box center [411, 82] width 280 height 24
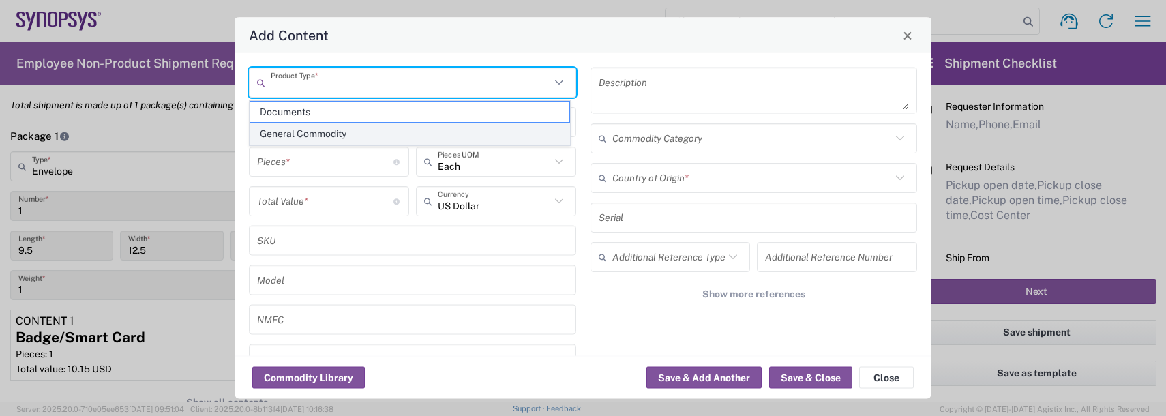
click at [293, 132] on span "General Commodity" at bounding box center [409, 133] width 319 height 21
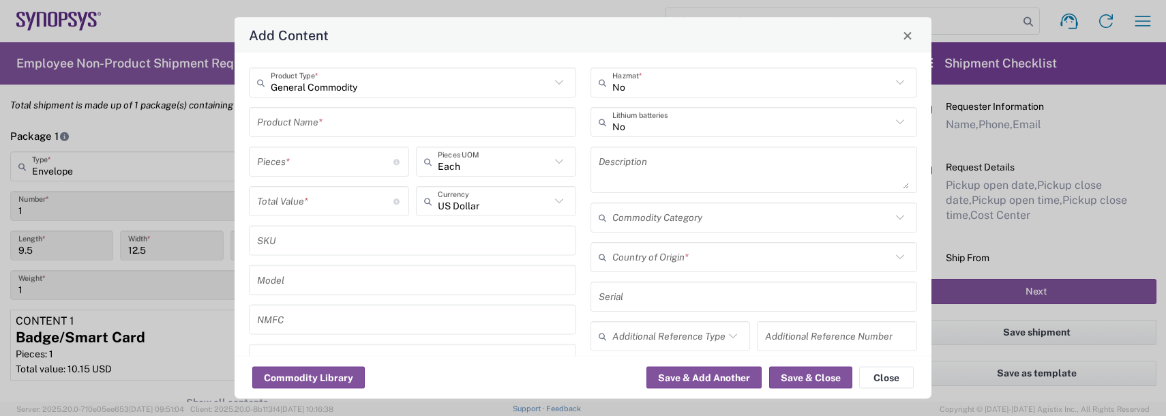
click at [288, 123] on input "text" at bounding box center [412, 122] width 311 height 24
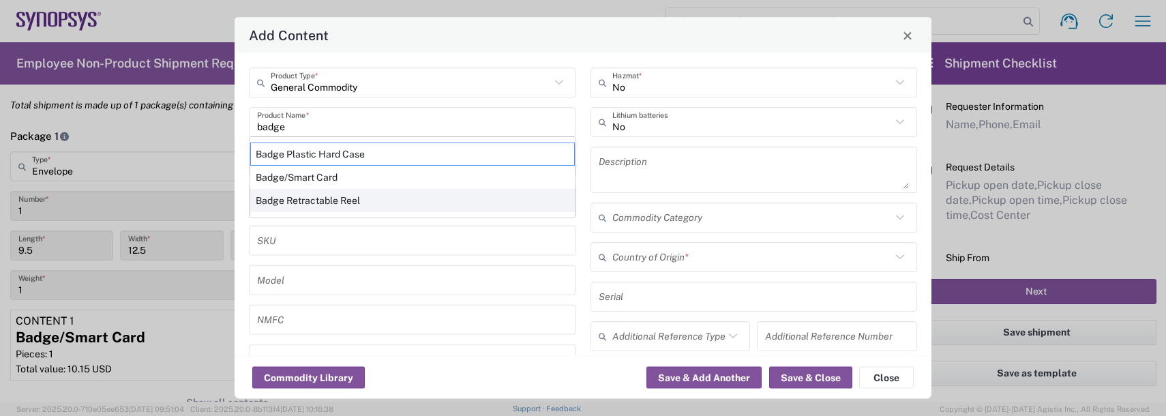
click at [309, 203] on div "Badge Retractable Reel" at bounding box center [412, 200] width 325 height 23
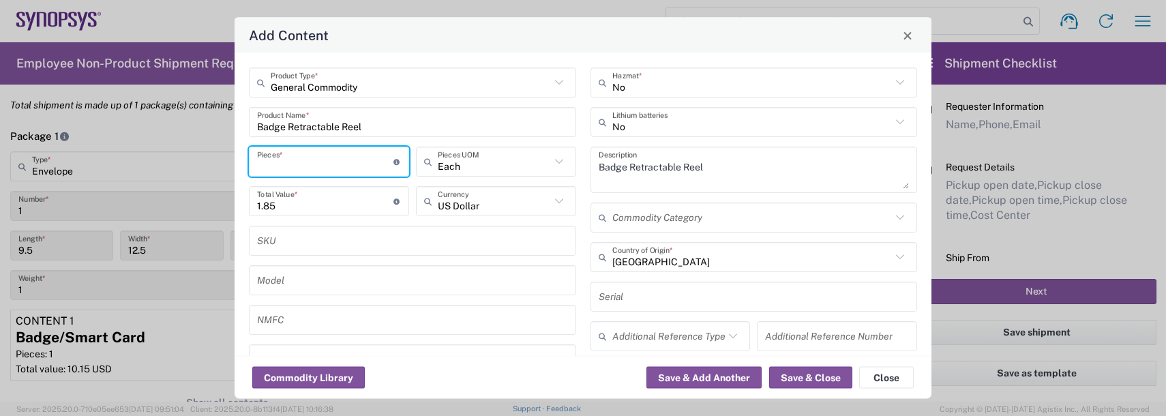
click at [294, 160] on input "number" at bounding box center [325, 161] width 136 height 24
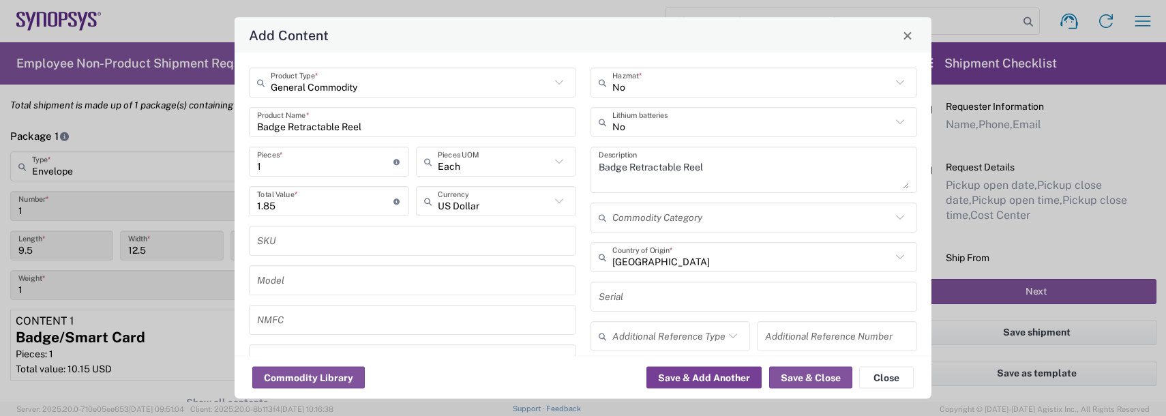
click at [728, 376] on button "Save & Add Another" at bounding box center [704, 378] width 115 height 22
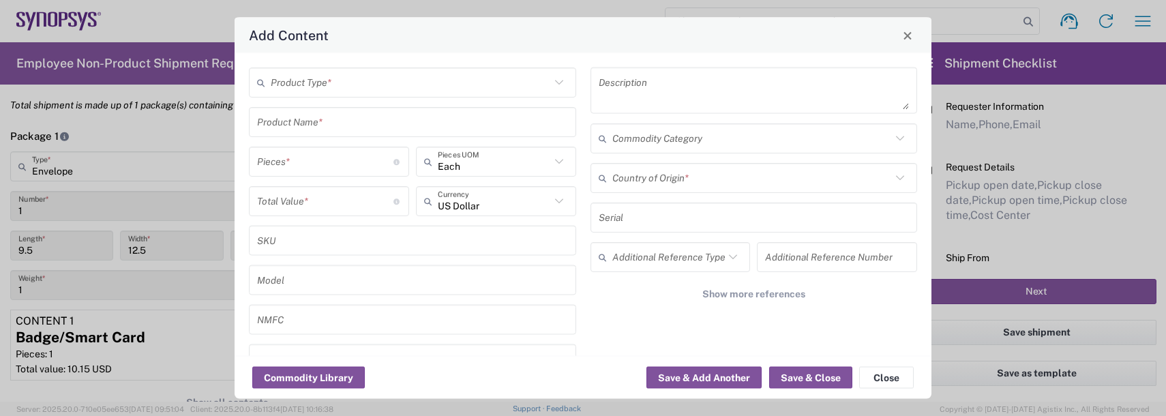
click at [327, 94] on div "Product Type *" at bounding box center [412, 83] width 327 height 30
drag, startPoint x: 318, startPoint y: 128, endPoint x: 299, endPoint y: 121, distance: 19.6
click at [317, 128] on span "General Commodity" at bounding box center [409, 133] width 319 height 21
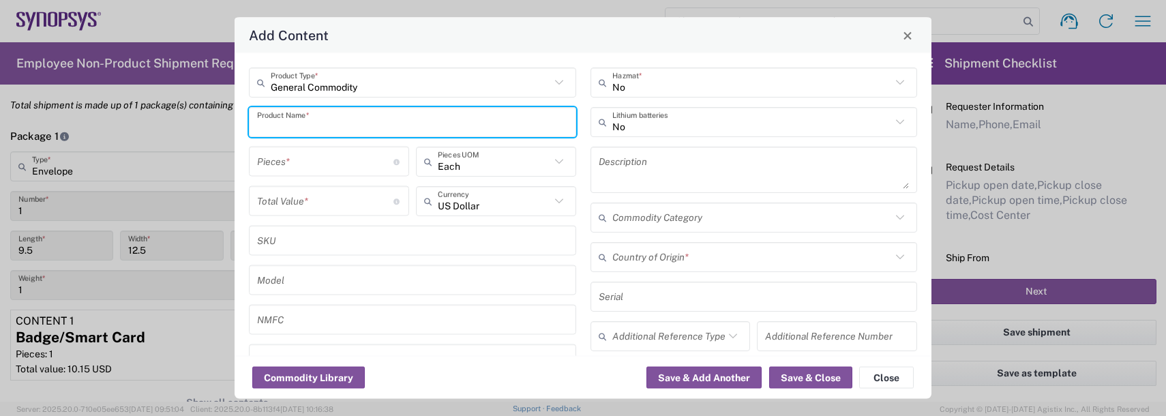
click at [299, 121] on input "text" at bounding box center [412, 122] width 311 height 24
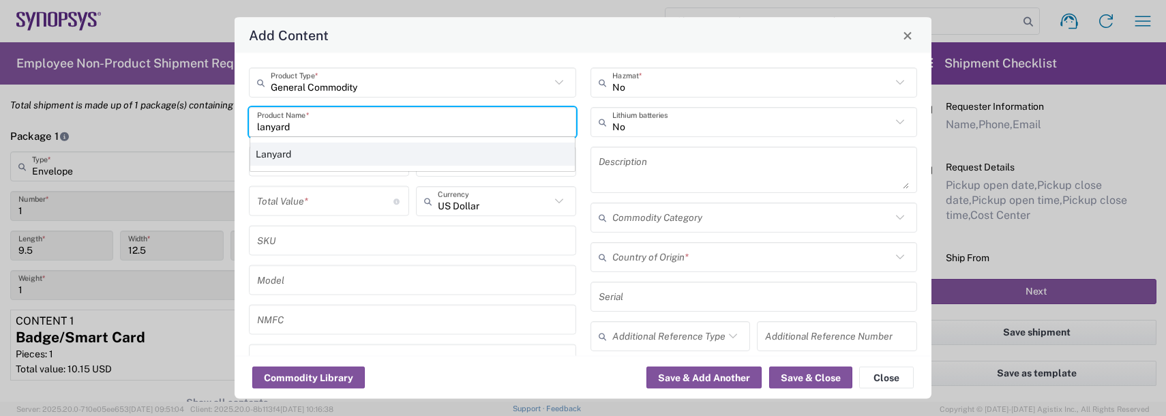
click at [312, 160] on div "Lanyard" at bounding box center [412, 154] width 325 height 23
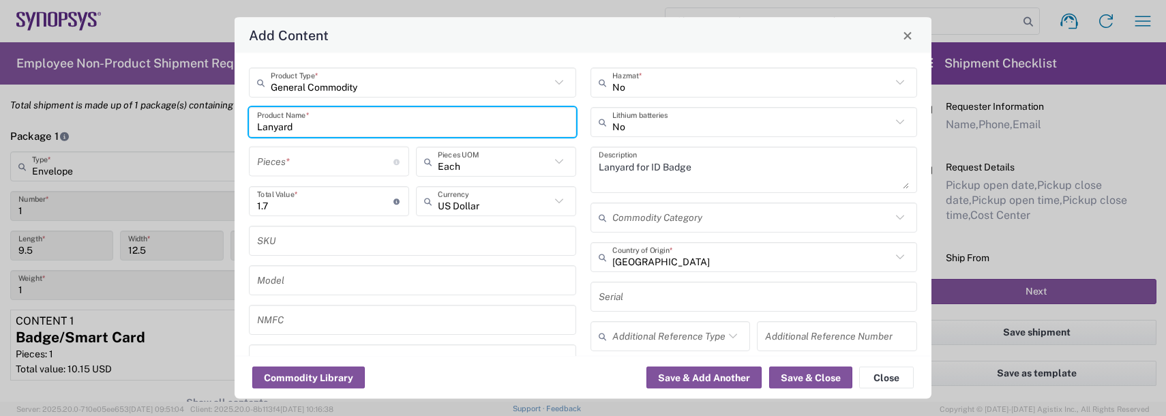
click at [306, 158] on input "number" at bounding box center [325, 161] width 136 height 24
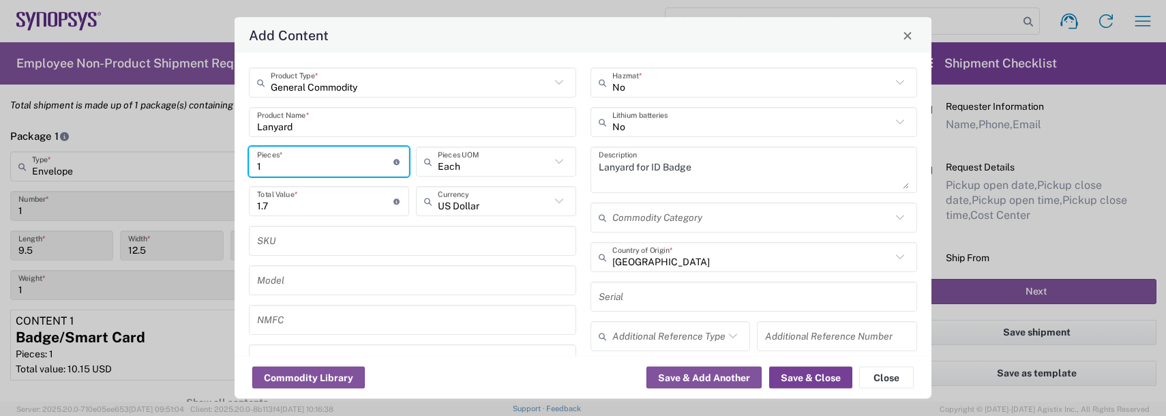
click at [799, 377] on button "Save & Close" at bounding box center [810, 378] width 83 height 22
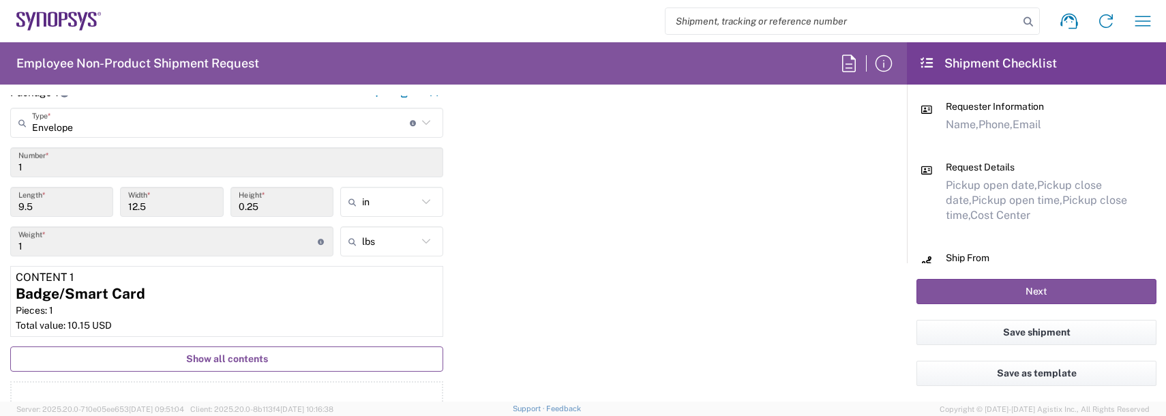
scroll to position [1228, 0]
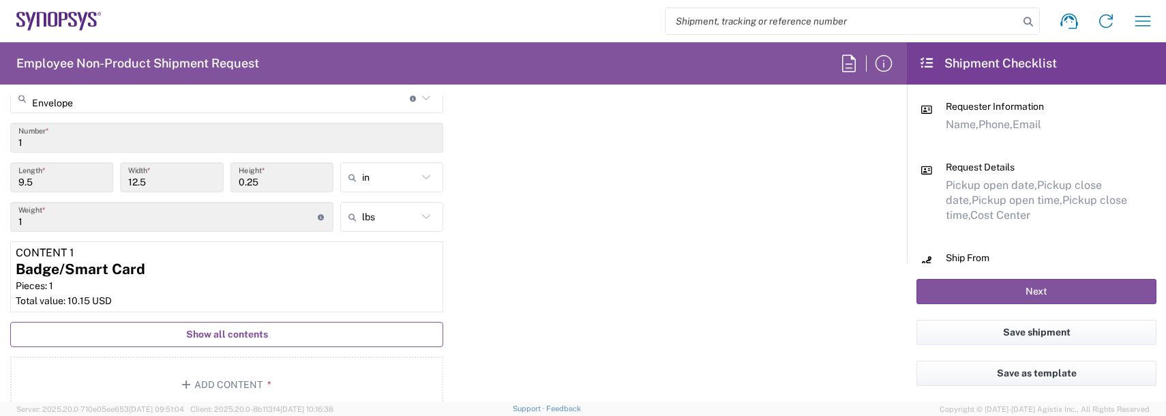
click at [224, 333] on span "Show all contents" at bounding box center [227, 334] width 82 height 13
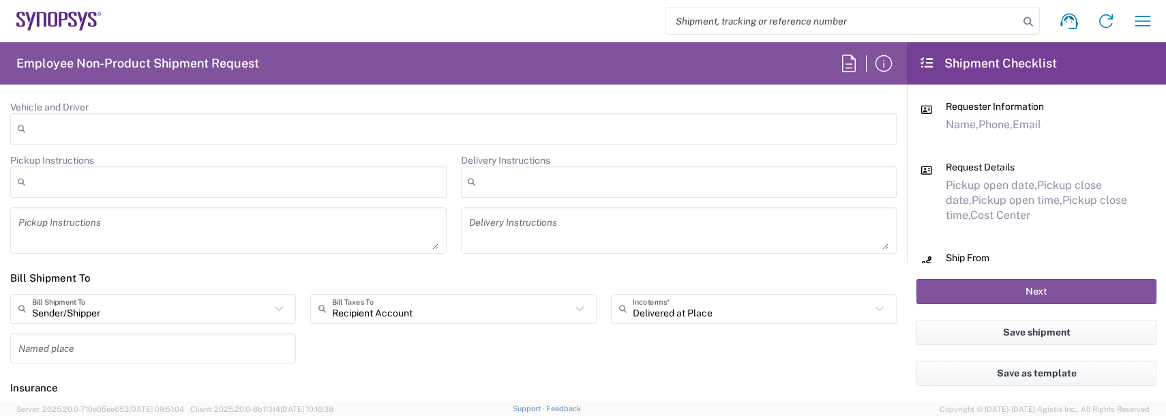
scroll to position [2114, 0]
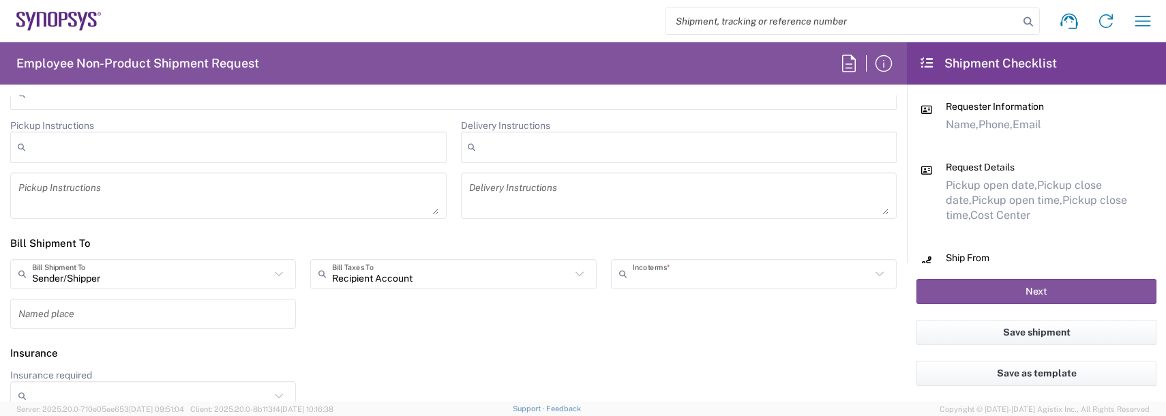
click at [660, 282] on input "text" at bounding box center [752, 274] width 238 height 24
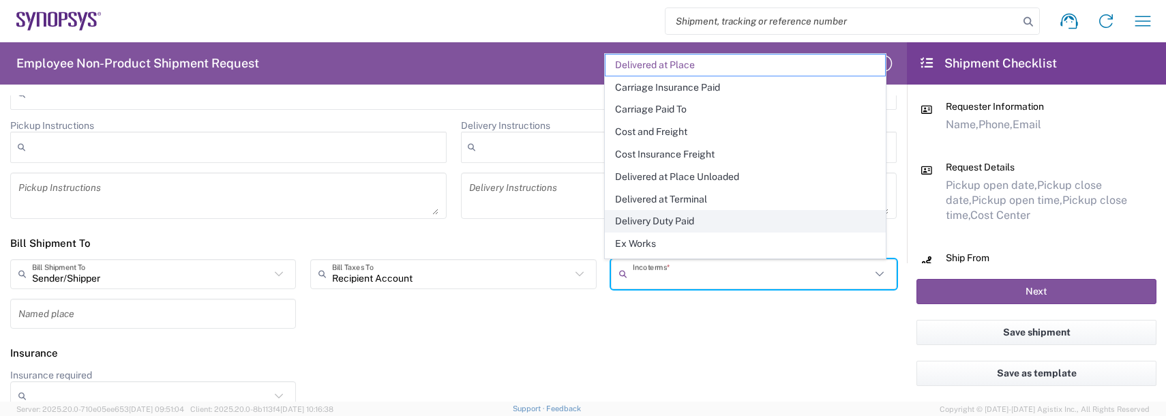
click at [665, 222] on span "Delivery Duty Paid" at bounding box center [746, 221] width 280 height 21
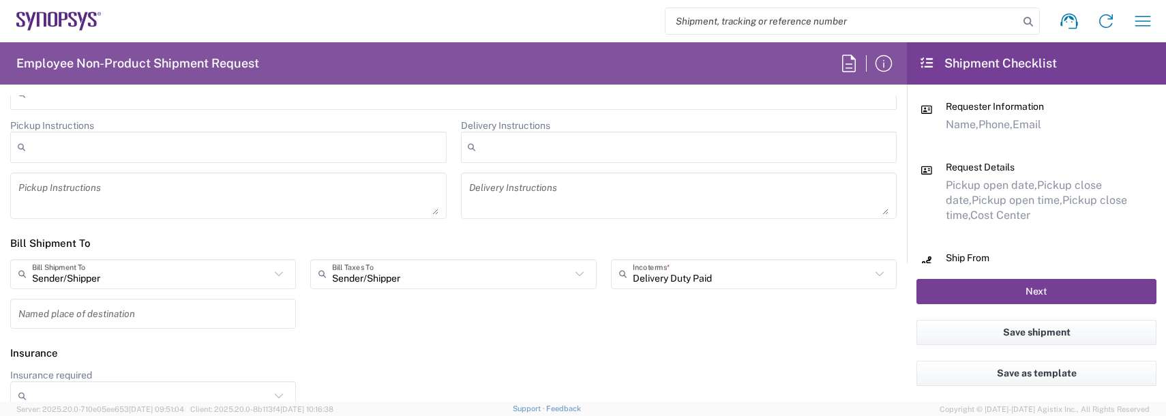
click at [967, 296] on button "Next" at bounding box center [1037, 291] width 240 height 25
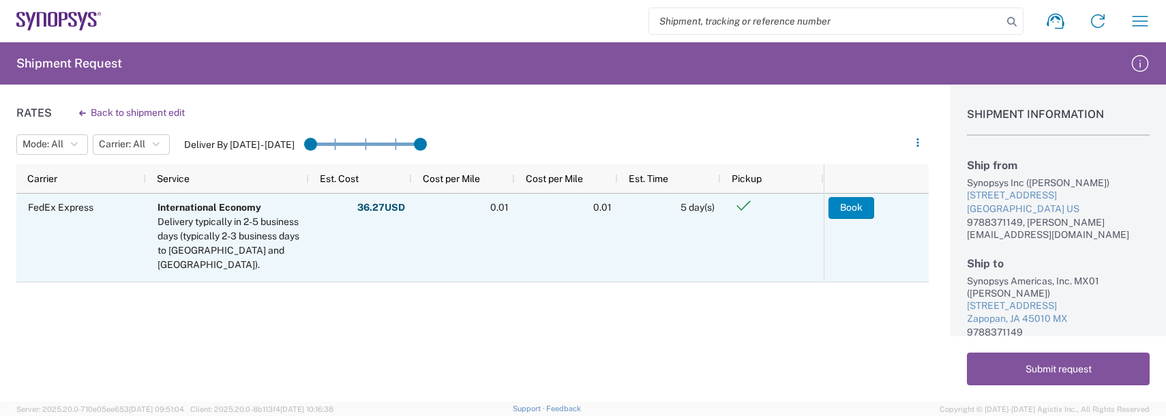
click at [848, 207] on button "Book" at bounding box center [852, 208] width 46 height 22
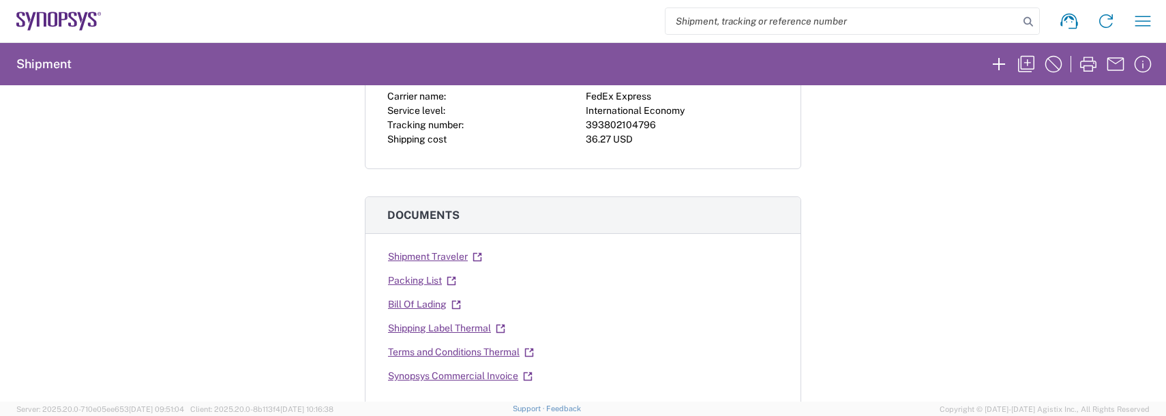
scroll to position [205, 0]
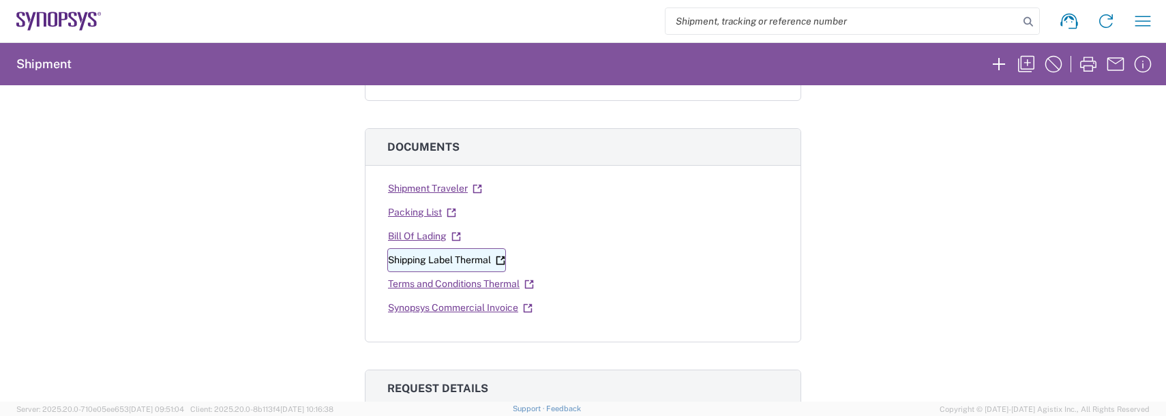
click at [424, 264] on link "Shipping Label Thermal" at bounding box center [446, 260] width 119 height 24
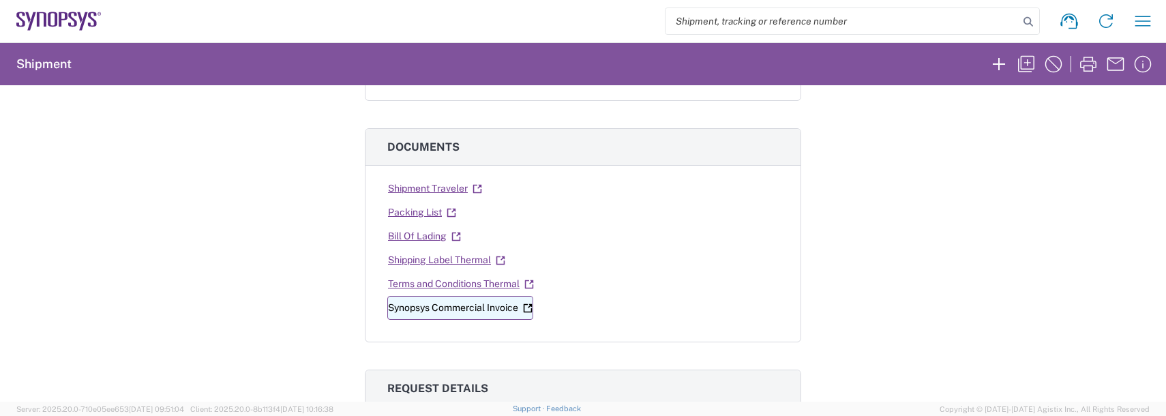
click at [389, 303] on link "Synopsys Commercial Invoice" at bounding box center [460, 308] width 146 height 24
click at [408, 237] on link "Bill Of Lading" at bounding box center [424, 236] width 74 height 24
click at [414, 214] on link "Packing List" at bounding box center [422, 213] width 70 height 24
click at [158, 213] on div "Shipment 56997331 Google Maps Carrier information Carrier name: FedEx Express S…" at bounding box center [583, 243] width 1166 height 316
click at [128, 280] on div "Shipment 56997331 Google Maps Carrier information Carrier name: FedEx Express S…" at bounding box center [583, 243] width 1166 height 316
